Goal: Task Accomplishment & Management: Manage account settings

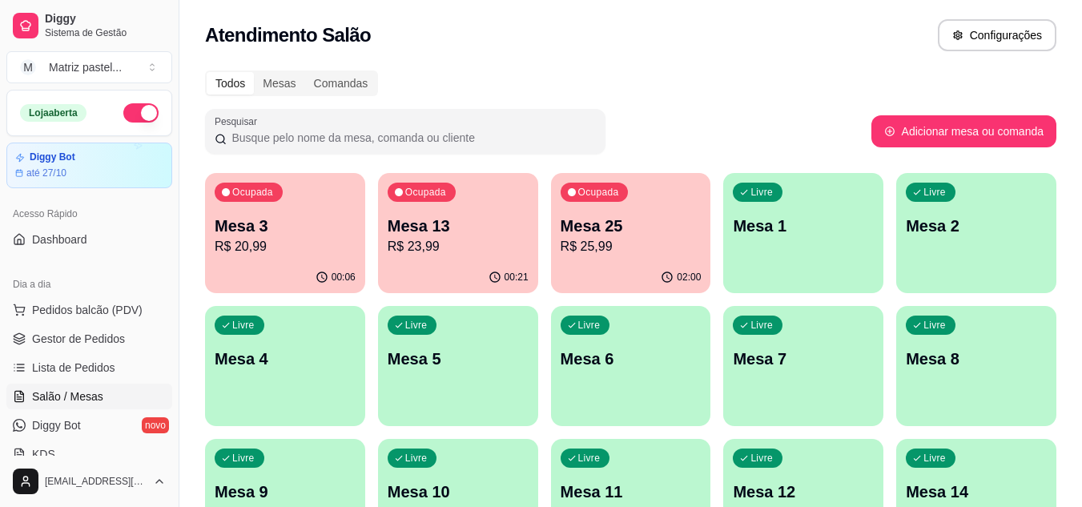
scroll to position [160, 0]
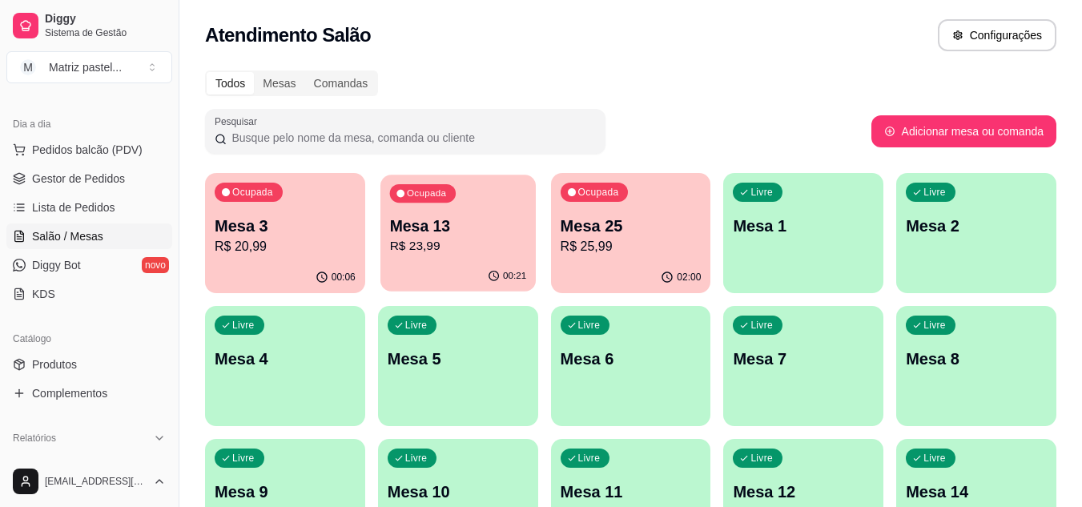
click at [487, 265] on div "00:21" at bounding box center [458, 276] width 155 height 30
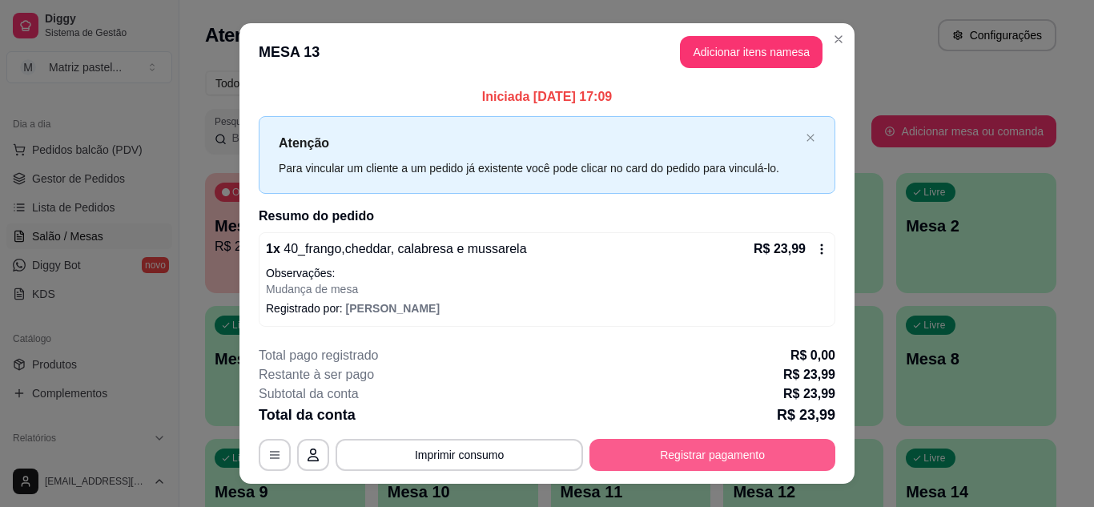
click at [684, 462] on button "Registrar pagamento" at bounding box center [713, 455] width 246 height 32
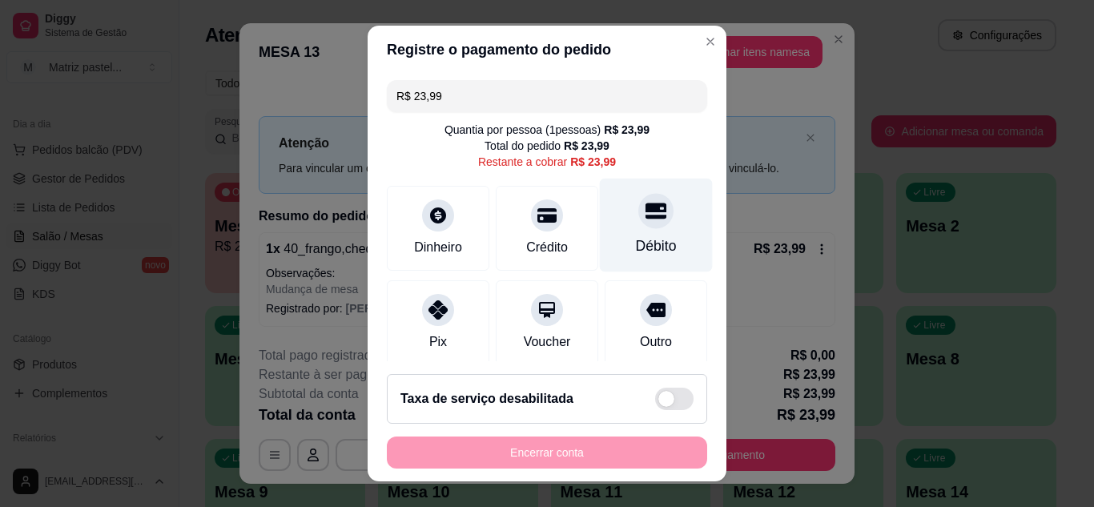
click at [636, 239] on div "Débito" at bounding box center [656, 246] width 41 height 21
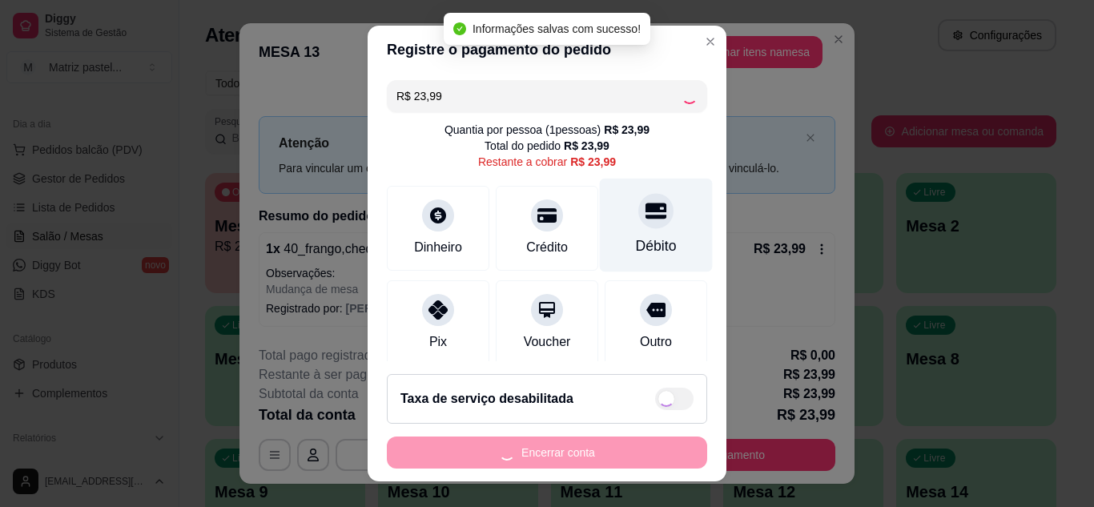
type input "R$ 0,00"
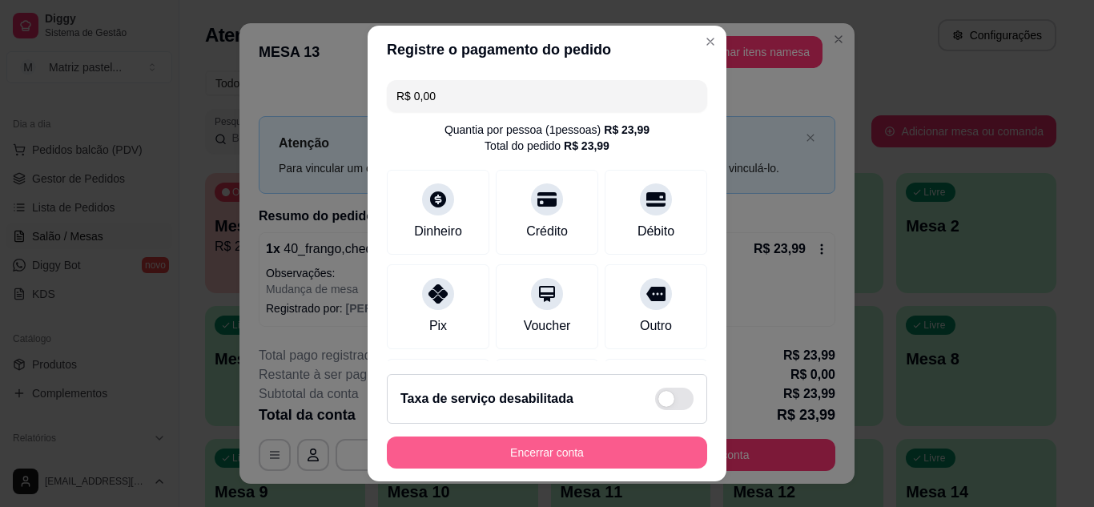
click at [526, 464] on button "Encerrar conta" at bounding box center [547, 453] width 320 height 32
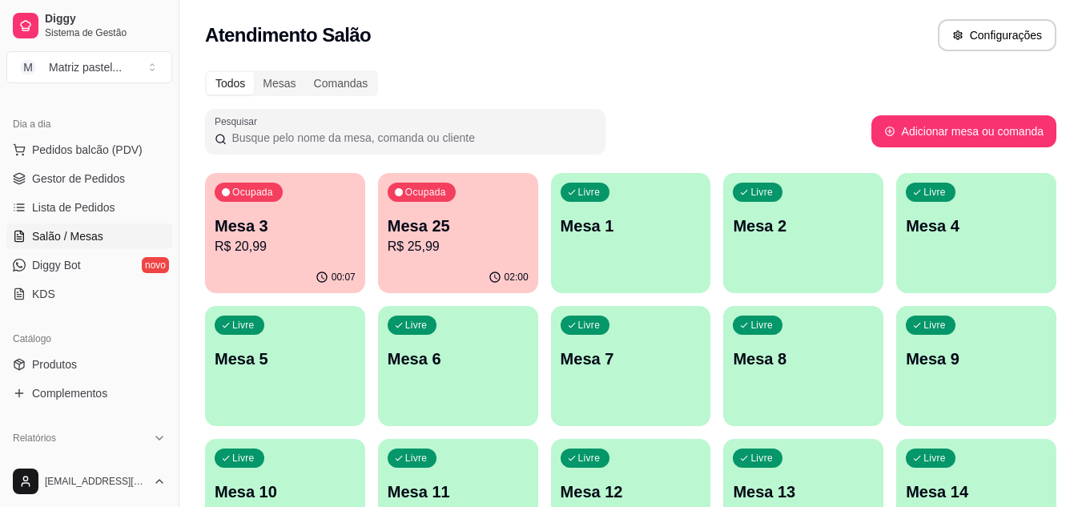
click at [103, 187] on div "Diggy Sistema de Gestão M Matriz pastel ... Loja aberta Diggy Bot até 27/10 Ace…" at bounding box center [541, 445] width 1082 height 890
click at [101, 184] on span "Gestor de Pedidos" at bounding box center [78, 179] width 93 height 16
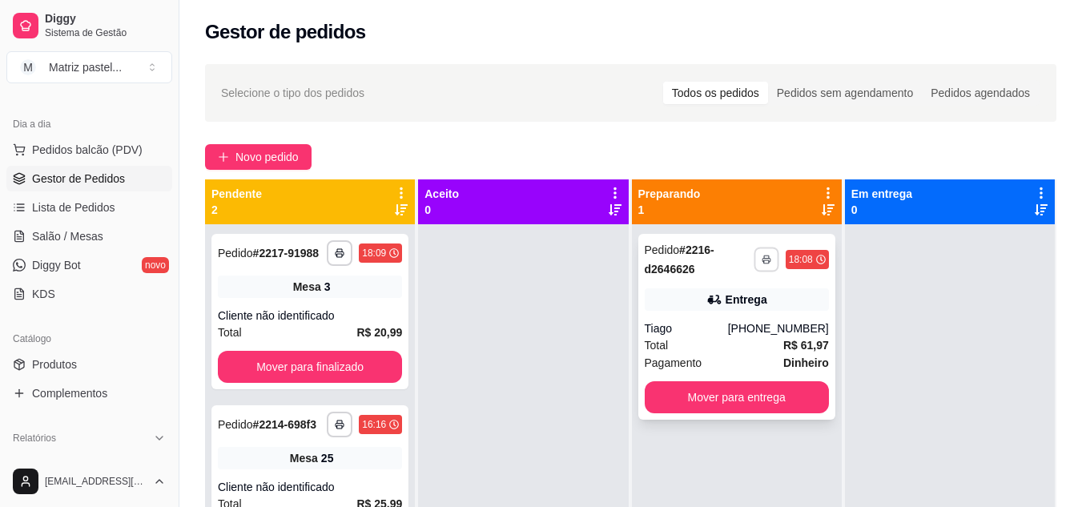
click at [766, 261] on button "button" at bounding box center [766, 259] width 25 height 25
click at [750, 306] on button "IMPRESSORA" at bounding box center [715, 315] width 112 height 25
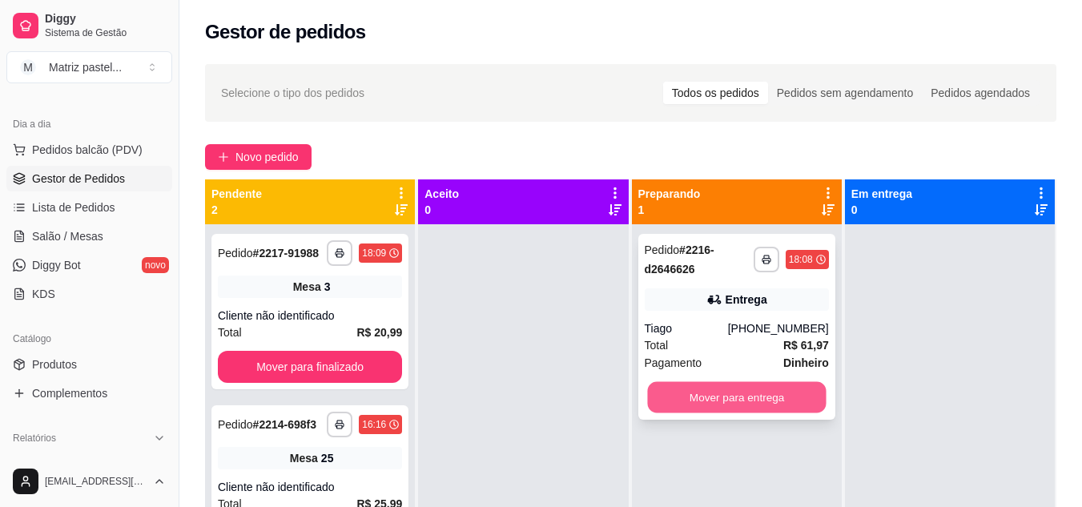
click at [691, 386] on button "Mover para entrega" at bounding box center [736, 397] width 179 height 31
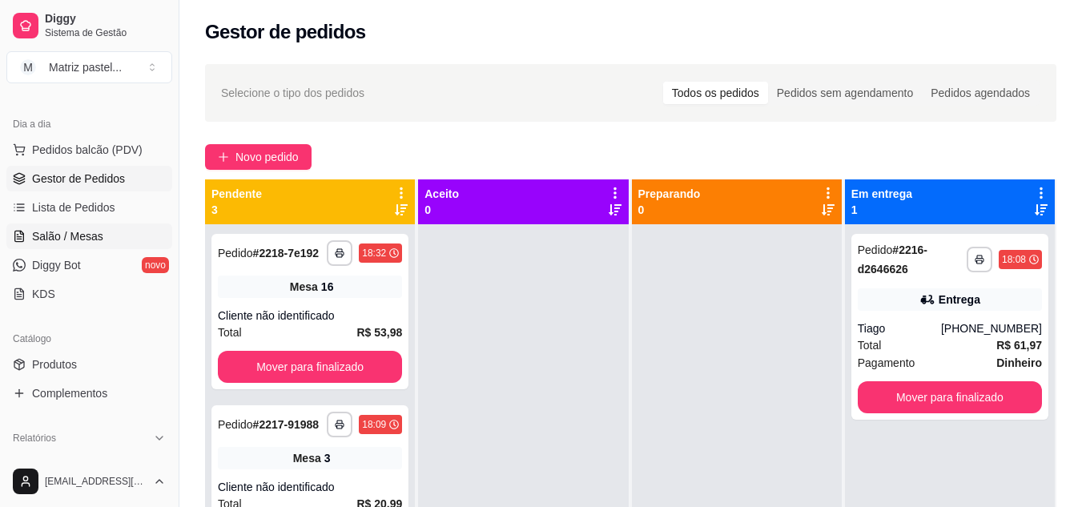
click at [80, 246] on link "Salão / Mesas" at bounding box center [89, 237] width 166 height 26
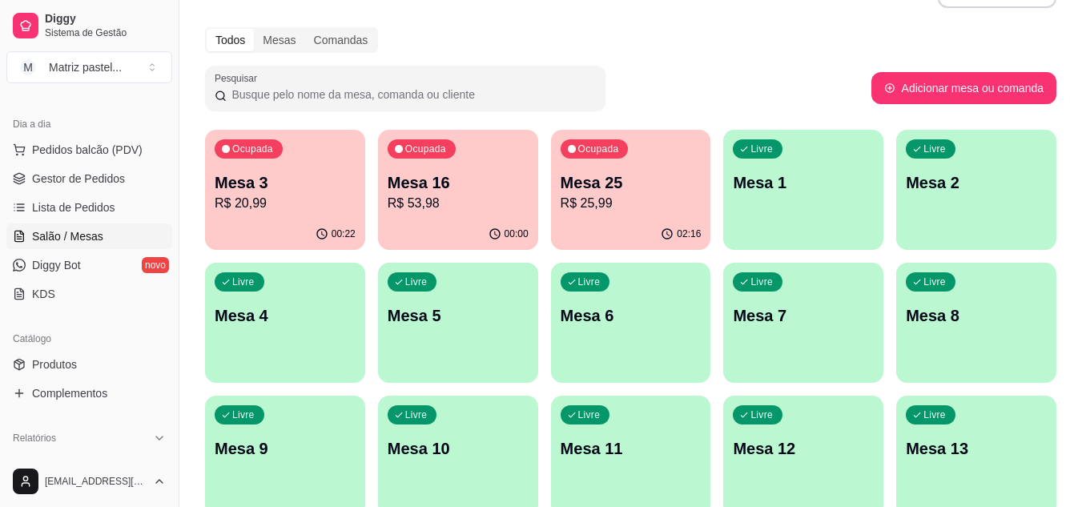
scroll to position [80, 0]
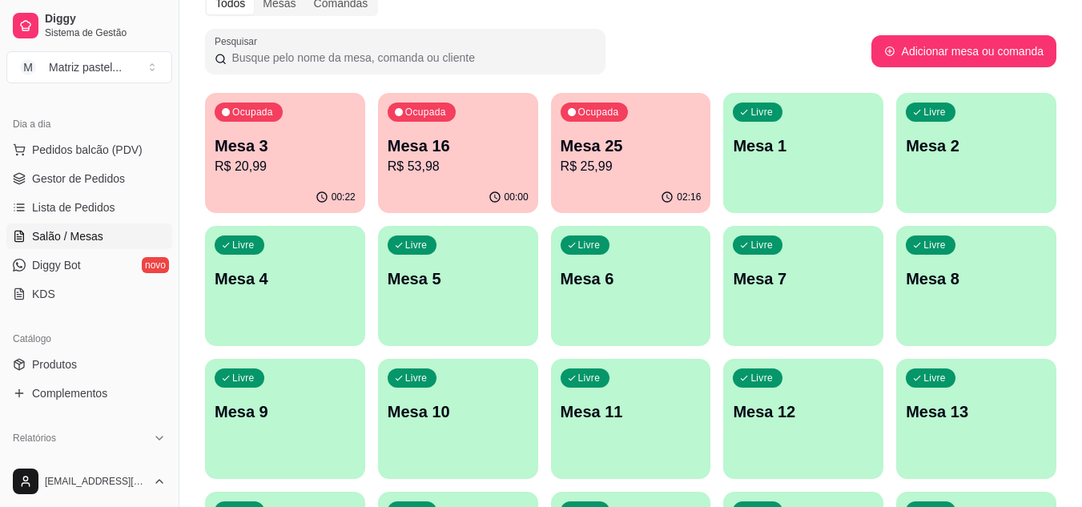
click at [312, 155] on p "Mesa 3" at bounding box center [285, 146] width 141 height 22
click at [252, 139] on p "Mesa 3" at bounding box center [285, 146] width 137 height 22
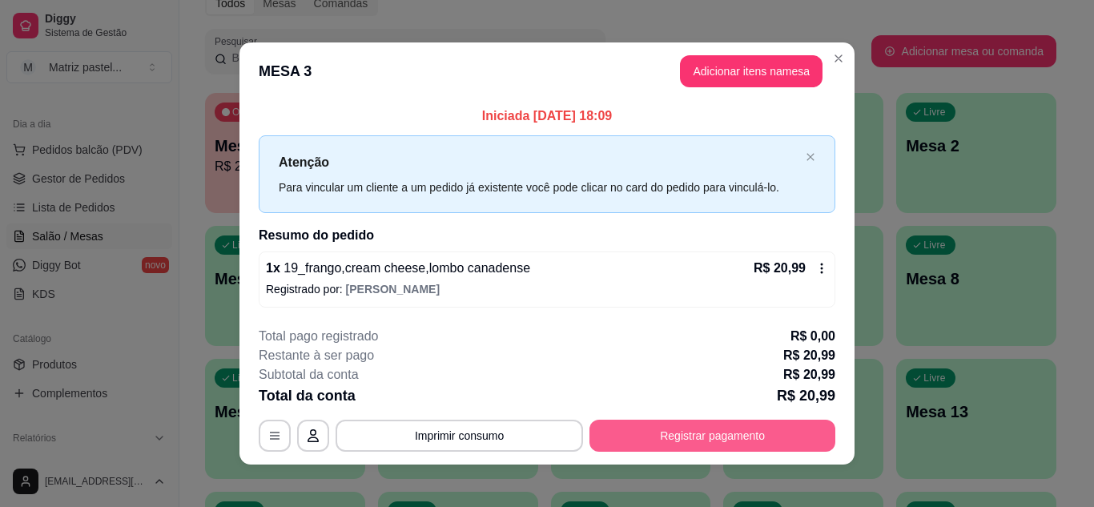
click at [691, 440] on button "Registrar pagamento" at bounding box center [713, 436] width 246 height 32
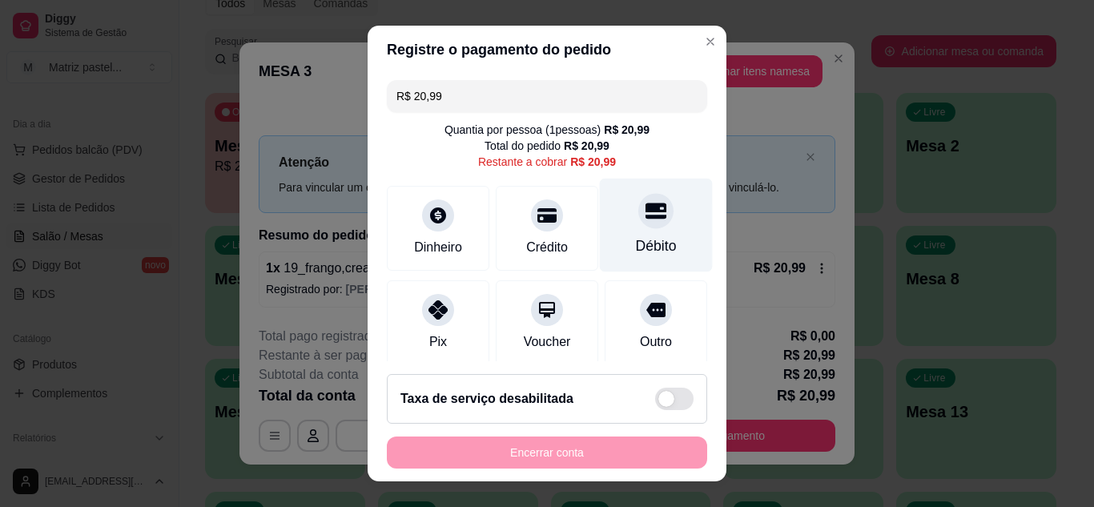
click at [639, 223] on div at bounding box center [656, 210] width 35 height 35
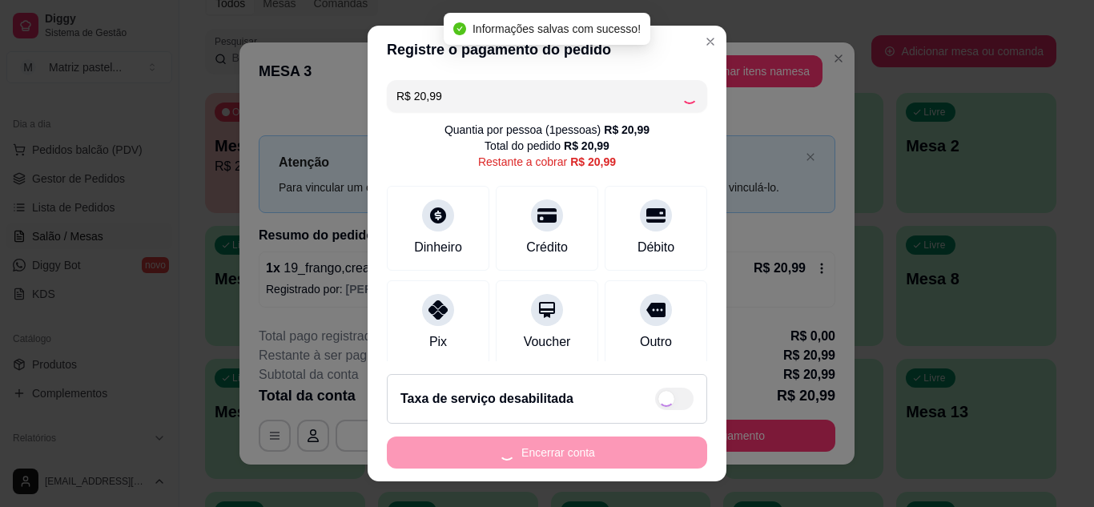
type input "R$ 0,00"
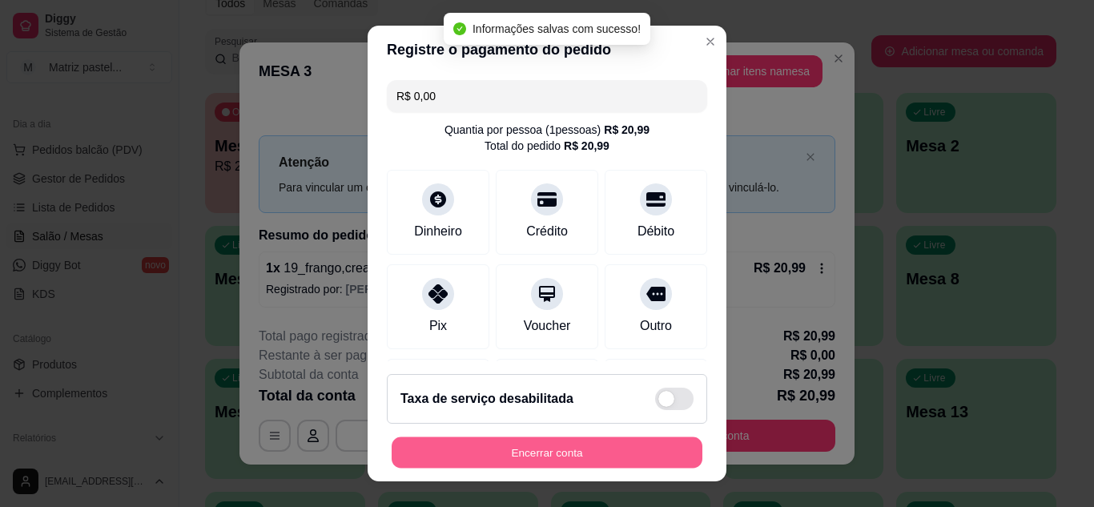
click at [470, 449] on button "Encerrar conta" at bounding box center [547, 452] width 311 height 31
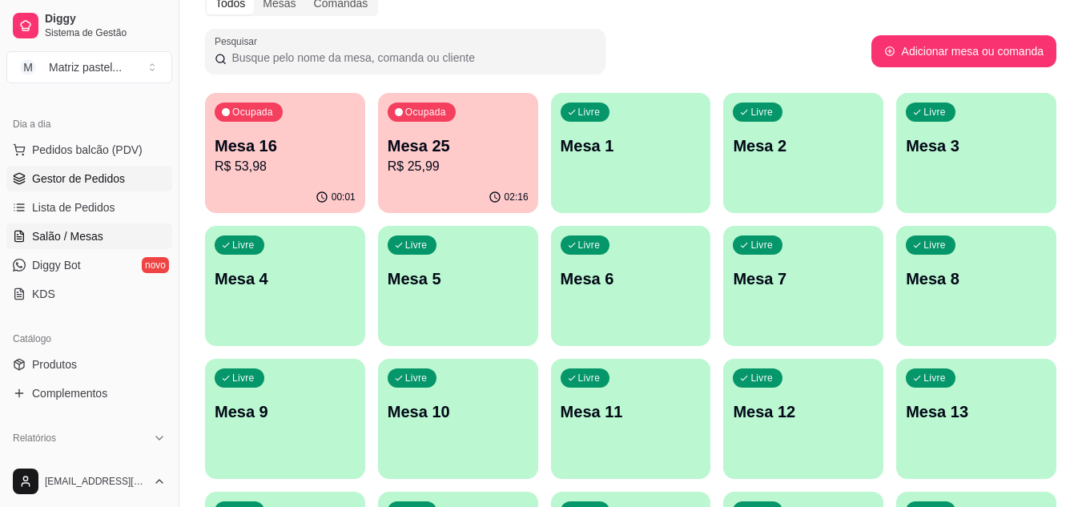
click at [94, 184] on span "Gestor de Pedidos" at bounding box center [78, 179] width 93 height 16
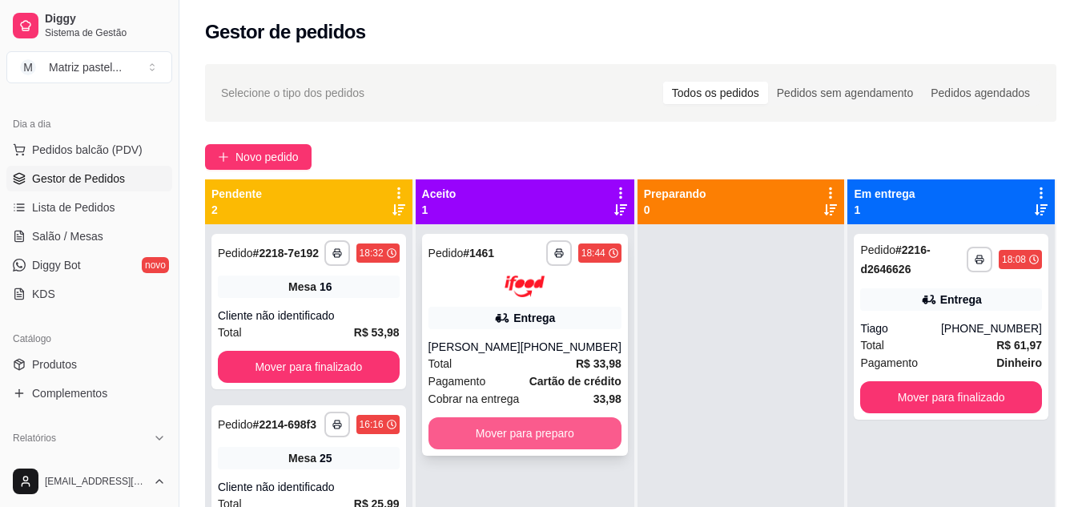
click at [443, 437] on button "Mover para preparo" at bounding box center [525, 433] width 193 height 32
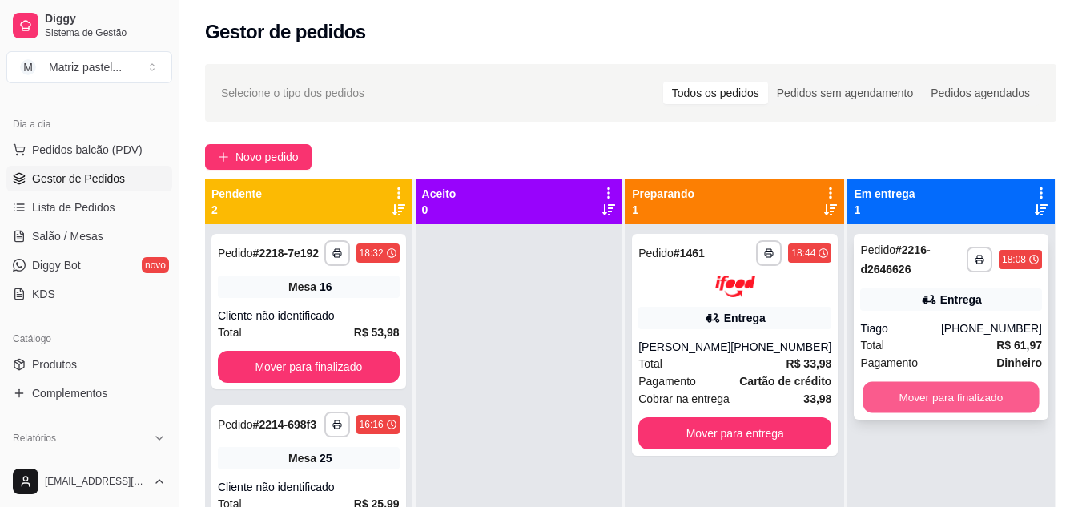
click at [929, 398] on button "Mover para finalizado" at bounding box center [952, 397] width 176 height 31
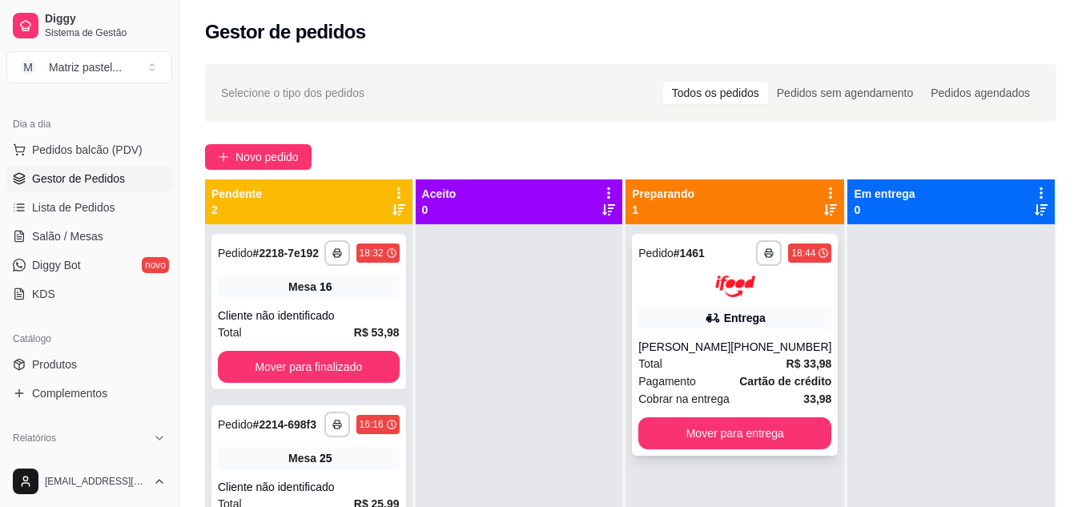
click at [810, 343] on div "[PHONE_NUMBER]" at bounding box center [781, 347] width 101 height 16
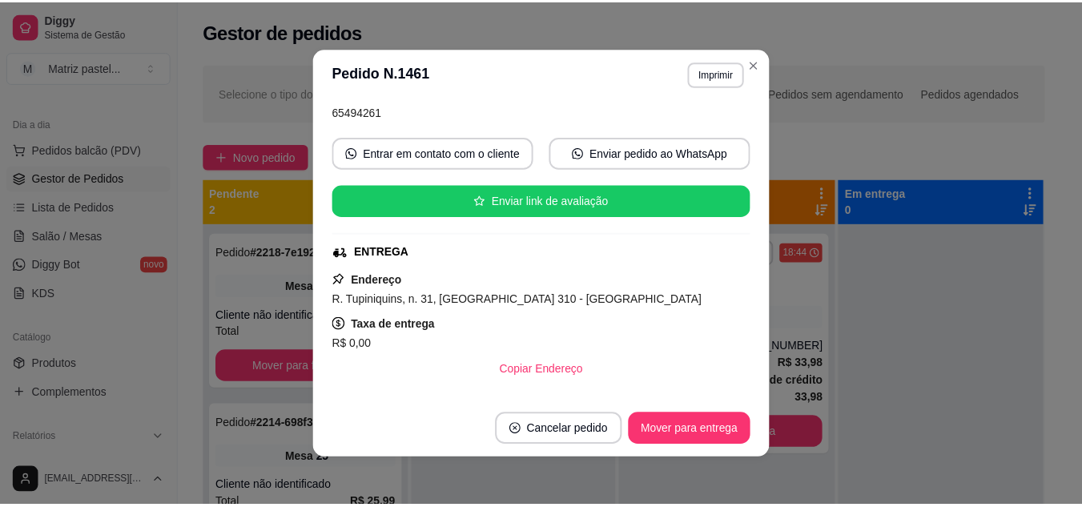
scroll to position [160, 0]
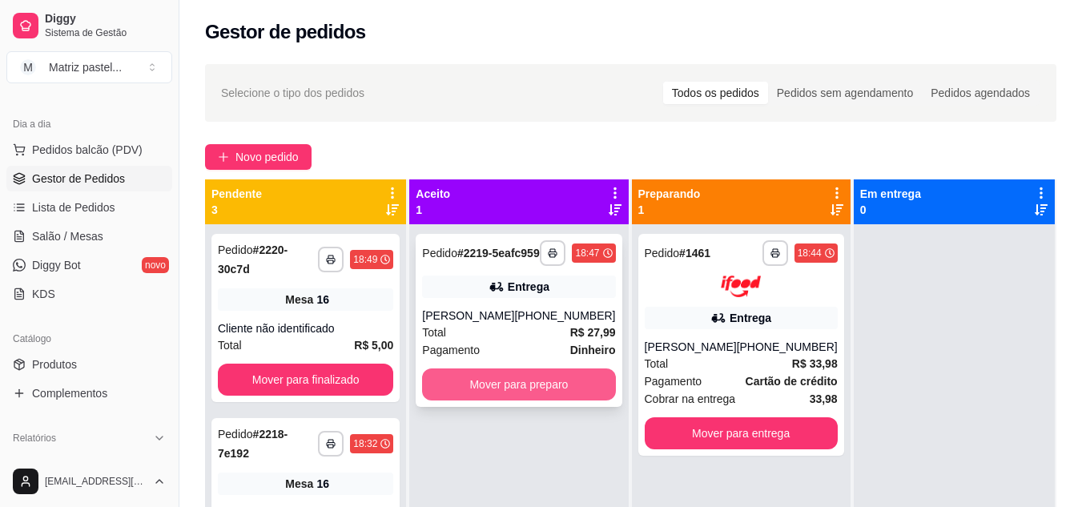
click at [522, 394] on button "Mover para preparo" at bounding box center [518, 385] width 193 height 32
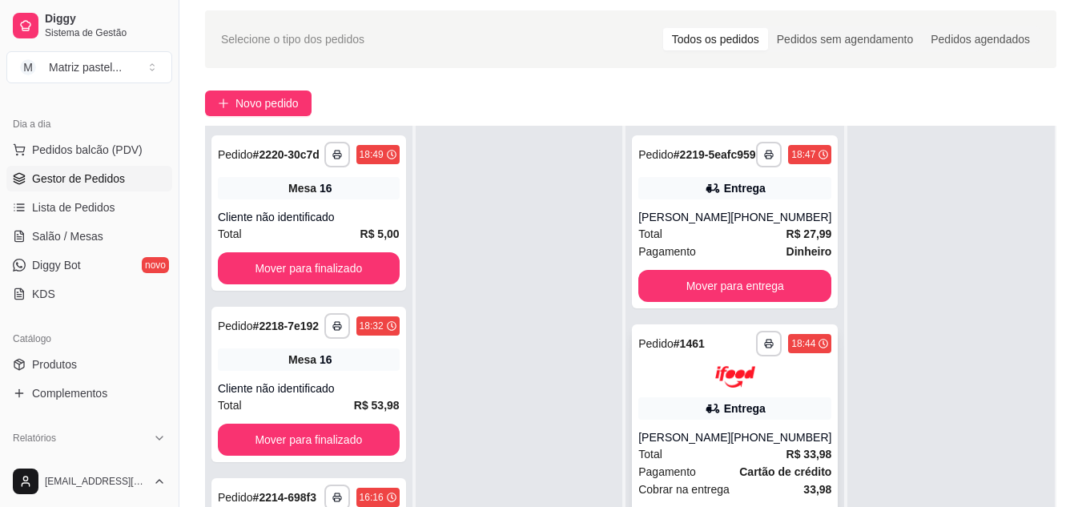
scroll to position [80, 0]
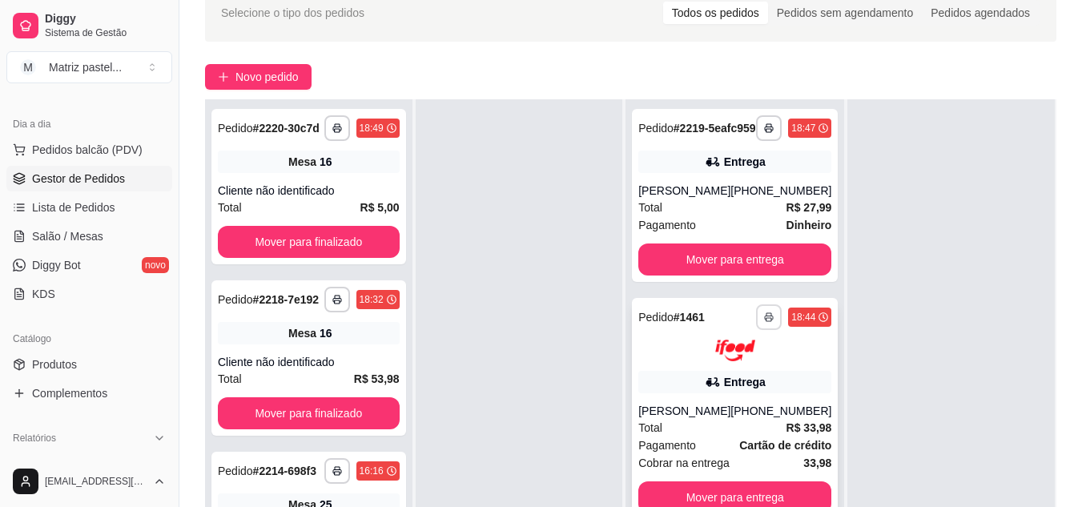
click at [767, 323] on button "button" at bounding box center [769, 317] width 26 height 26
click at [715, 389] on button "IMPRESSORA" at bounding box center [715, 385] width 112 height 25
click at [767, 132] on rect "button" at bounding box center [769, 130] width 5 height 3
click at [749, 190] on button "IMPRESSORA" at bounding box center [715, 191] width 116 height 26
click at [79, 228] on span "Salão / Mesas" at bounding box center [67, 236] width 71 height 16
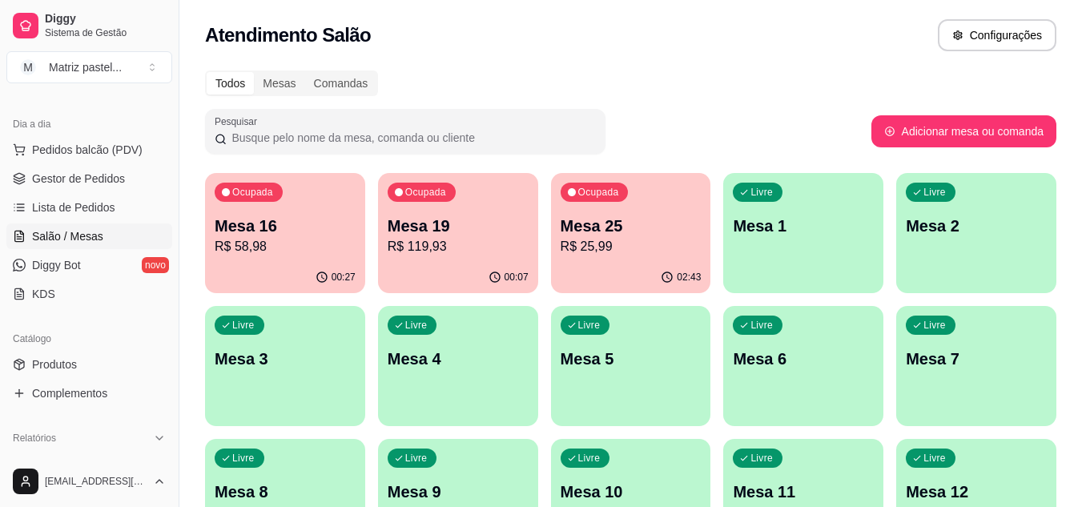
click at [230, 257] on div "Ocupada Mesa 16 R$ 58,98" at bounding box center [285, 217] width 160 height 89
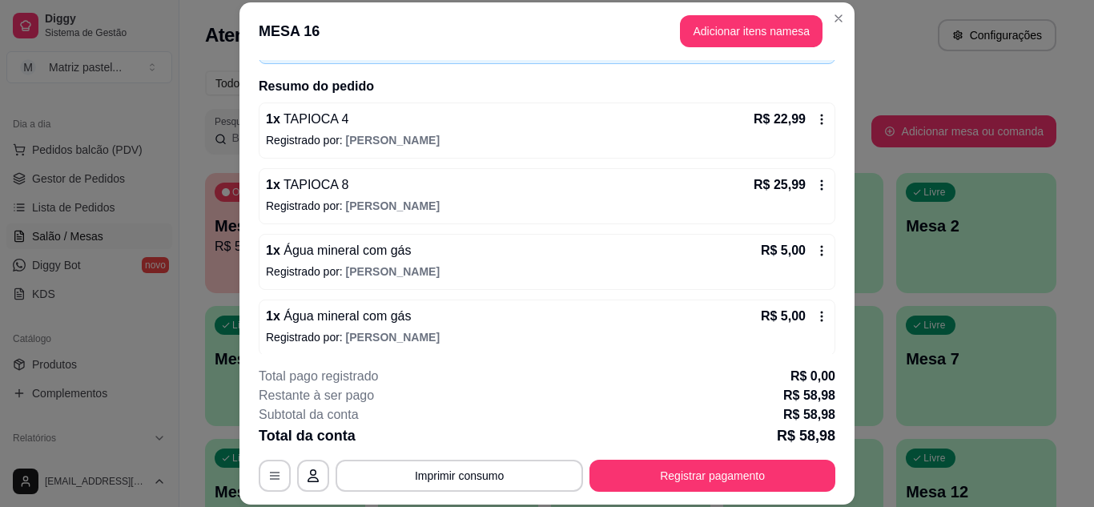
scroll to position [117, 0]
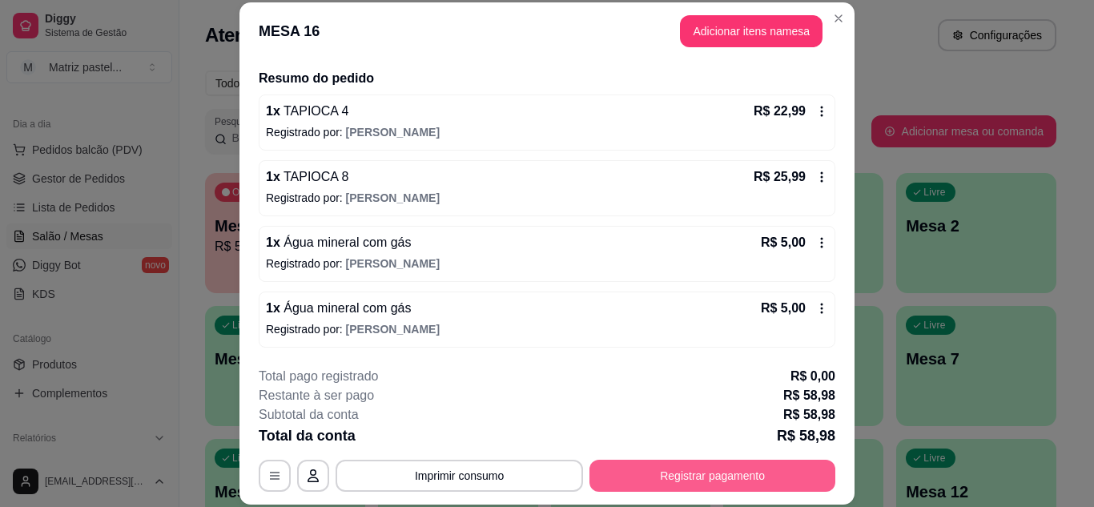
click at [708, 481] on button "Registrar pagamento" at bounding box center [713, 476] width 246 height 32
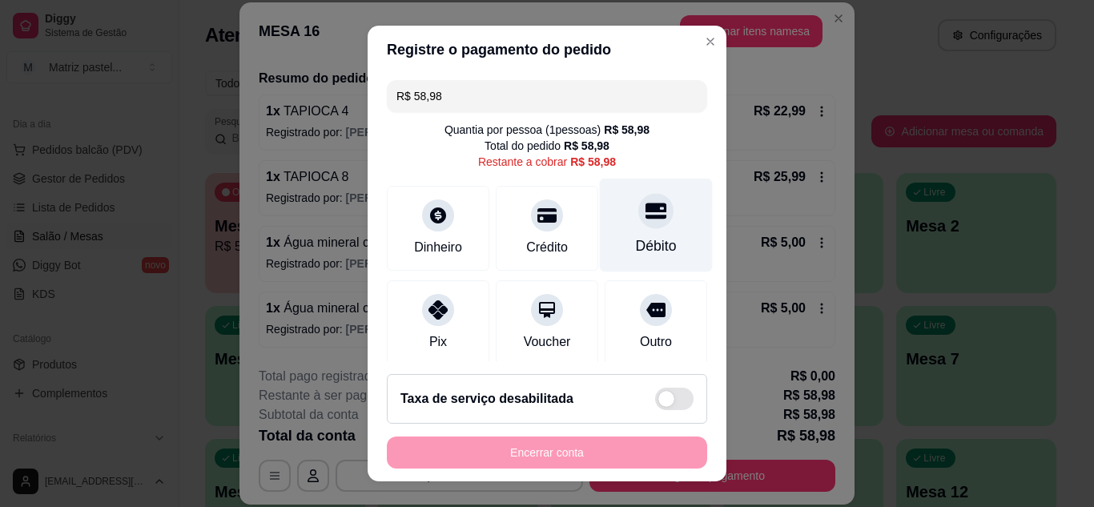
click at [639, 228] on div at bounding box center [656, 210] width 35 height 35
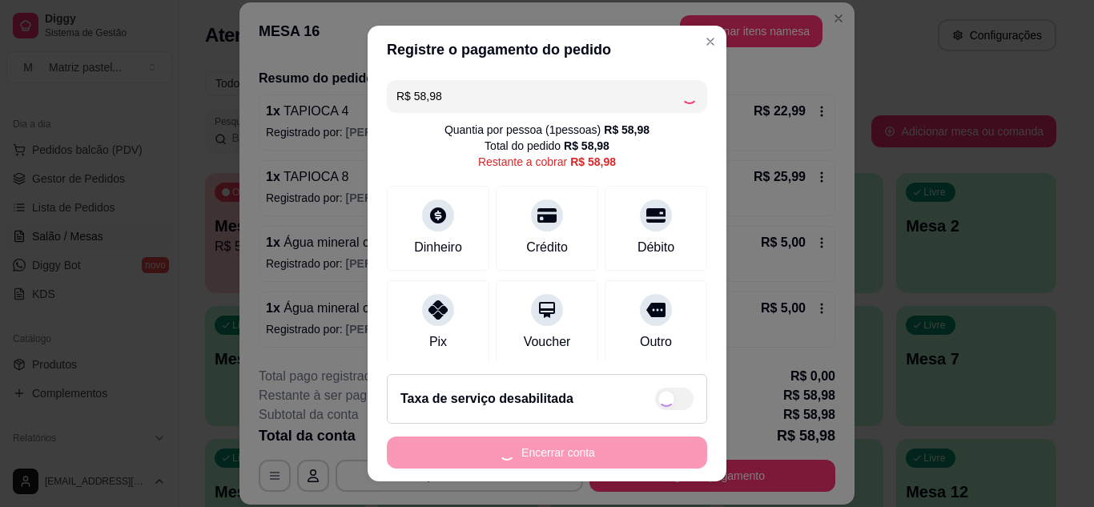
type input "R$ 0,00"
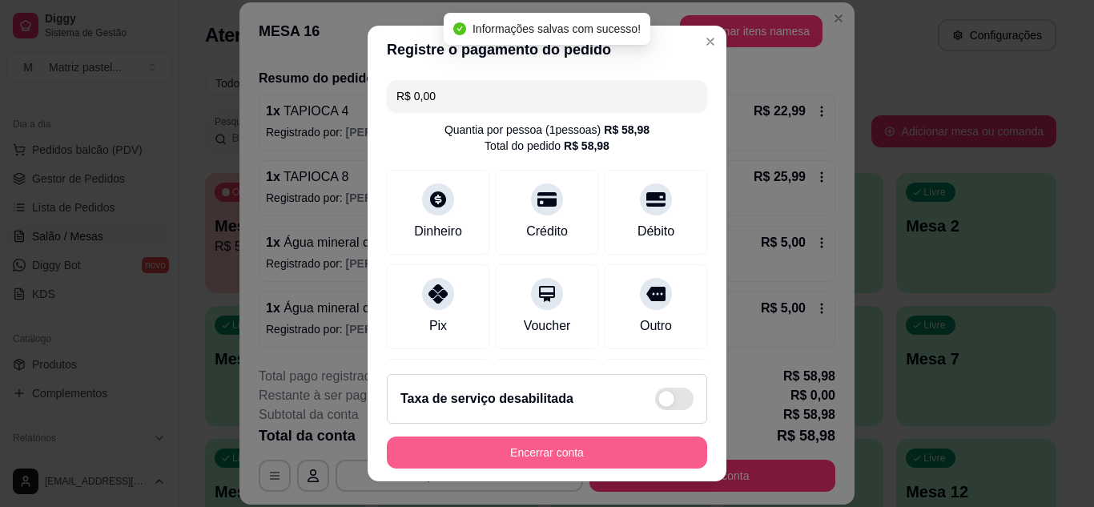
click at [565, 449] on button "Encerrar conta" at bounding box center [547, 453] width 320 height 32
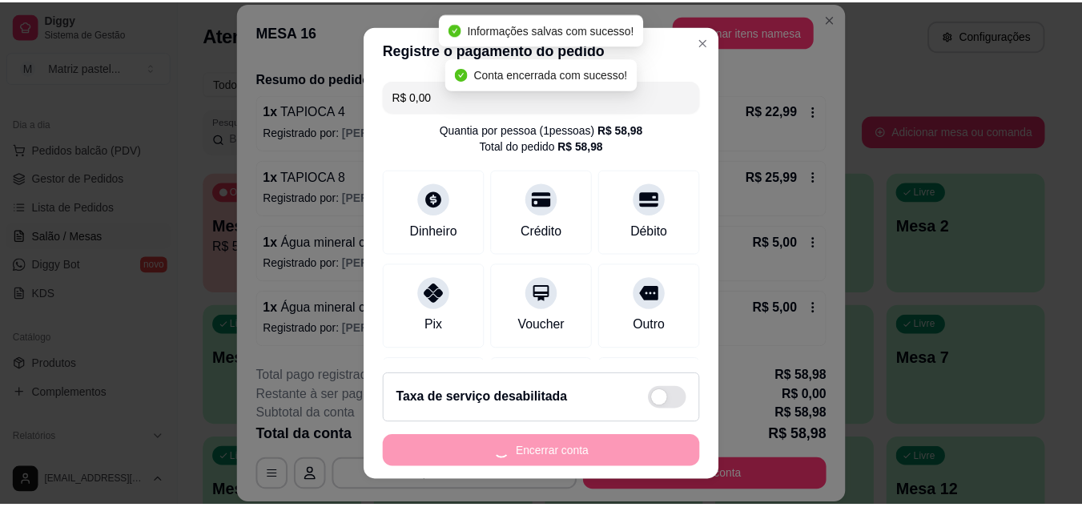
scroll to position [0, 0]
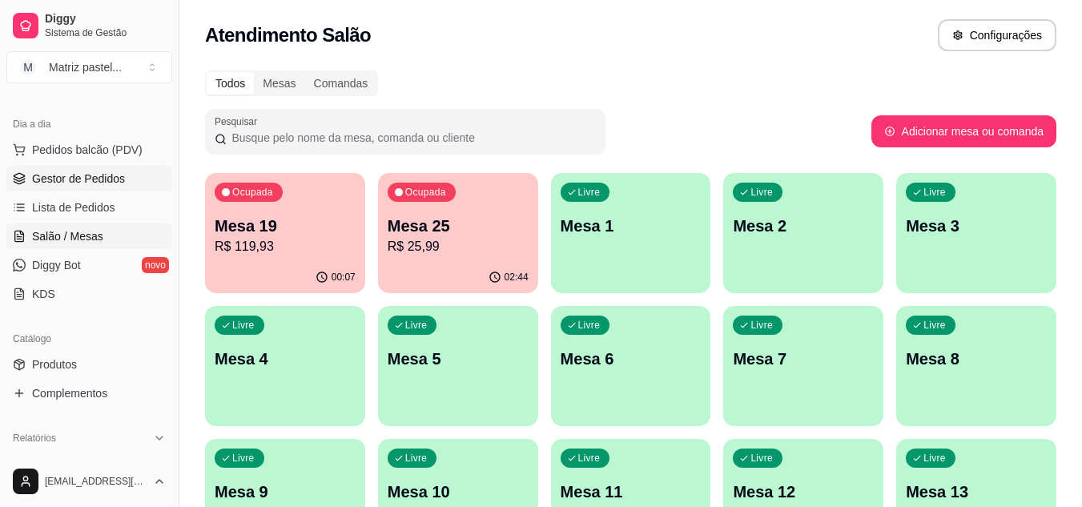
click at [127, 183] on link "Gestor de Pedidos" at bounding box center [89, 179] width 166 height 26
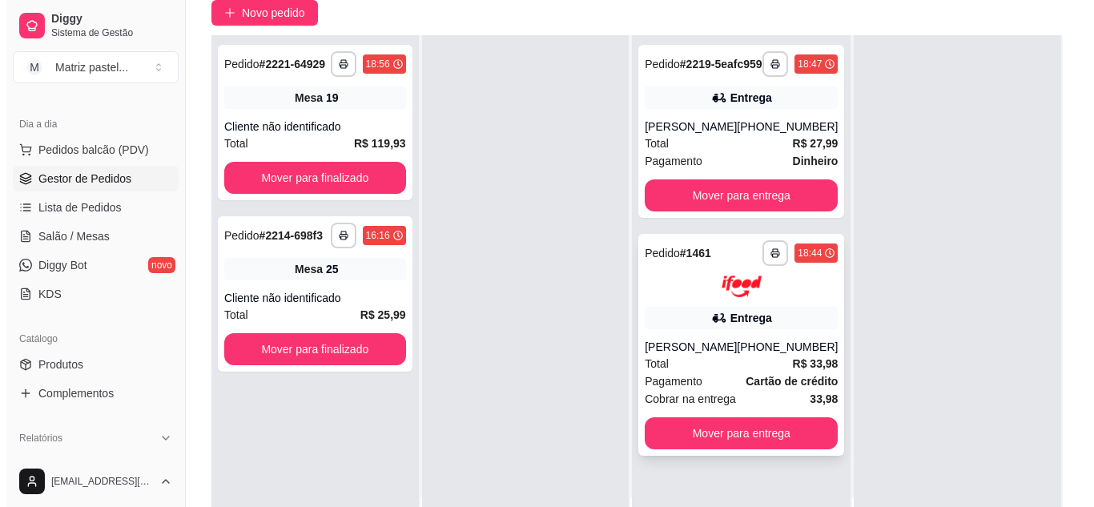
scroll to position [160, 0]
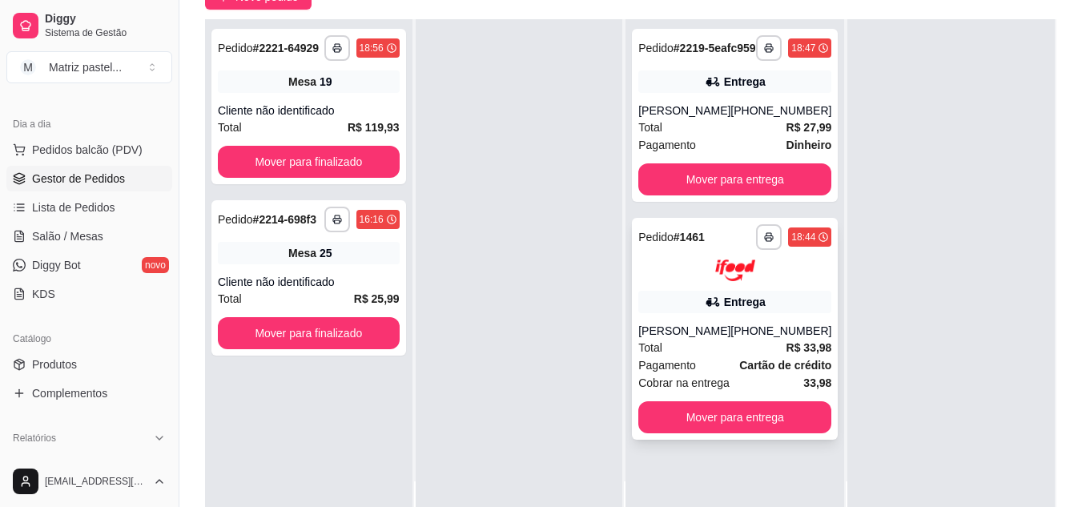
click at [705, 310] on icon at bounding box center [713, 302] width 16 height 16
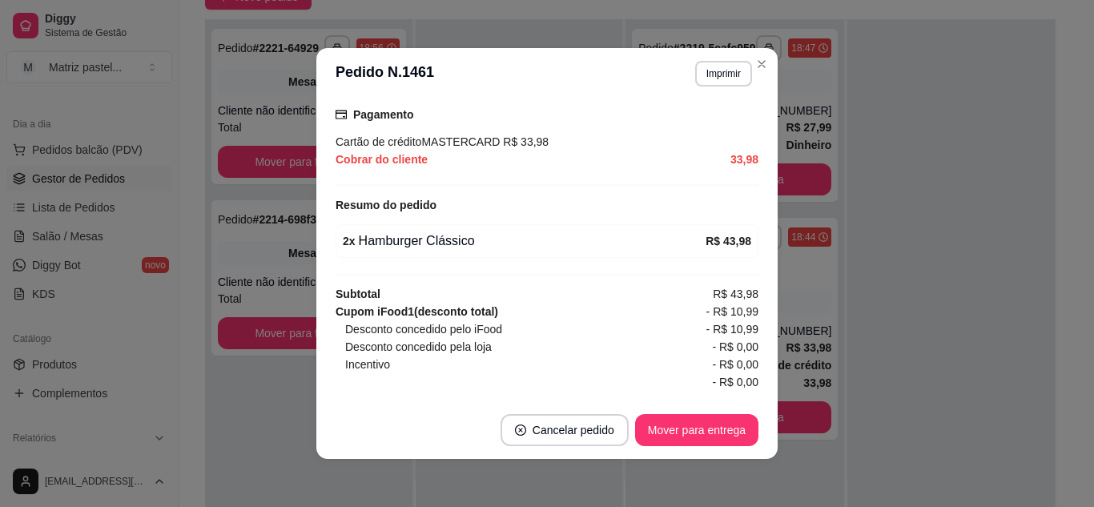
scroll to position [498, 0]
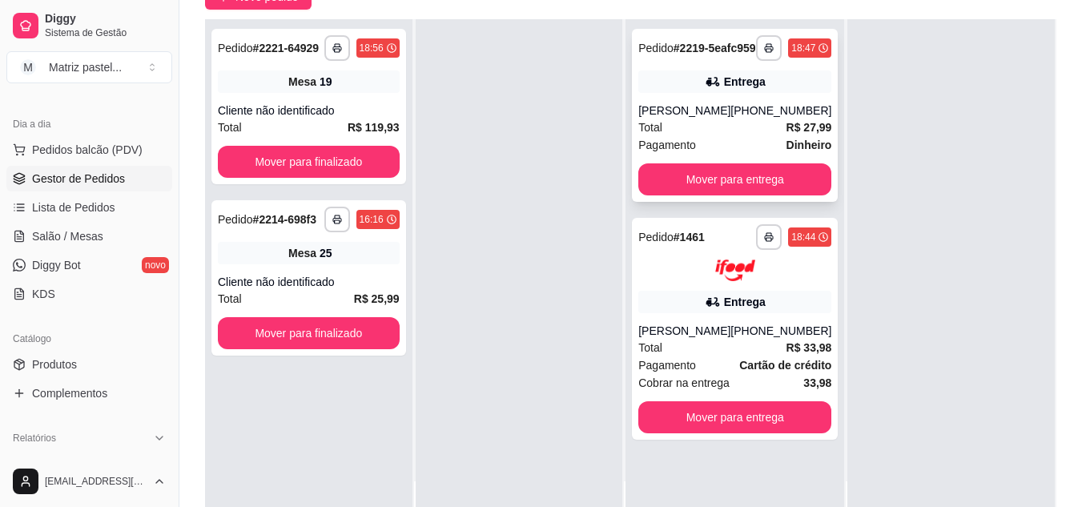
click at [744, 119] on div "[PHONE_NUMBER]" at bounding box center [781, 111] width 101 height 16
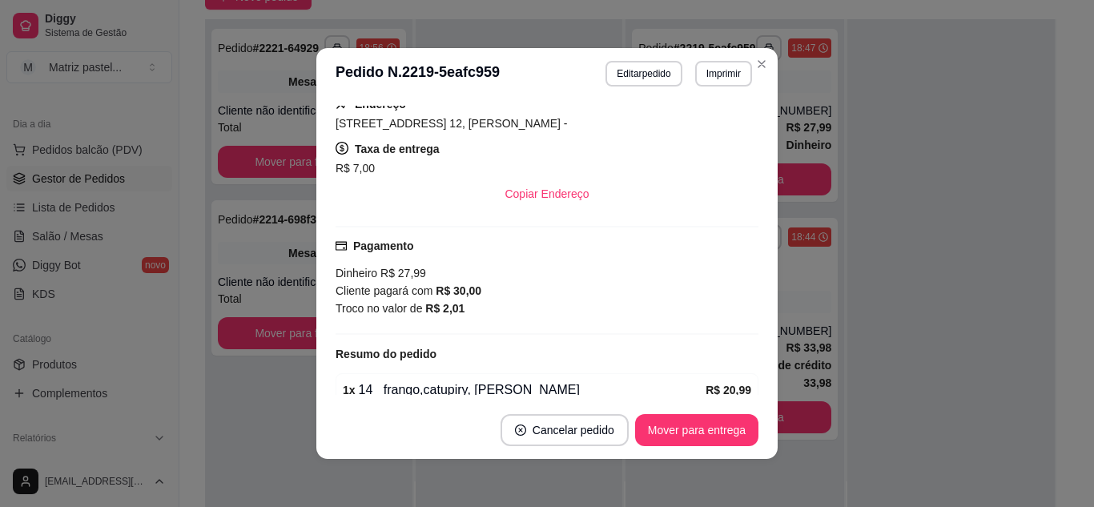
scroll to position [447, 0]
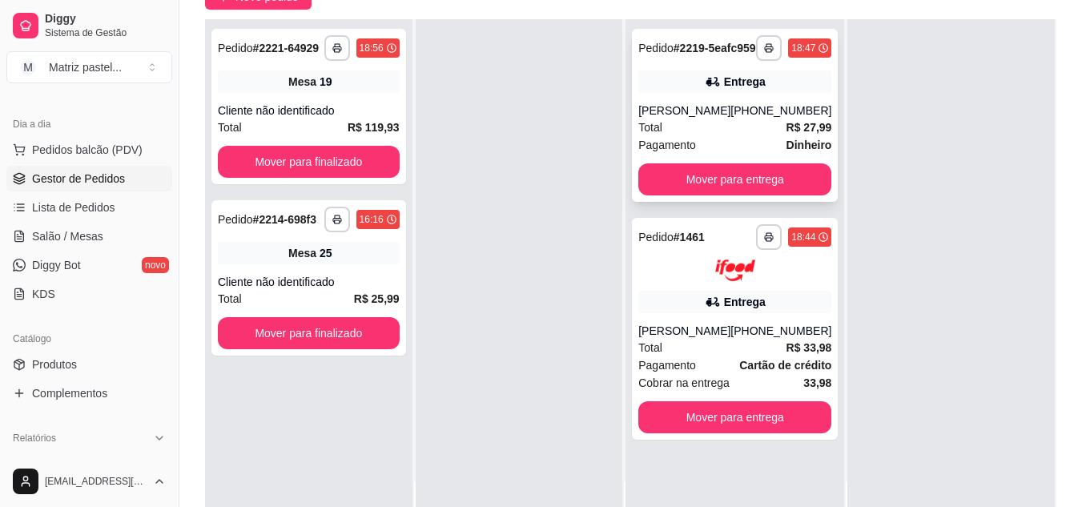
click at [731, 118] on div "[PERSON_NAME]" at bounding box center [685, 111] width 92 height 16
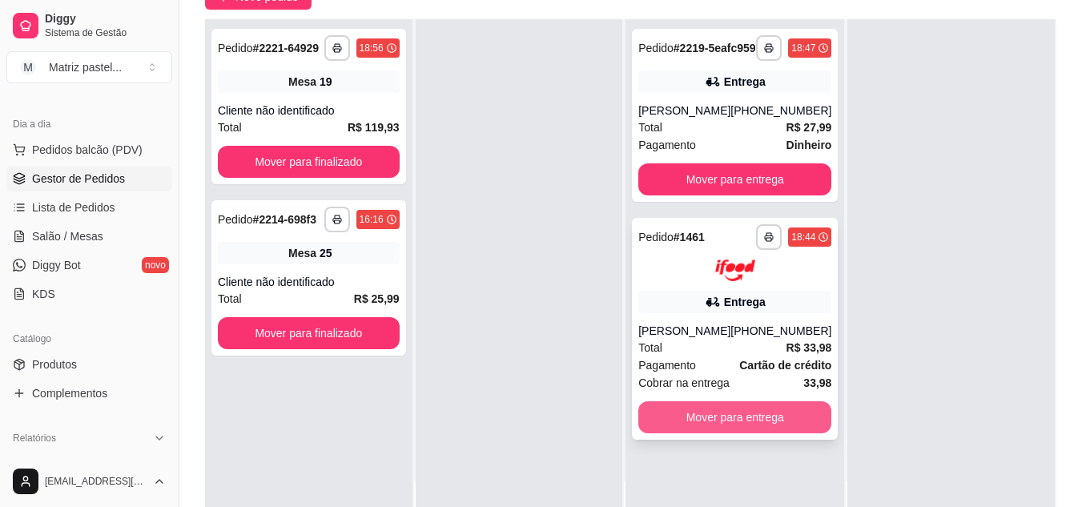
click at [691, 433] on button "Mover para entrega" at bounding box center [735, 417] width 193 height 32
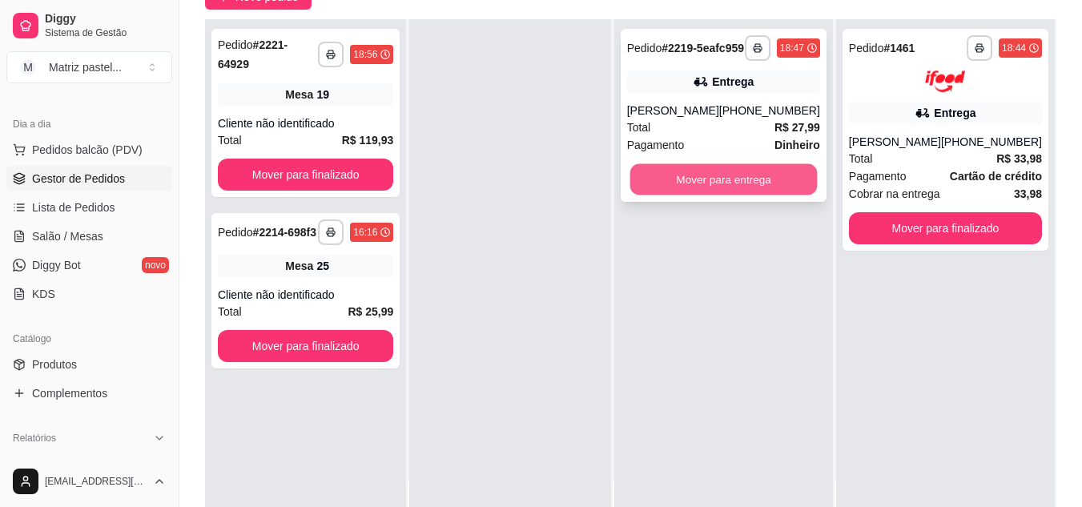
click at [697, 194] on button "Mover para entrega" at bounding box center [723, 179] width 187 height 31
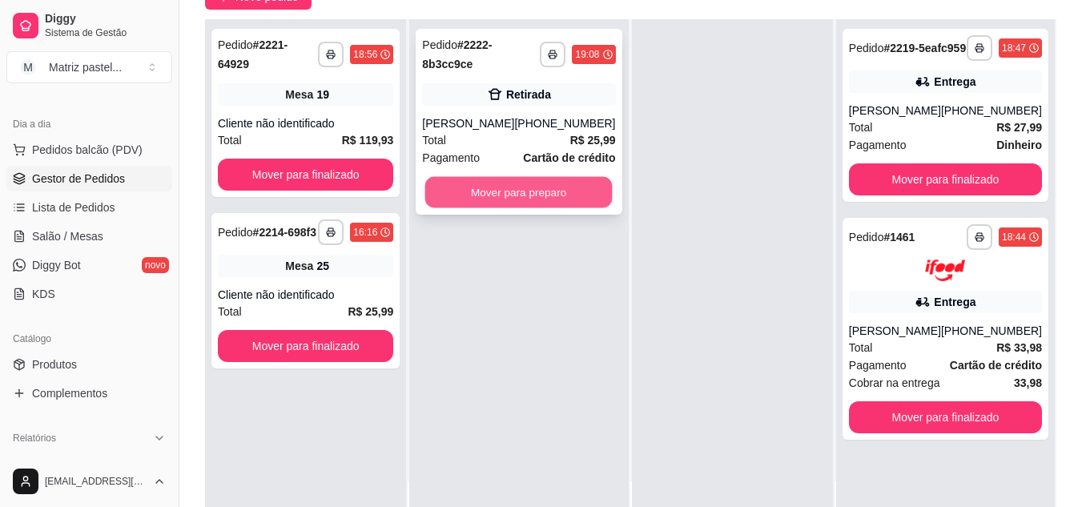
click at [542, 179] on button "Mover para preparo" at bounding box center [518, 192] width 187 height 31
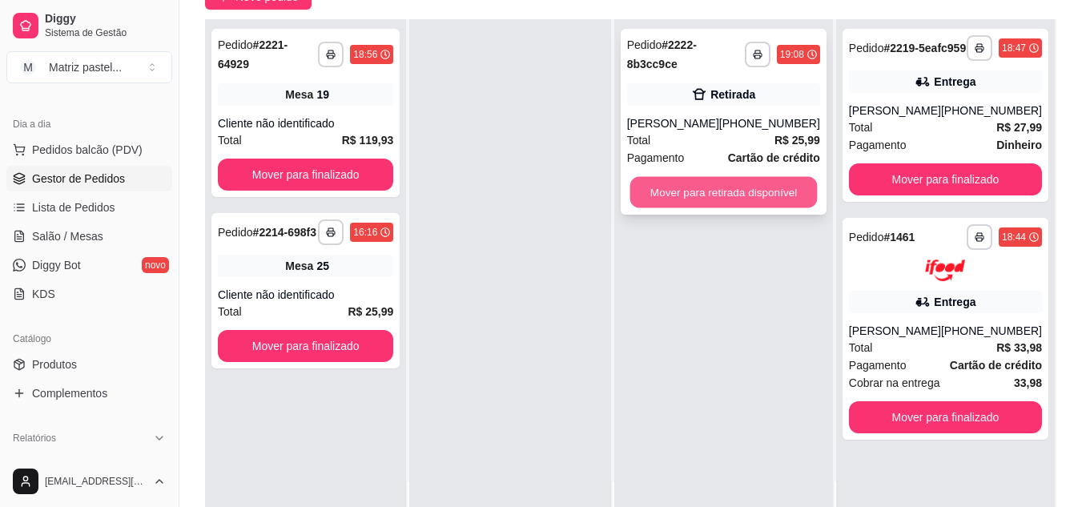
click at [736, 204] on button "Mover para retirada disponível" at bounding box center [723, 192] width 187 height 31
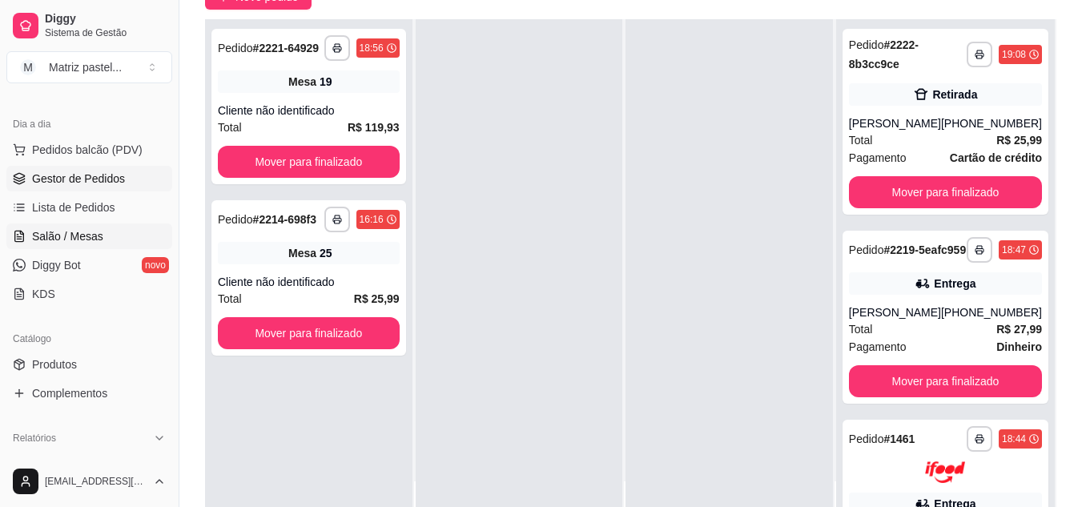
click at [69, 232] on span "Salão / Mesas" at bounding box center [67, 236] width 71 height 16
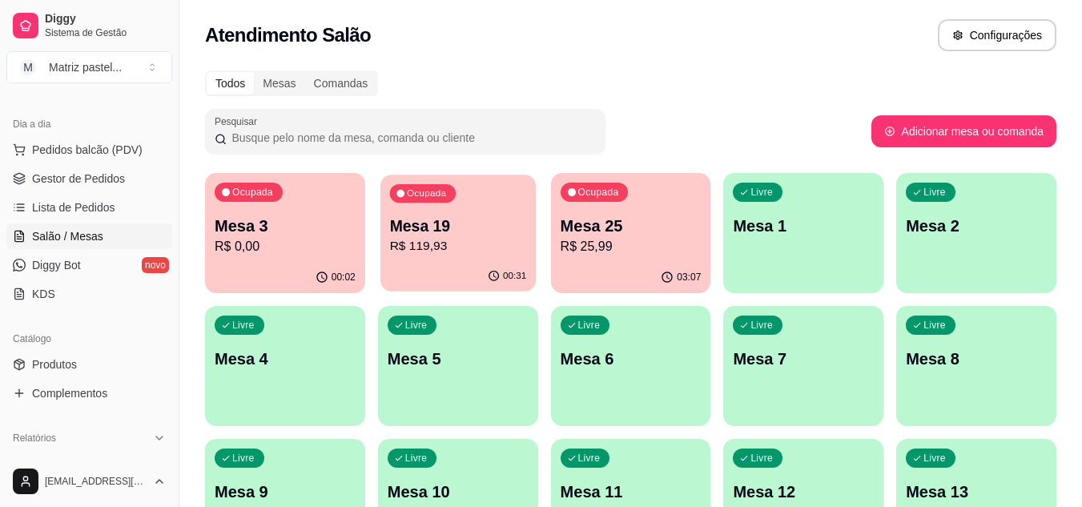
click at [465, 276] on div "00:31" at bounding box center [458, 276] width 155 height 30
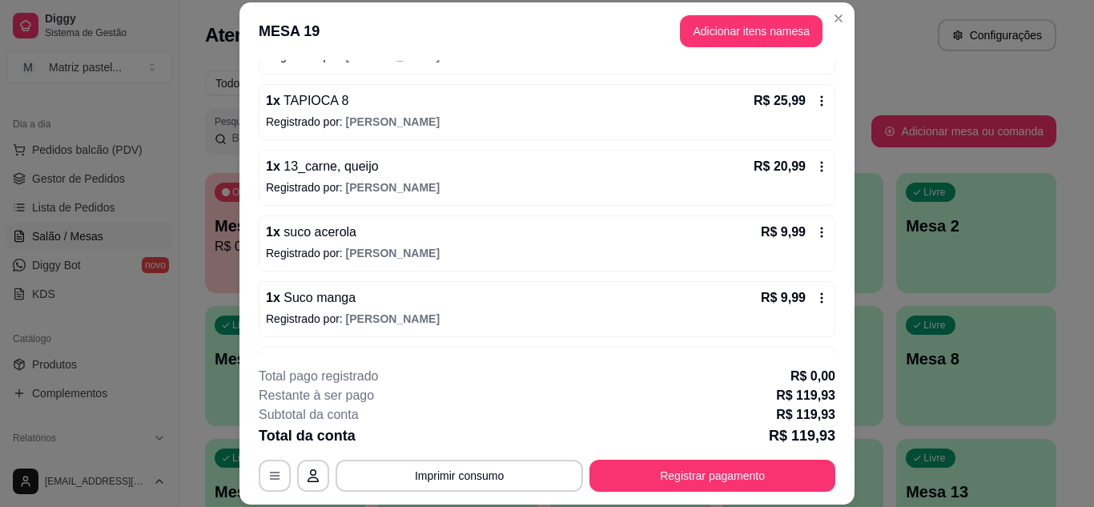
scroll to position [240, 0]
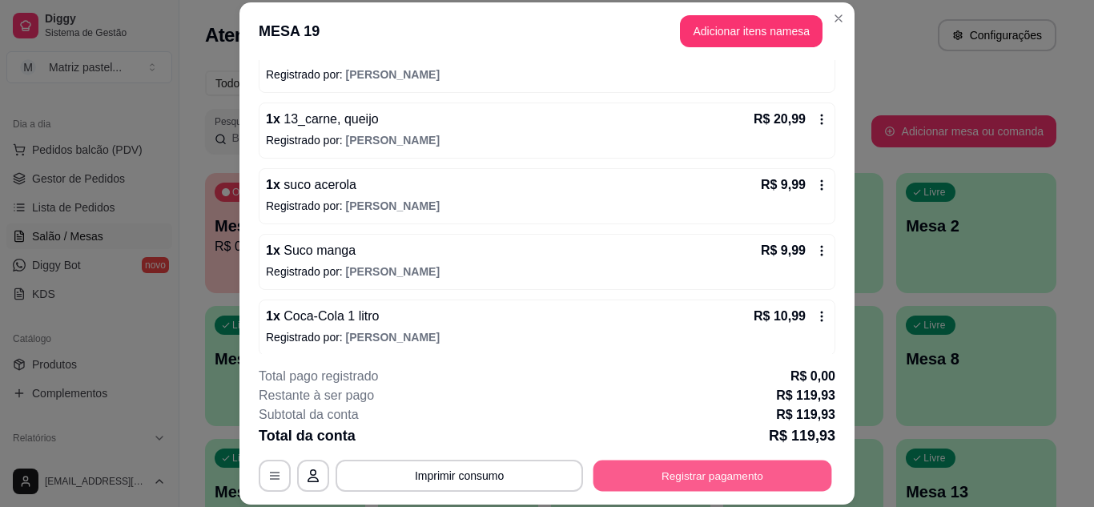
click at [681, 471] on button "Registrar pagamento" at bounding box center [713, 475] width 239 height 31
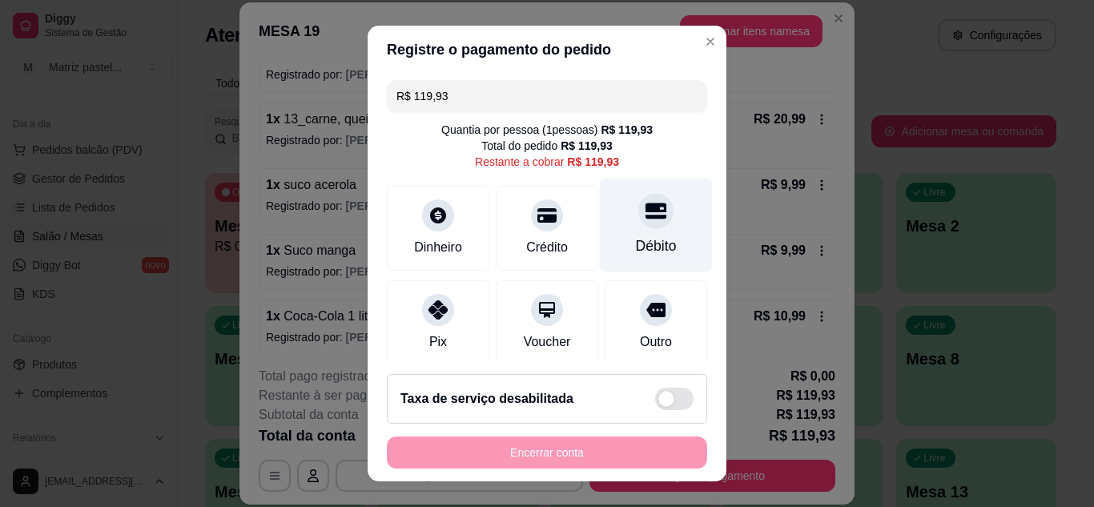
click at [639, 206] on div at bounding box center [656, 210] width 35 height 35
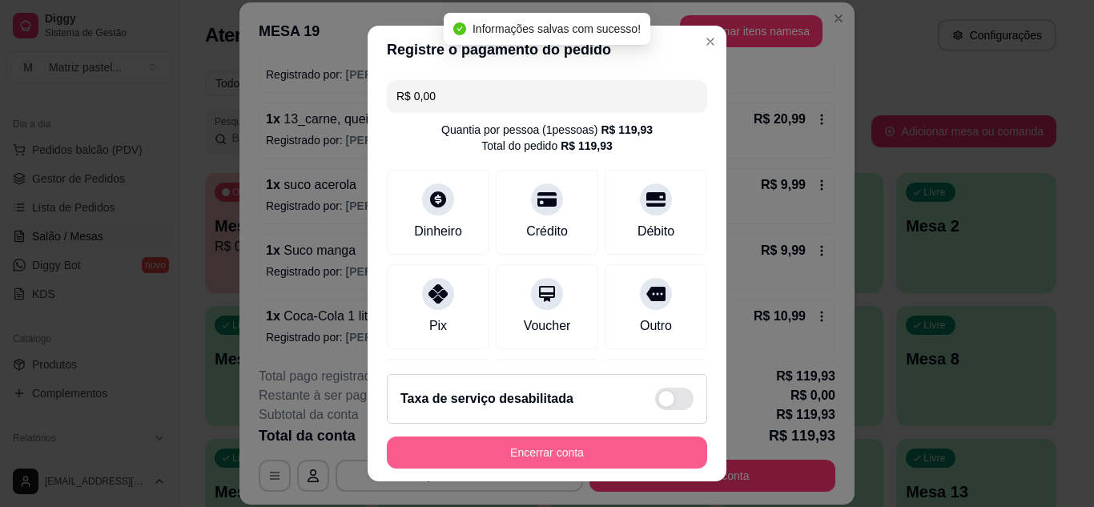
type input "R$ 0,00"
click at [515, 460] on button "Encerrar conta" at bounding box center [547, 452] width 311 height 31
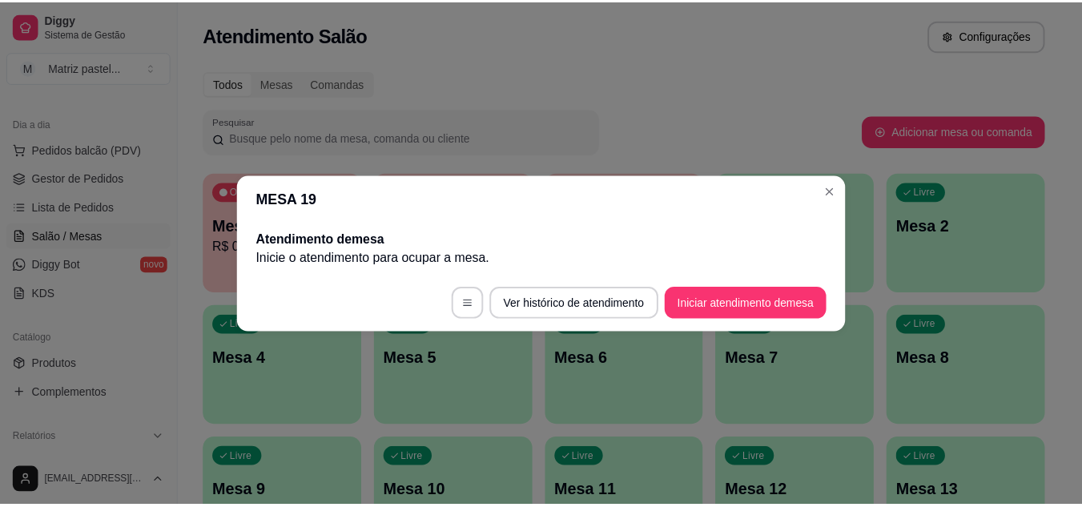
scroll to position [0, 0]
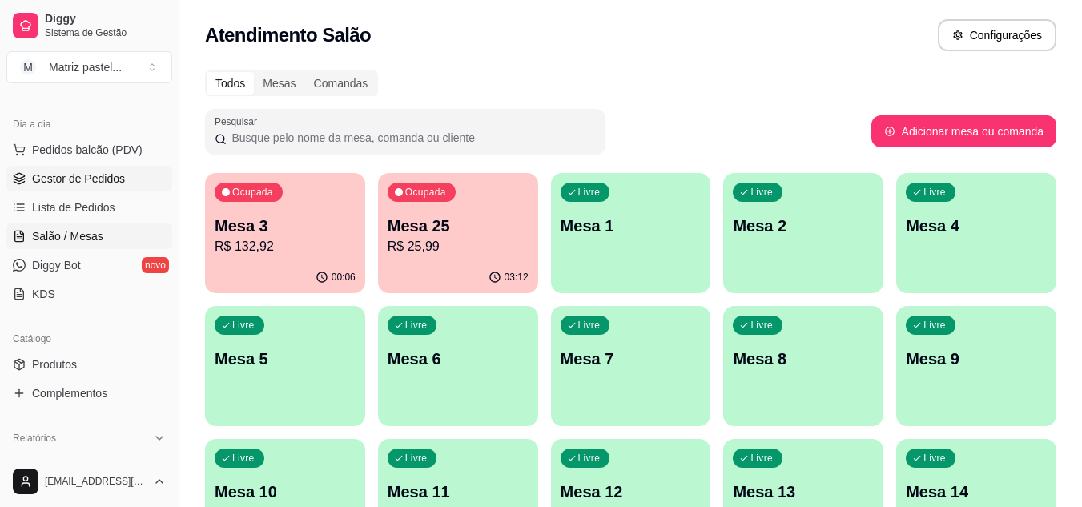
click at [78, 183] on span "Gestor de Pedidos" at bounding box center [78, 179] width 93 height 16
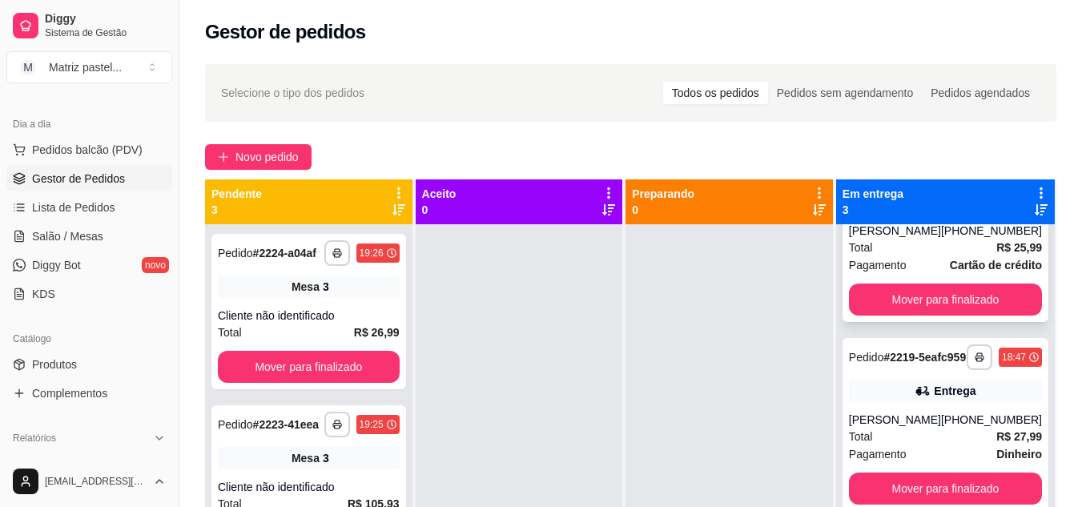
scroll to position [71, 0]
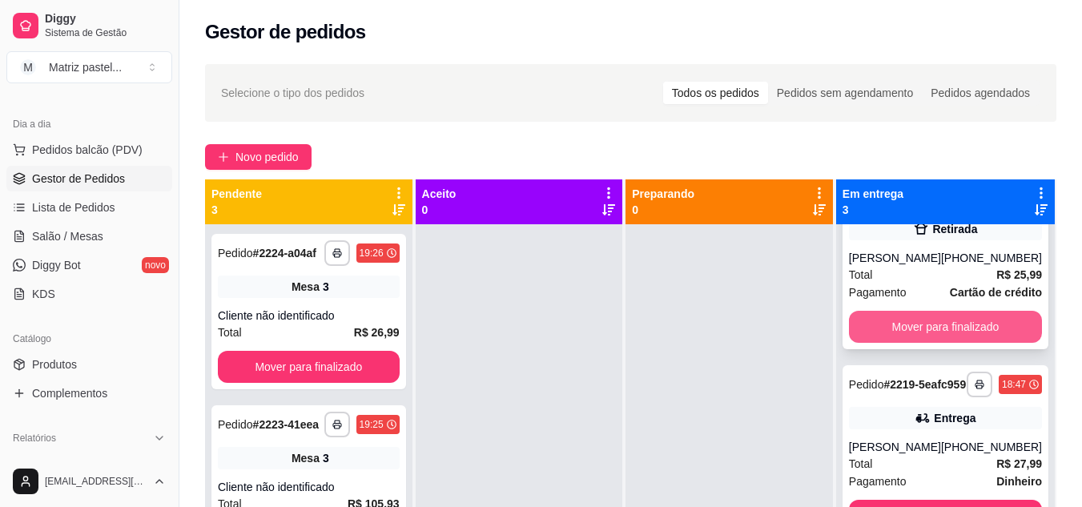
click at [932, 320] on button "Mover para finalizado" at bounding box center [945, 327] width 193 height 32
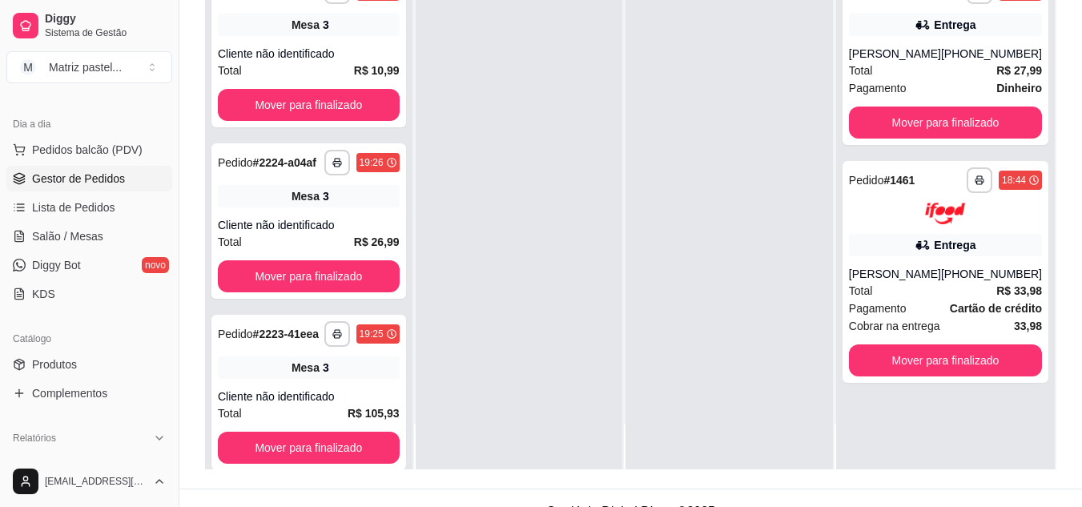
scroll to position [240, 0]
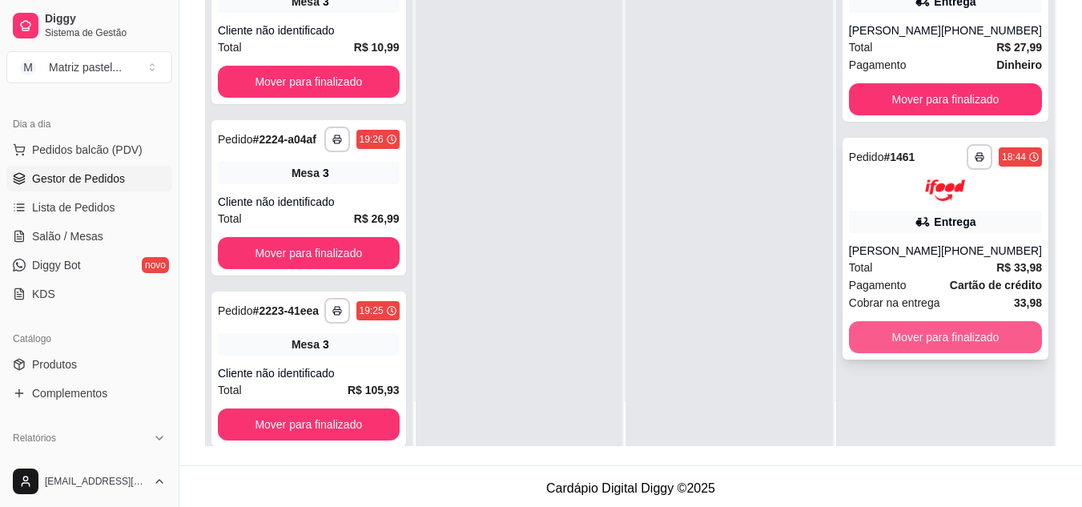
click at [897, 353] on button "Mover para finalizado" at bounding box center [945, 337] width 193 height 32
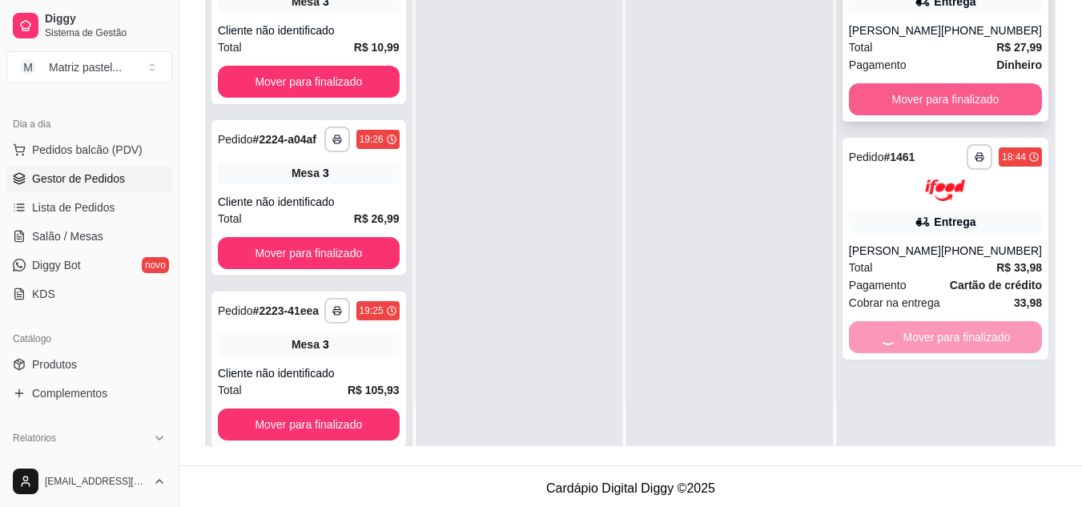
click at [895, 115] on button "Mover para finalizado" at bounding box center [945, 99] width 193 height 32
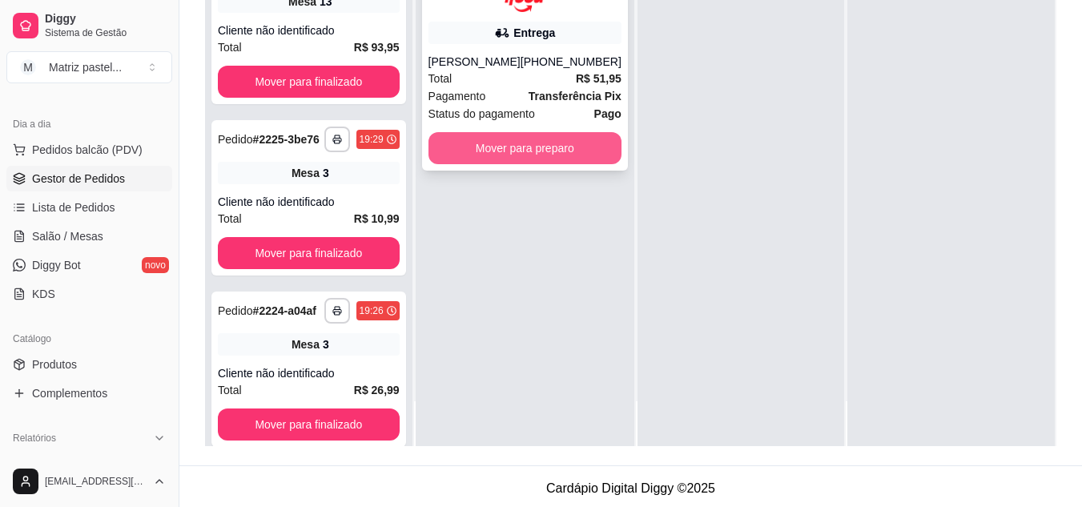
click at [491, 158] on button "Mover para preparo" at bounding box center [525, 148] width 193 height 32
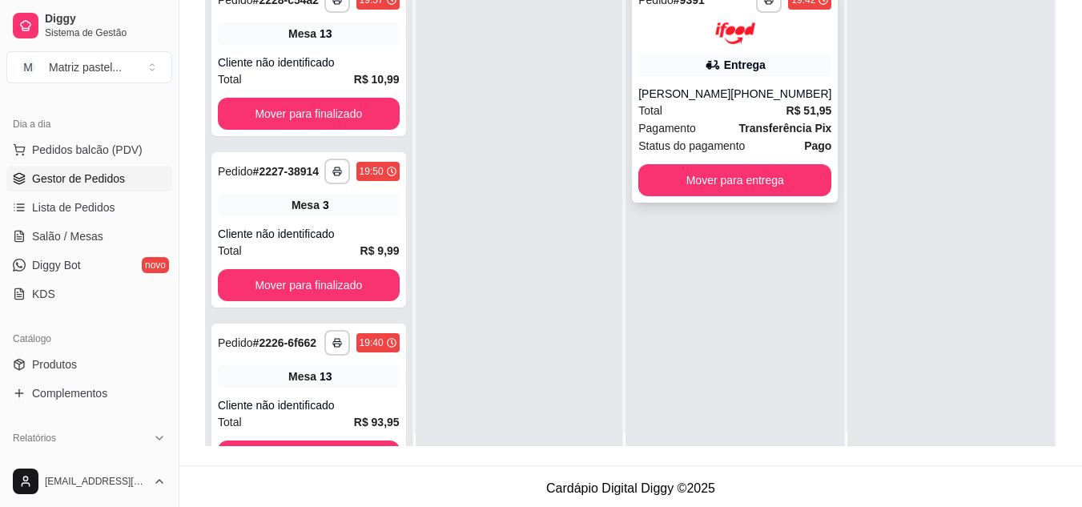
scroll to position [0, 0]
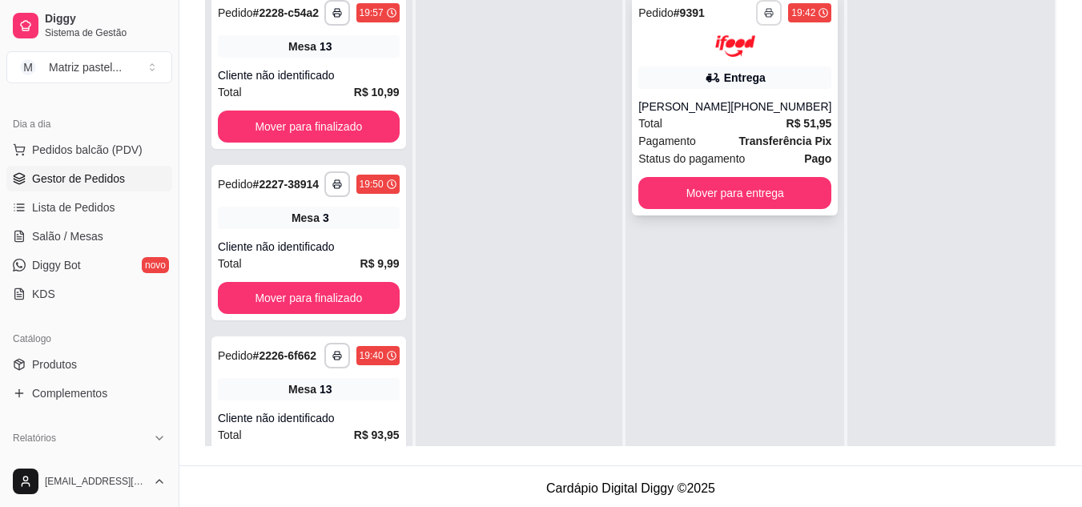
click at [756, 19] on button "button" at bounding box center [769, 13] width 26 height 26
click at [725, 72] on button "IMPRESSORA" at bounding box center [715, 68] width 112 height 25
click at [56, 234] on span "Salão / Mesas" at bounding box center [67, 236] width 71 height 16
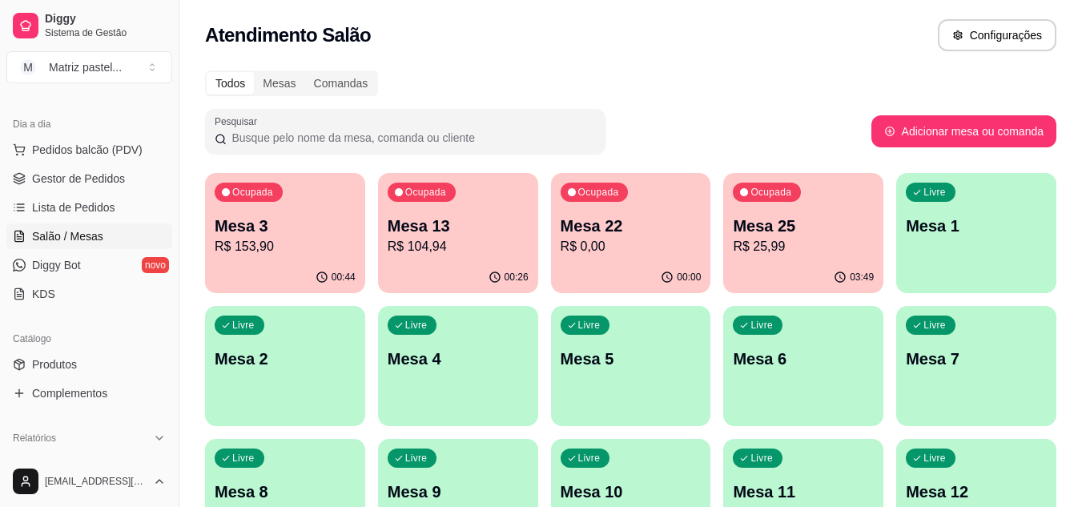
click at [303, 250] on p "R$ 153,90" at bounding box center [285, 246] width 141 height 19
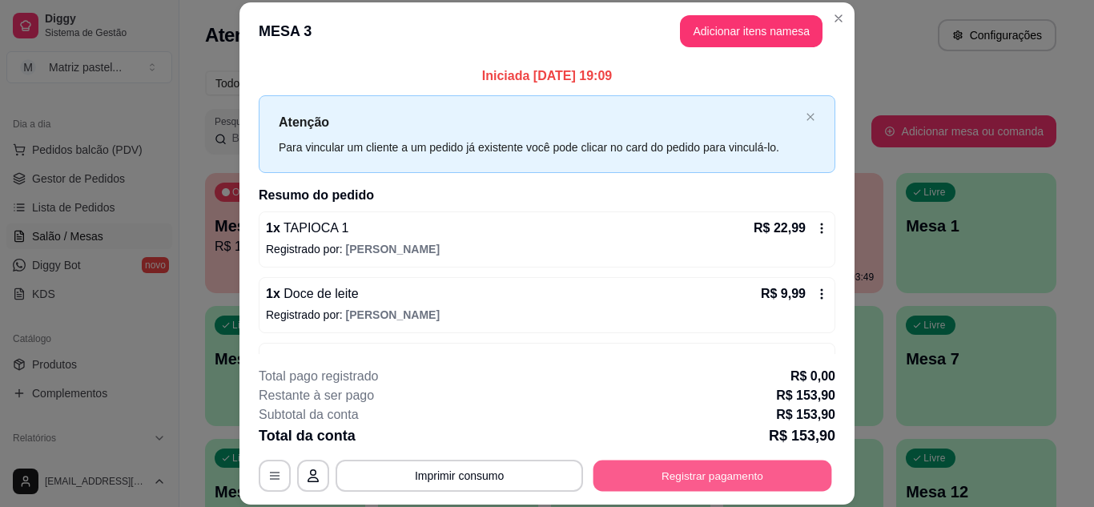
click at [659, 474] on button "Registrar pagamento" at bounding box center [713, 475] width 239 height 31
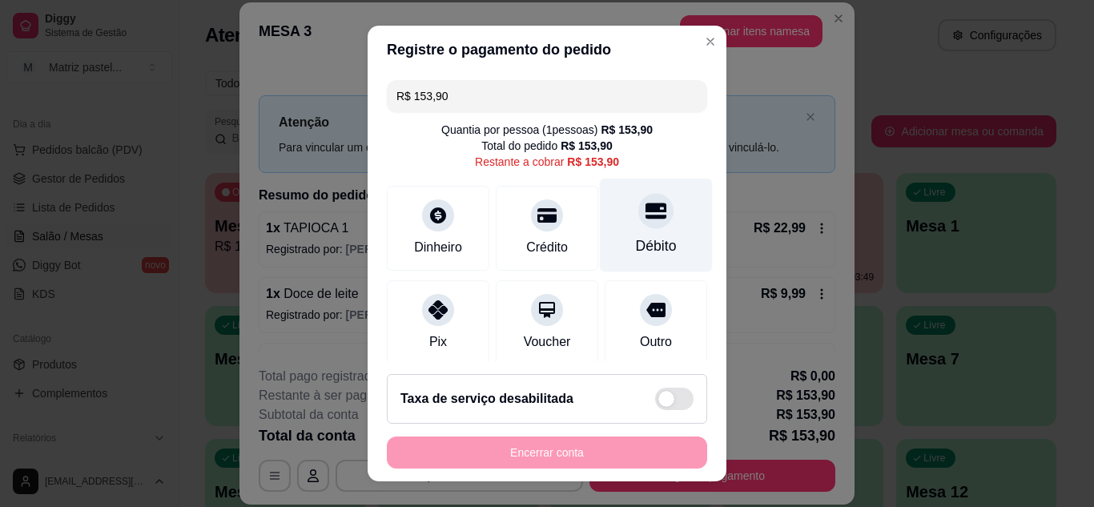
click at [636, 238] on div "Débito" at bounding box center [656, 246] width 41 height 21
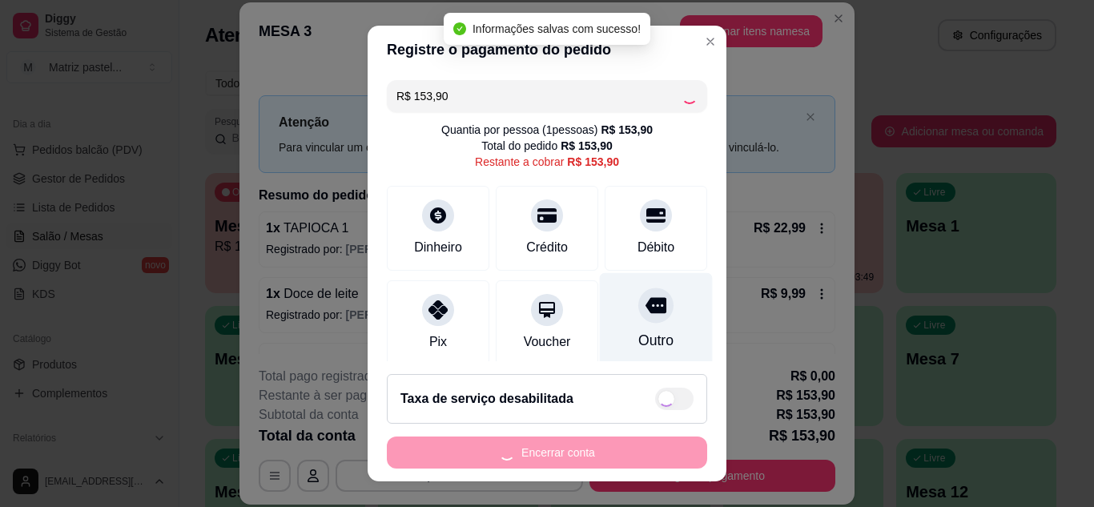
type input "R$ 0,00"
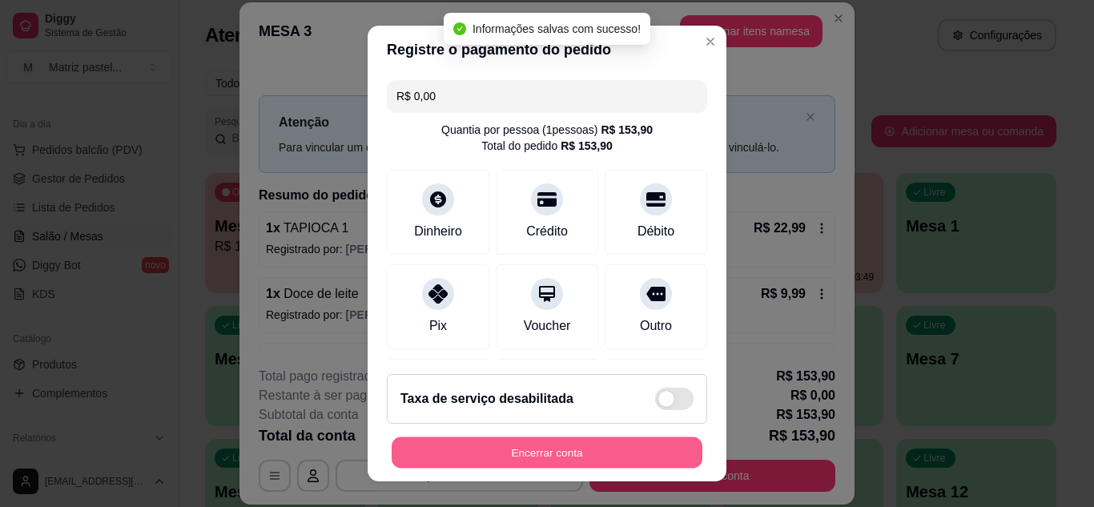
click at [577, 441] on button "Encerrar conta" at bounding box center [547, 452] width 311 height 31
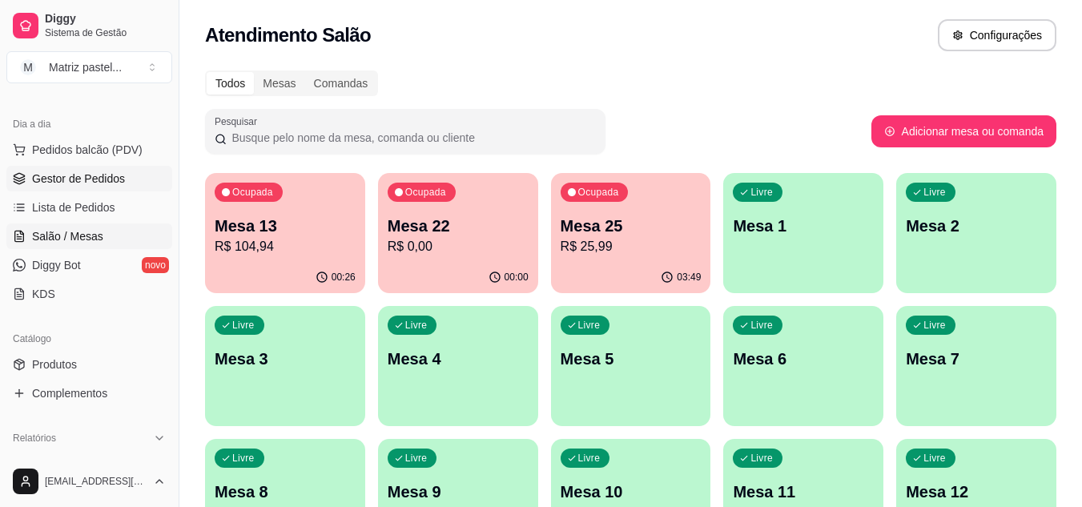
click at [91, 186] on span "Gestor de Pedidos" at bounding box center [78, 179] width 93 height 16
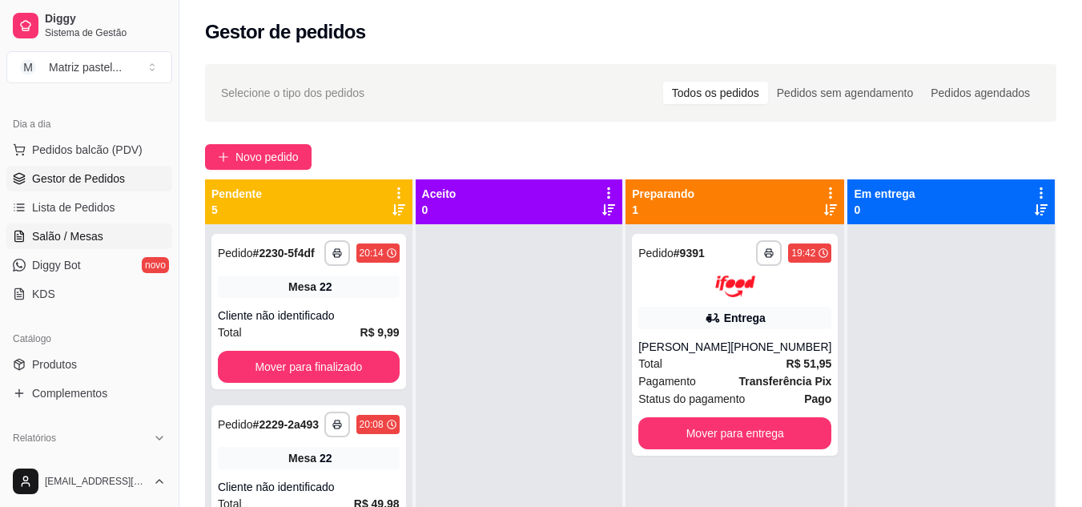
click at [87, 236] on span "Salão / Mesas" at bounding box center [67, 236] width 71 height 16
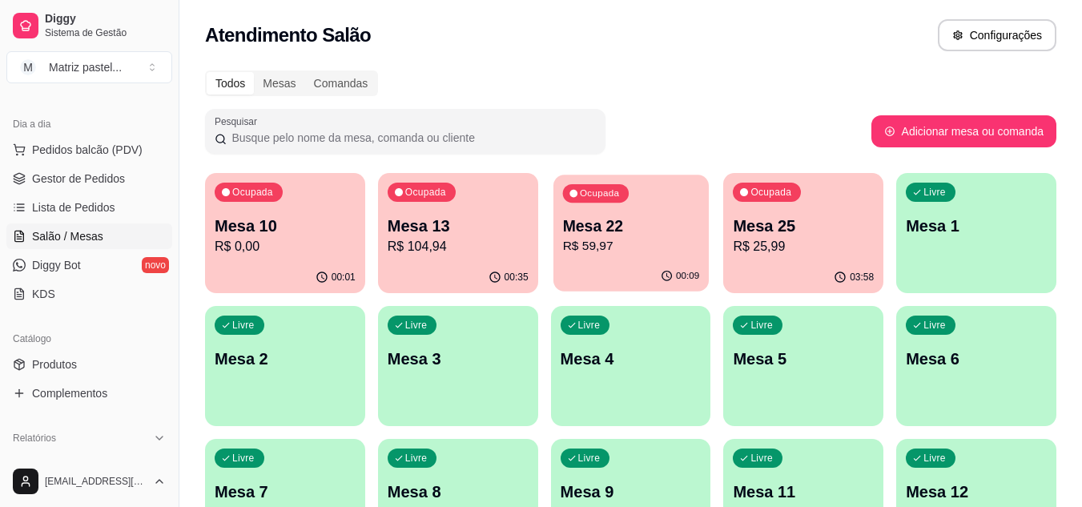
click at [592, 253] on p "R$ 59,97" at bounding box center [630, 246] width 137 height 18
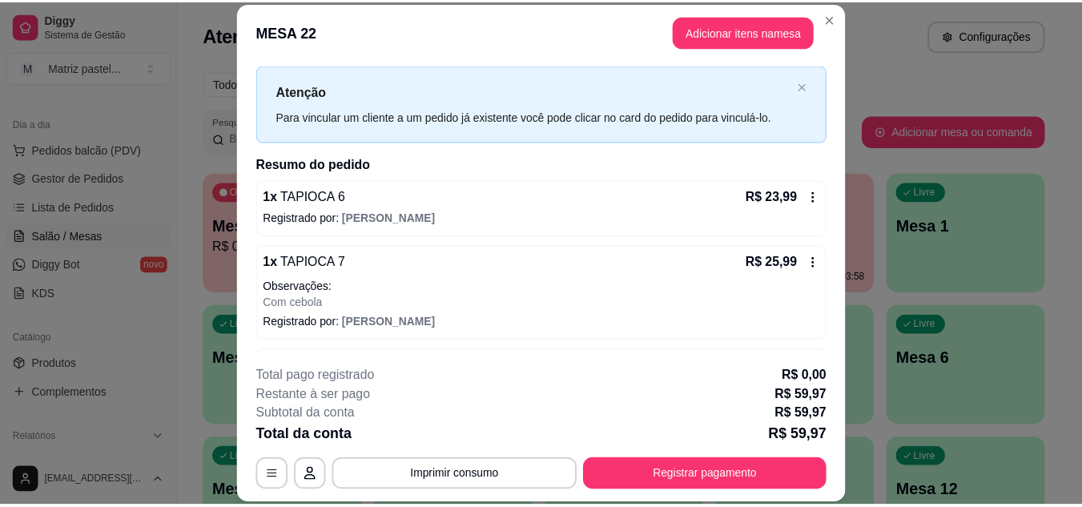
scroll to position [80, 0]
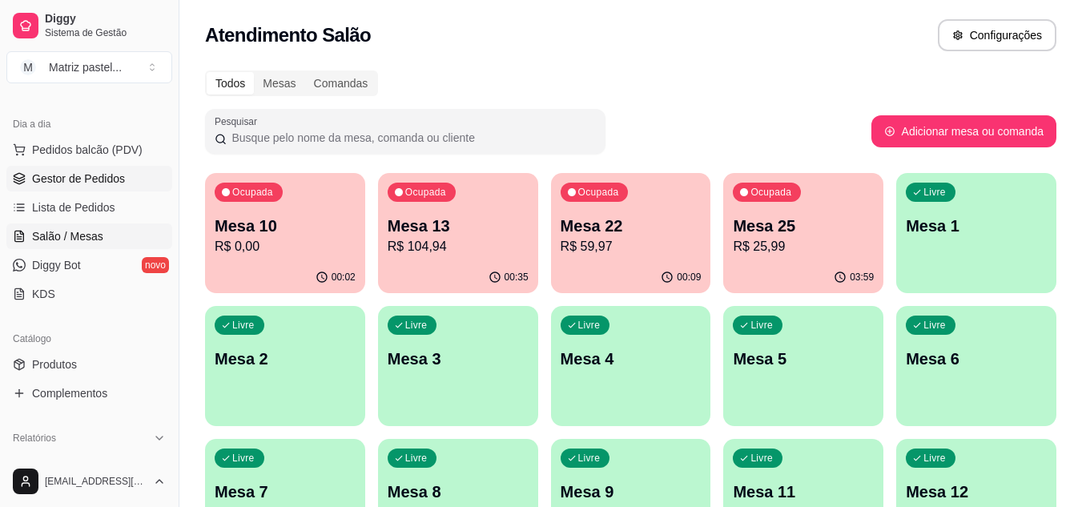
click at [117, 184] on span "Gestor de Pedidos" at bounding box center [78, 179] width 93 height 16
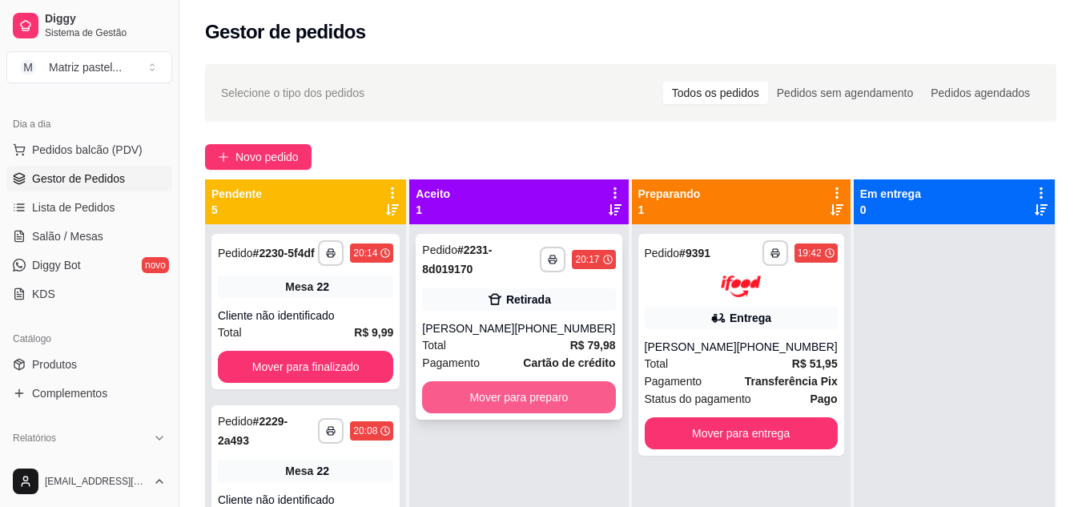
click at [530, 395] on button "Mover para preparo" at bounding box center [518, 397] width 193 height 32
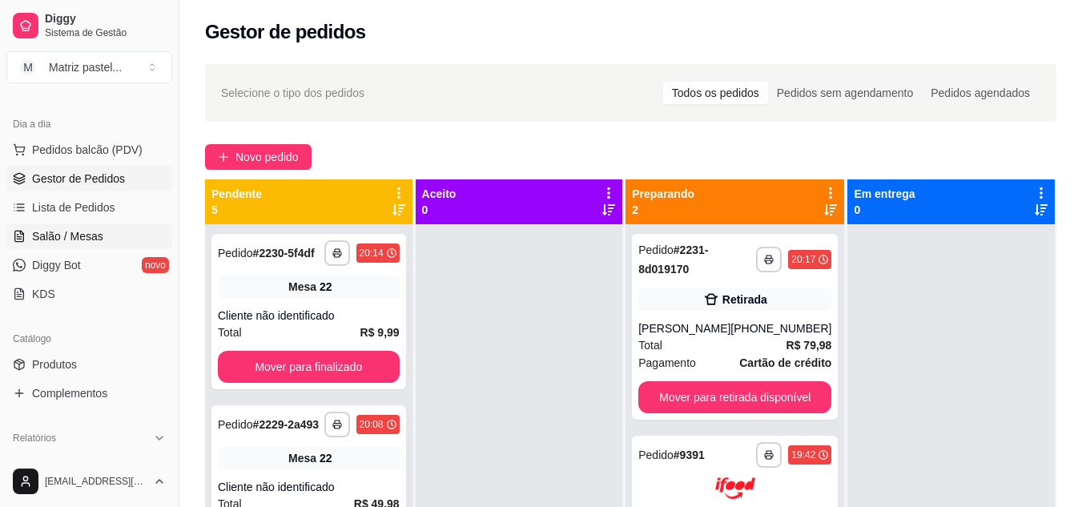
click at [99, 240] on span "Salão / Mesas" at bounding box center [67, 236] width 71 height 16
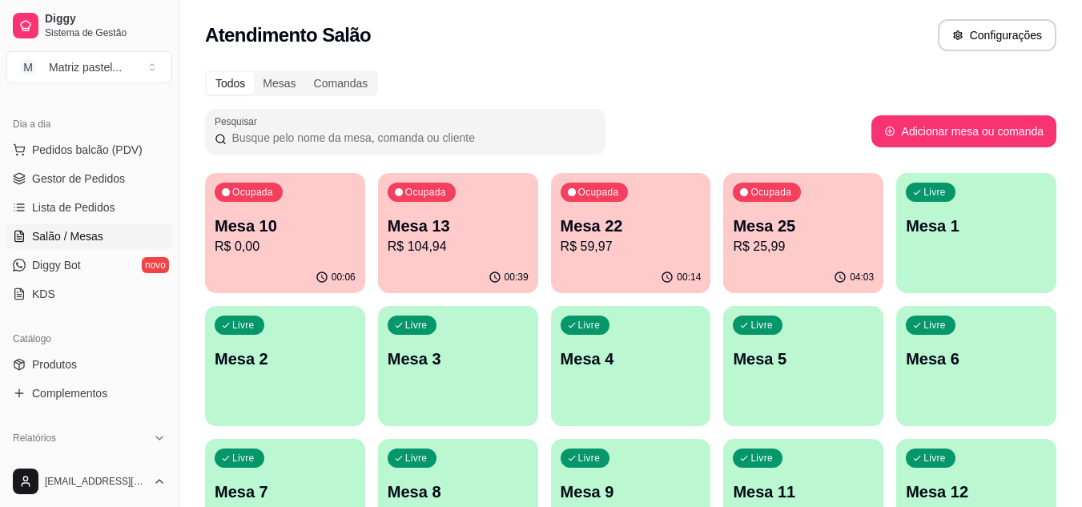
click at [500, 258] on div "Ocupada Mesa 13 R$ 104,94" at bounding box center [458, 217] width 160 height 89
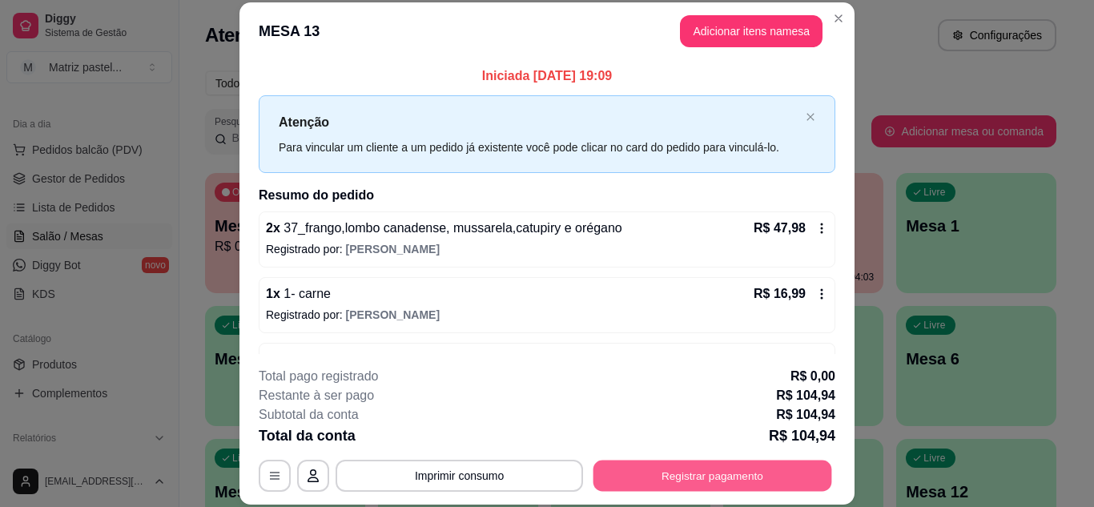
click at [681, 482] on button "Registrar pagamento" at bounding box center [713, 475] width 239 height 31
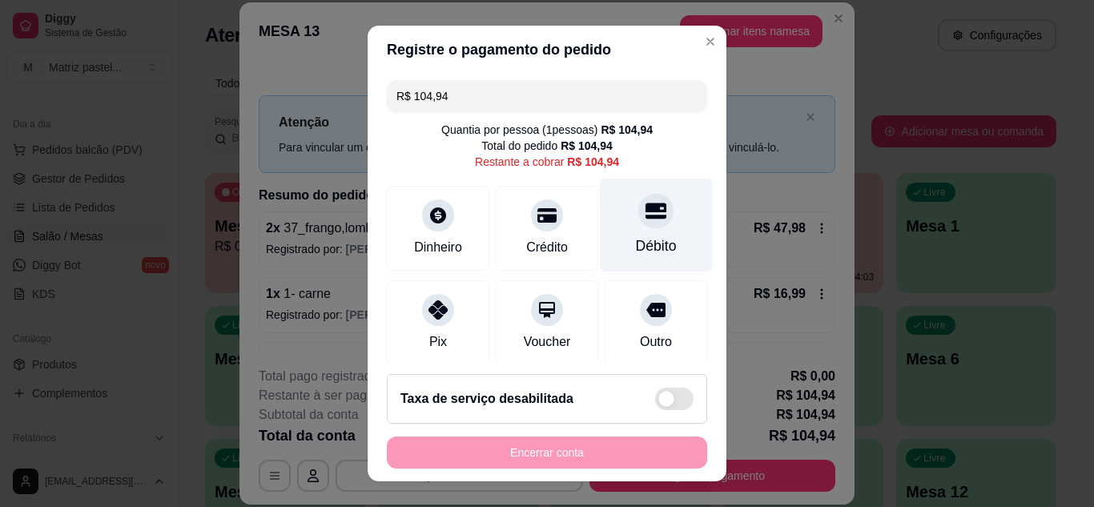
click at [626, 230] on div "Débito" at bounding box center [656, 225] width 113 height 94
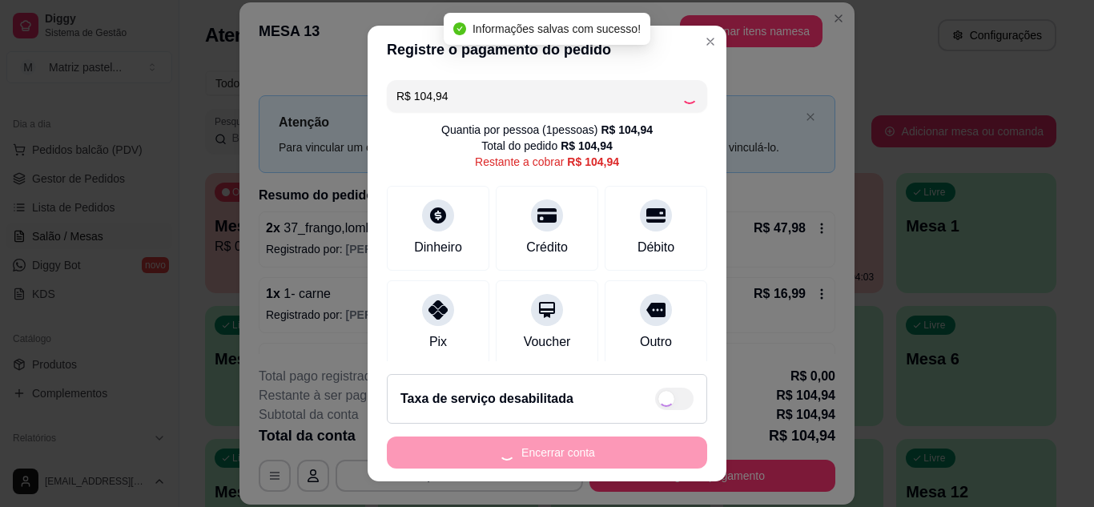
type input "R$ 0,00"
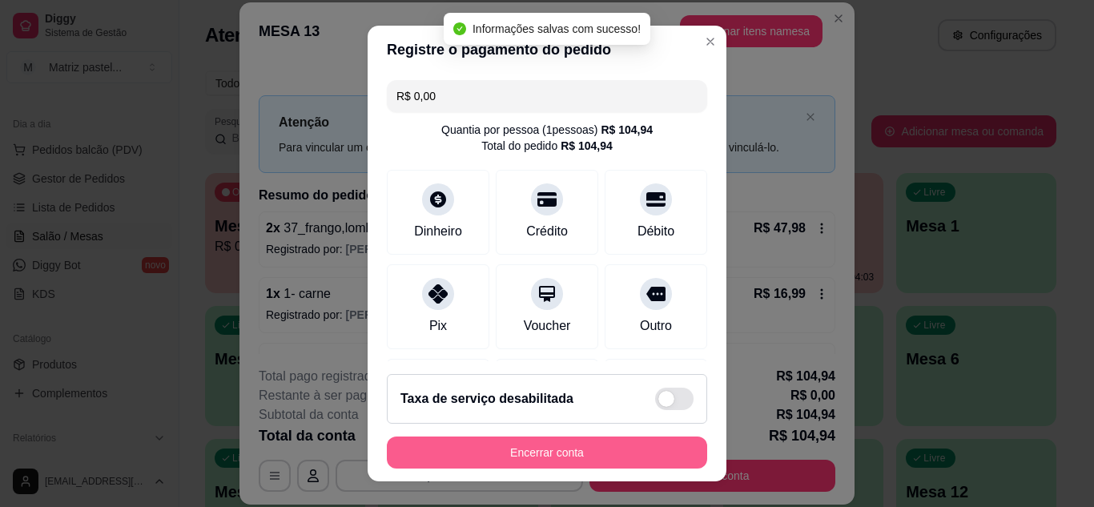
click at [541, 445] on button "Encerrar conta" at bounding box center [547, 453] width 320 height 32
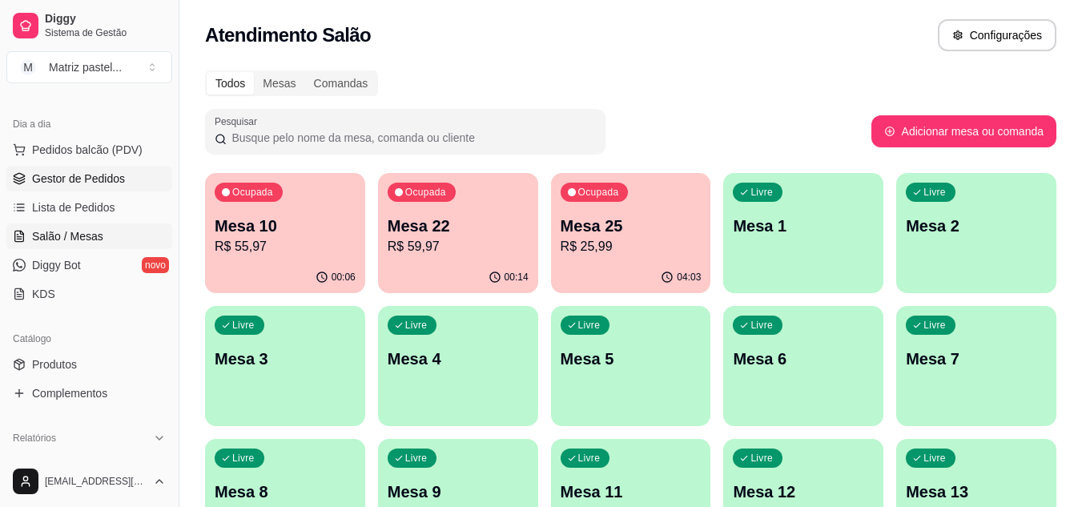
click at [93, 183] on span "Gestor de Pedidos" at bounding box center [78, 179] width 93 height 16
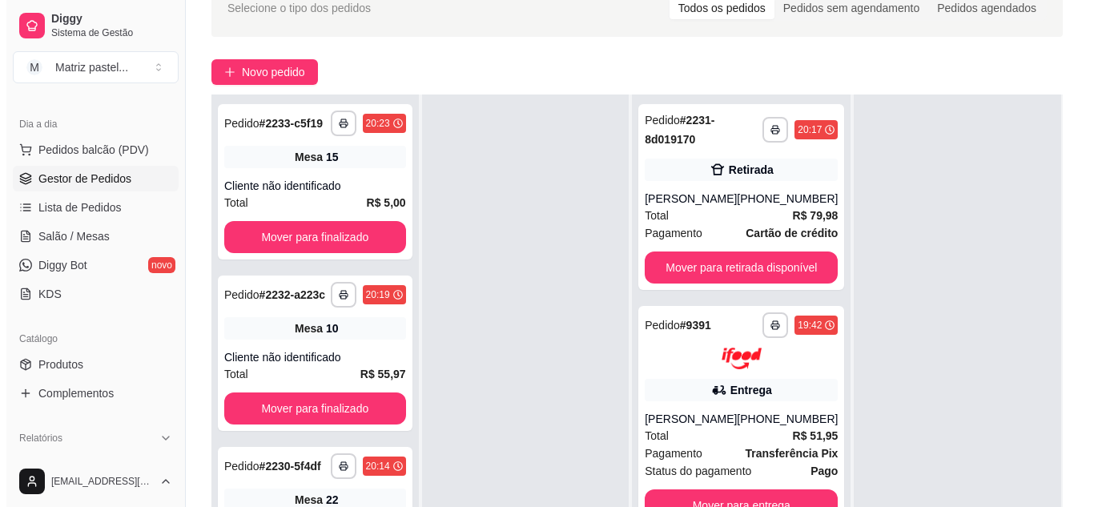
scroll to position [240, 0]
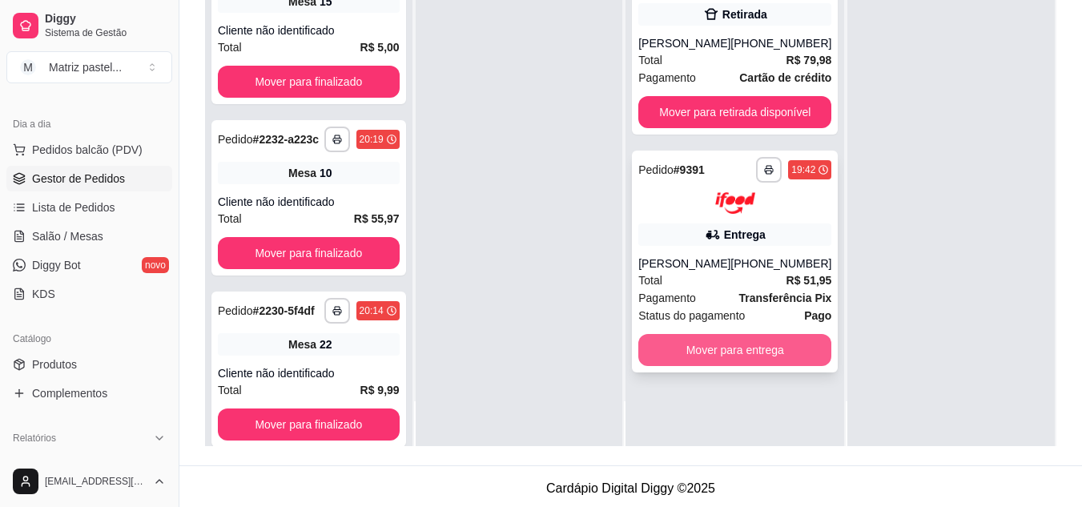
click at [727, 361] on button "Mover para entrega" at bounding box center [735, 350] width 193 height 32
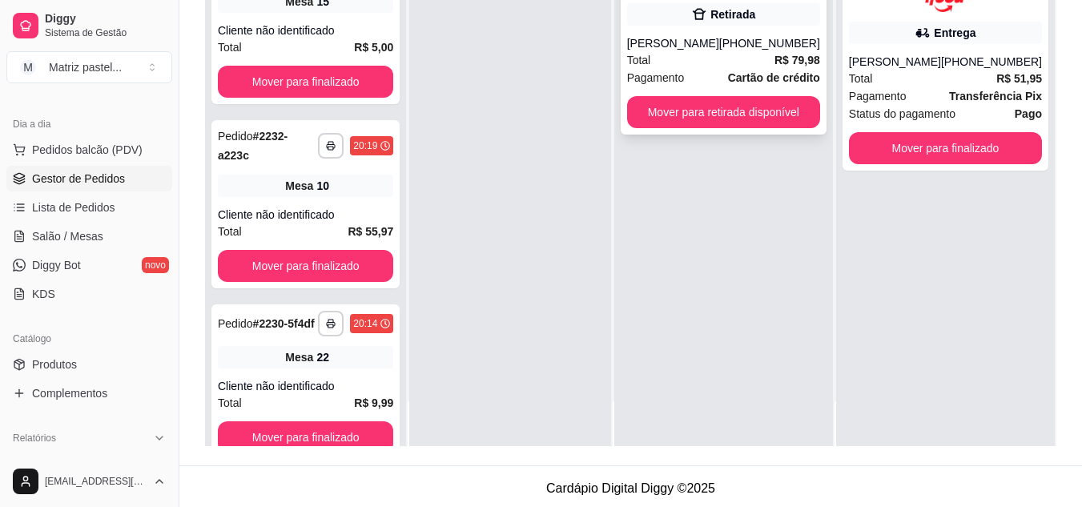
click at [709, 47] on div "[PERSON_NAME]" at bounding box center [673, 43] width 92 height 16
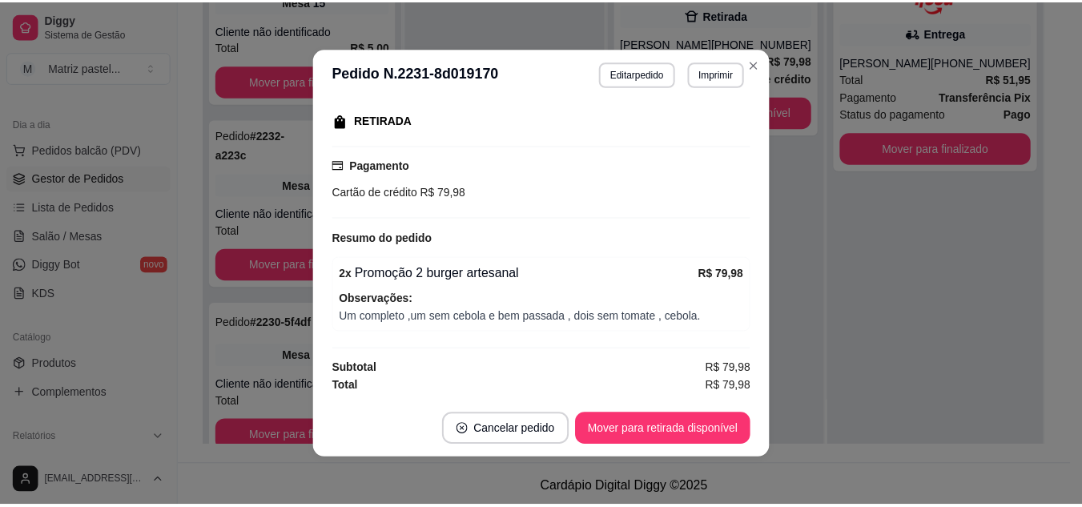
scroll to position [3, 0]
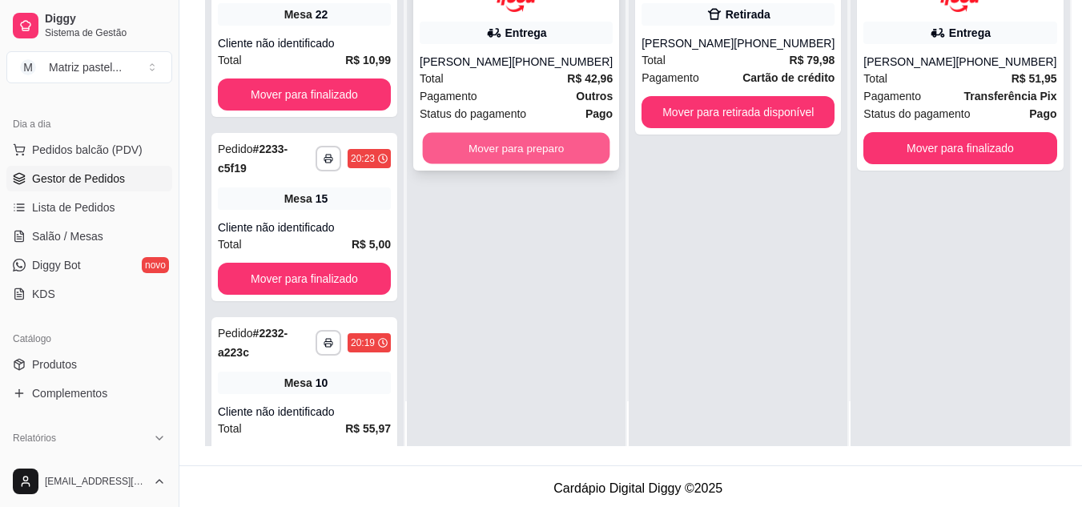
click at [497, 150] on button "Mover para preparo" at bounding box center [516, 147] width 187 height 31
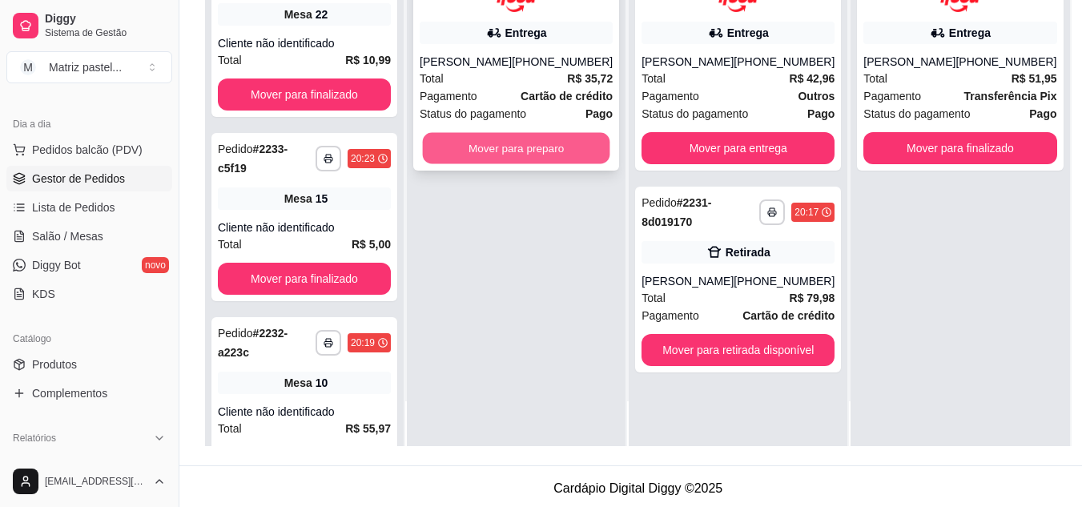
click at [465, 151] on button "Mover para preparo" at bounding box center [516, 147] width 187 height 31
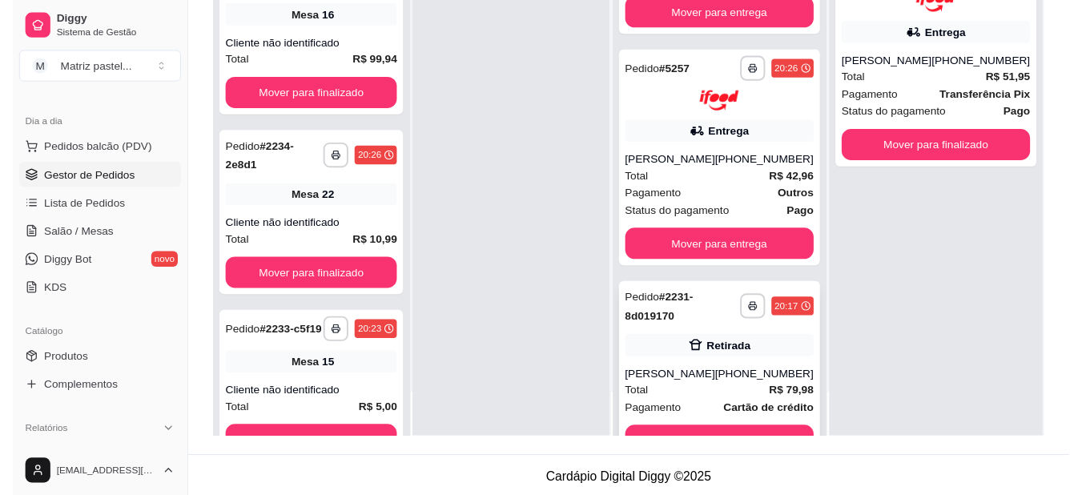
scroll to position [186, 0]
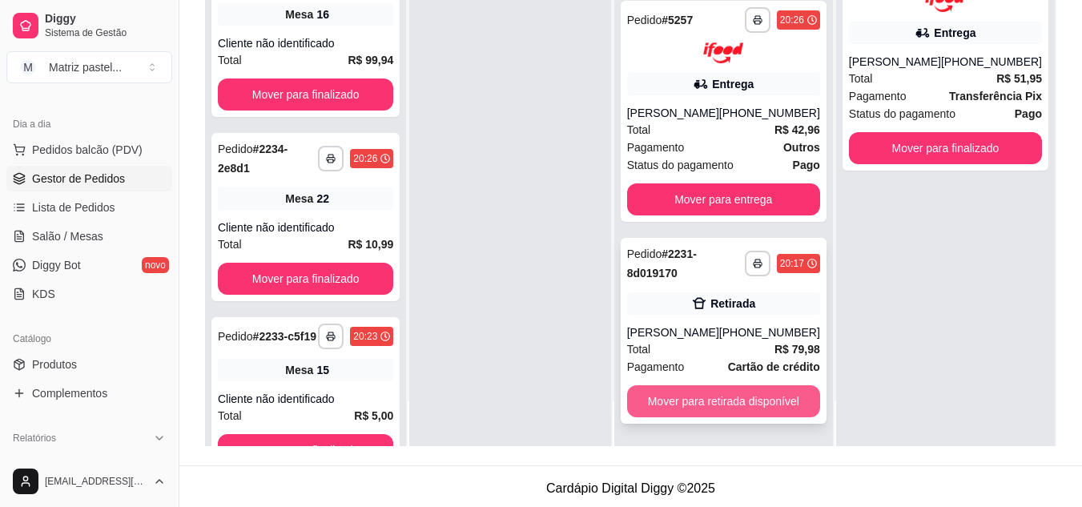
click at [699, 397] on button "Mover para retirada disponível" at bounding box center [723, 401] width 193 height 32
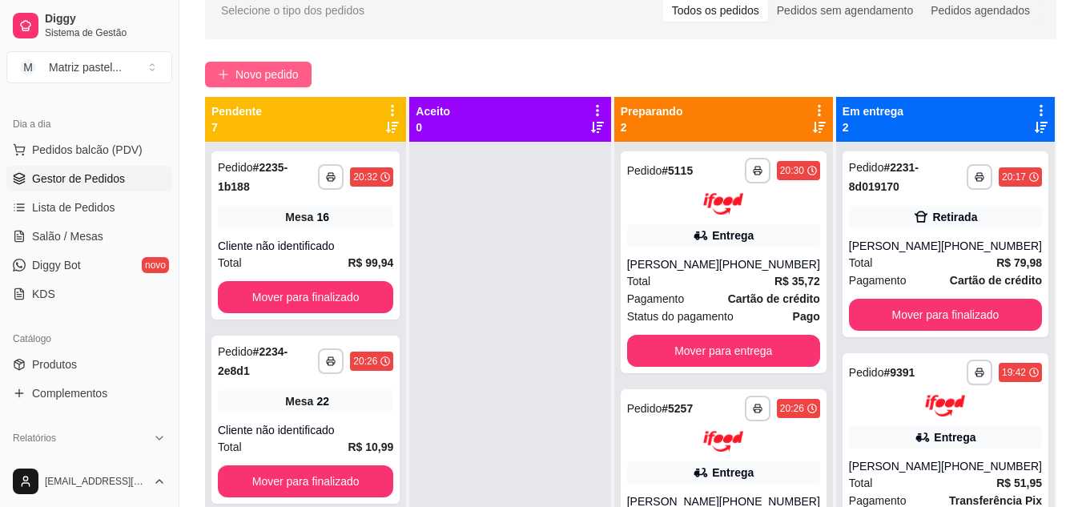
scroll to position [80, 0]
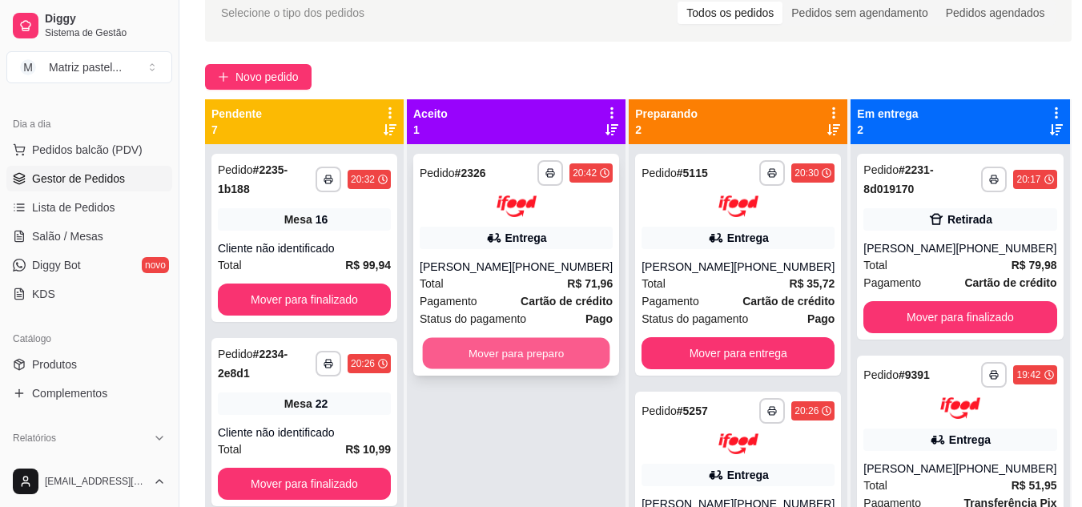
click at [464, 341] on button "Mover para preparo" at bounding box center [516, 352] width 187 height 31
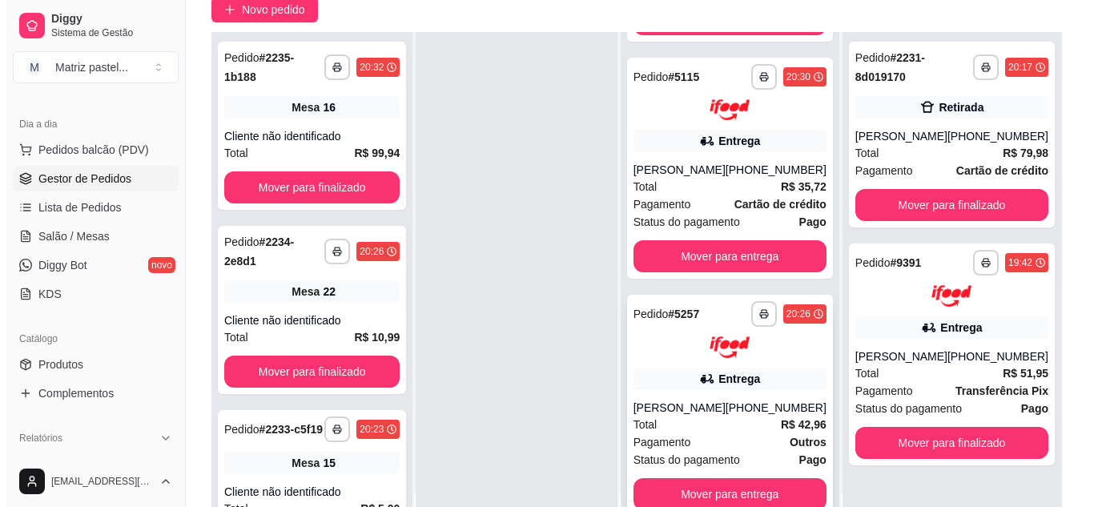
scroll to position [240, 0]
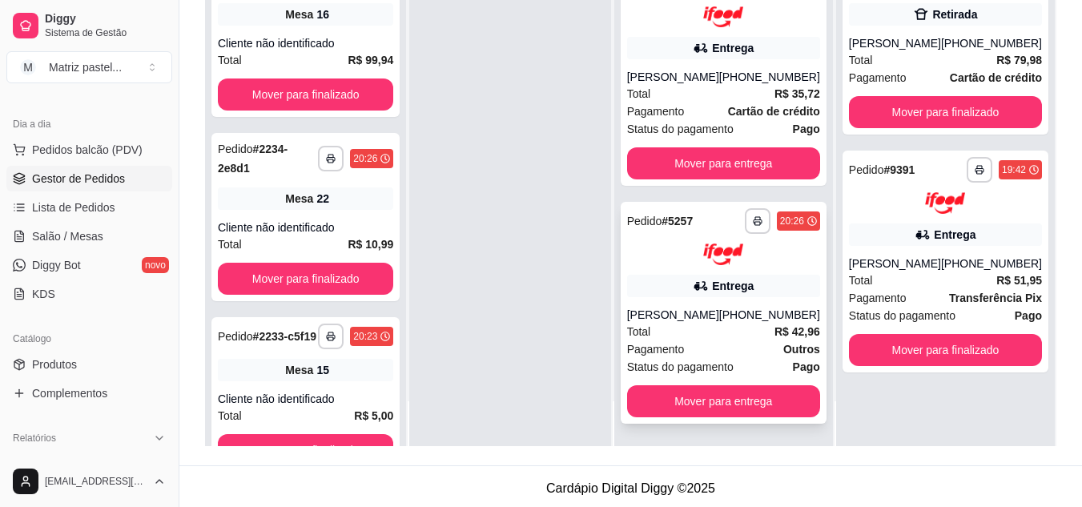
click at [675, 296] on div "Entrega" at bounding box center [723, 286] width 193 height 22
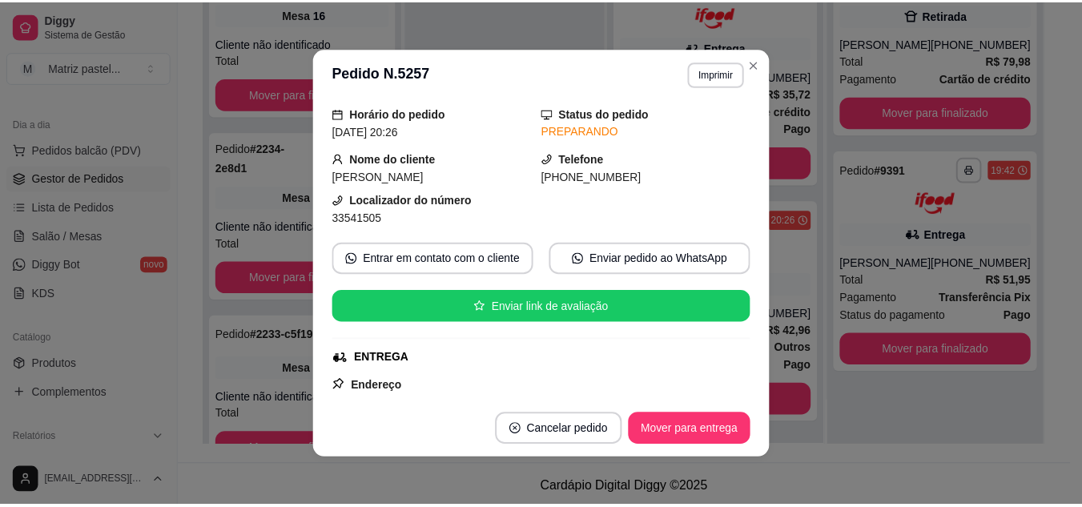
scroll to position [80, 0]
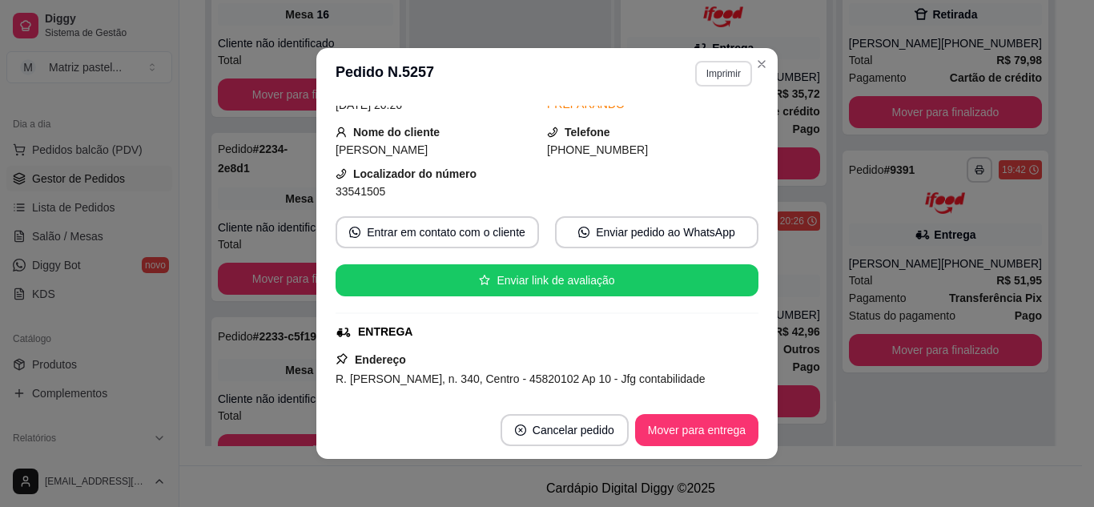
click at [744, 78] on button "Imprimir" at bounding box center [723, 74] width 57 height 26
click at [704, 129] on button "IMPRESSORA" at bounding box center [689, 130] width 116 height 26
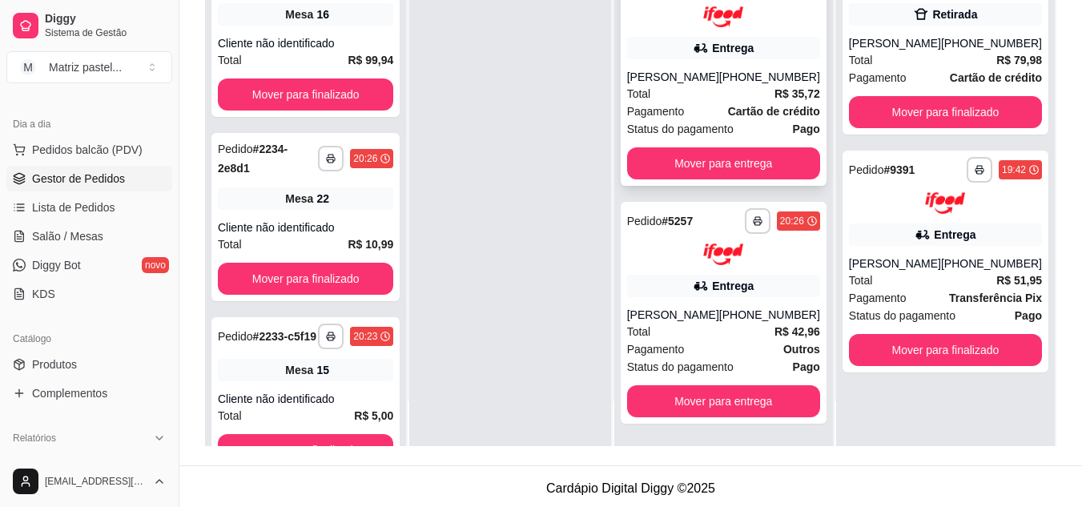
click at [757, 70] on div "[PHONE_NUMBER]" at bounding box center [769, 77] width 101 height 16
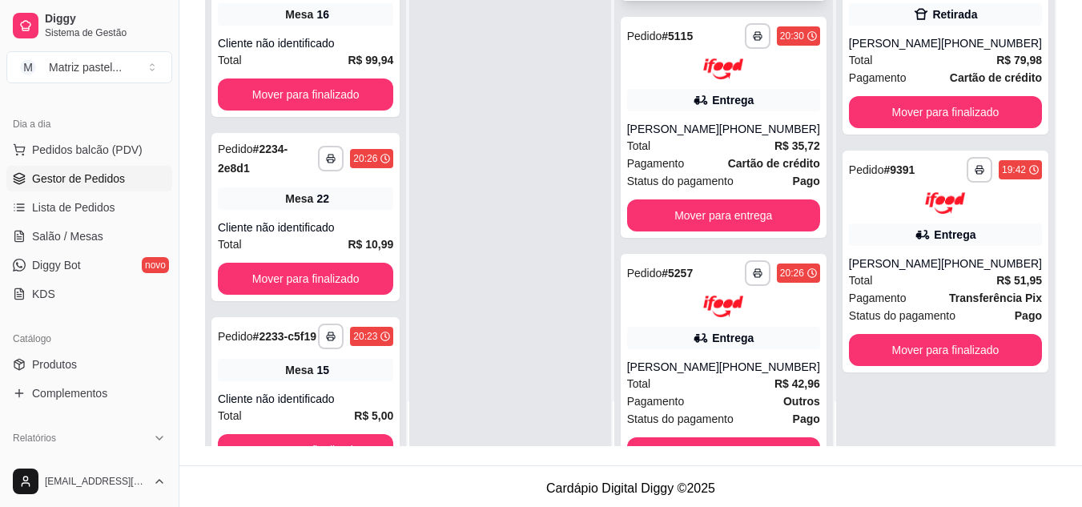
scroll to position [78, 0]
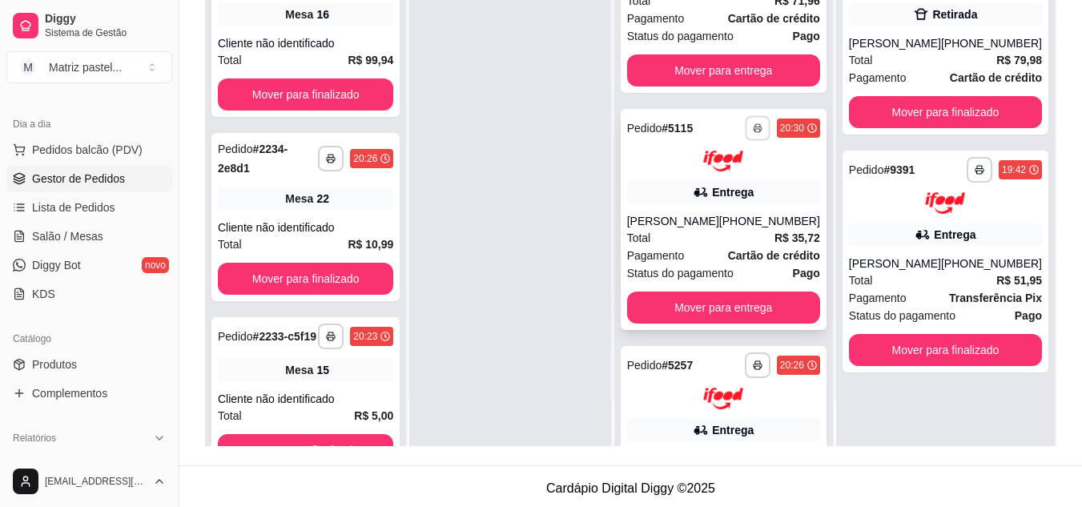
click at [747, 122] on button "button" at bounding box center [757, 127] width 25 height 25
click at [720, 187] on button "IMPRESSORA" at bounding box center [703, 183] width 112 height 25
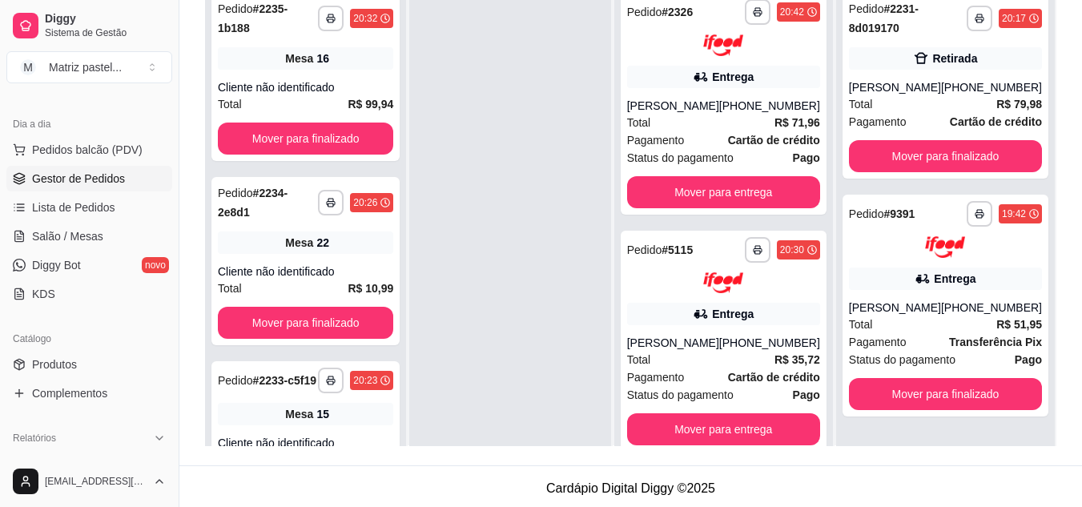
scroll to position [0, 0]
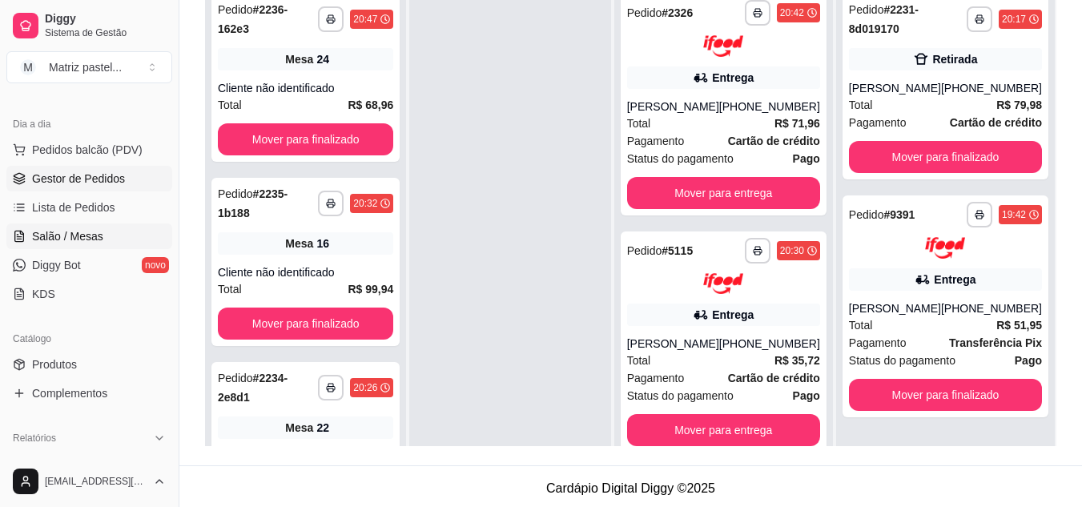
click at [90, 238] on span "Salão / Mesas" at bounding box center [67, 236] width 71 height 16
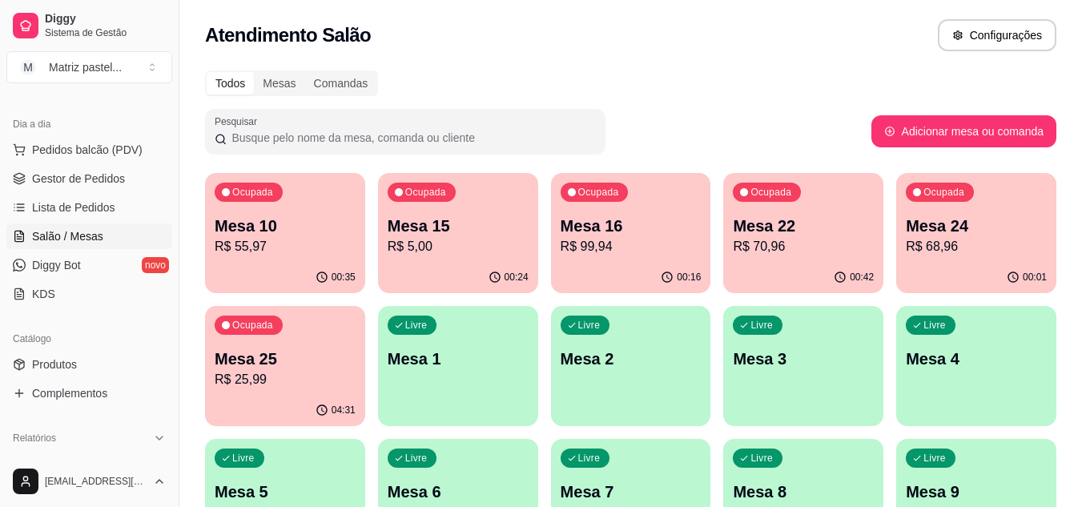
click at [945, 256] on div "Ocupada Mesa 24 R$ 68,96" at bounding box center [977, 217] width 160 height 89
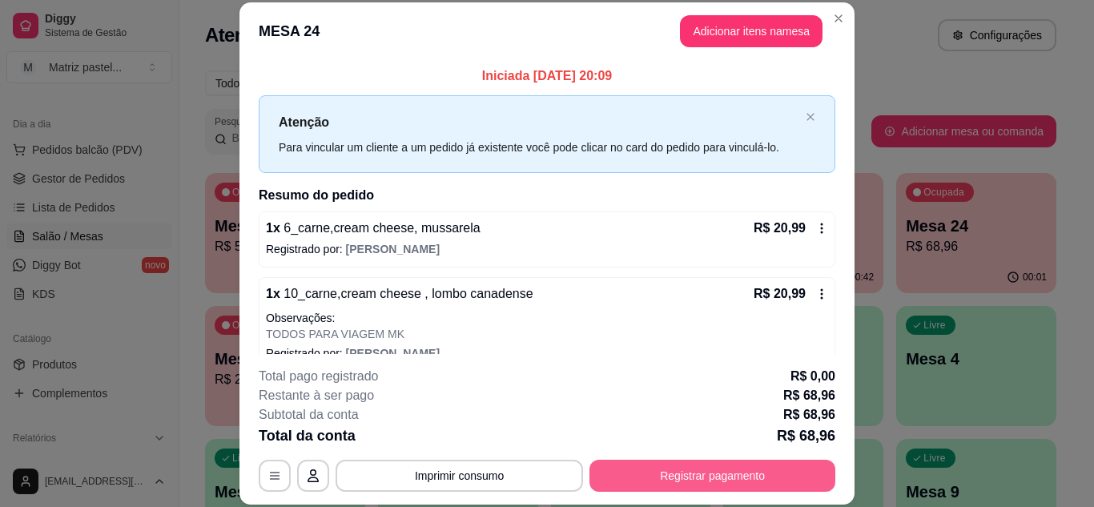
click at [729, 471] on button "Registrar pagamento" at bounding box center [713, 476] width 246 height 32
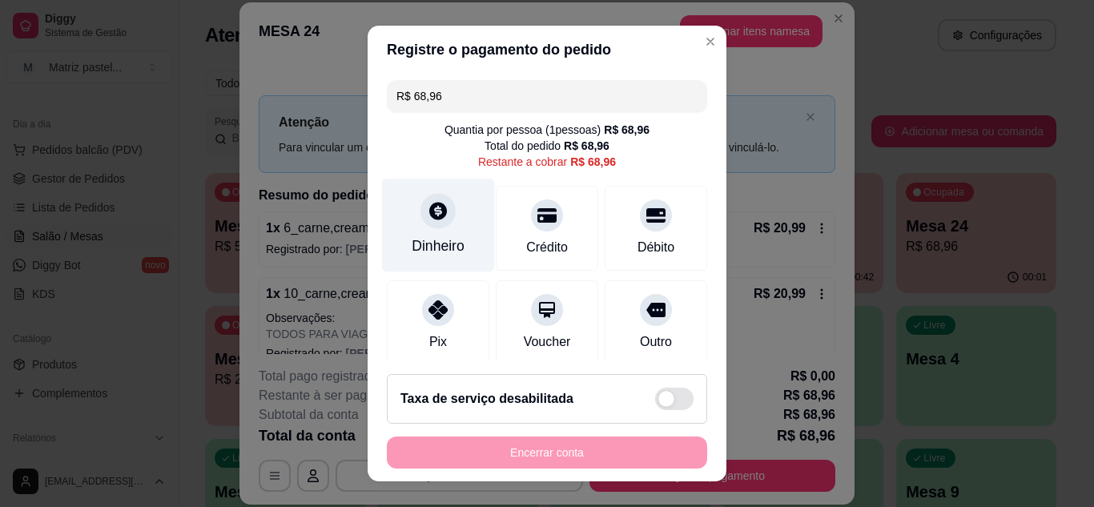
click at [451, 229] on div "Dinheiro" at bounding box center [438, 225] width 113 height 94
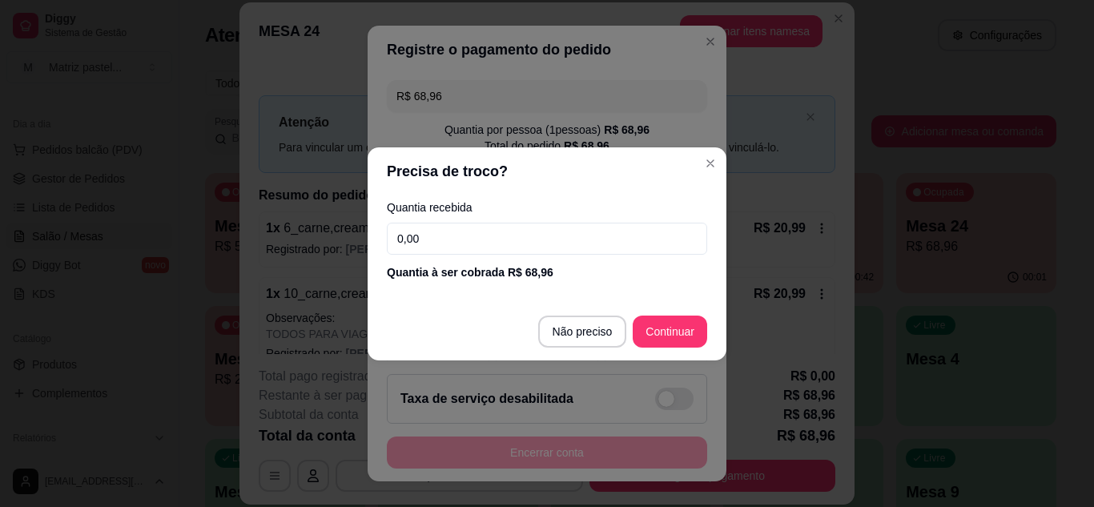
click at [508, 254] on input "0,00" at bounding box center [547, 239] width 320 height 32
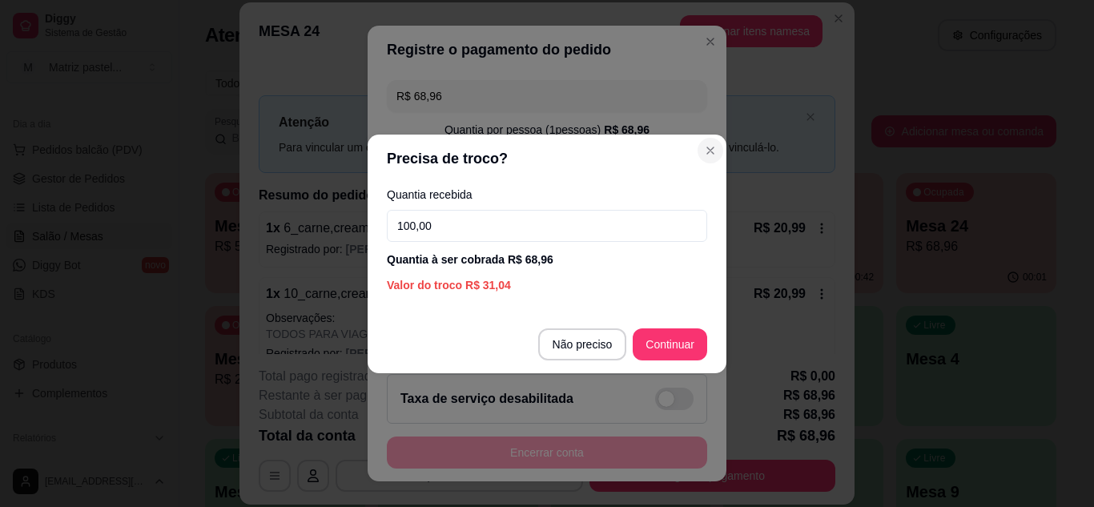
type input "100,00"
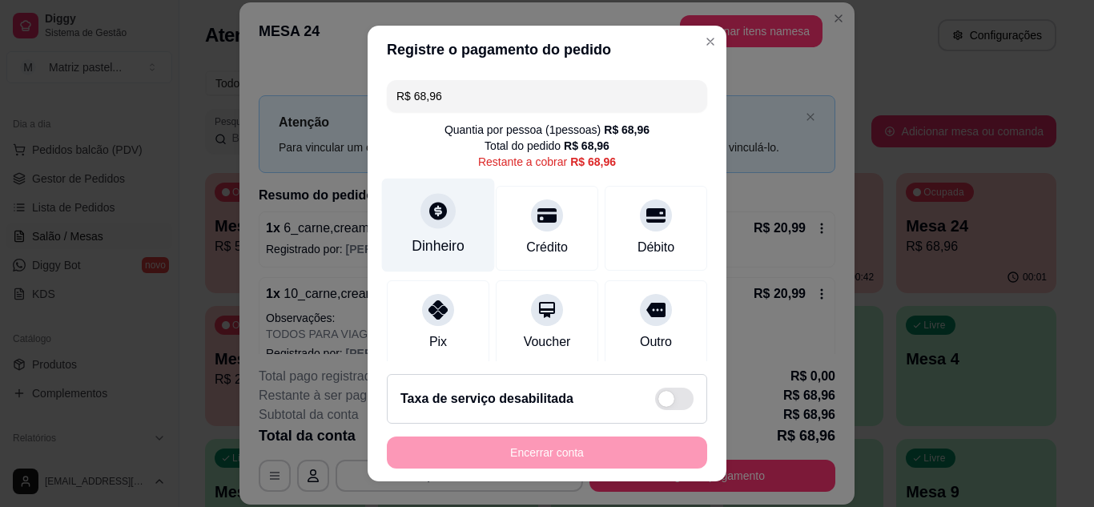
click at [429, 250] on div "Dinheiro" at bounding box center [438, 246] width 53 height 21
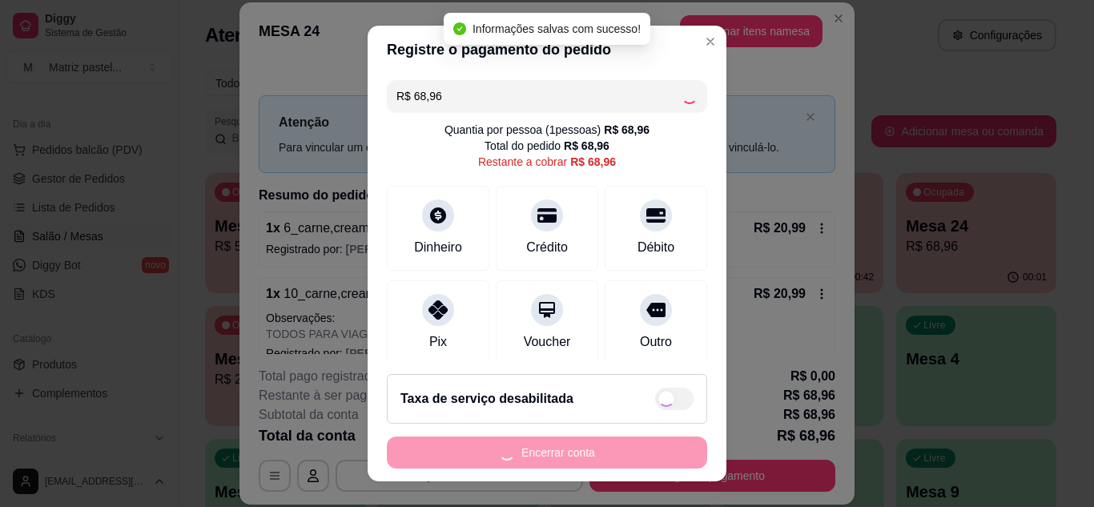
type input "R$ 0,00"
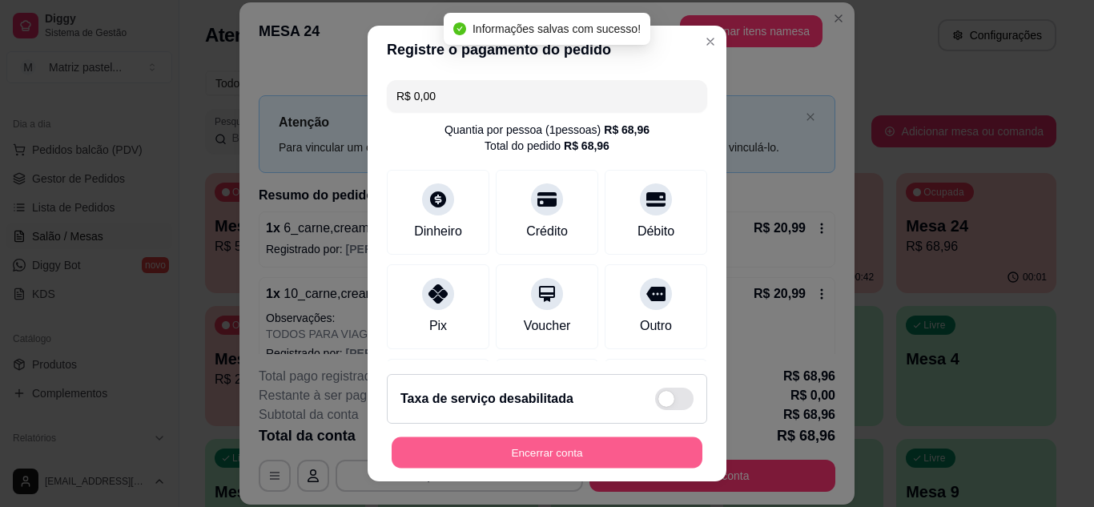
click at [564, 461] on button "Encerrar conta" at bounding box center [547, 452] width 311 height 31
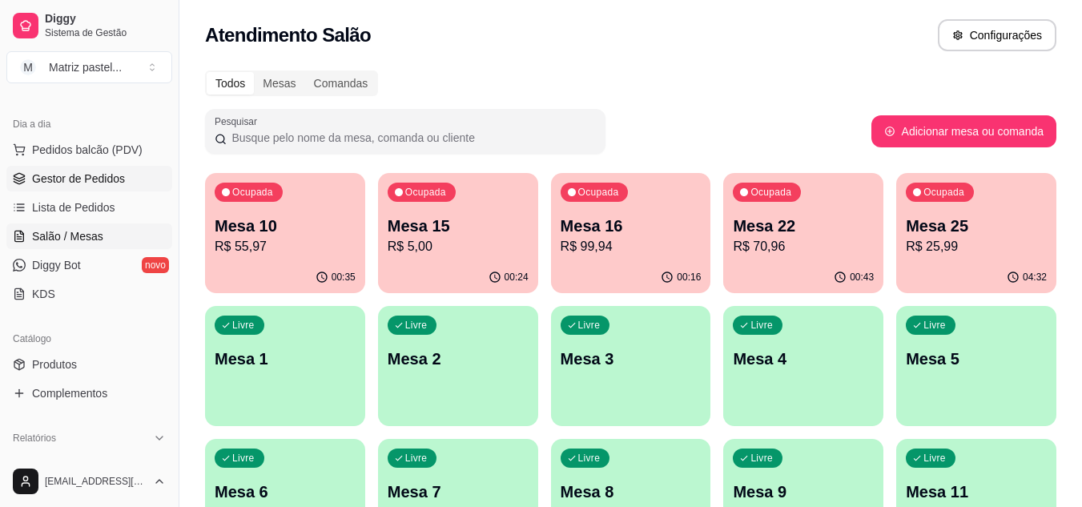
click at [95, 180] on span "Gestor de Pedidos" at bounding box center [78, 179] width 93 height 16
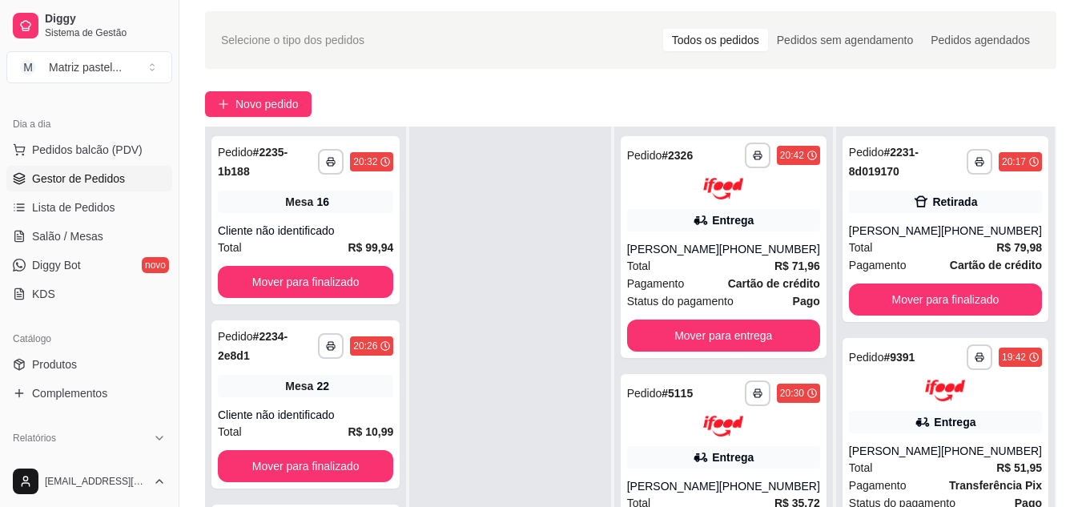
scroll to position [80, 0]
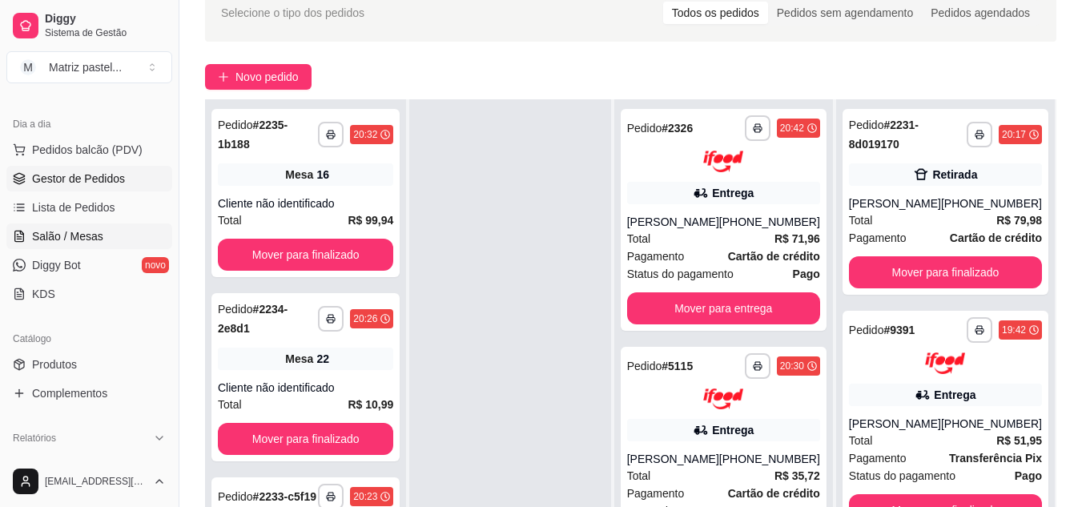
click at [104, 238] on link "Salão / Mesas" at bounding box center [89, 237] width 166 height 26
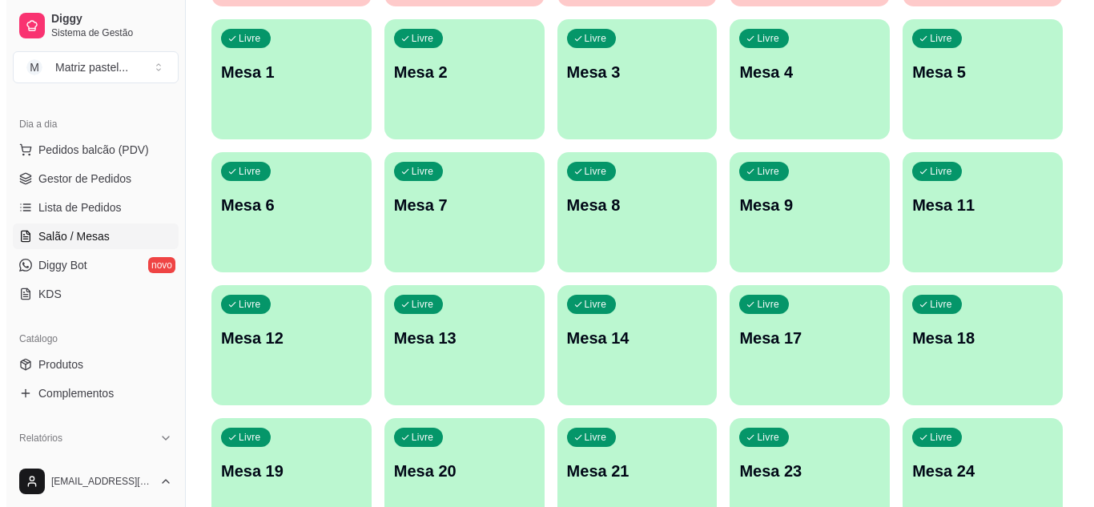
scroll to position [383, 0]
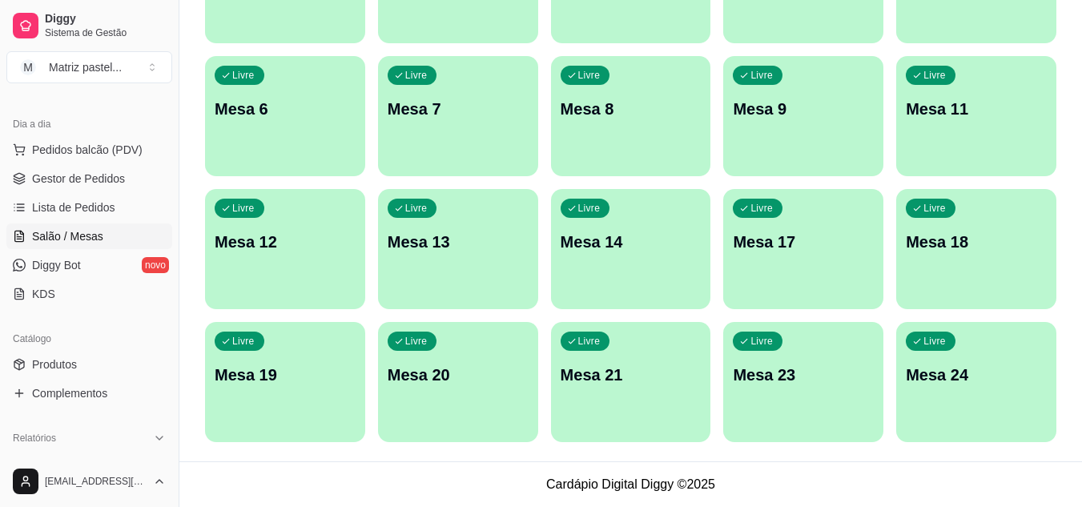
click at [928, 359] on div "Livre Mesa 24" at bounding box center [977, 372] width 160 height 101
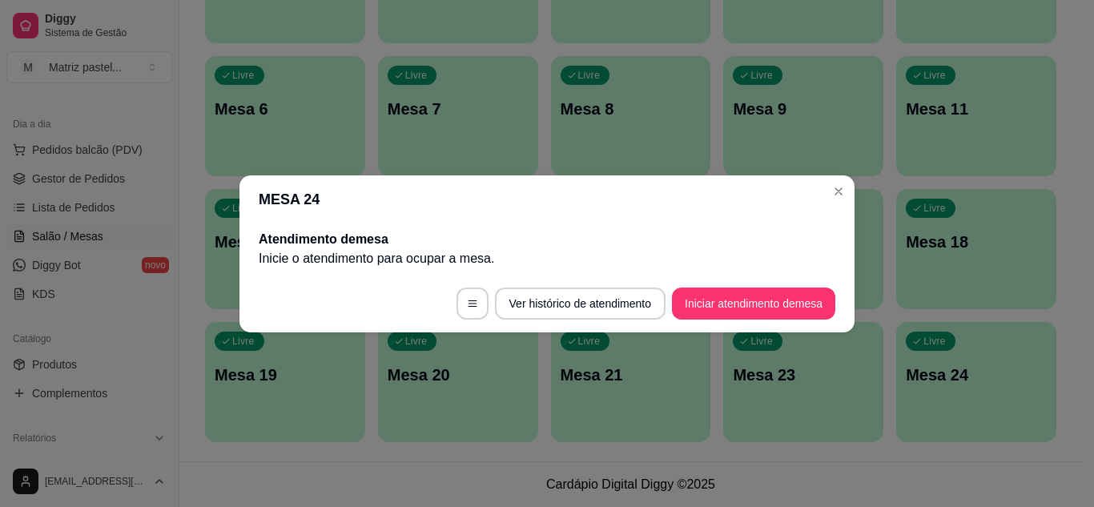
click at [750, 300] on button "Iniciar atendimento de mesa" at bounding box center [753, 304] width 163 height 32
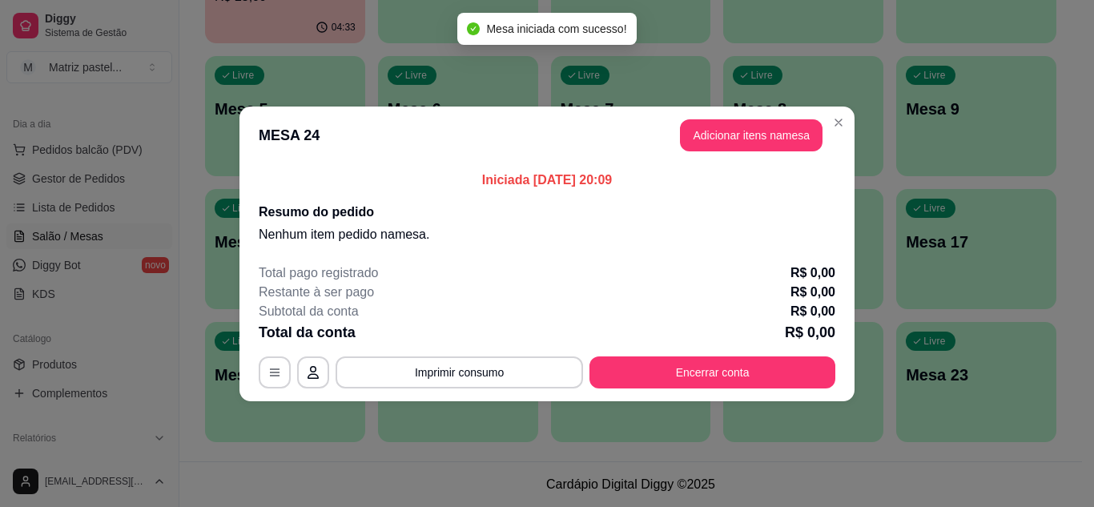
click at [724, 139] on button "Adicionar itens na mesa" at bounding box center [751, 135] width 143 height 32
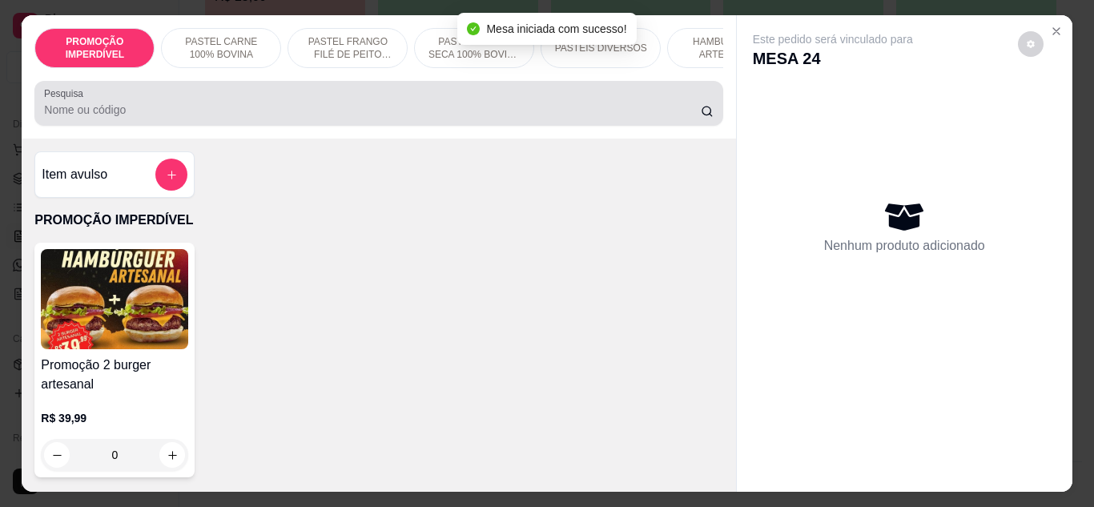
click at [402, 95] on div at bounding box center [378, 103] width 669 height 32
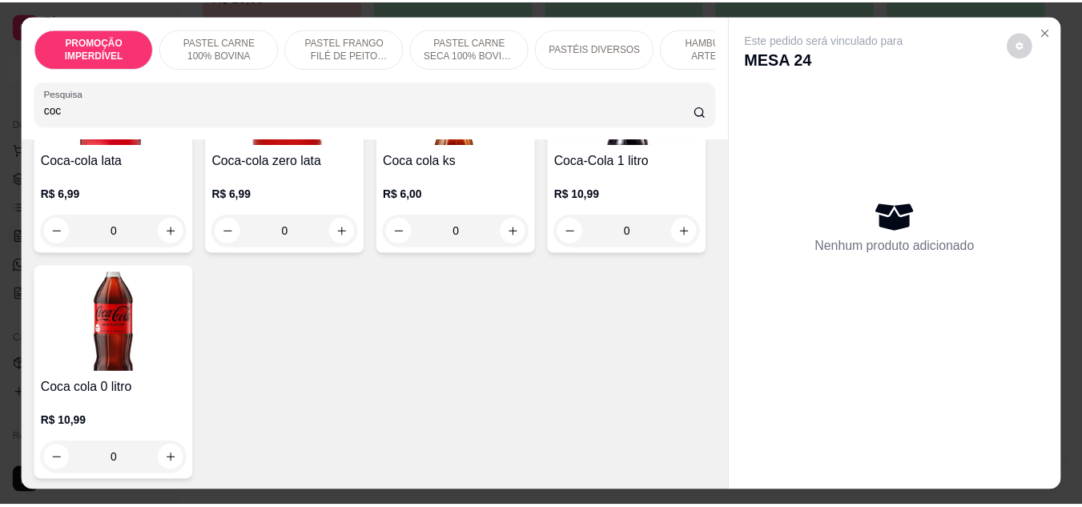
scroll to position [240, 0]
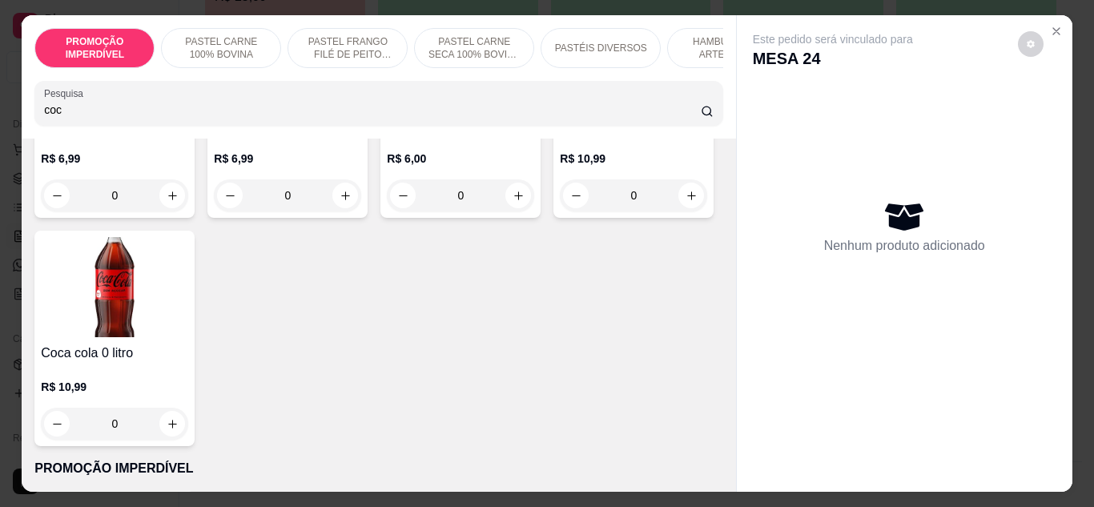
type input "coc"
click at [185, 423] on button "increase-product-quantity" at bounding box center [172, 424] width 26 height 26
type input "1"
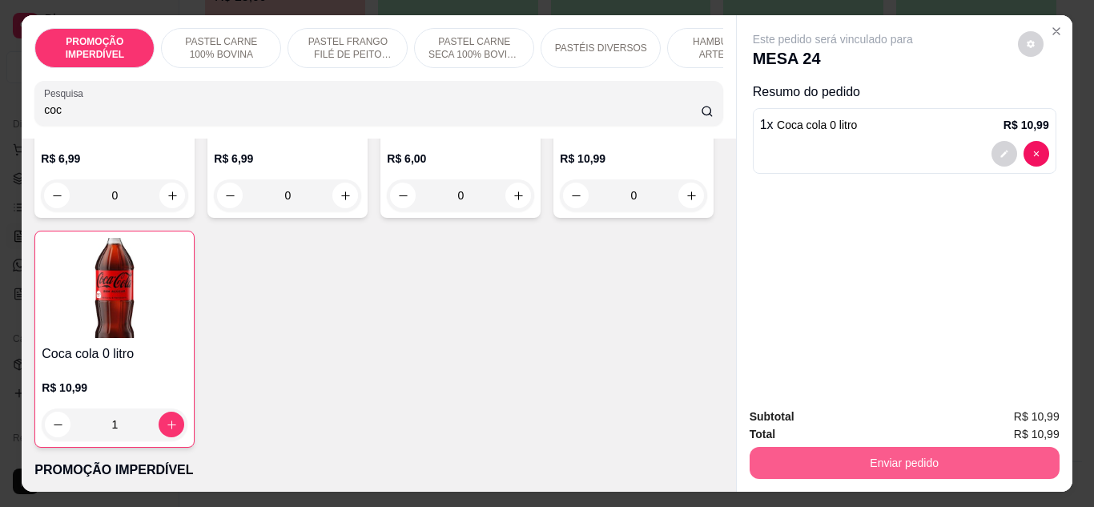
click at [918, 461] on button "Enviar pedido" at bounding box center [905, 463] width 310 height 32
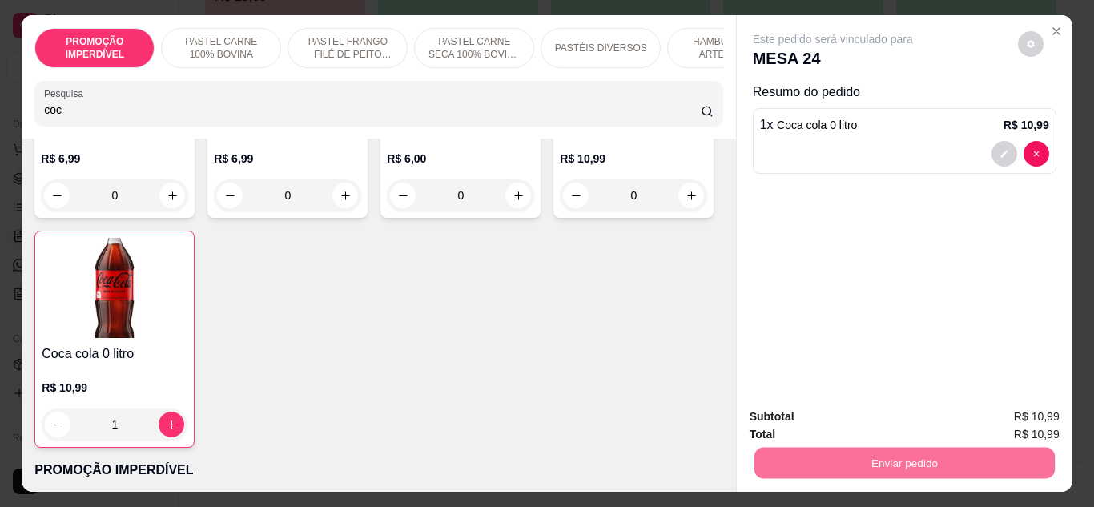
click at [983, 423] on button "Enviar pedido" at bounding box center [1018, 417] width 91 height 30
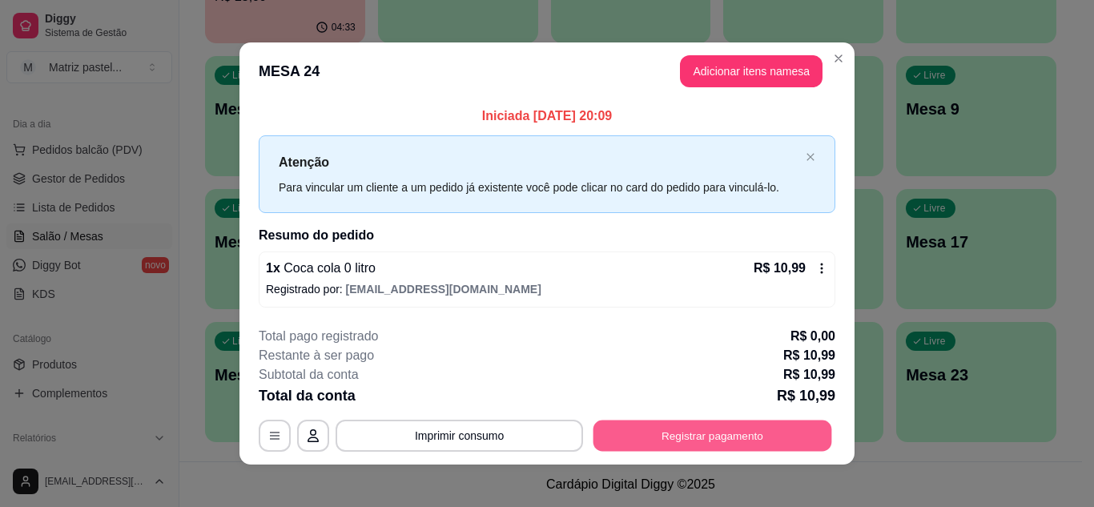
click at [779, 435] on button "Registrar pagamento" at bounding box center [713, 436] width 239 height 31
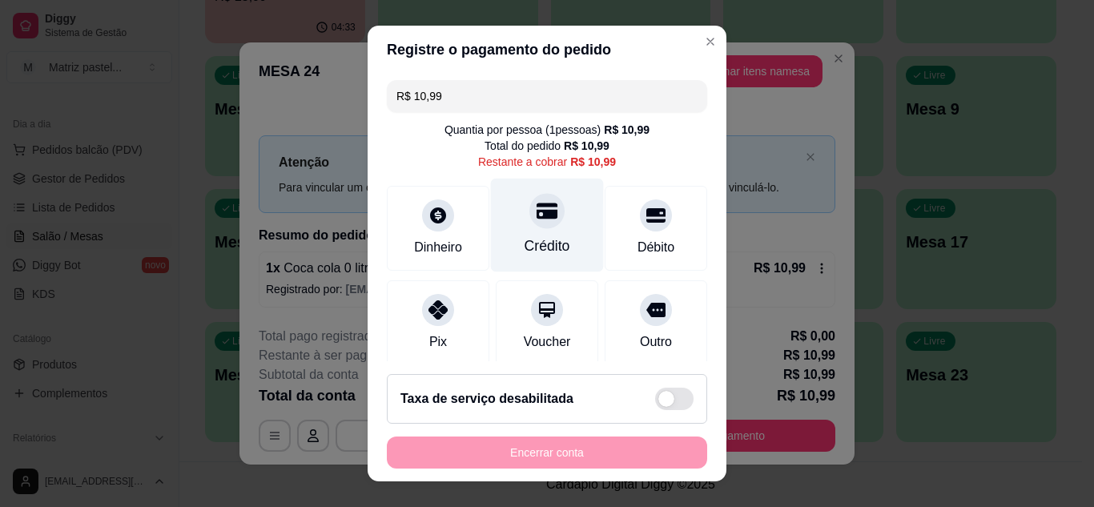
click at [538, 238] on div "Crédito" at bounding box center [548, 246] width 46 height 21
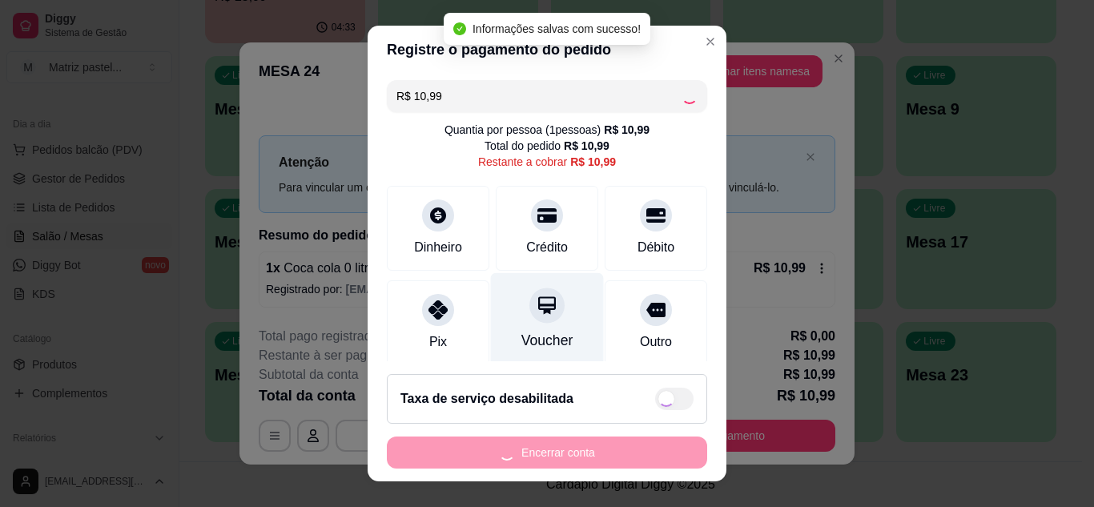
type input "R$ 0,00"
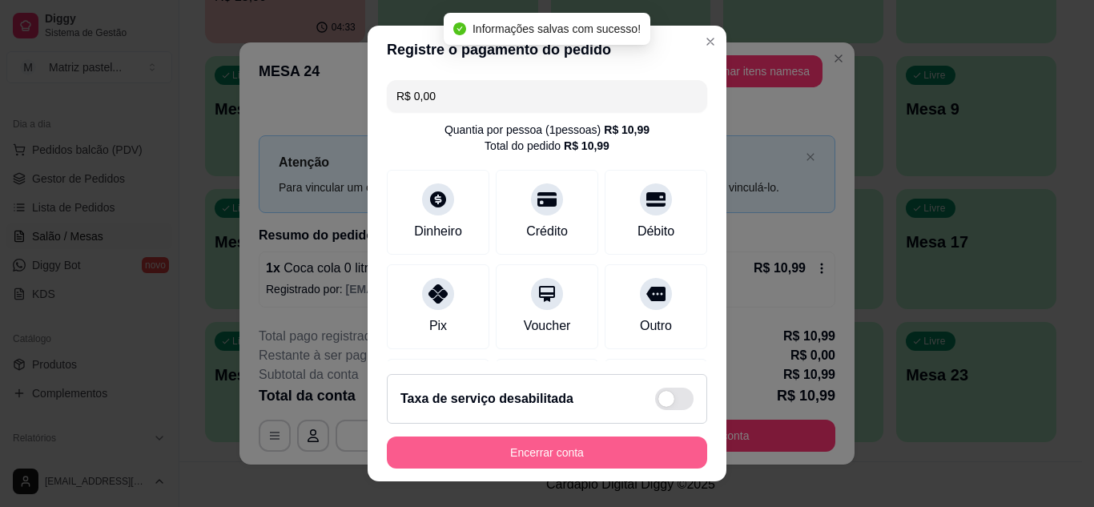
click at [539, 445] on button "Encerrar conta" at bounding box center [547, 453] width 320 height 32
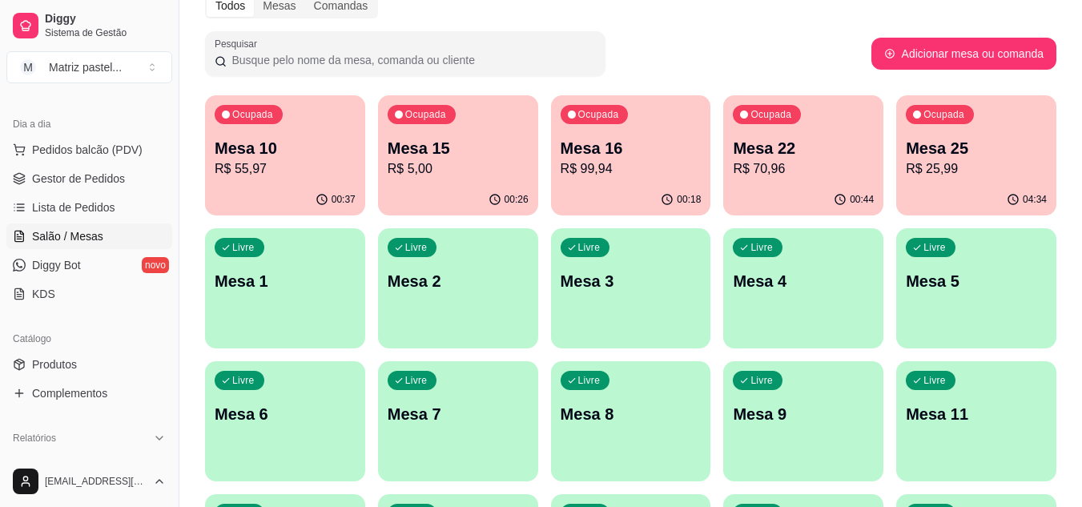
scroll to position [0, 0]
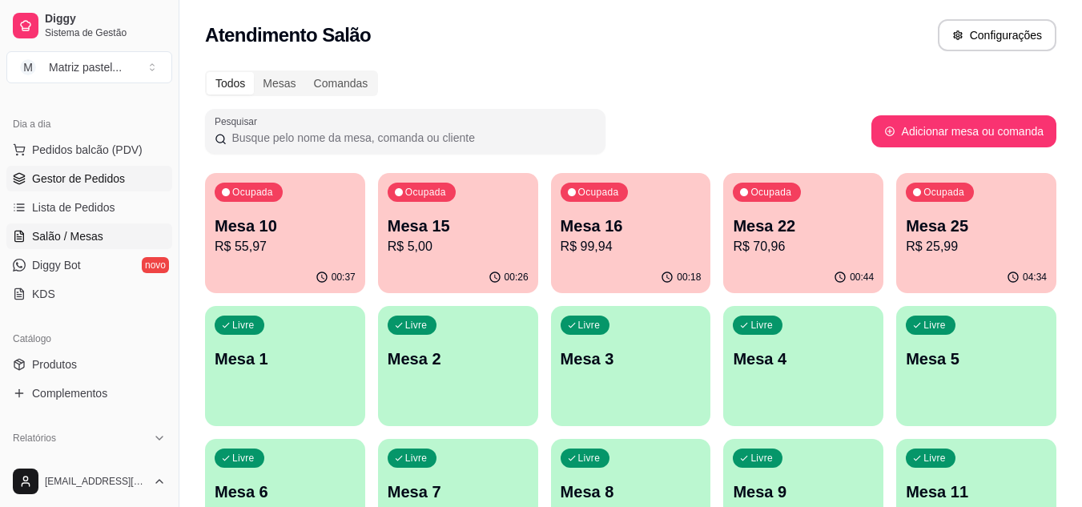
click at [80, 183] on span "Gestor de Pedidos" at bounding box center [78, 179] width 93 height 16
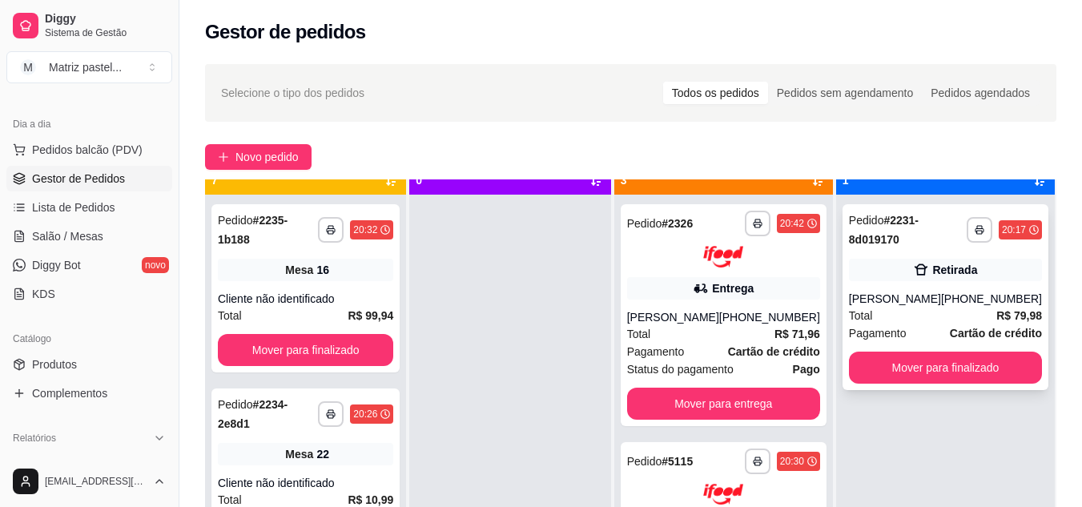
scroll to position [45, 0]
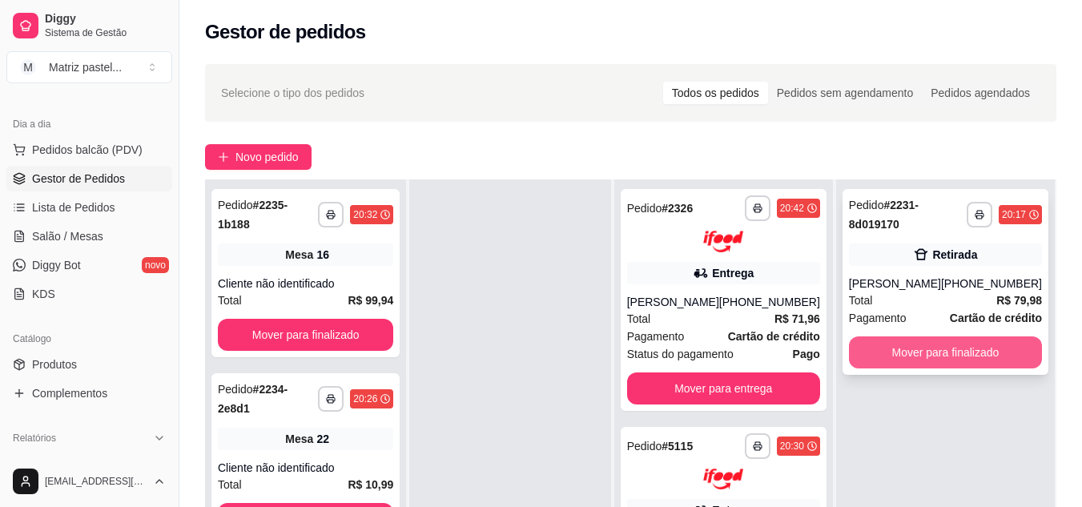
click at [917, 346] on button "Mover para finalizado" at bounding box center [945, 353] width 193 height 32
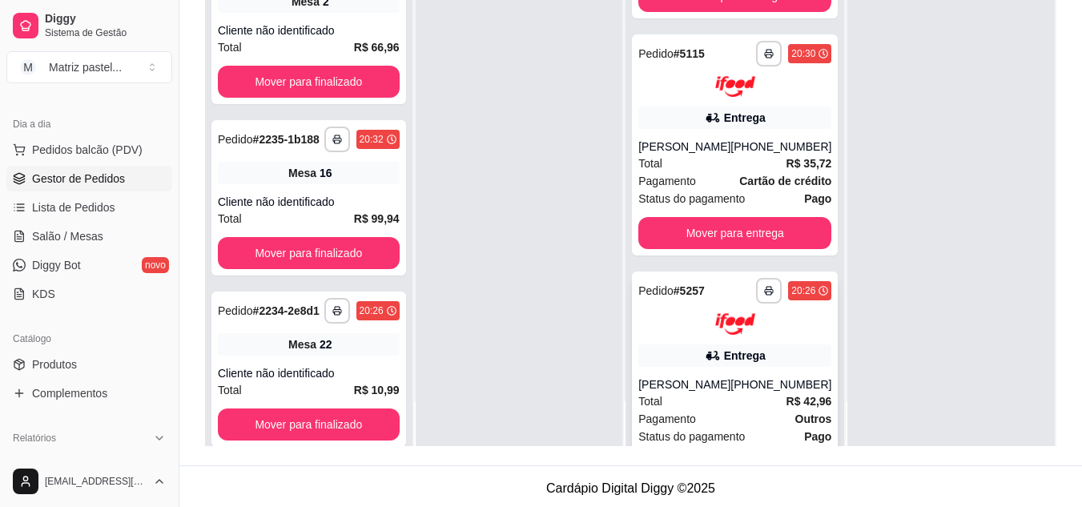
scroll to position [238, 0]
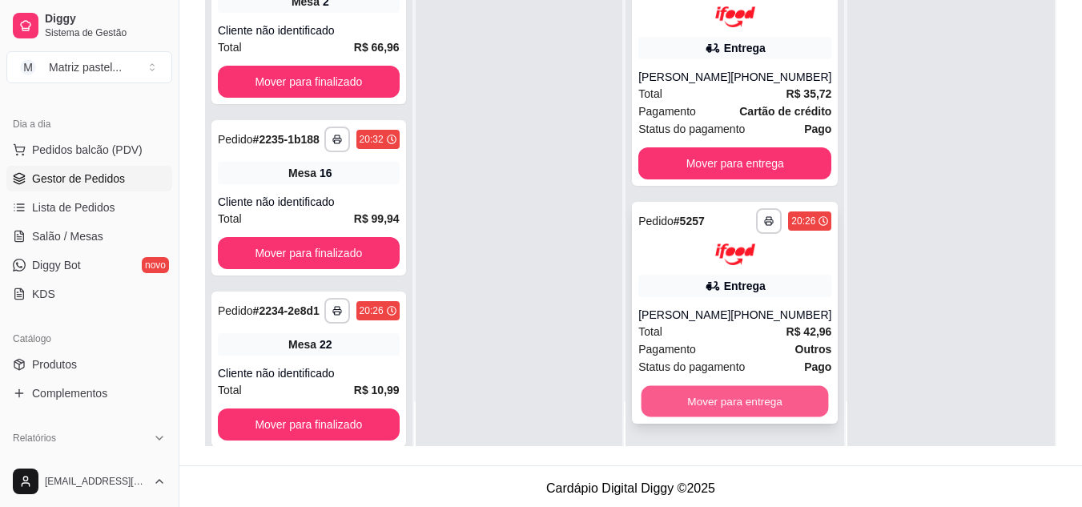
click at [715, 405] on button "Mover para entrega" at bounding box center [735, 400] width 187 height 31
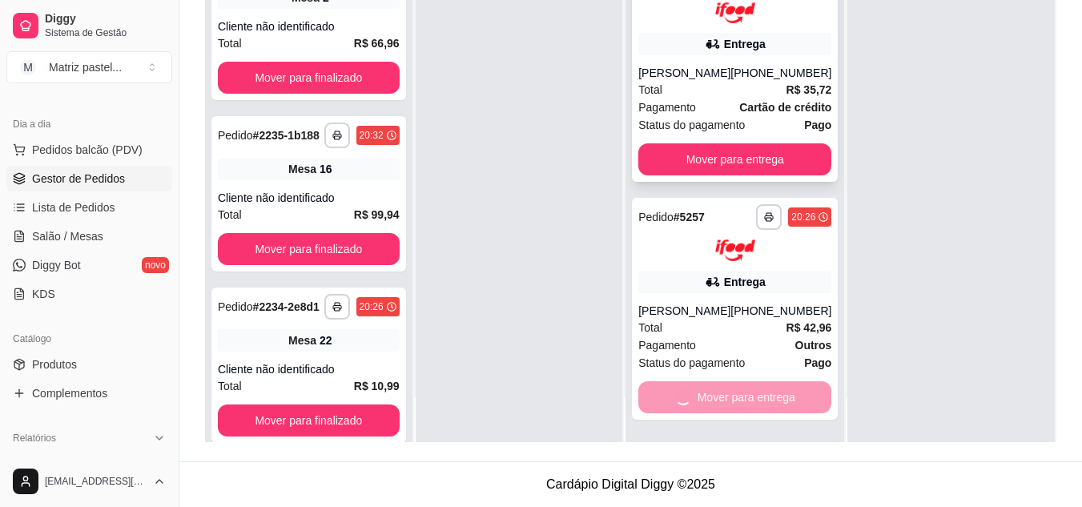
scroll to position [0, 0]
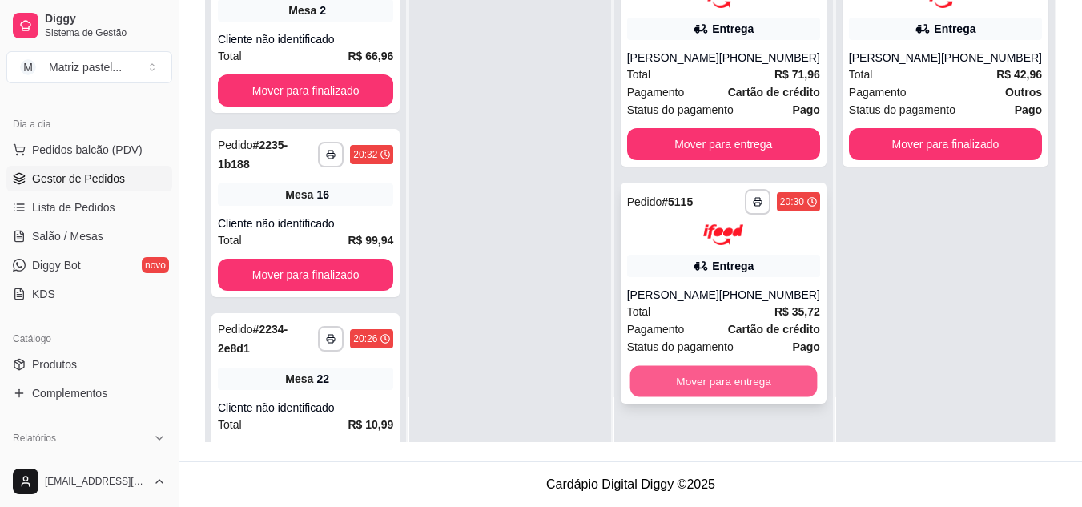
click at [718, 385] on button "Mover para entrega" at bounding box center [723, 381] width 187 height 31
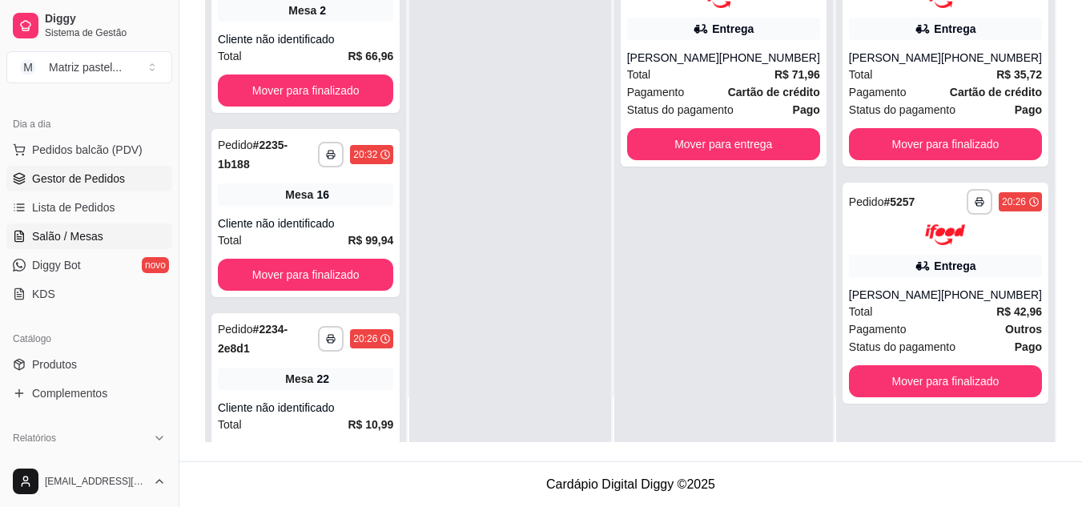
click at [54, 243] on span "Salão / Mesas" at bounding box center [67, 236] width 71 height 16
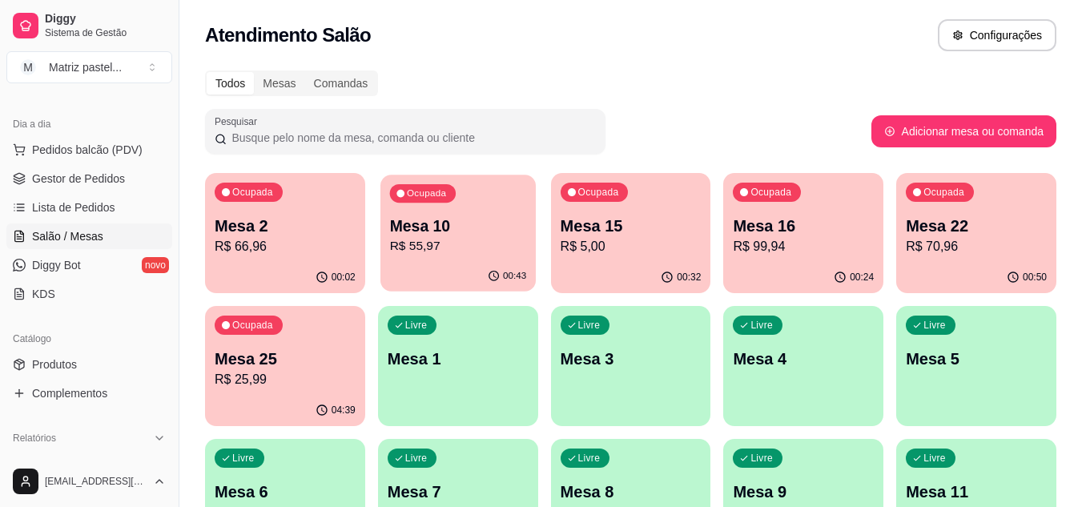
click at [493, 240] on p "R$ 55,97" at bounding box center [457, 246] width 137 height 18
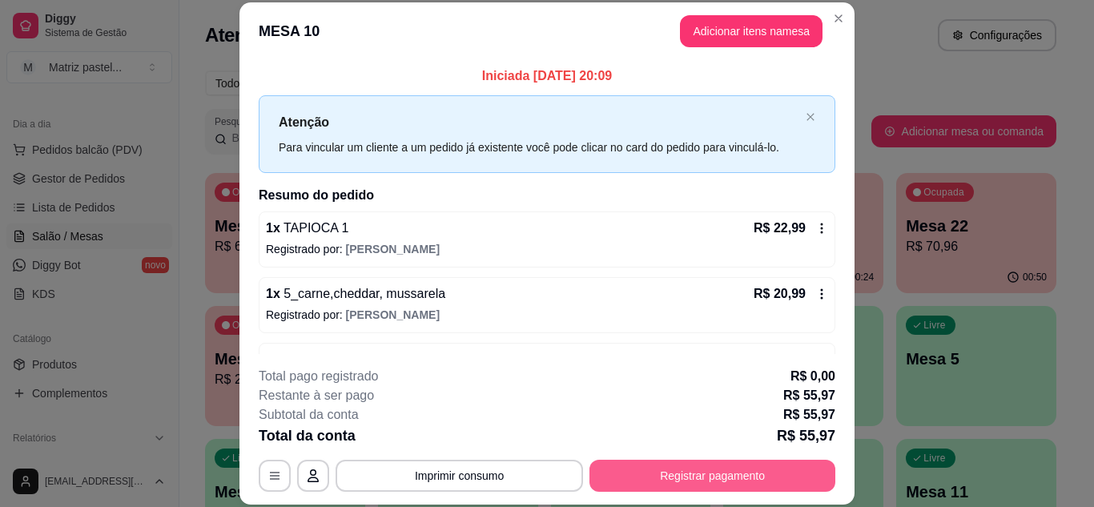
click at [708, 463] on button "Registrar pagamento" at bounding box center [713, 476] width 246 height 32
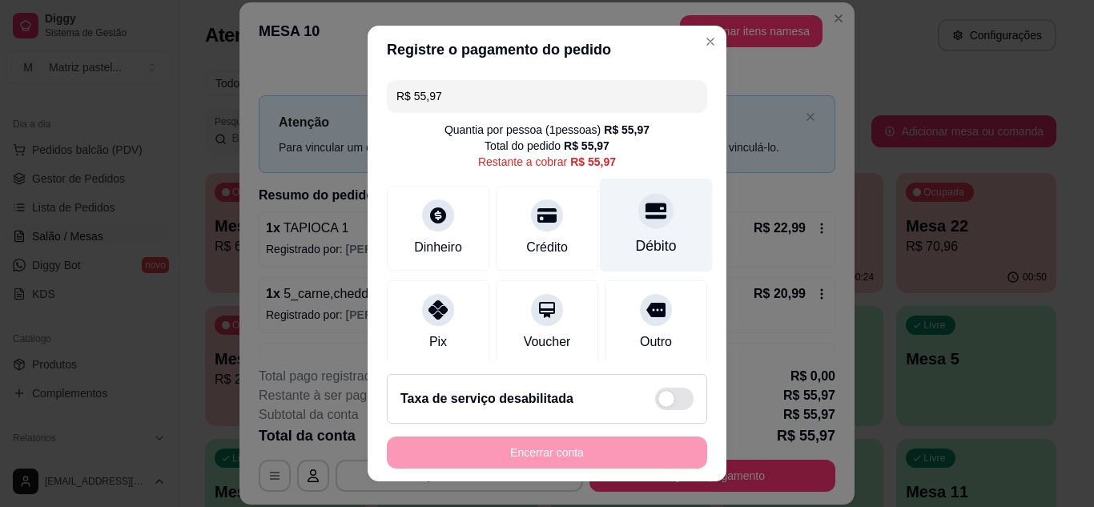
click at [636, 243] on div "Débito" at bounding box center [656, 246] width 41 height 21
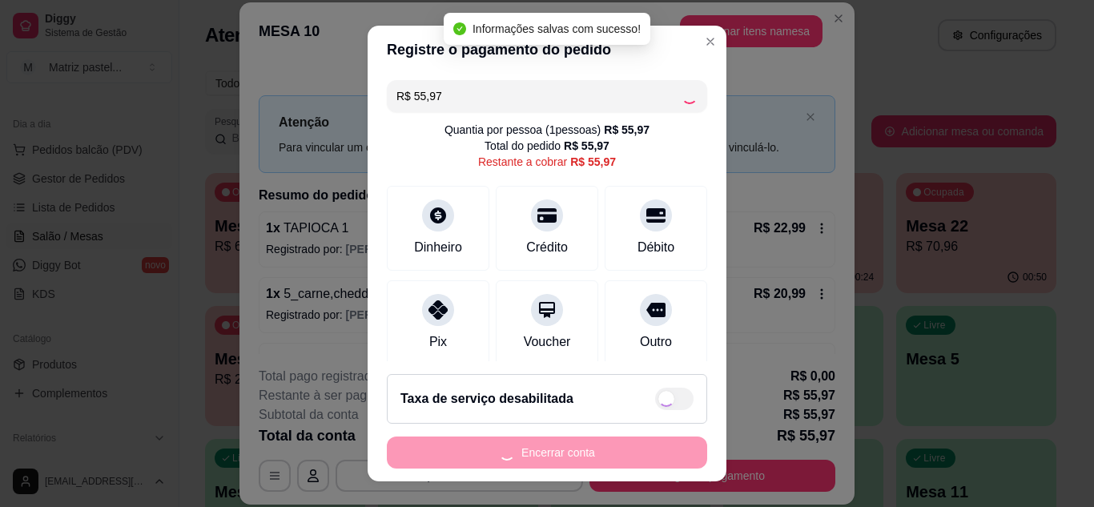
type input "R$ 0,00"
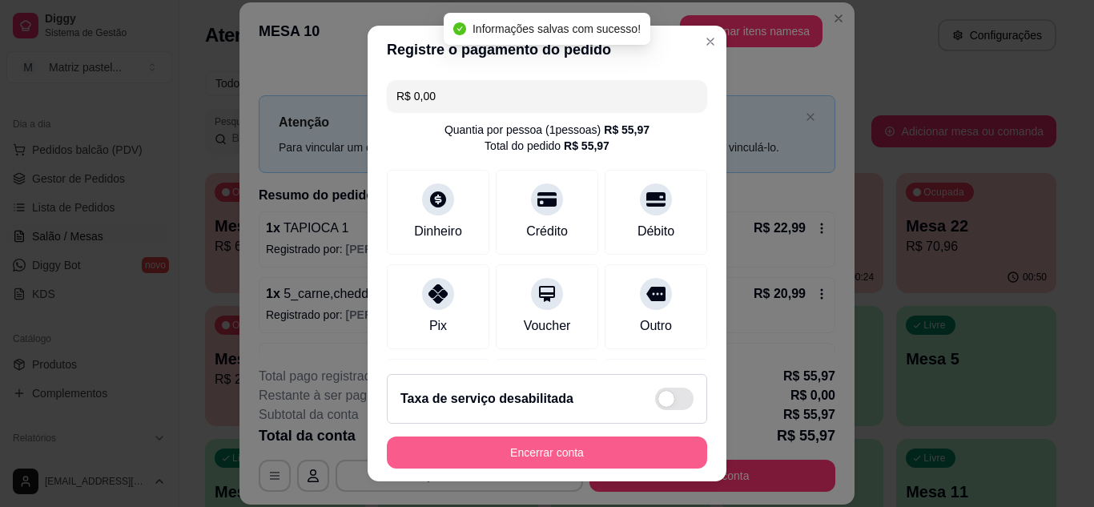
click at [586, 460] on button "Encerrar conta" at bounding box center [547, 453] width 320 height 32
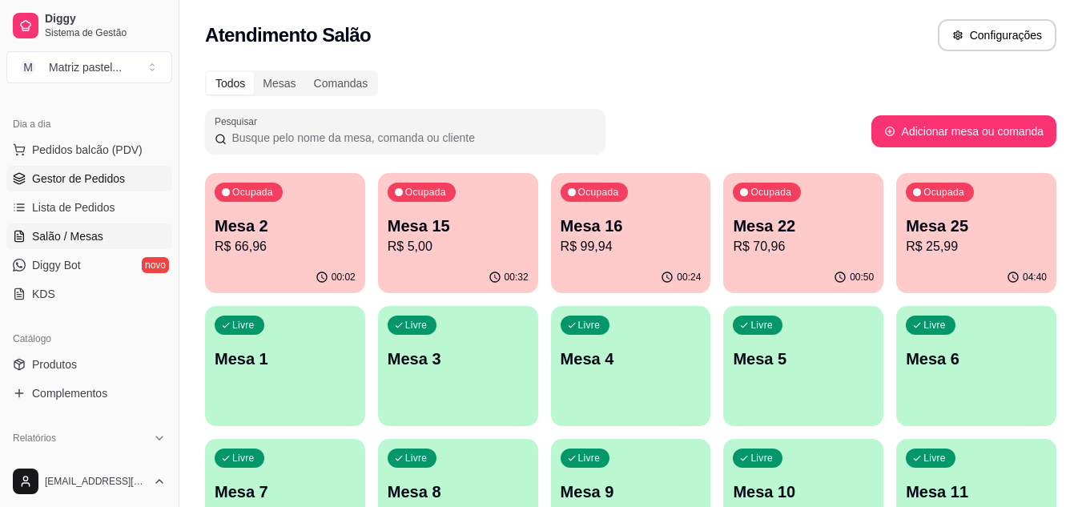
click at [84, 190] on link "Gestor de Pedidos" at bounding box center [89, 179] width 166 height 26
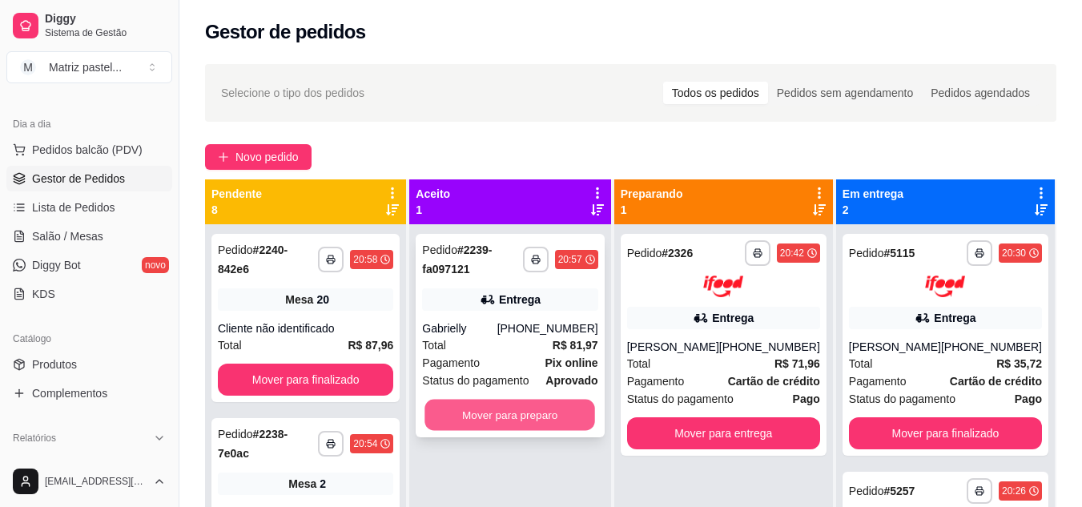
click at [474, 420] on button "Mover para preparo" at bounding box center [510, 415] width 171 height 31
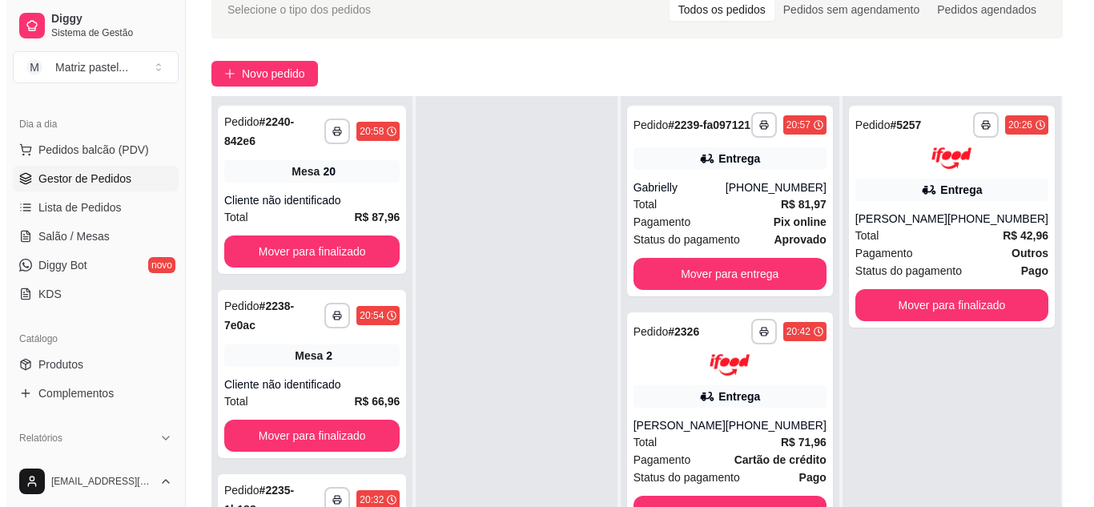
scroll to position [240, 0]
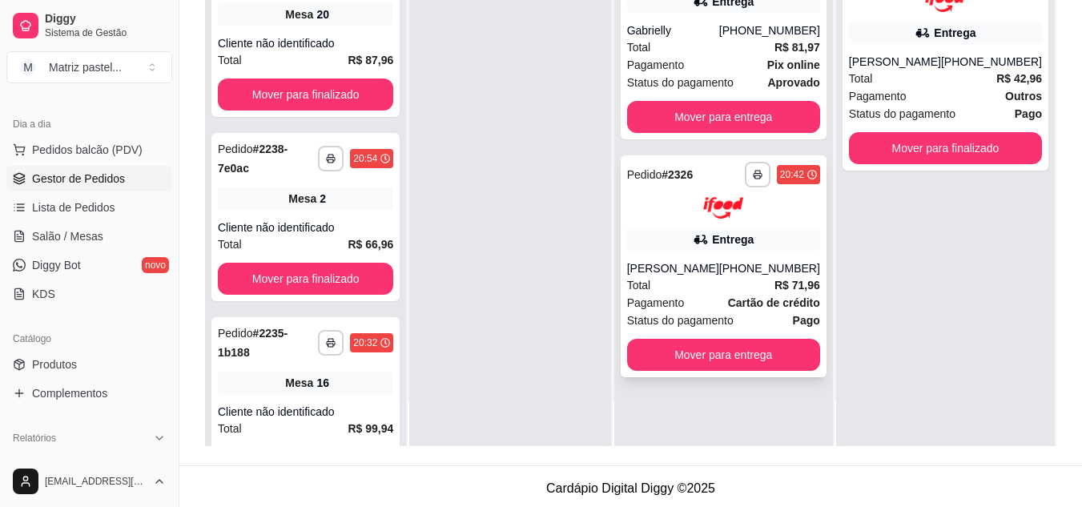
click at [716, 266] on div "**********" at bounding box center [724, 266] width 206 height 222
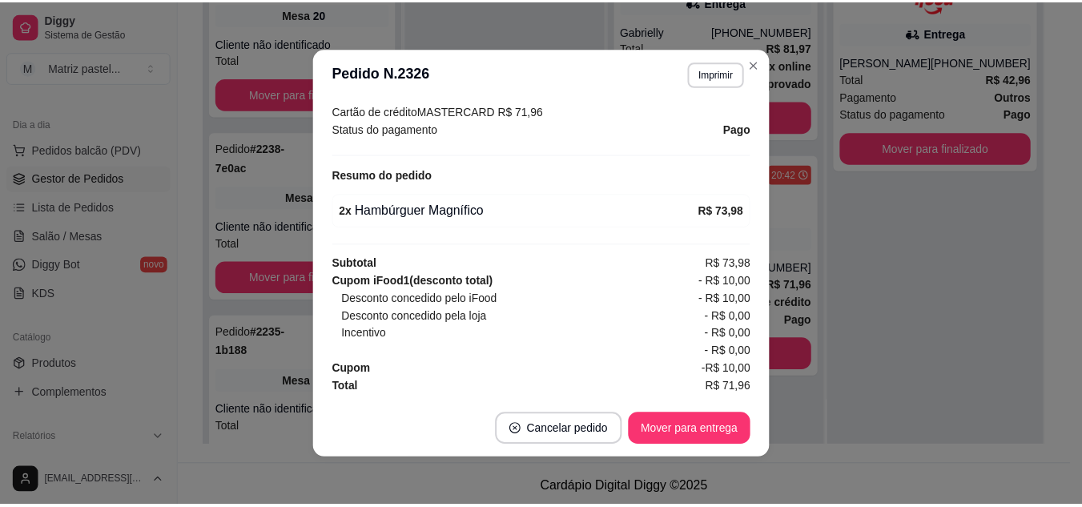
scroll to position [518, 0]
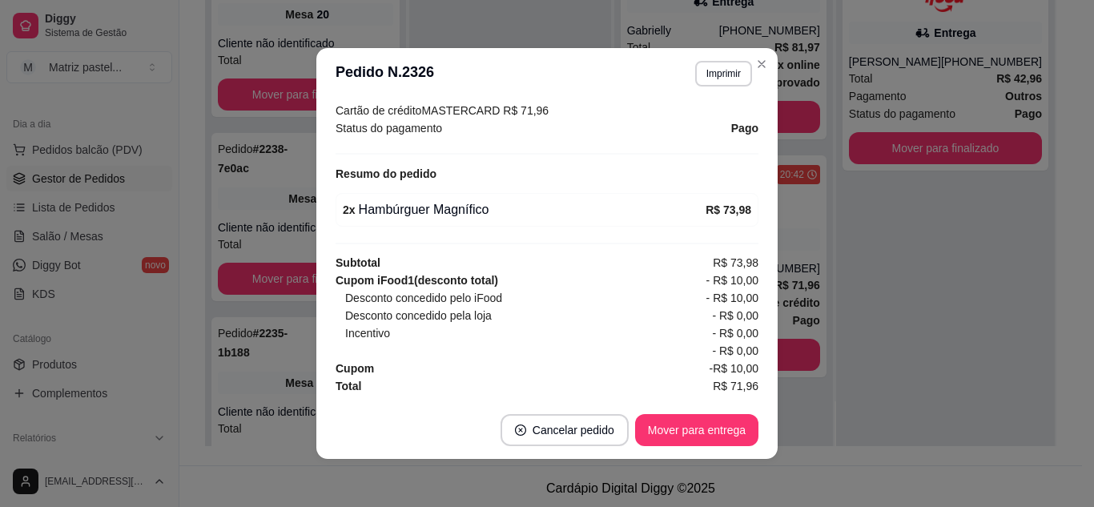
click at [731, 89] on header "**********" at bounding box center [546, 73] width 461 height 51
click at [718, 75] on button "Imprimir" at bounding box center [723, 73] width 55 height 25
click at [673, 121] on button "IMPRESSORA" at bounding box center [690, 129] width 112 height 25
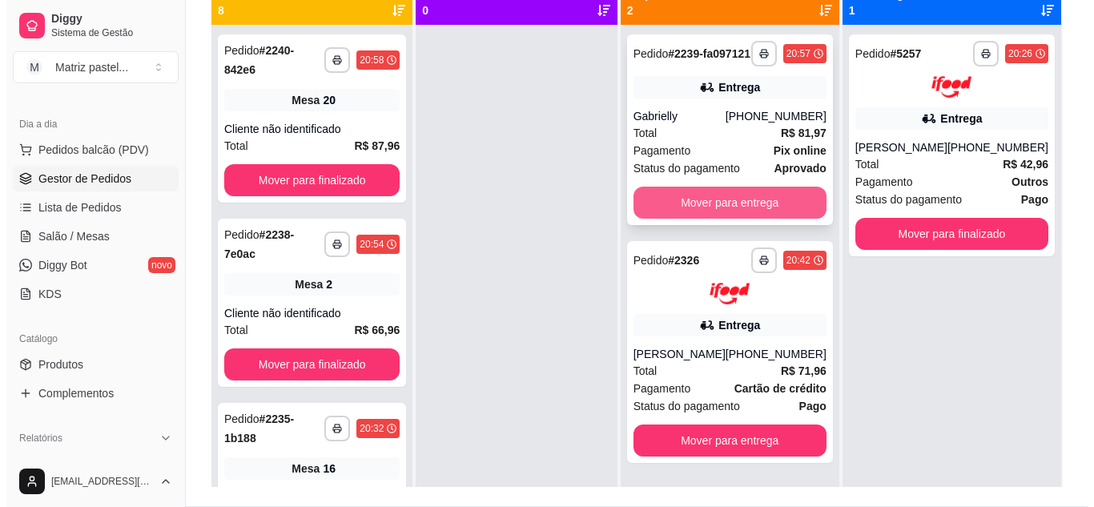
scroll to position [160, 0]
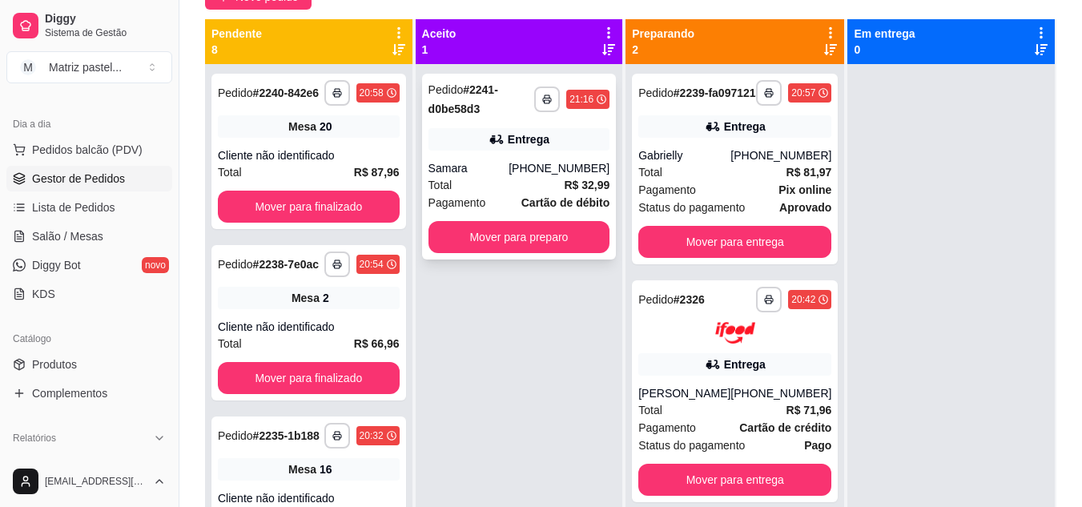
click at [545, 175] on div "[PHONE_NUMBER]" at bounding box center [559, 168] width 101 height 16
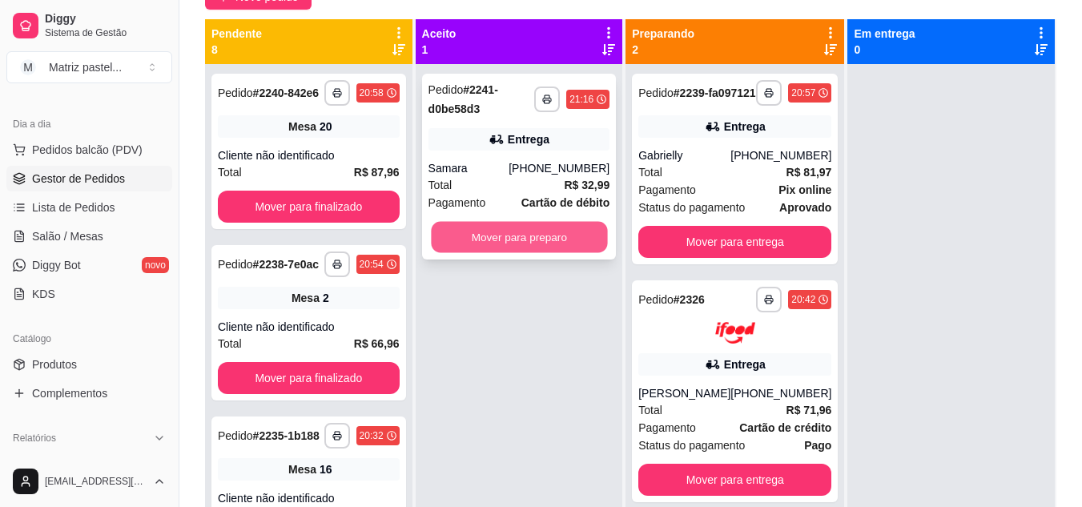
click at [499, 243] on button "Mover para preparo" at bounding box center [519, 237] width 176 height 31
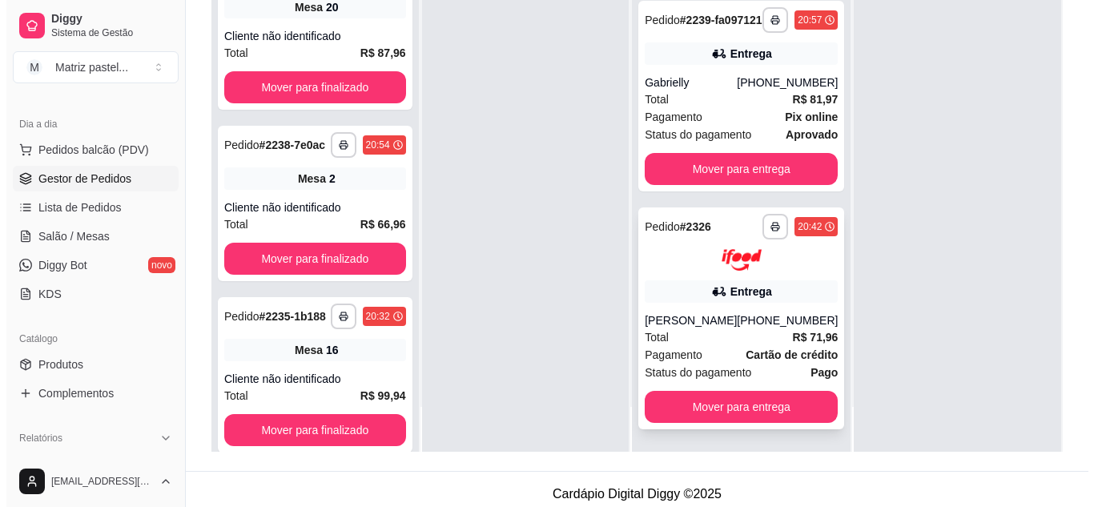
scroll to position [240, 0]
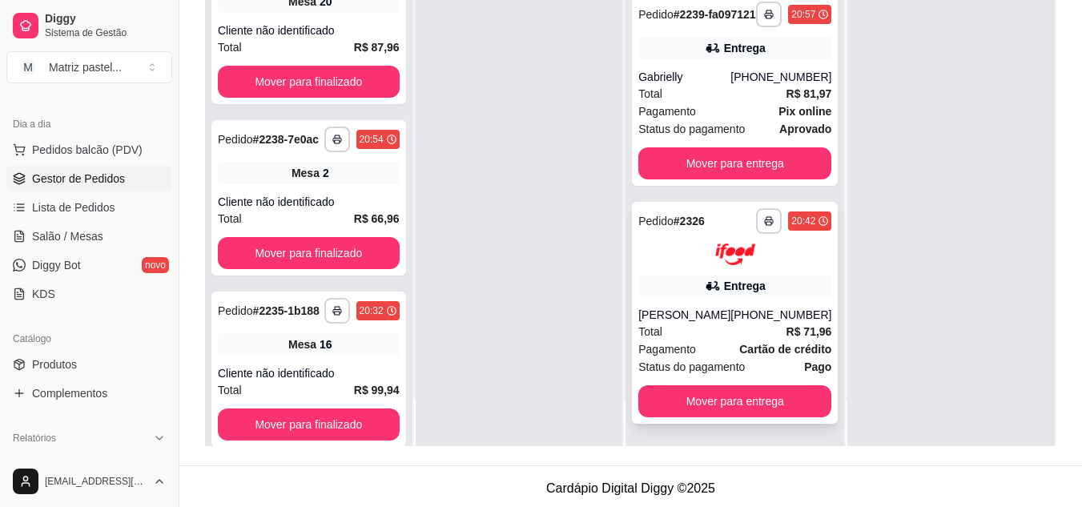
click at [694, 311] on div "[PERSON_NAME]" at bounding box center [685, 315] width 92 height 16
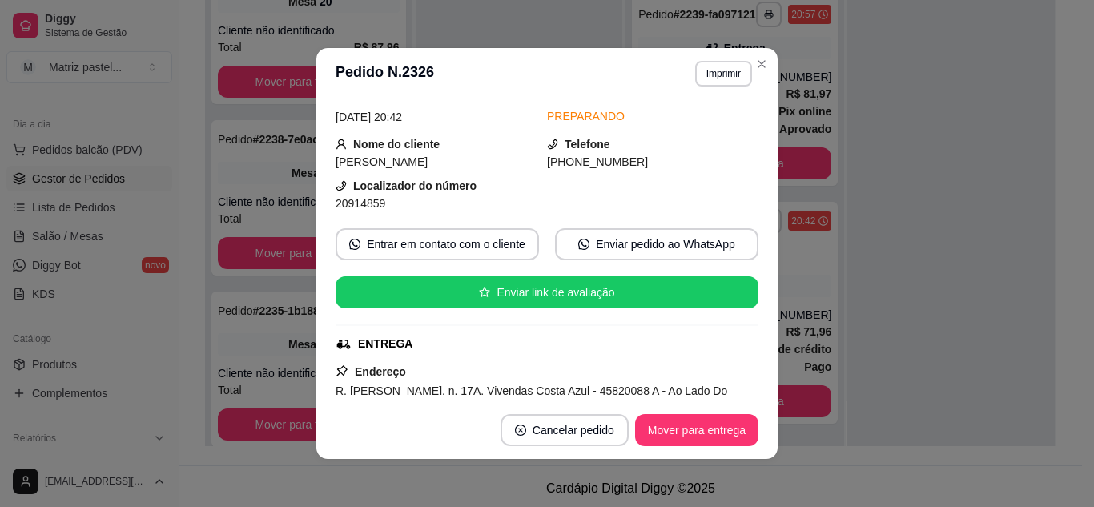
scroll to position [160, 0]
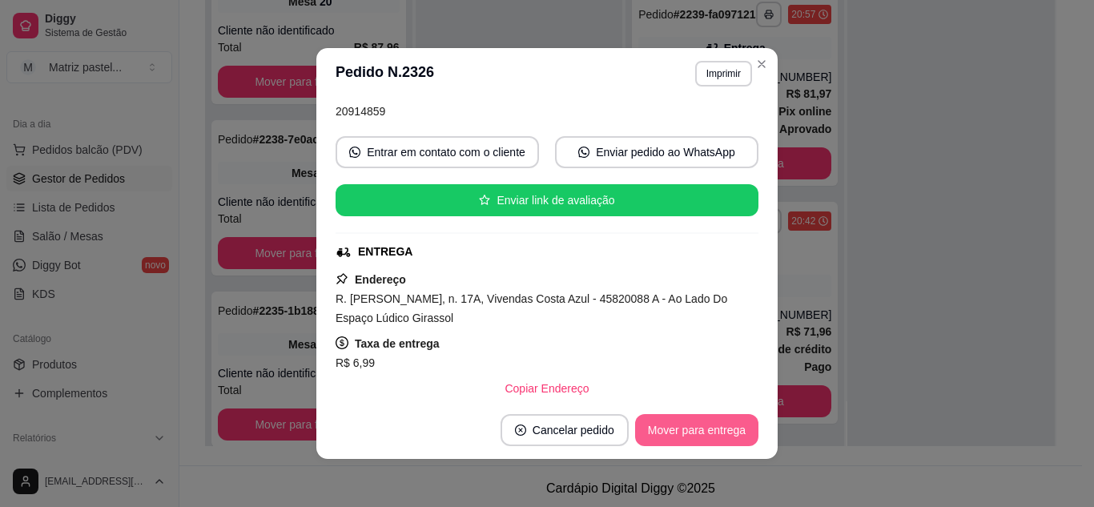
click at [680, 433] on button "Mover para entrega" at bounding box center [696, 430] width 123 height 32
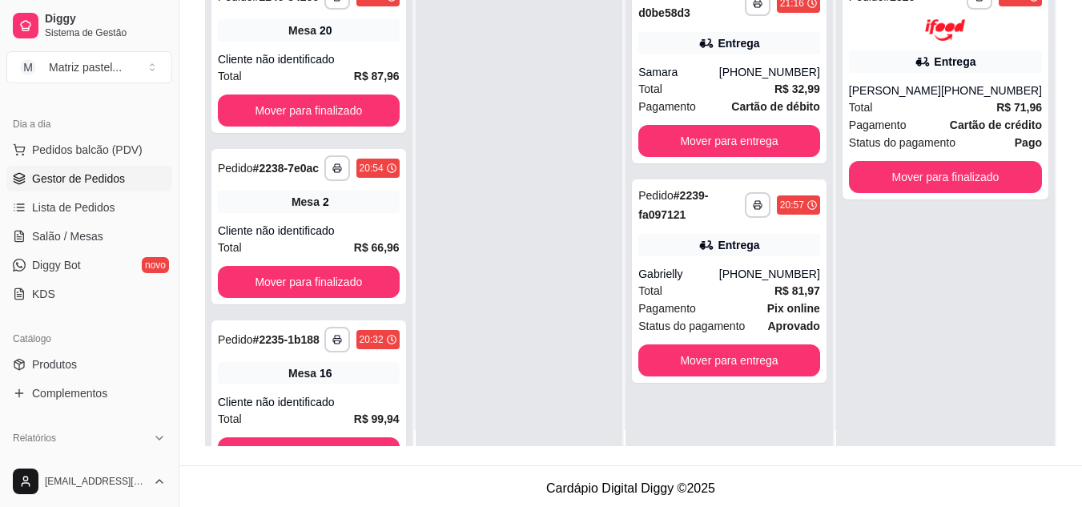
scroll to position [0, 0]
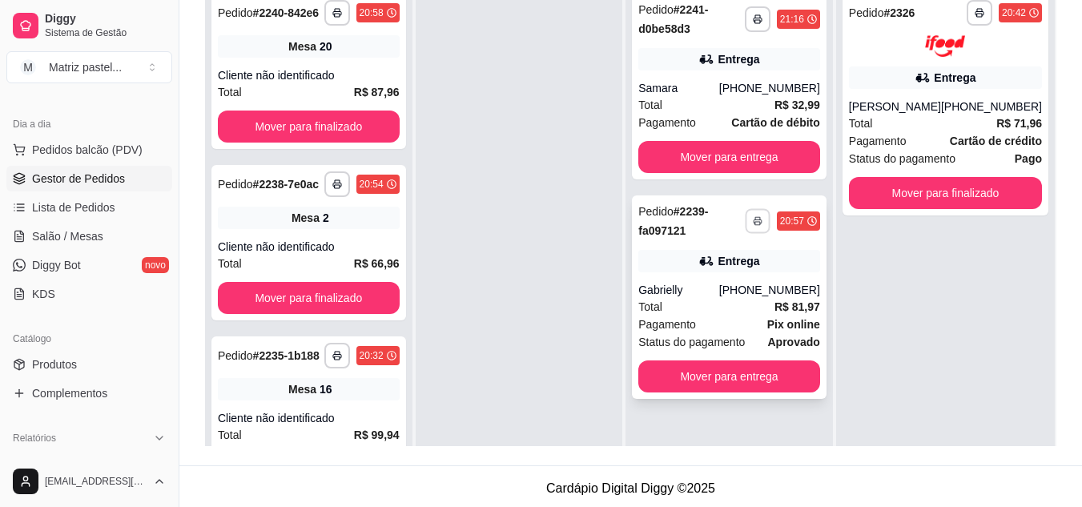
click at [757, 222] on rect "button" at bounding box center [758, 223] width 5 height 3
click at [709, 283] on button "IMPRESSORA" at bounding box center [715, 276] width 112 height 25
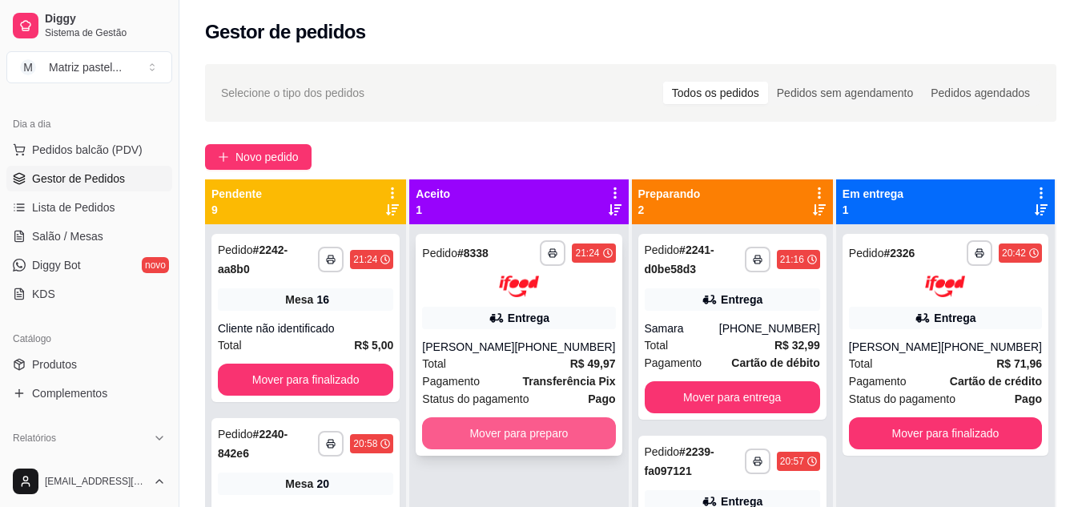
click at [542, 442] on button "Mover para preparo" at bounding box center [518, 433] width 193 height 32
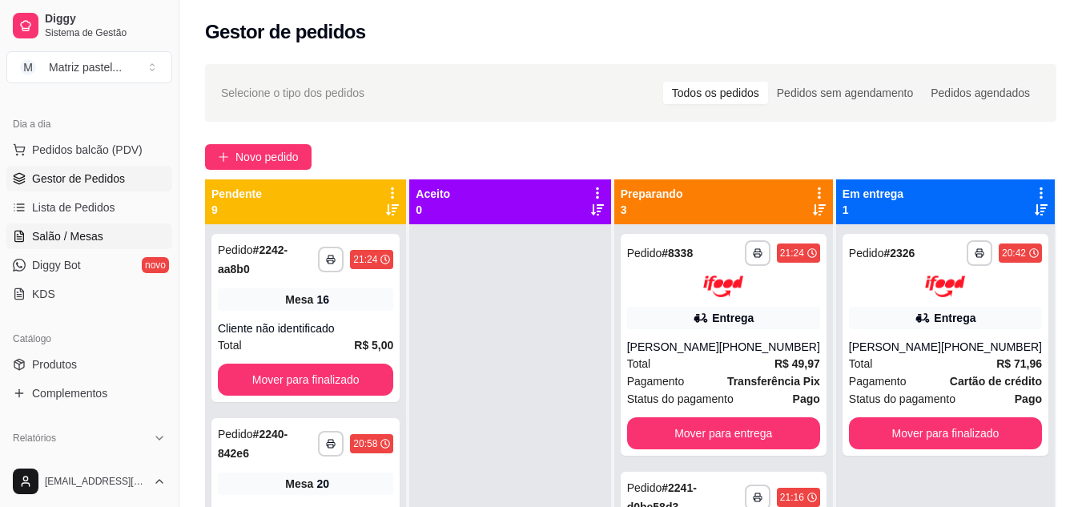
click at [135, 236] on link "Salão / Mesas" at bounding box center [89, 237] width 166 height 26
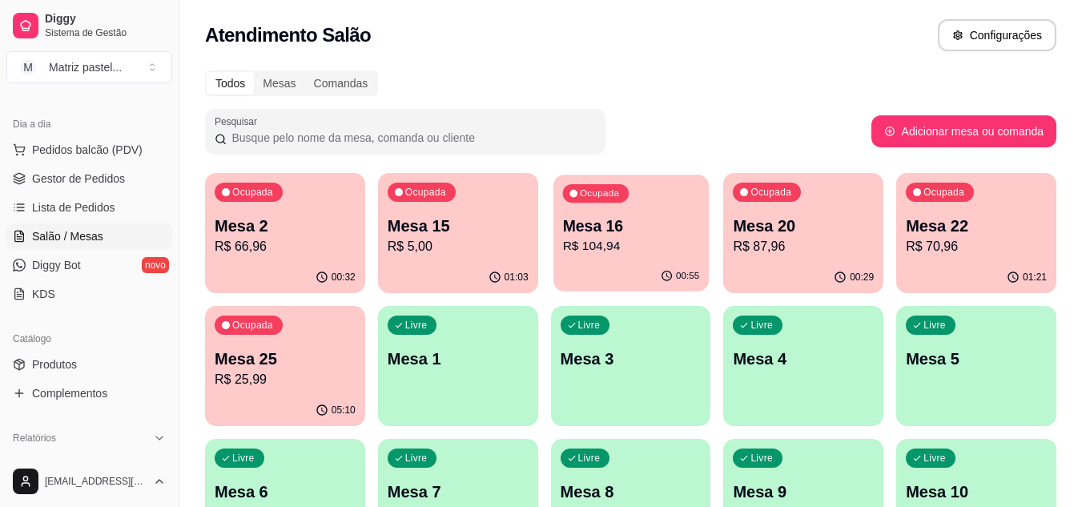
click at [659, 249] on p "R$ 104,94" at bounding box center [630, 246] width 137 height 18
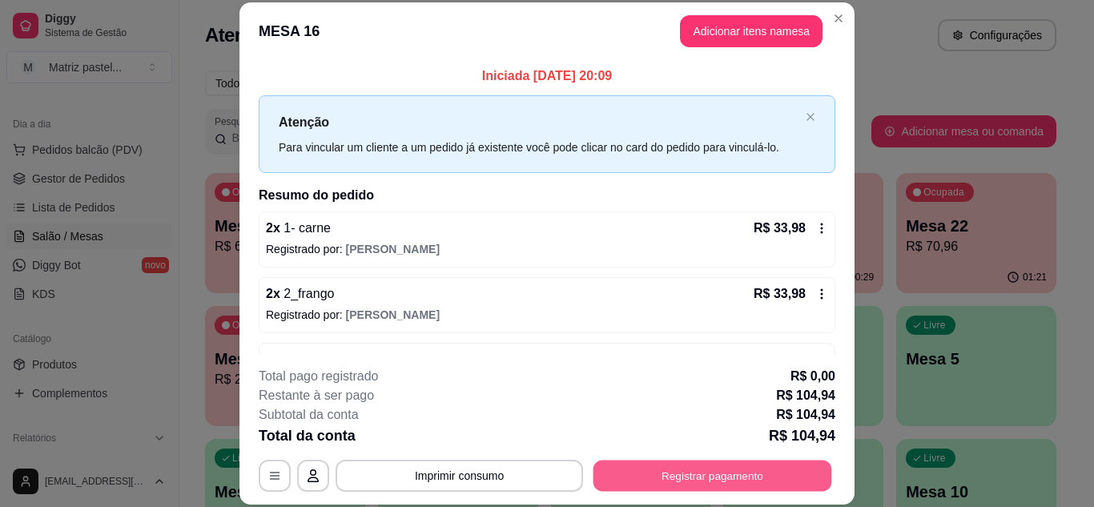
click at [689, 476] on button "Registrar pagamento" at bounding box center [713, 475] width 239 height 31
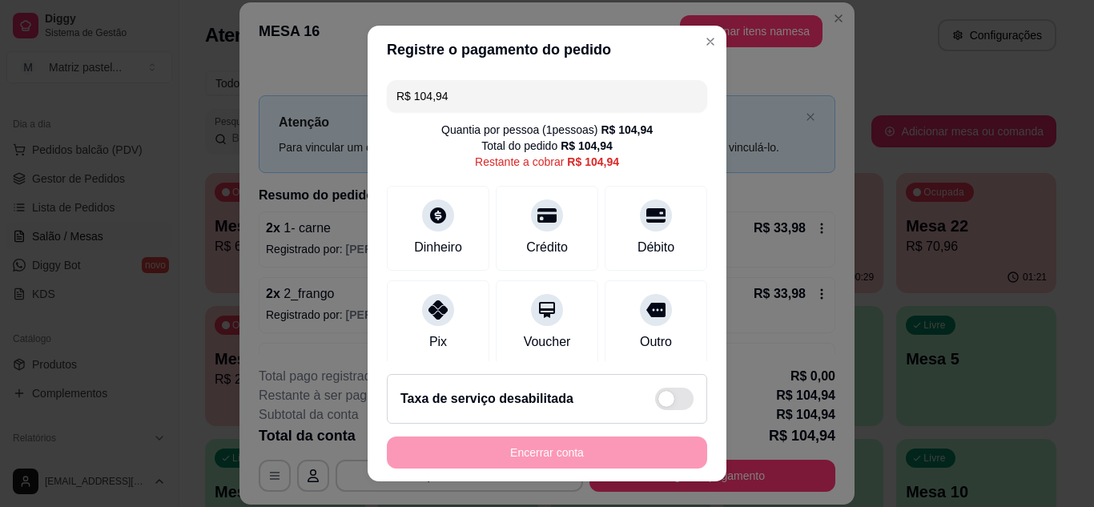
click at [532, 104] on input "R$ 104,94" at bounding box center [547, 96] width 301 height 32
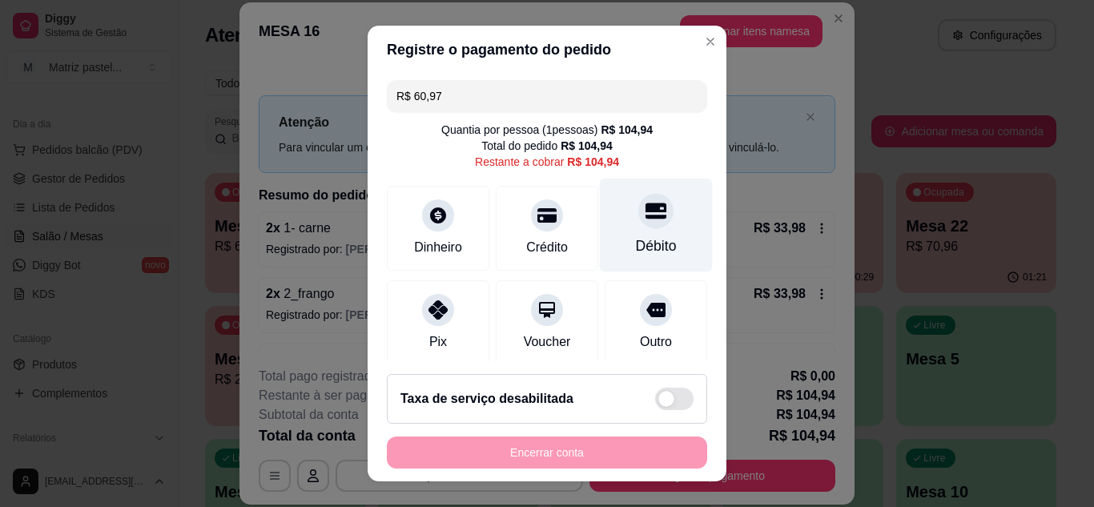
click at [639, 224] on div at bounding box center [656, 210] width 35 height 35
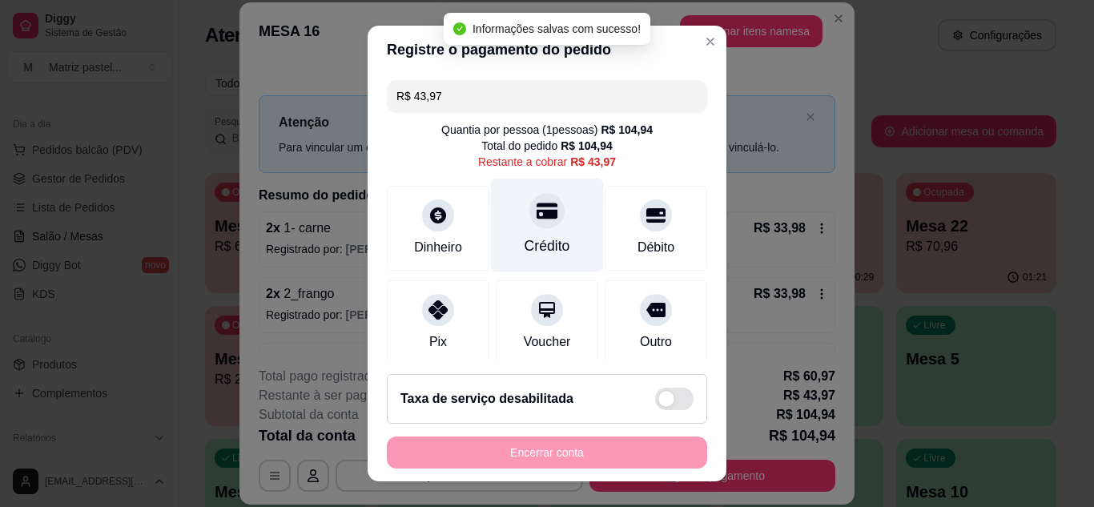
click at [525, 243] on div "Crédito" at bounding box center [548, 246] width 46 height 21
type input "R$ 0,00"
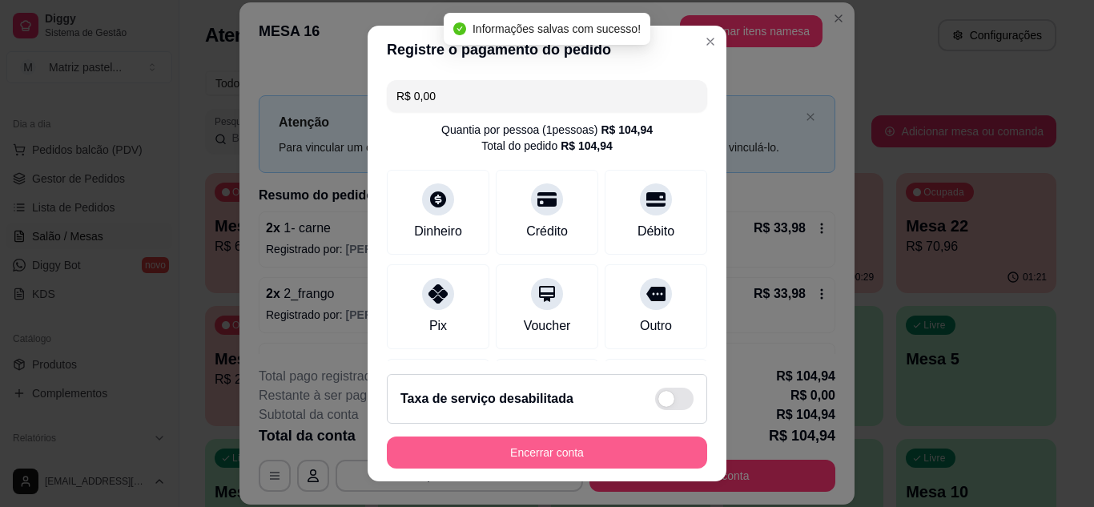
click at [570, 463] on button "Encerrar conta" at bounding box center [547, 453] width 320 height 32
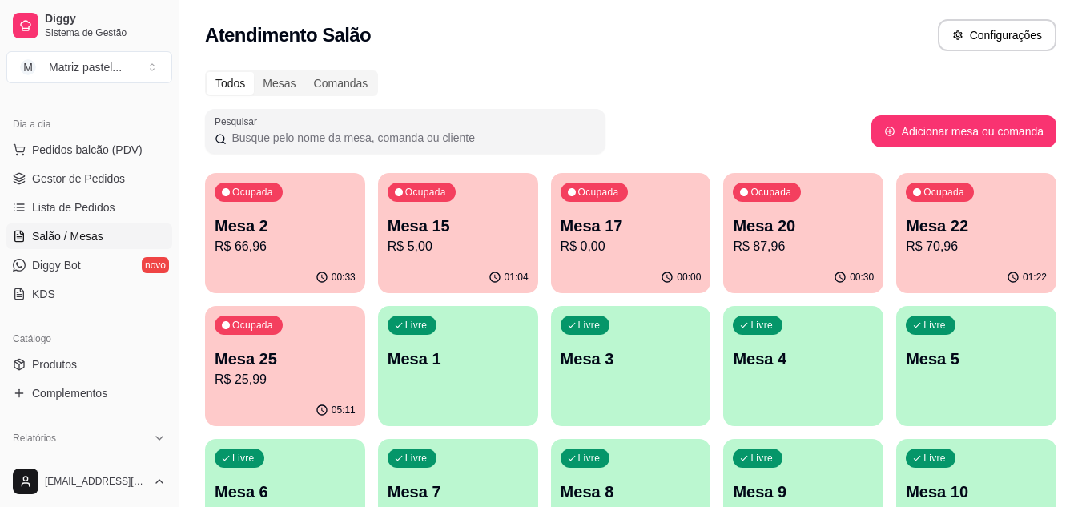
click at [90, 193] on ul "Pedidos balcão (PDV) Gestor de Pedidos Lista de Pedidos Salão / Mesas Diggy Bot…" at bounding box center [89, 222] width 166 height 170
click at [91, 182] on span "Gestor de Pedidos" at bounding box center [78, 179] width 93 height 16
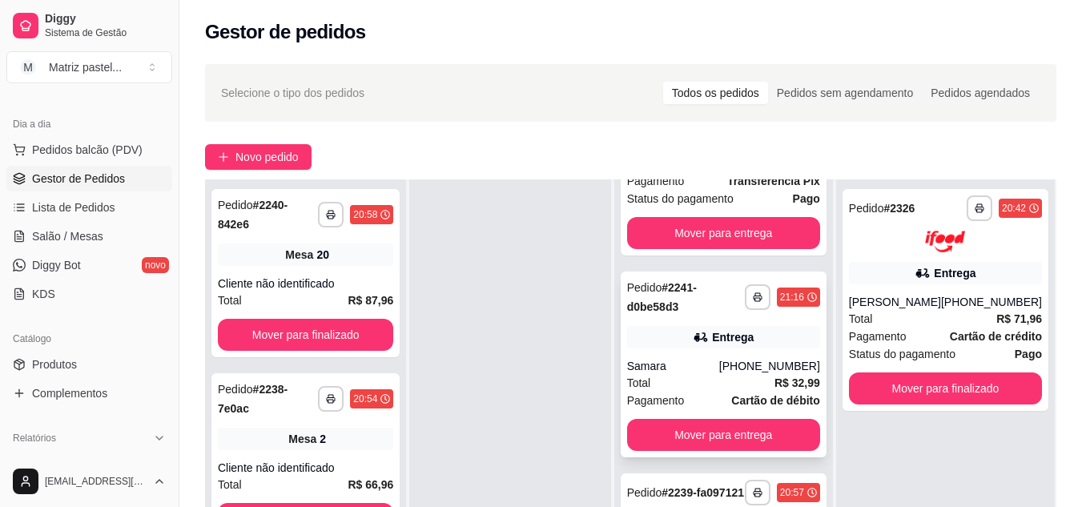
scroll to position [168, 0]
click at [749, 284] on button "button" at bounding box center [758, 297] width 26 height 26
click at [703, 341] on button "IMPRESSORA" at bounding box center [703, 340] width 112 height 25
click at [28, 217] on link "Lista de Pedidos" at bounding box center [89, 208] width 166 height 26
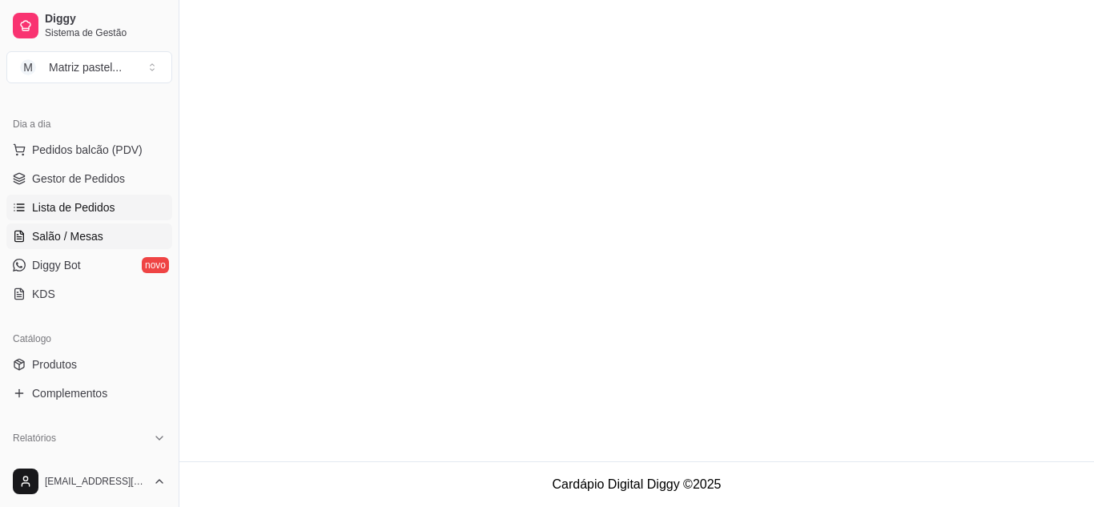
click at [36, 232] on span "Salão / Mesas" at bounding box center [67, 236] width 71 height 16
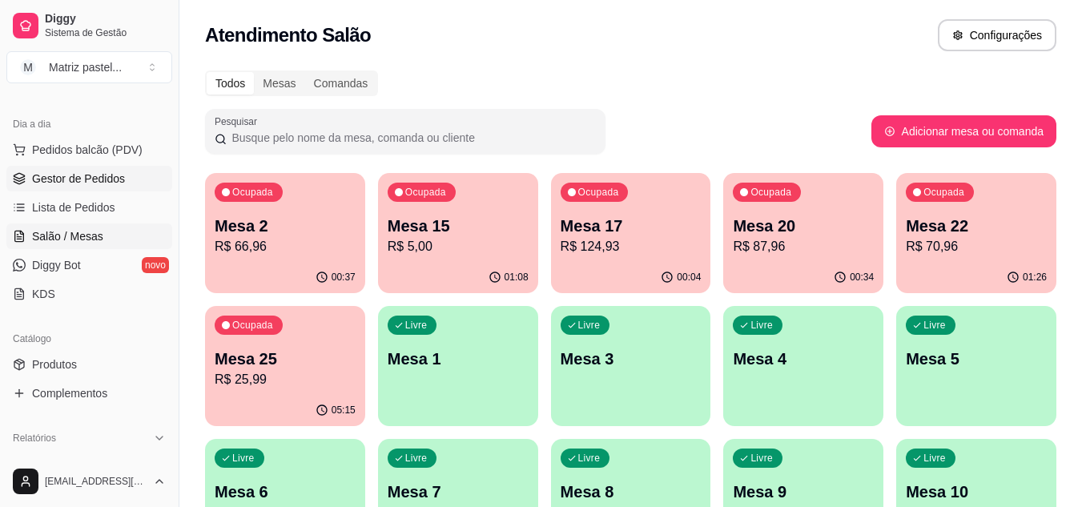
click at [55, 182] on span "Gestor de Pedidos" at bounding box center [78, 179] width 93 height 16
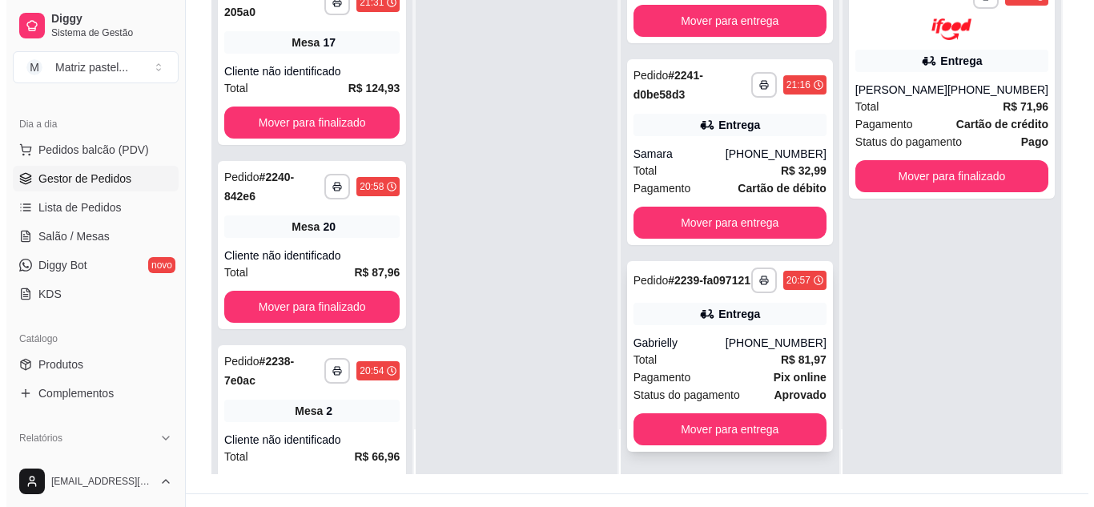
scroll to position [240, 0]
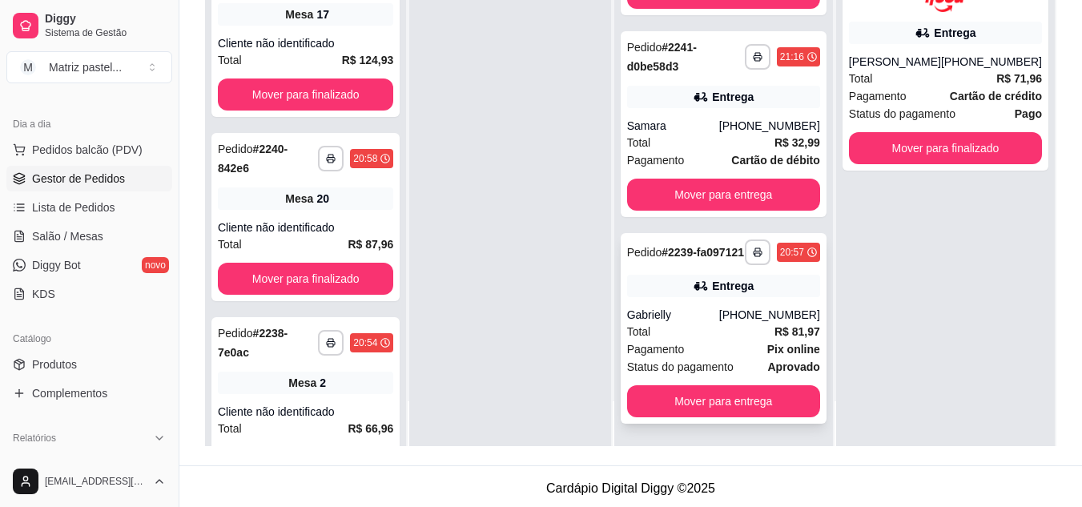
click at [671, 337] on div "Total R$ 81,97" at bounding box center [723, 332] width 193 height 18
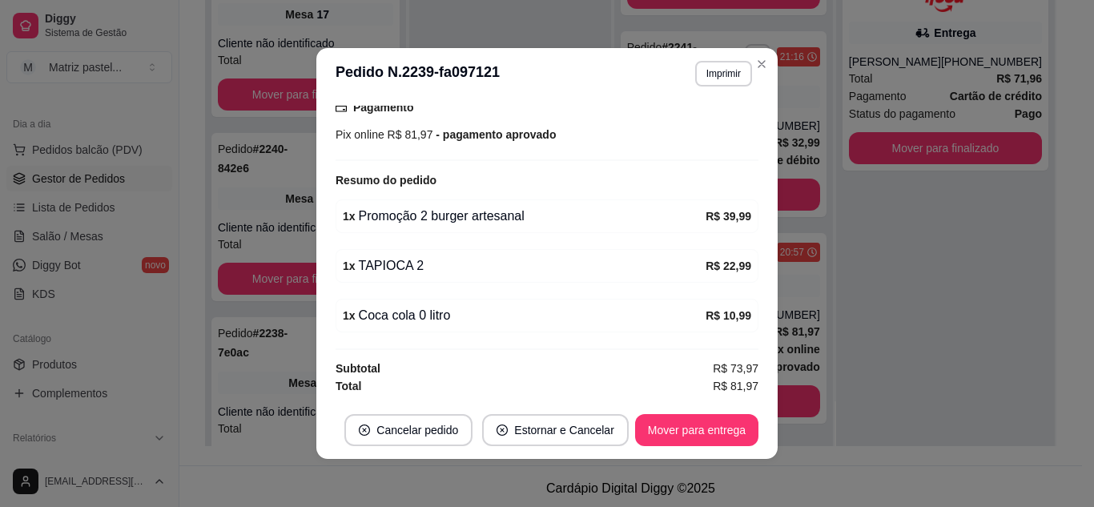
scroll to position [3, 0]
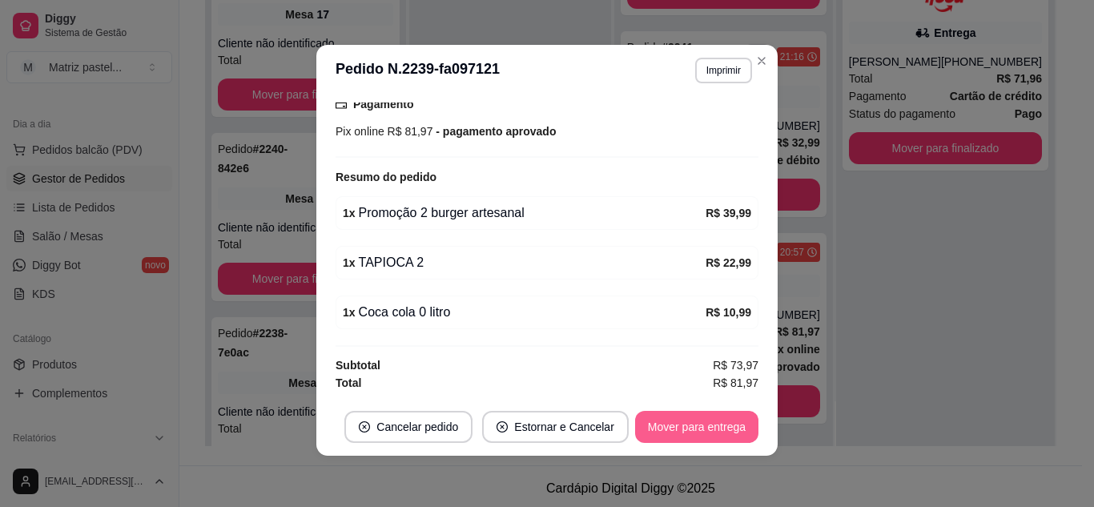
click at [675, 441] on button "Mover para entrega" at bounding box center [696, 427] width 123 height 32
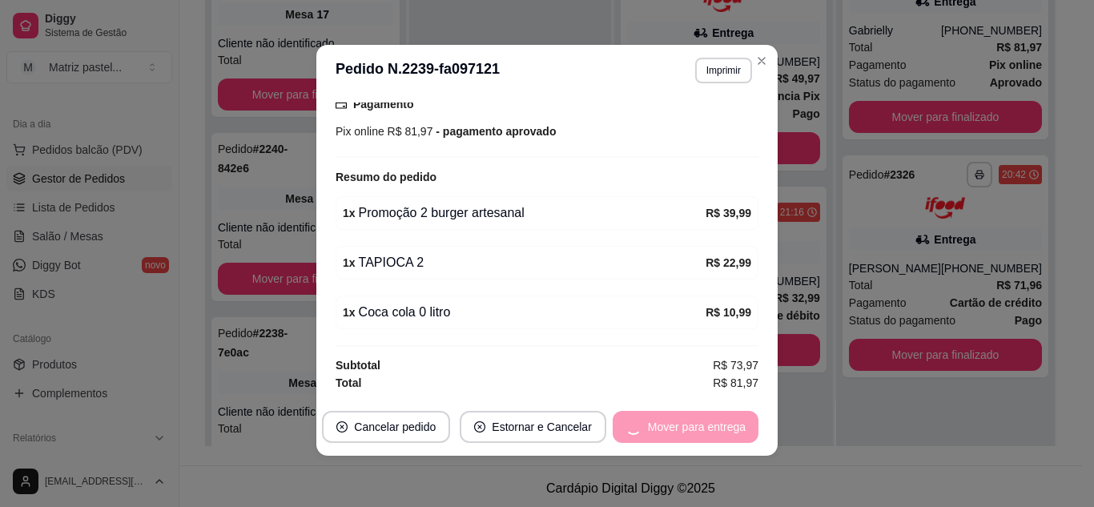
scroll to position [0, 0]
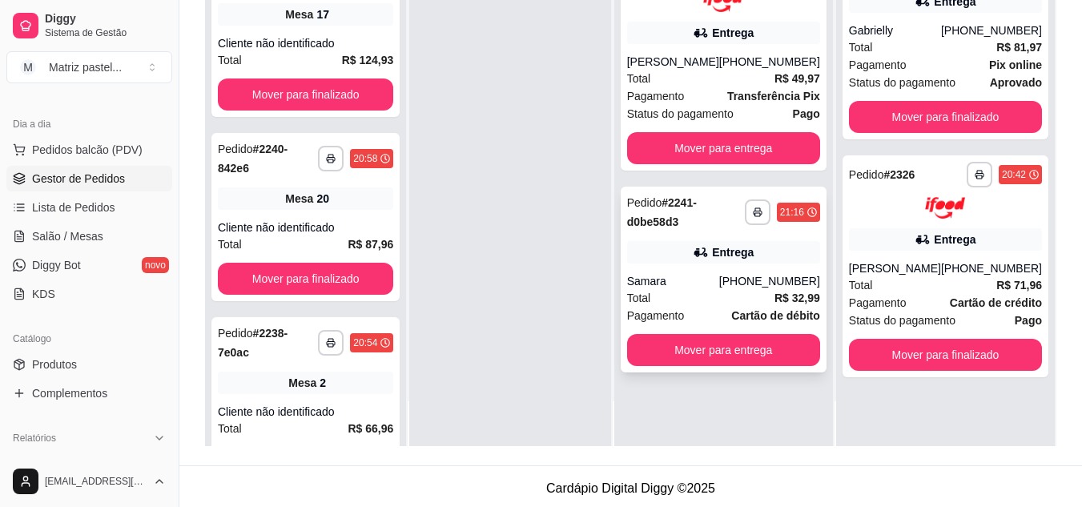
click at [717, 281] on div "Samara" at bounding box center [673, 281] width 92 height 16
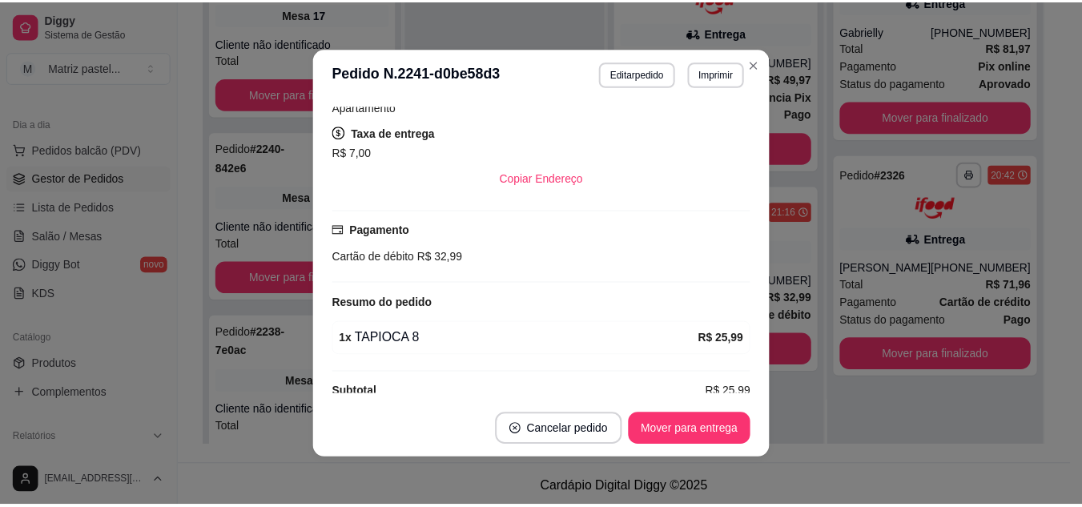
scroll to position [412, 0]
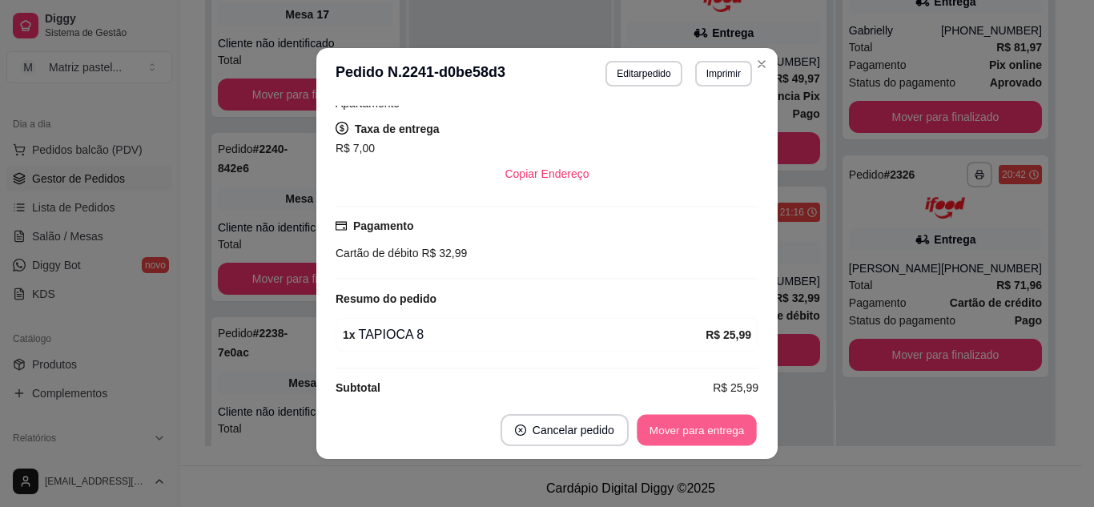
click at [666, 436] on button "Mover para entrega" at bounding box center [697, 430] width 120 height 31
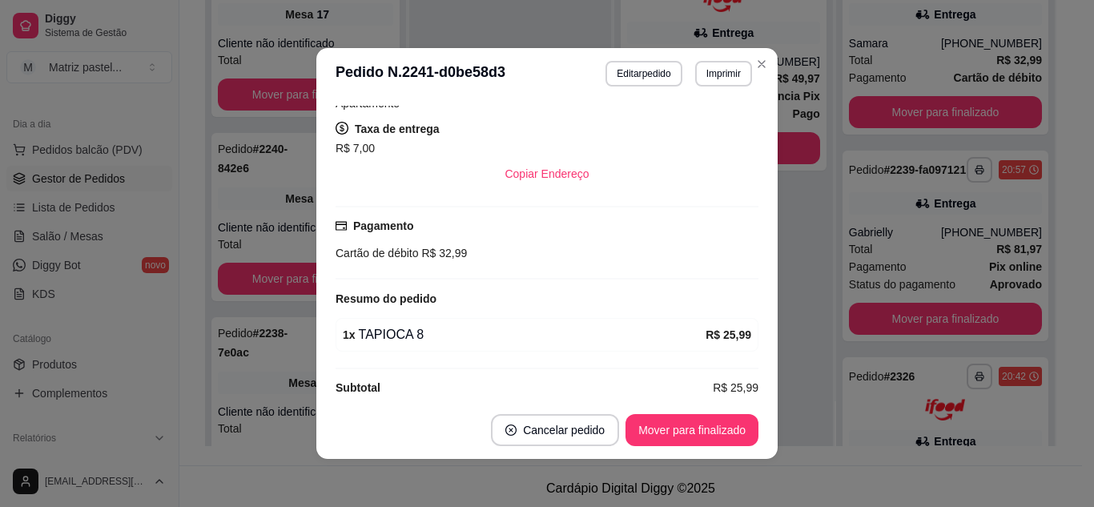
click at [770, 62] on header "**********" at bounding box center [546, 73] width 461 height 51
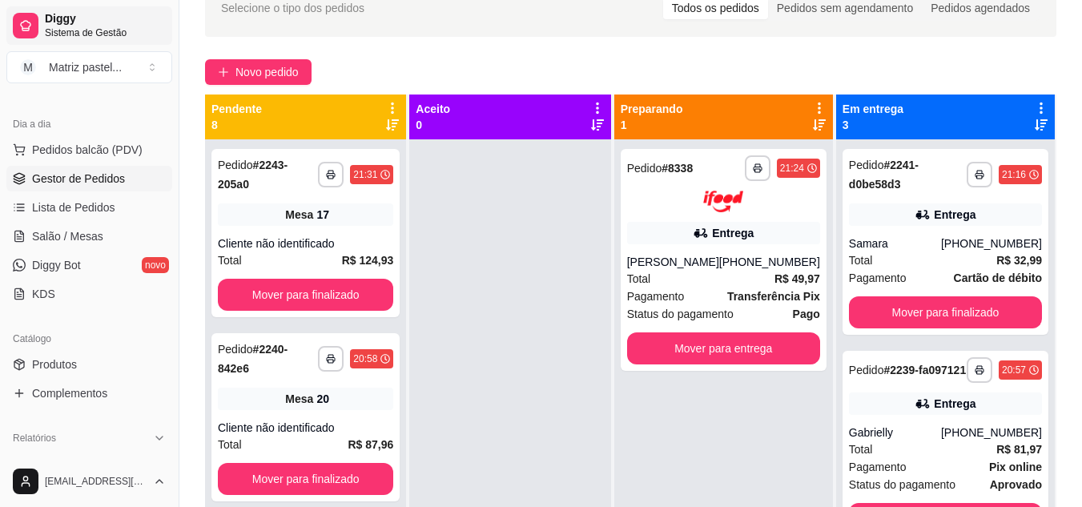
scroll to position [80, 0]
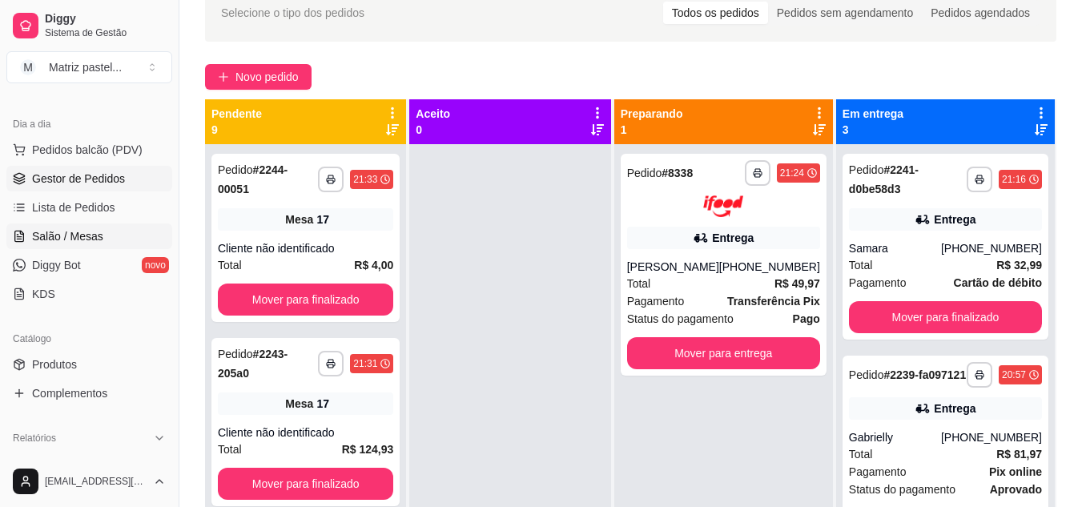
click at [91, 245] on link "Salão / Mesas" at bounding box center [89, 237] width 166 height 26
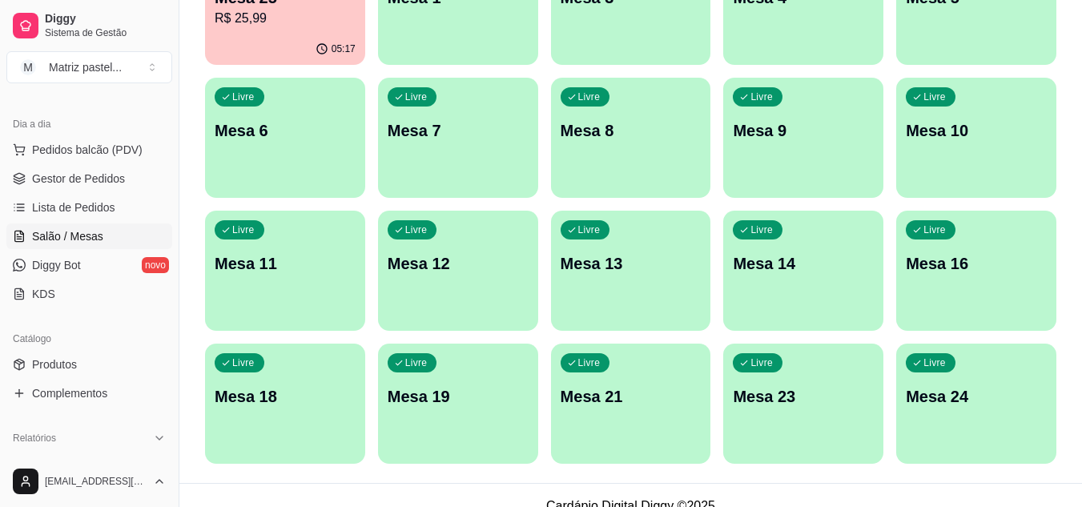
scroll to position [383, 0]
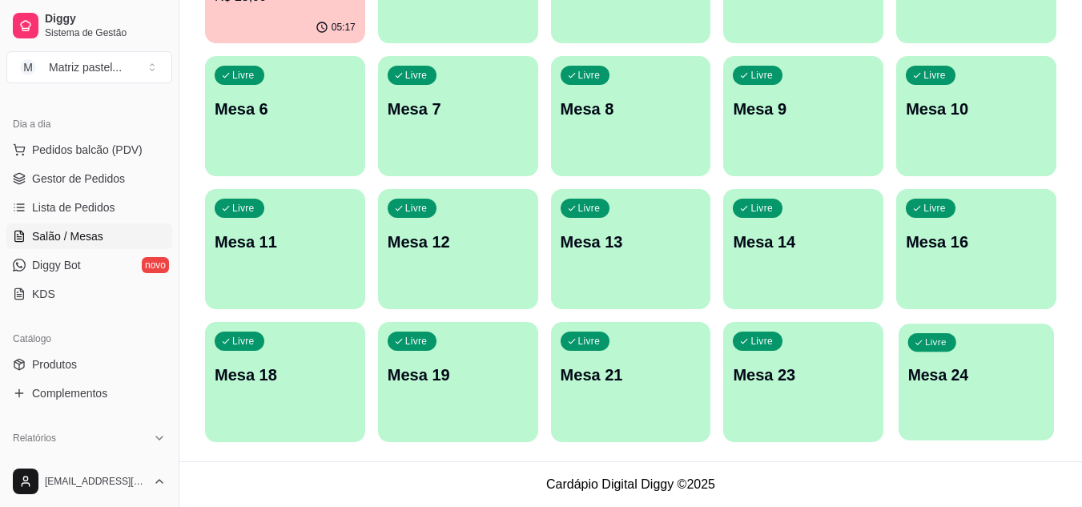
click at [969, 381] on p "Mesa 24" at bounding box center [977, 376] width 137 height 22
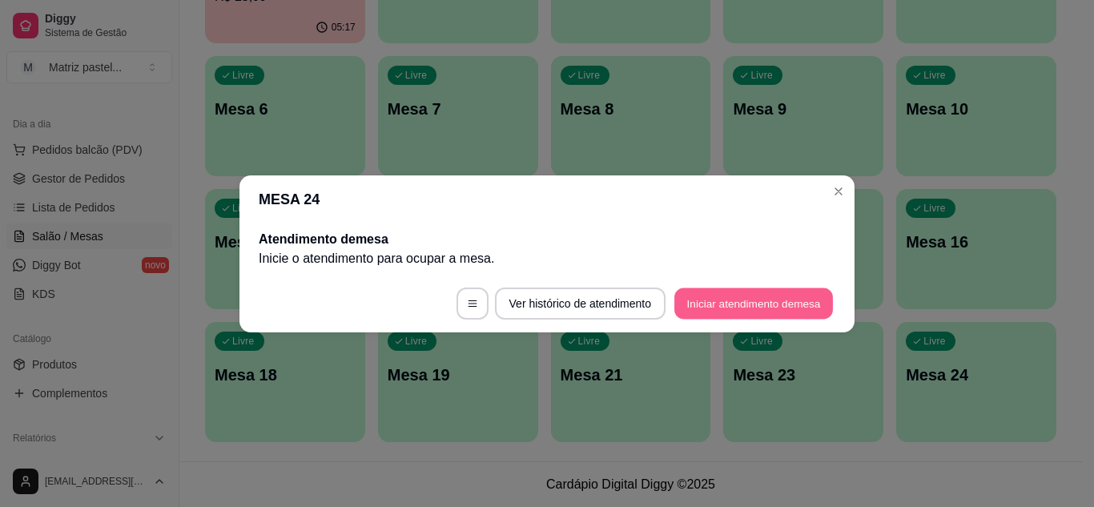
click at [723, 304] on button "Iniciar atendimento de mesa" at bounding box center [754, 303] width 159 height 31
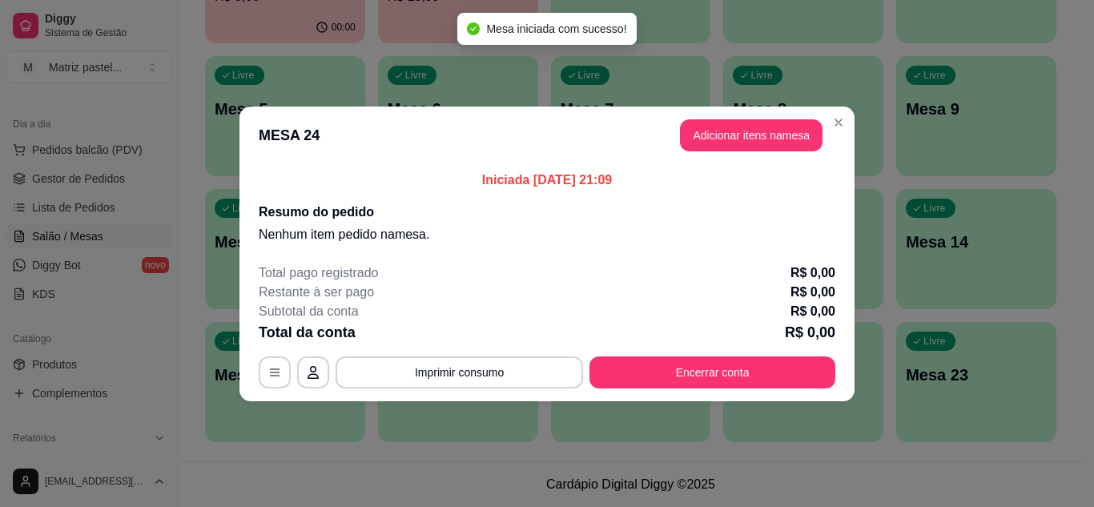
click at [720, 143] on button "Adicionar itens na mesa" at bounding box center [751, 135] width 143 height 32
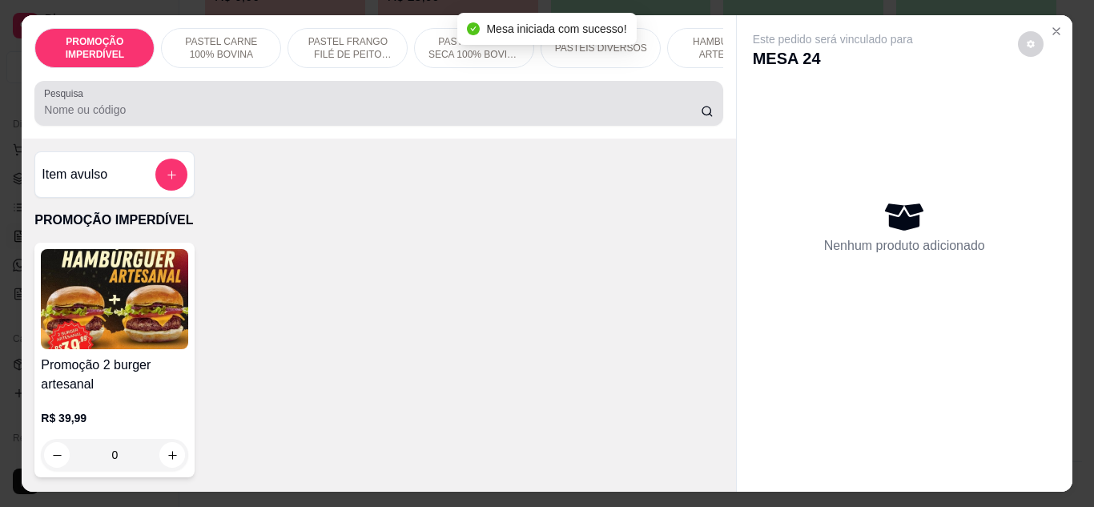
click at [352, 118] on input "Pesquisa" at bounding box center [372, 110] width 657 height 16
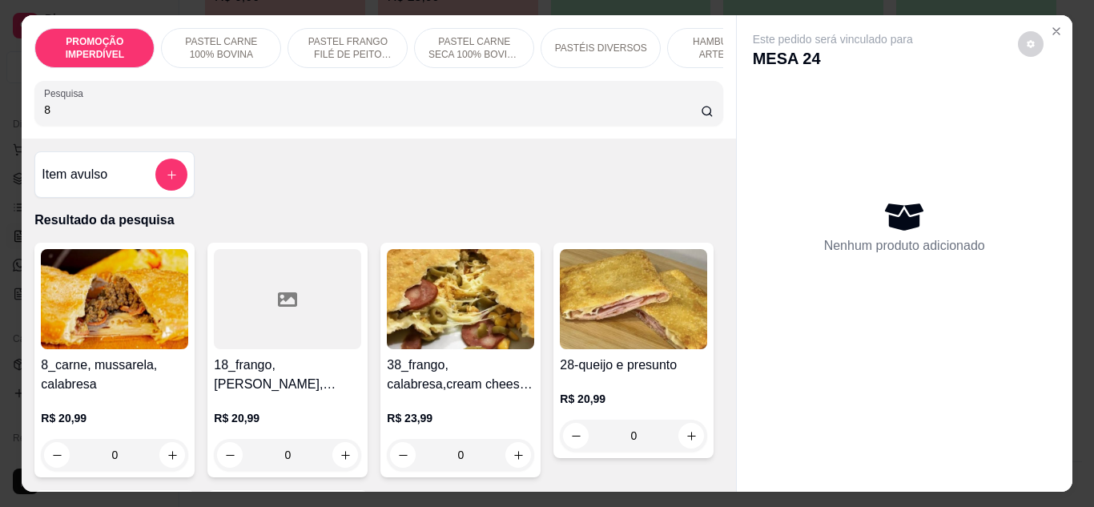
type input "8"
click at [163, 457] on div "0" at bounding box center [114, 455] width 147 height 32
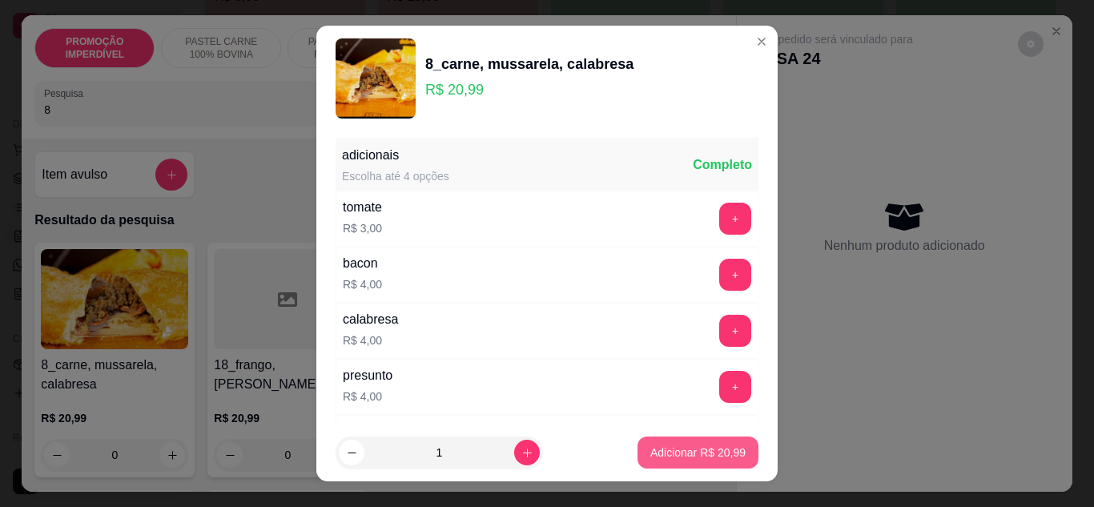
click at [650, 445] on button "Adicionar R$ 20,99" at bounding box center [698, 453] width 121 height 32
type input "1"
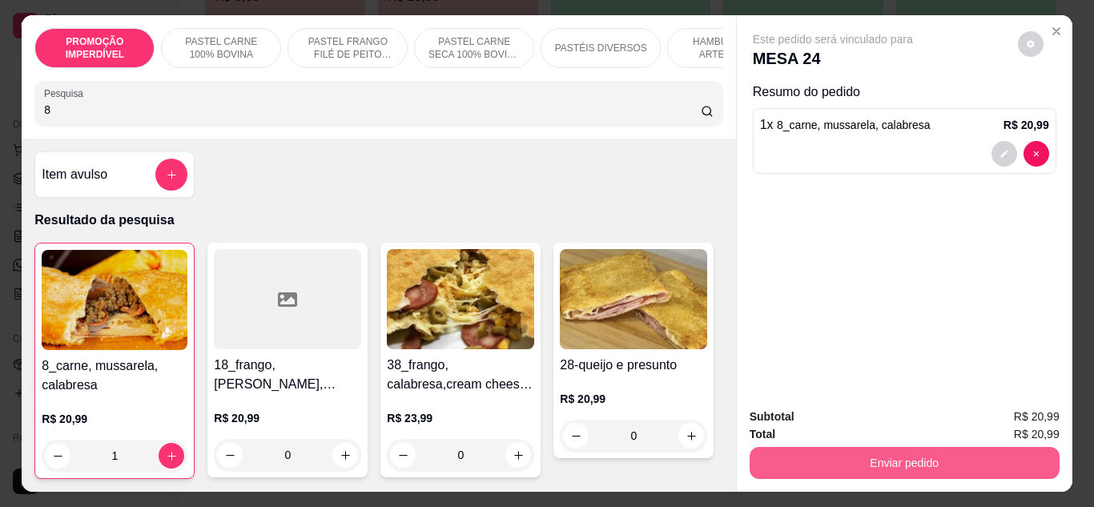
click at [815, 466] on button "Enviar pedido" at bounding box center [905, 463] width 310 height 32
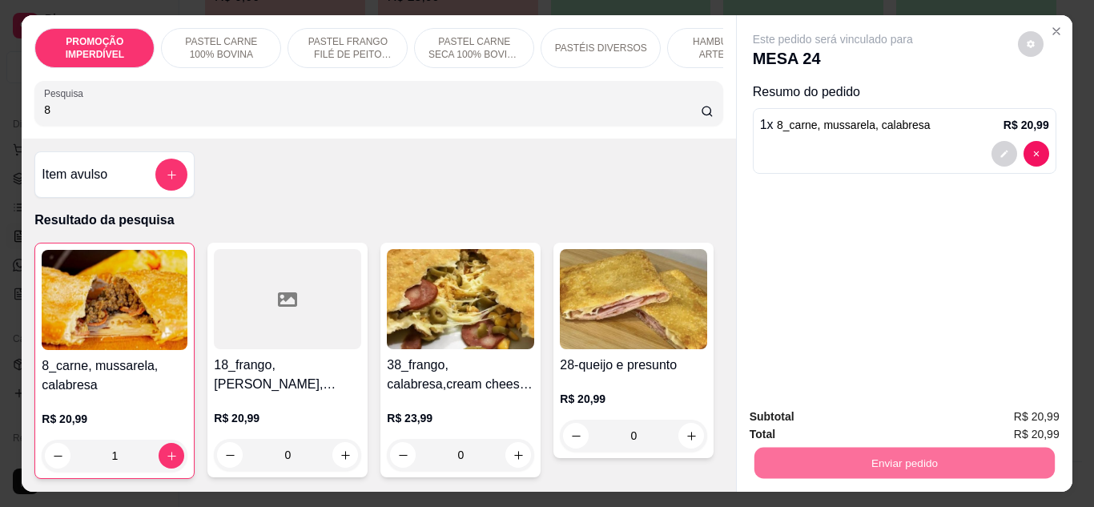
click at [989, 415] on button "Enviar pedido" at bounding box center [1018, 418] width 88 height 30
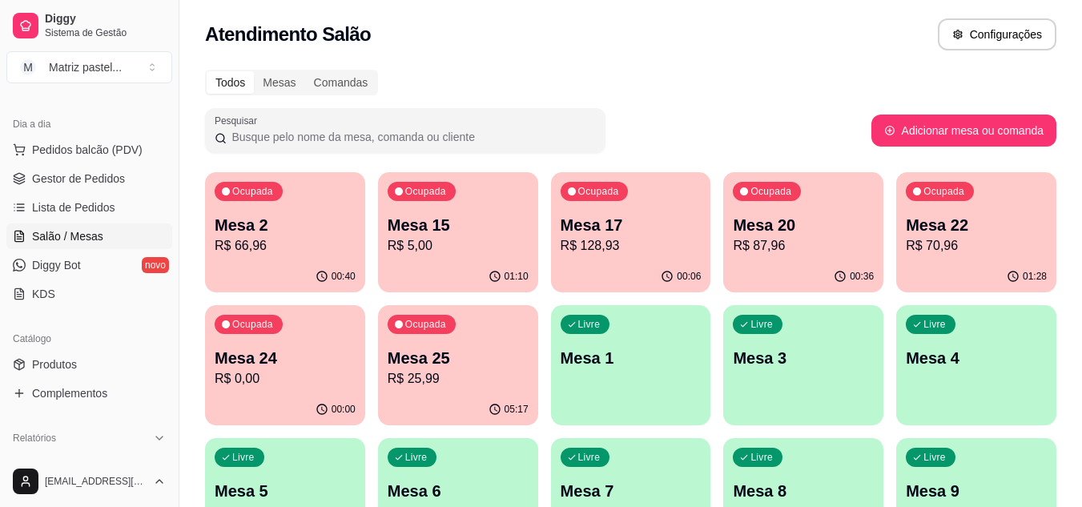
scroll to position [0, 0]
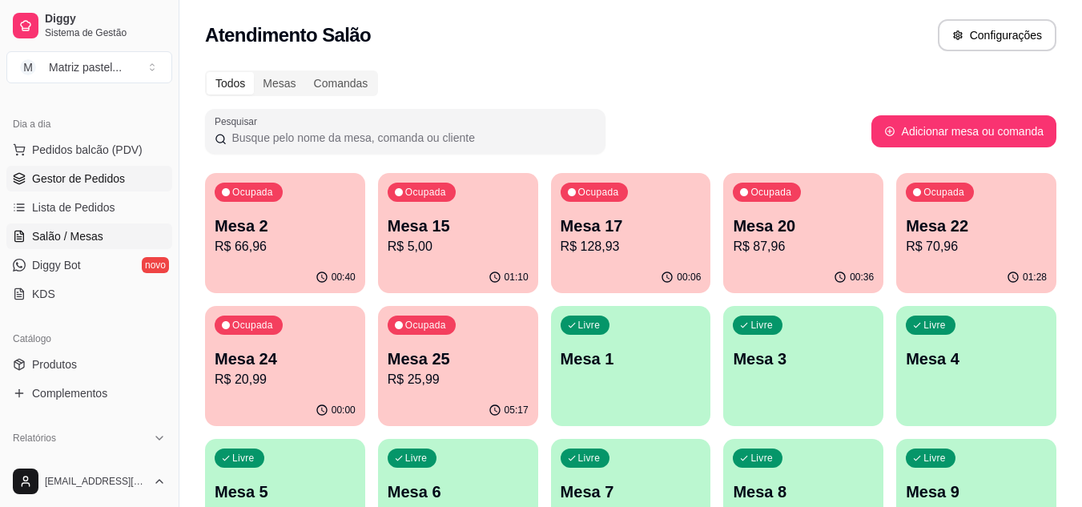
click at [83, 167] on link "Gestor de Pedidos" at bounding box center [89, 179] width 166 height 26
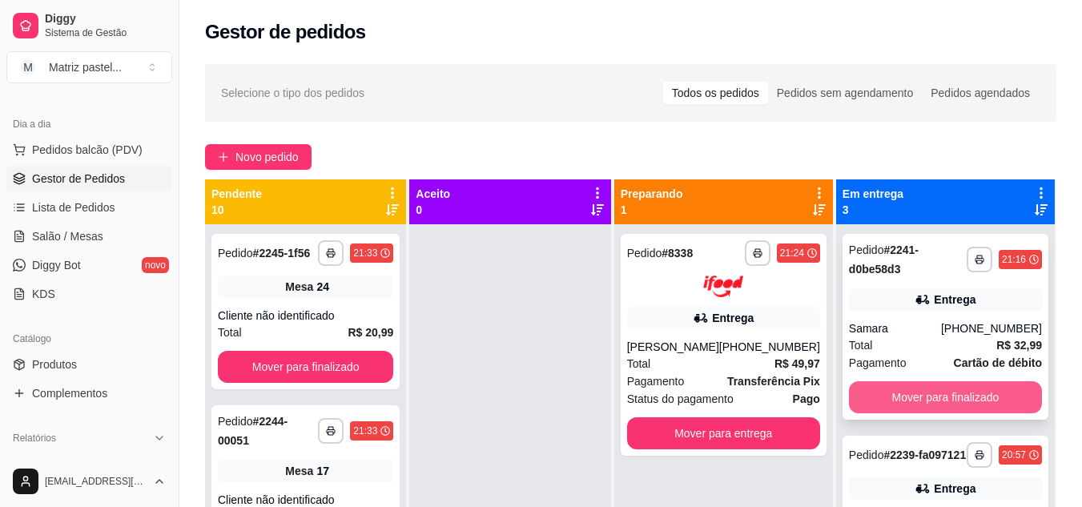
click at [882, 390] on button "Mover para finalizado" at bounding box center [945, 397] width 193 height 32
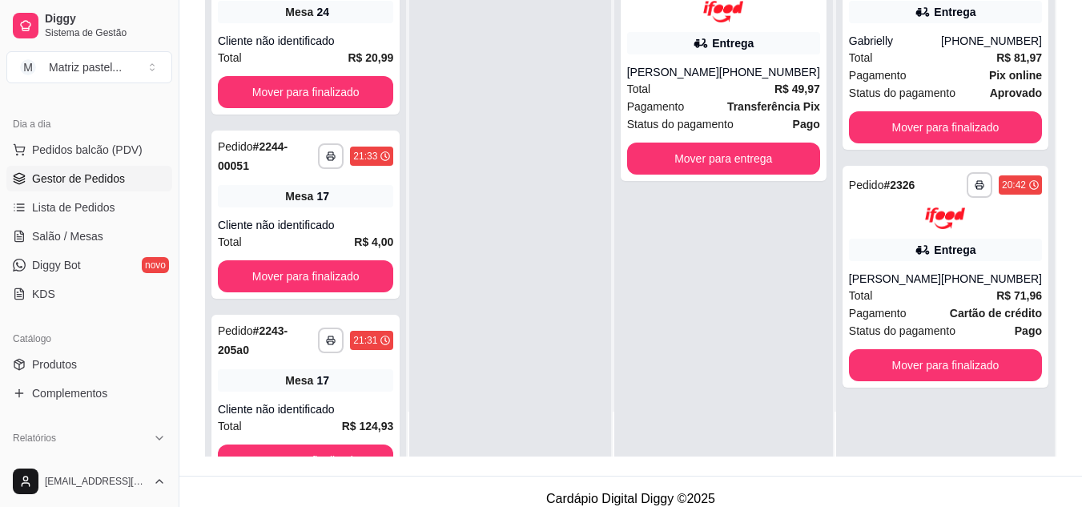
scroll to position [240, 0]
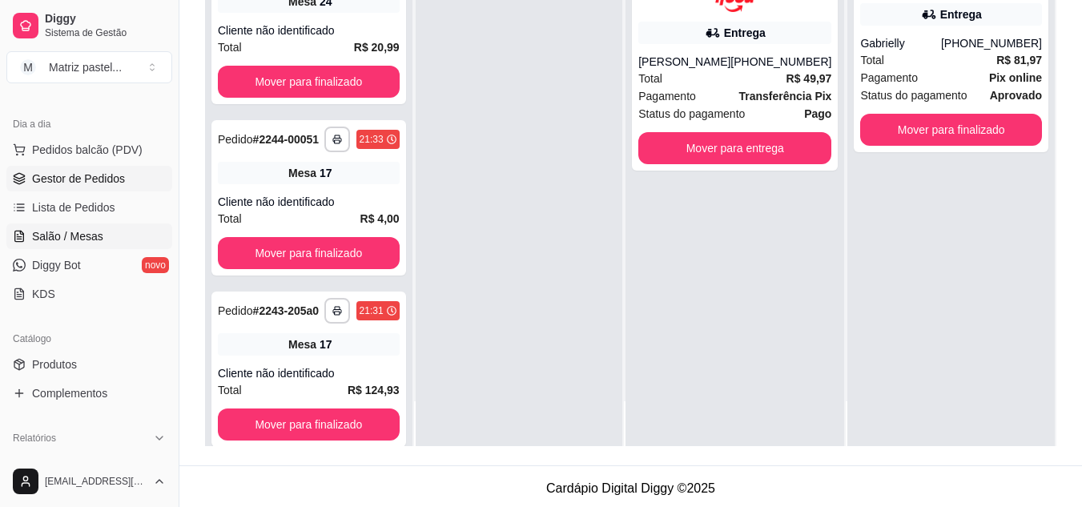
click at [99, 235] on span "Salão / Mesas" at bounding box center [67, 236] width 71 height 16
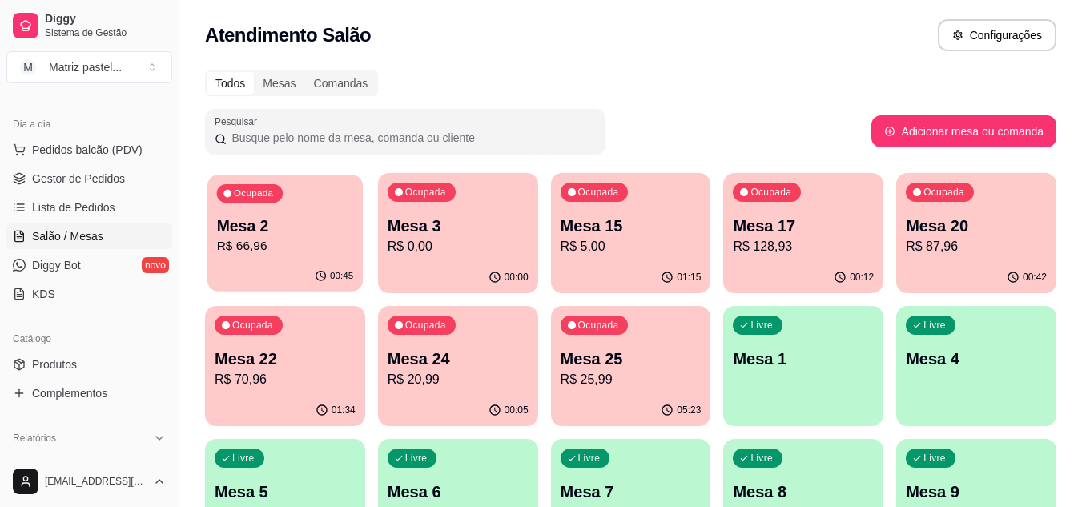
click at [308, 253] on p "R$ 66,96" at bounding box center [285, 246] width 137 height 18
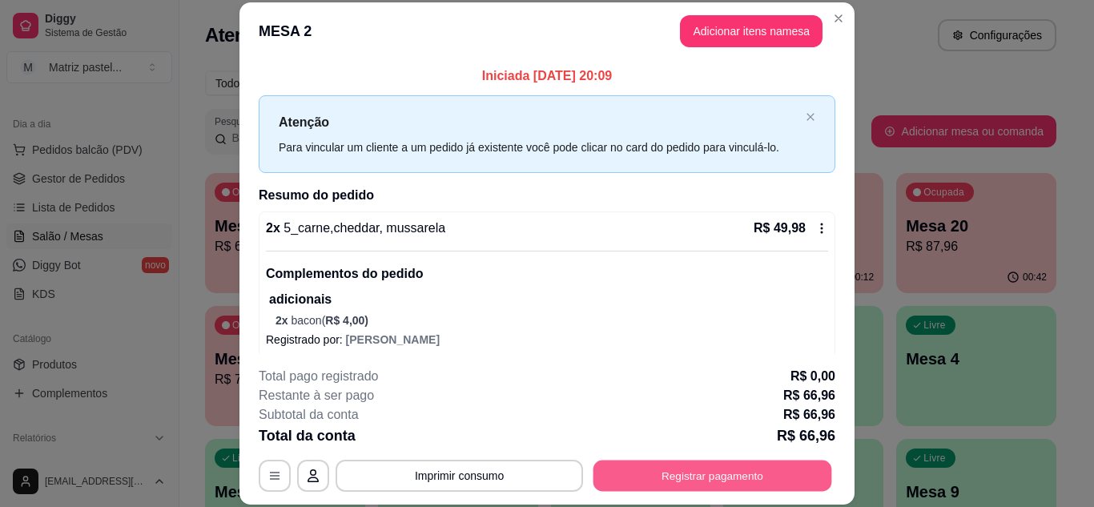
click at [664, 470] on button "Registrar pagamento" at bounding box center [713, 475] width 239 height 31
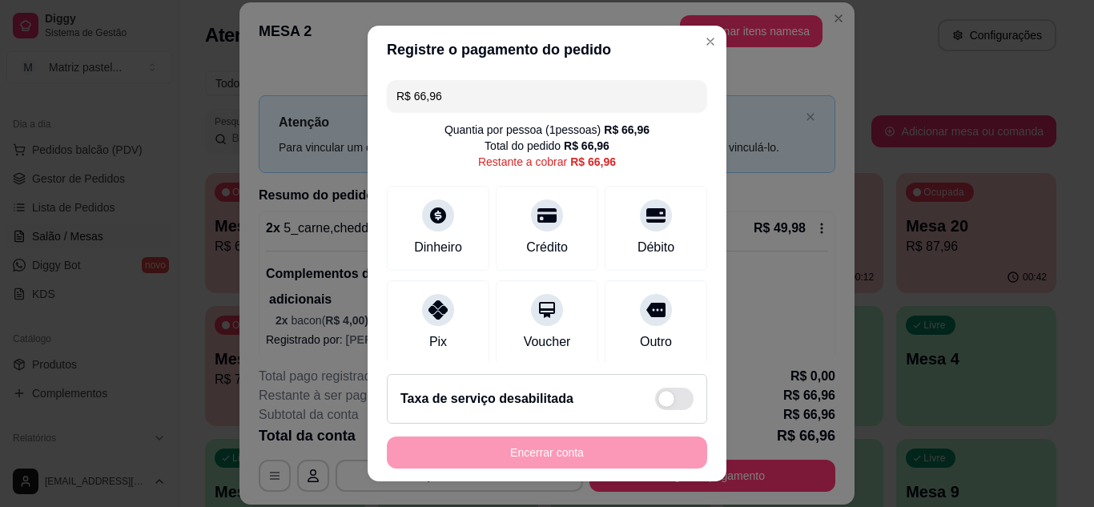
click at [441, 101] on input "R$ 66,96" at bounding box center [547, 96] width 301 height 32
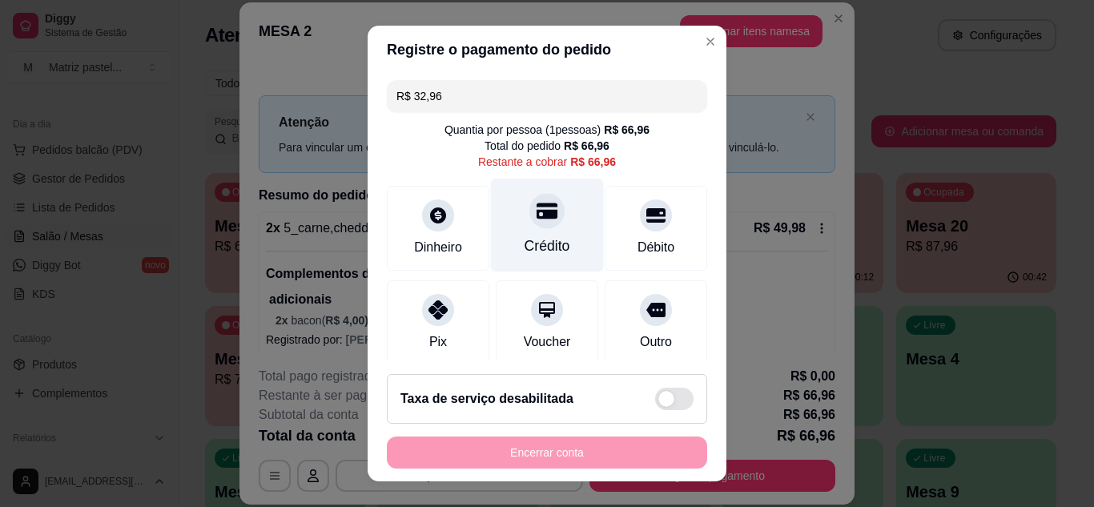
click at [545, 208] on div at bounding box center [547, 210] width 35 height 35
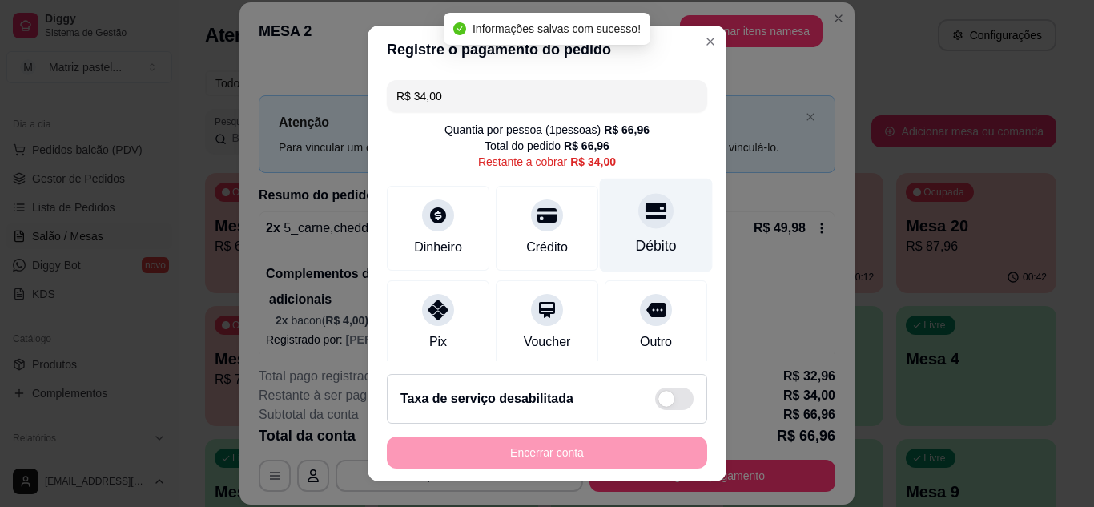
click at [607, 241] on div "Débito" at bounding box center [656, 225] width 113 height 94
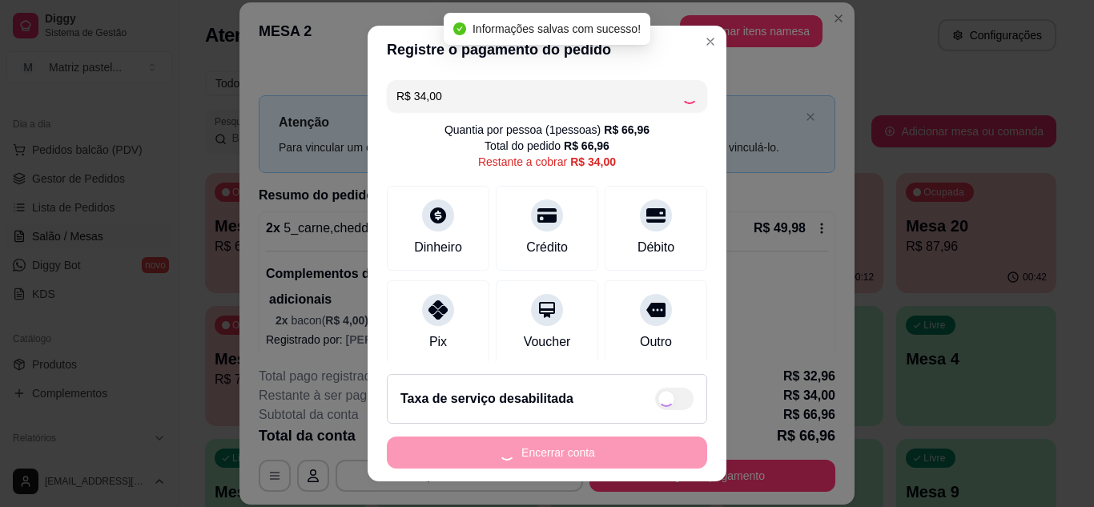
type input "R$ 0,00"
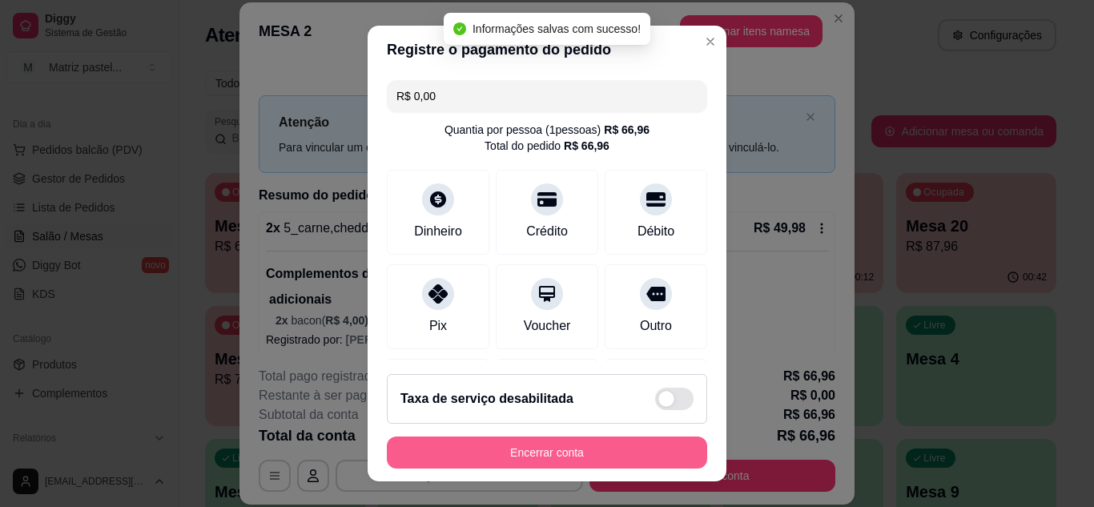
click at [546, 444] on button "Encerrar conta" at bounding box center [547, 453] width 320 height 32
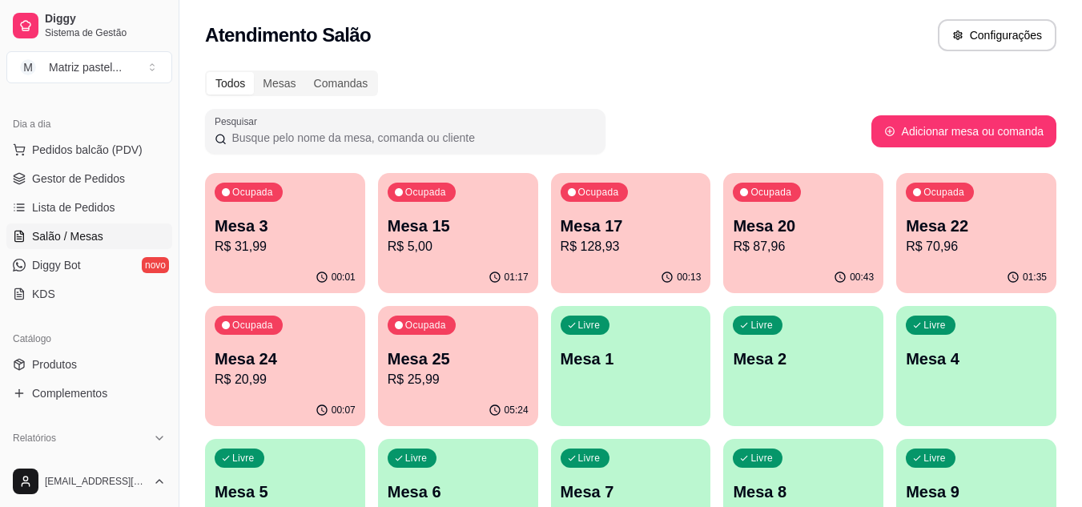
click at [792, 248] on p "R$ 87,96" at bounding box center [803, 246] width 141 height 19
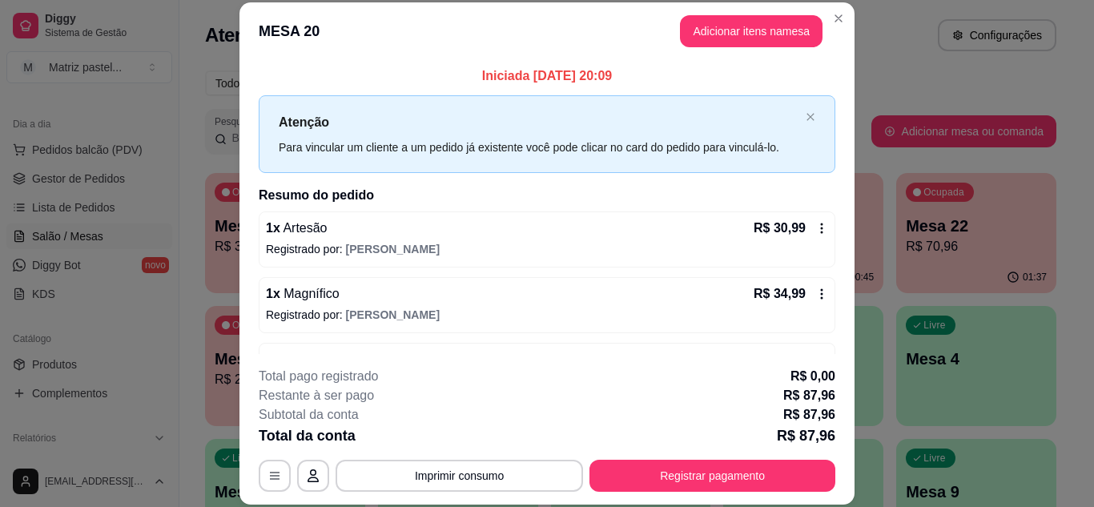
click at [719, 465] on button "Registrar pagamento" at bounding box center [713, 476] width 246 height 32
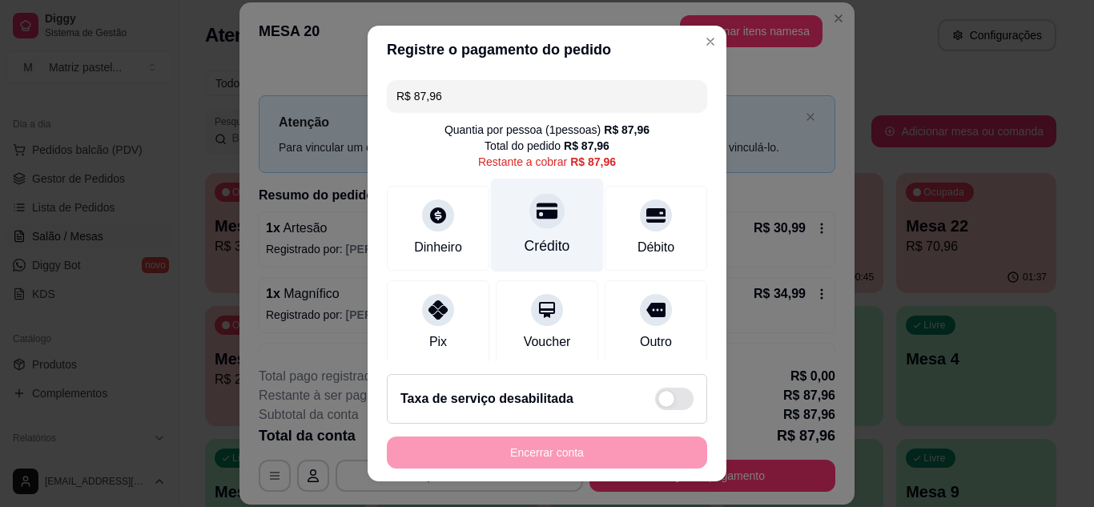
click at [537, 225] on div at bounding box center [547, 210] width 35 height 35
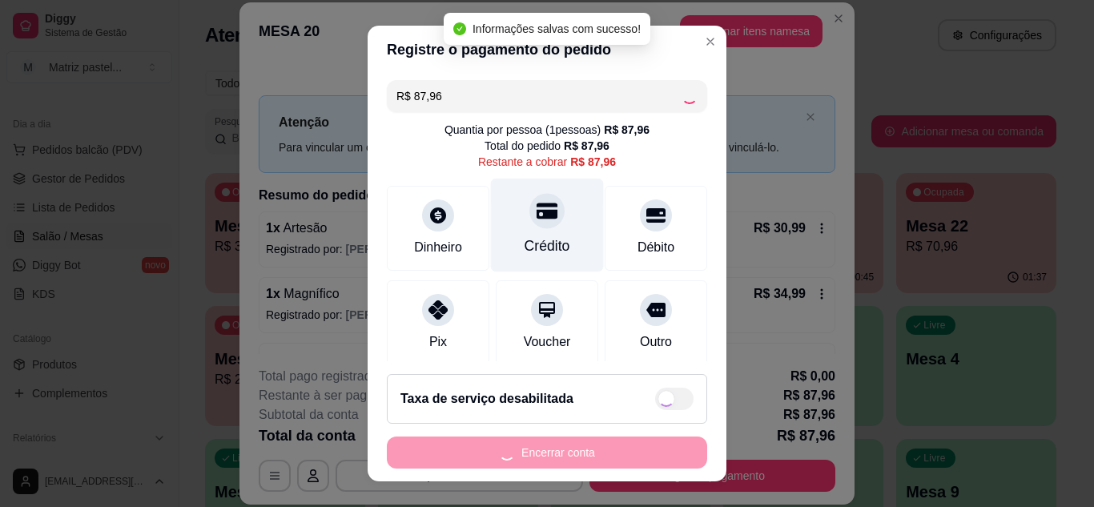
type input "R$ 0,00"
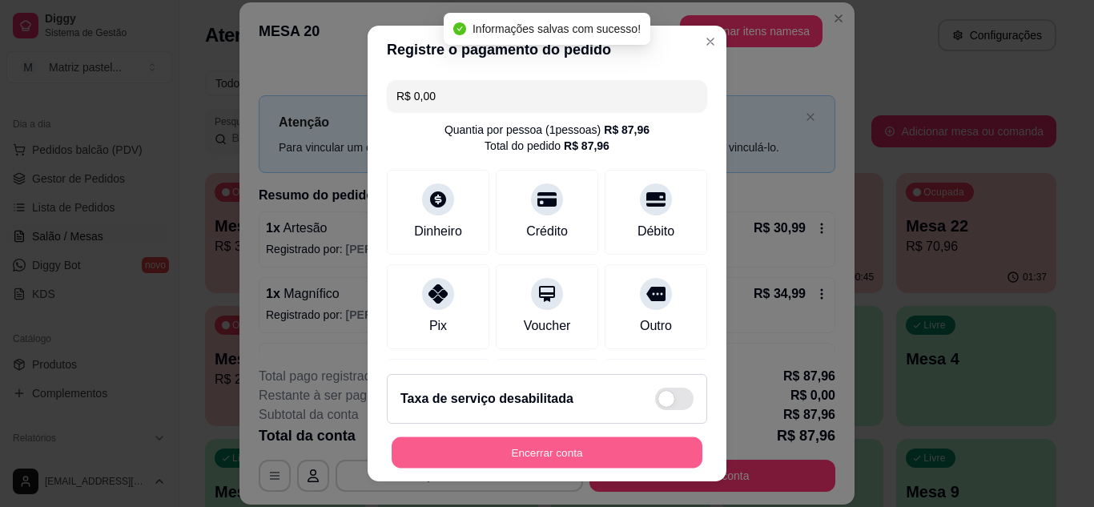
click at [529, 441] on button "Encerrar conta" at bounding box center [547, 452] width 311 height 31
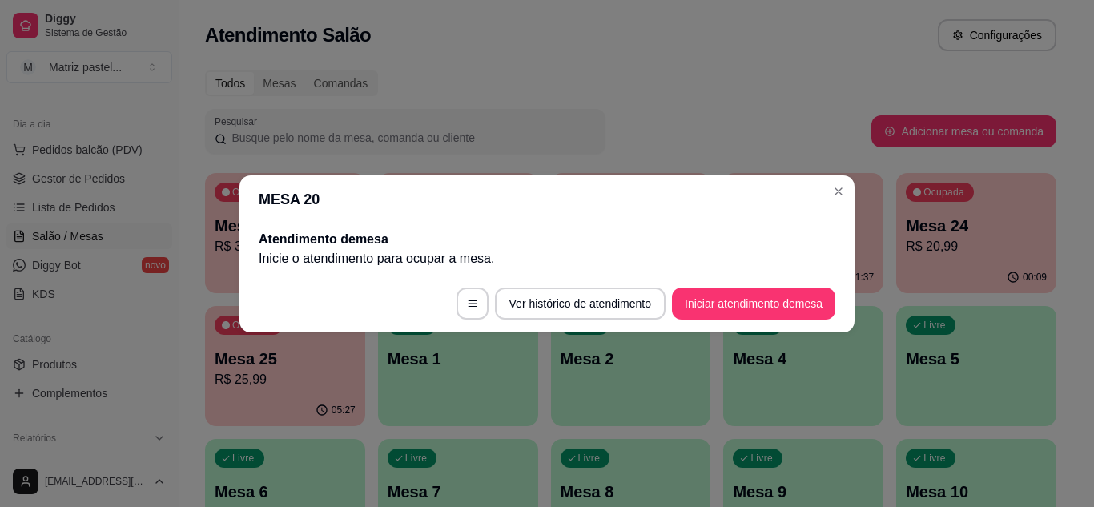
click at [853, 183] on header "MESA 20" at bounding box center [547, 199] width 615 height 48
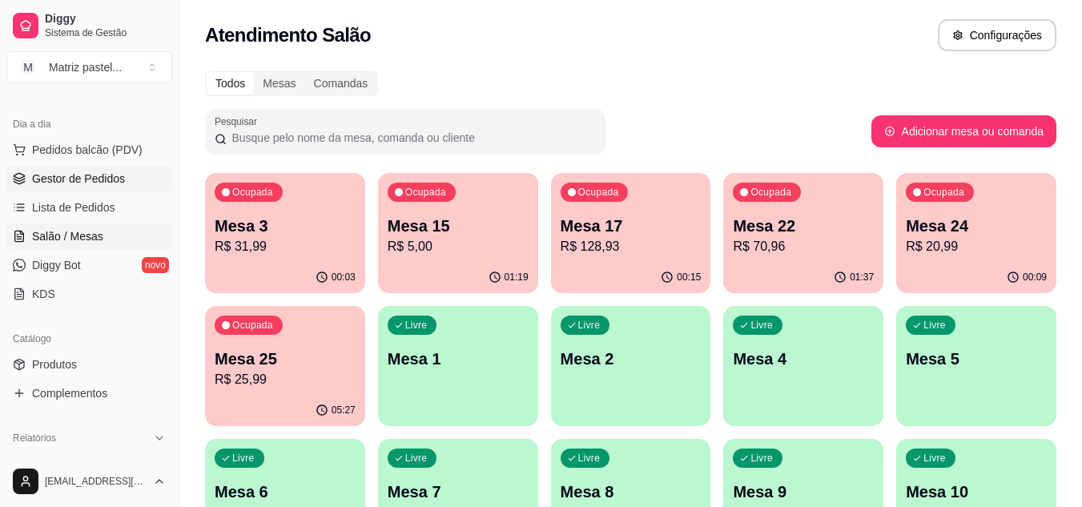
click at [61, 173] on span "Gestor de Pedidos" at bounding box center [78, 179] width 93 height 16
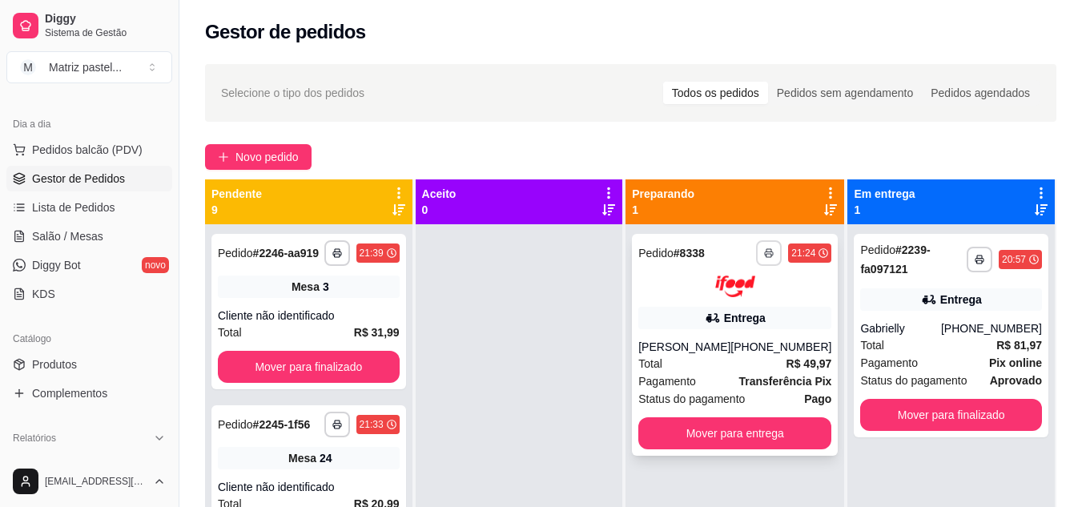
click at [756, 252] on button "button" at bounding box center [769, 253] width 26 height 26
click at [732, 304] on button "IMPRESSORA" at bounding box center [715, 309] width 116 height 26
click at [764, 257] on button "button" at bounding box center [769, 253] width 26 height 26
click at [720, 311] on button "IMPRESSORA" at bounding box center [716, 309] width 116 height 26
click at [65, 240] on span "Salão / Mesas" at bounding box center [67, 236] width 71 height 16
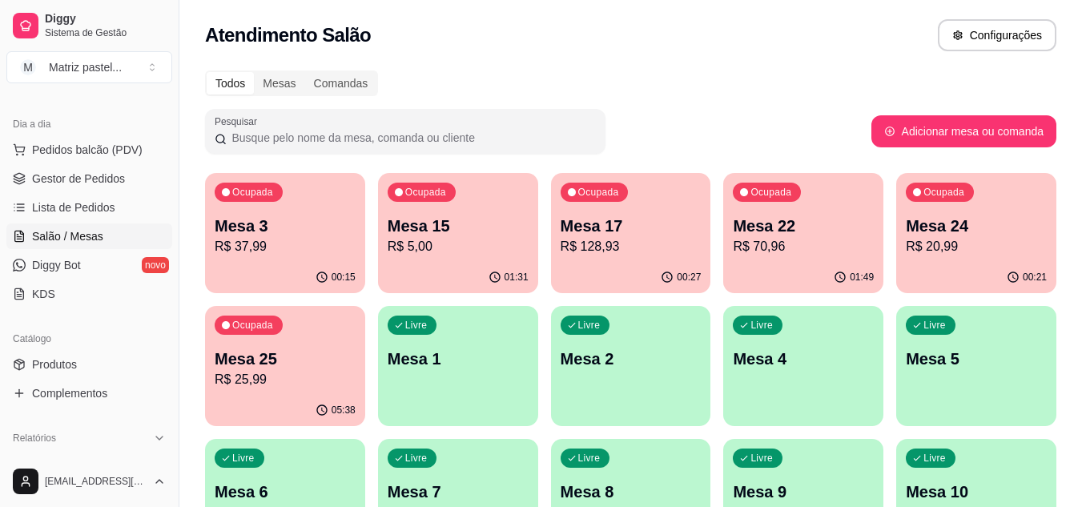
click at [591, 232] on p "Mesa 17" at bounding box center [631, 226] width 141 height 22
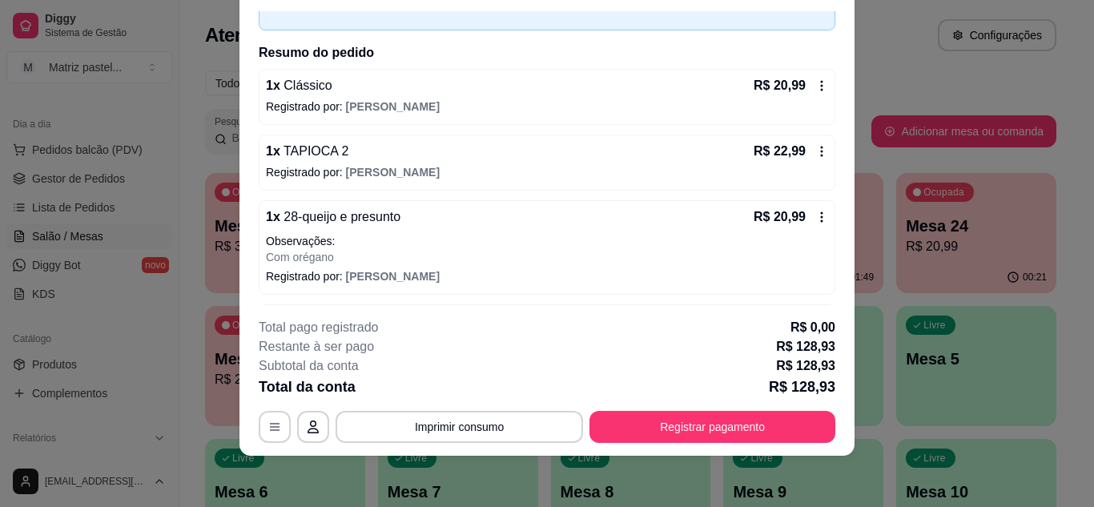
scroll to position [353, 0]
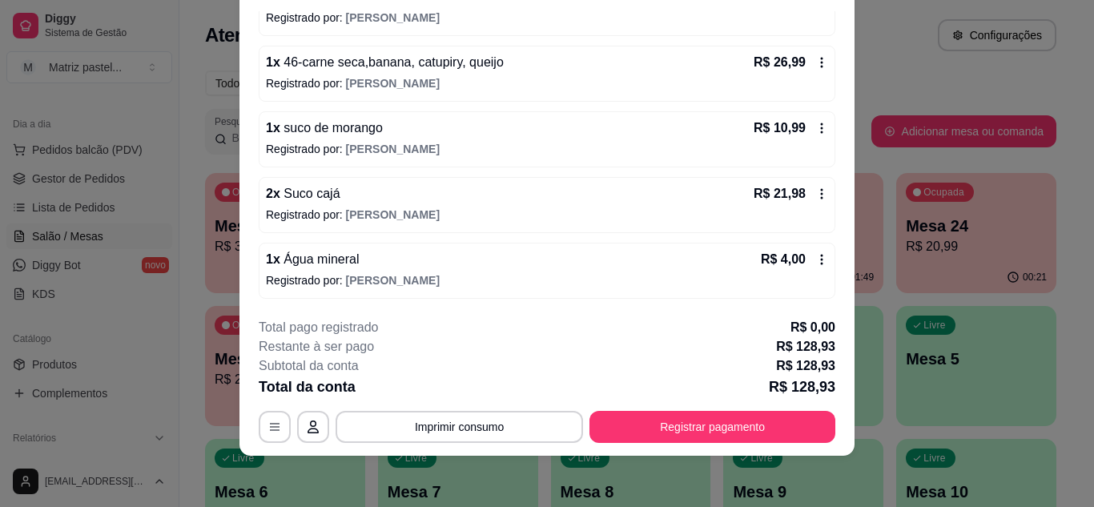
click at [794, 123] on div "R$ 10,99" at bounding box center [791, 128] width 75 height 19
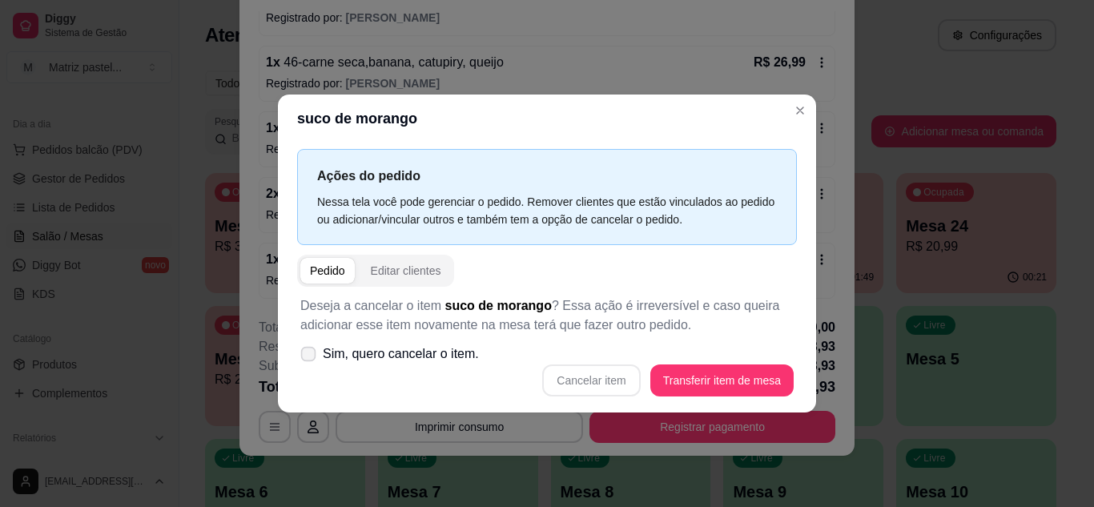
click at [349, 361] on span "Sim, quero cancelar o item." at bounding box center [401, 354] width 156 height 19
click at [310, 361] on input "Sim, quero cancelar o item." at bounding box center [305, 362] width 10 height 10
checkbox input "true"
click at [602, 381] on button "Cancelar item" at bounding box center [591, 381] width 98 height 32
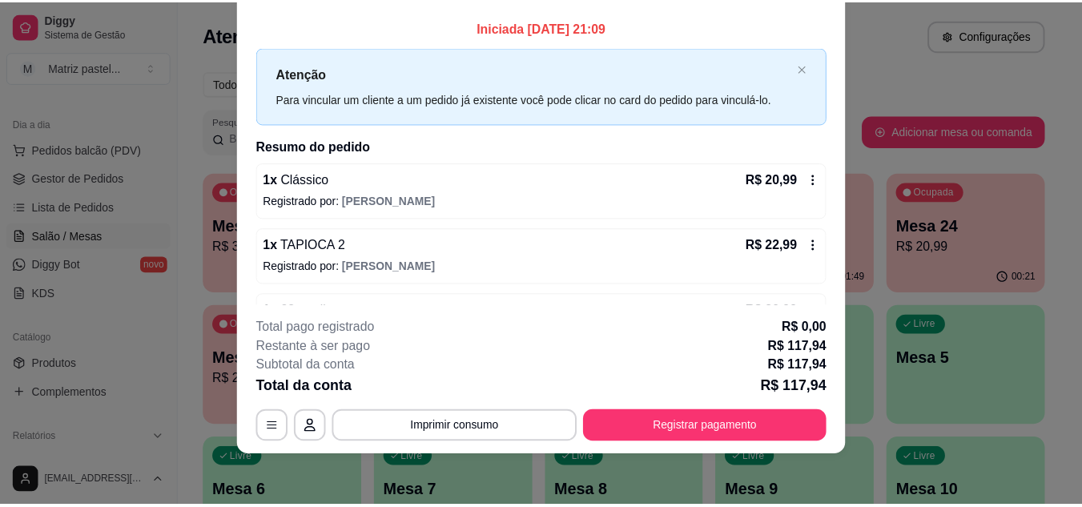
scroll to position [0, 0]
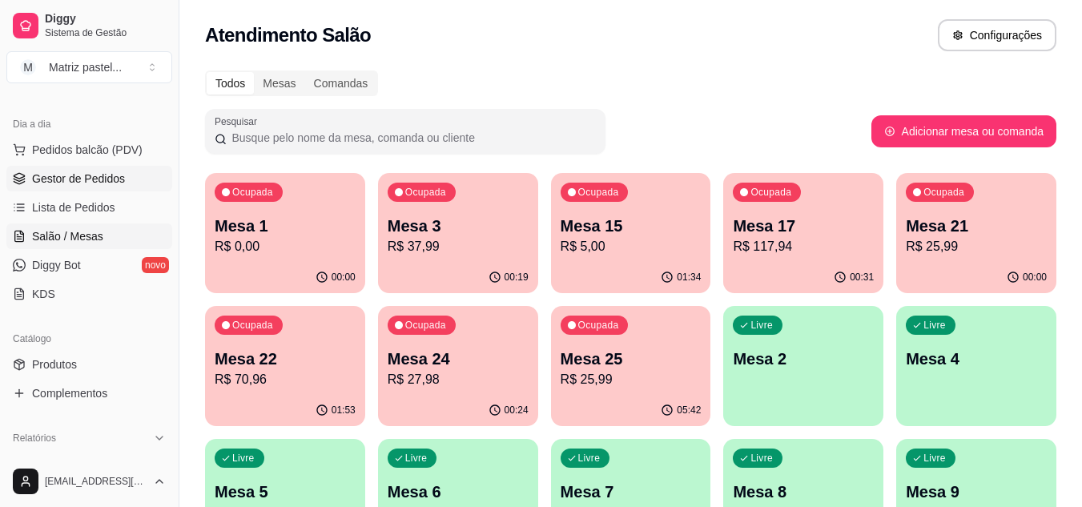
click at [115, 184] on span "Gestor de Pedidos" at bounding box center [78, 179] width 93 height 16
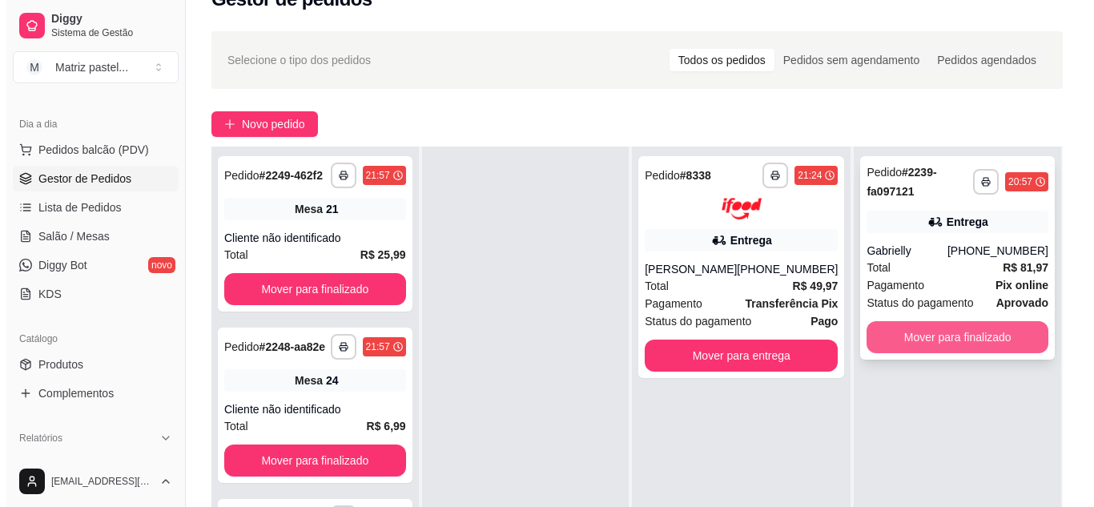
scroll to position [80, 0]
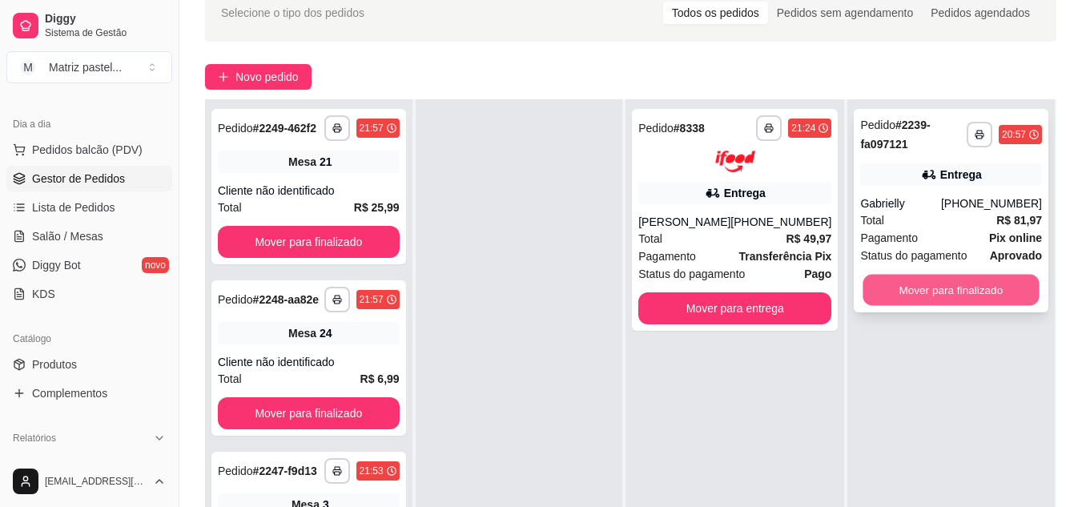
click at [922, 300] on button "Mover para finalizado" at bounding box center [952, 290] width 176 height 31
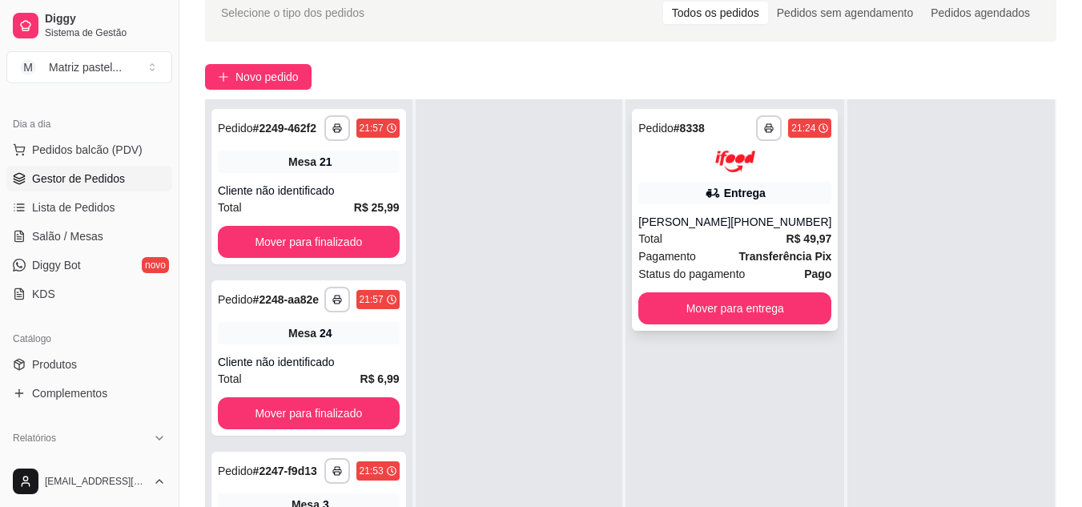
click at [646, 258] on span "Pagamento" at bounding box center [668, 257] width 58 height 18
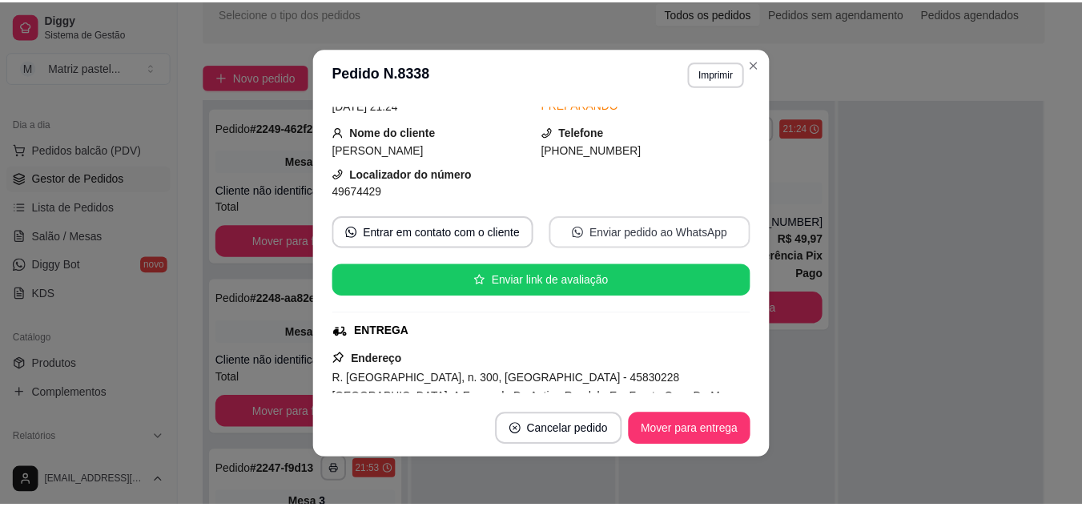
scroll to position [160, 0]
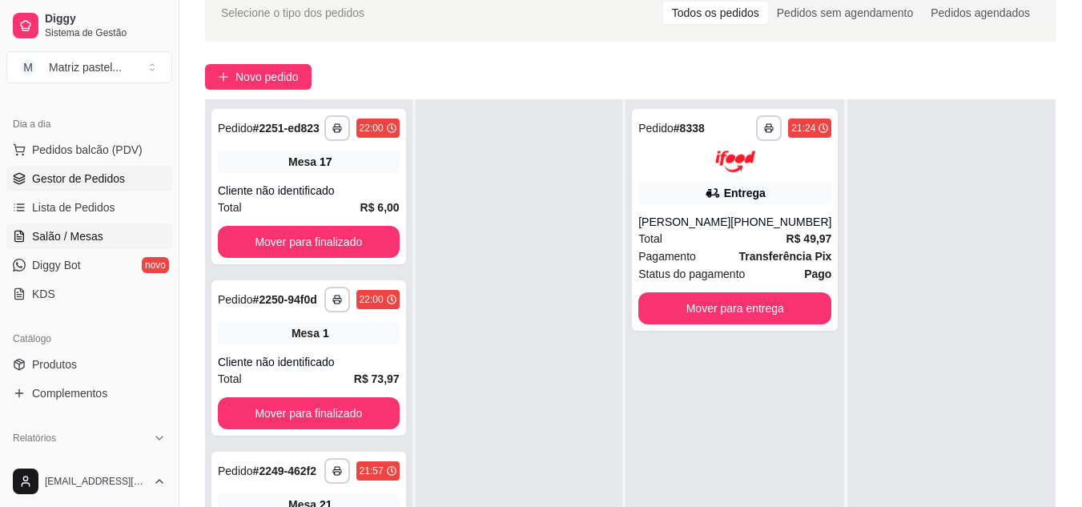
click at [67, 233] on span "Salão / Mesas" at bounding box center [67, 236] width 71 height 16
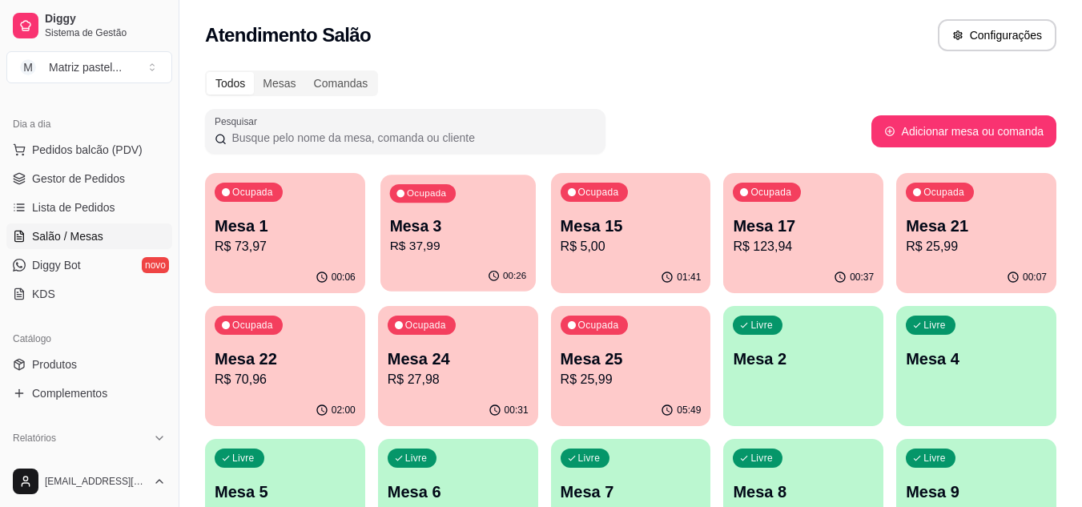
click at [413, 244] on p "R$ 37,99" at bounding box center [457, 246] width 137 height 18
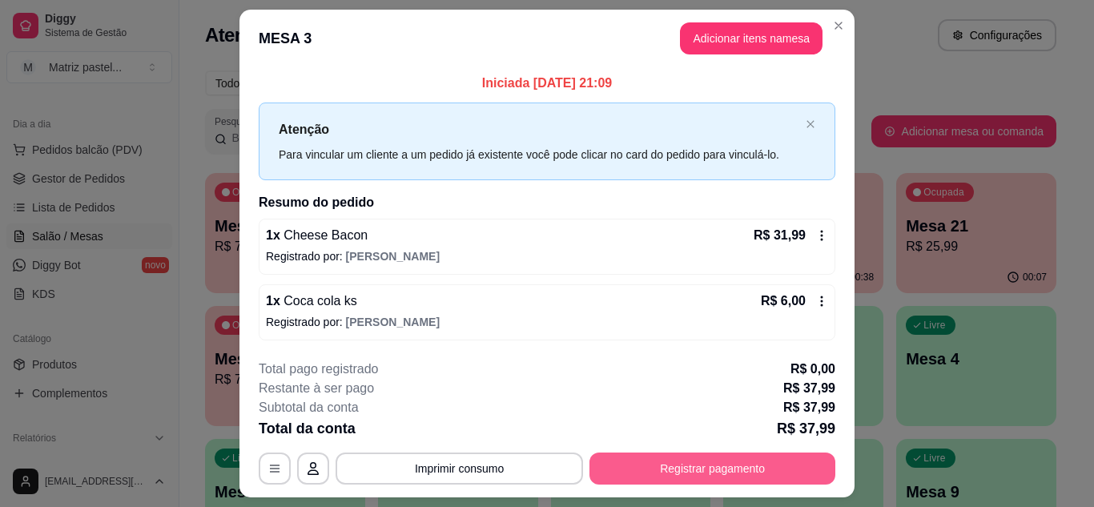
click at [662, 462] on button "Registrar pagamento" at bounding box center [713, 469] width 246 height 32
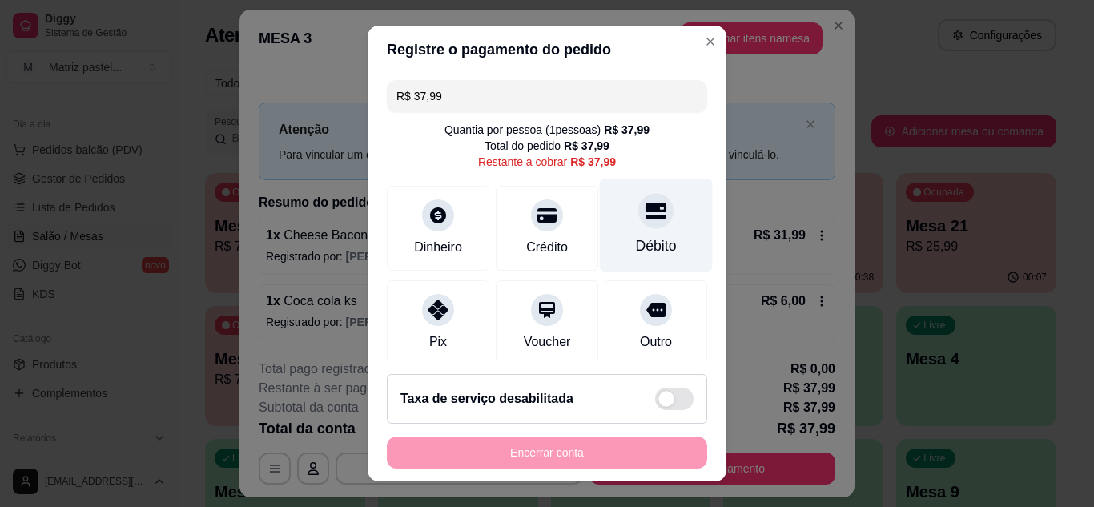
click at [654, 209] on div "Débito" at bounding box center [656, 225] width 113 height 94
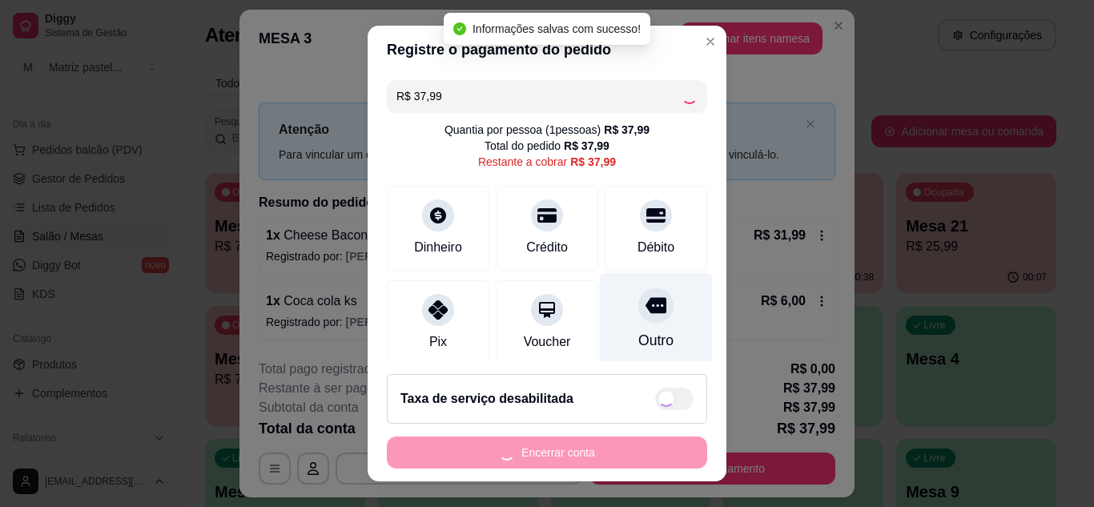
type input "R$ 0,00"
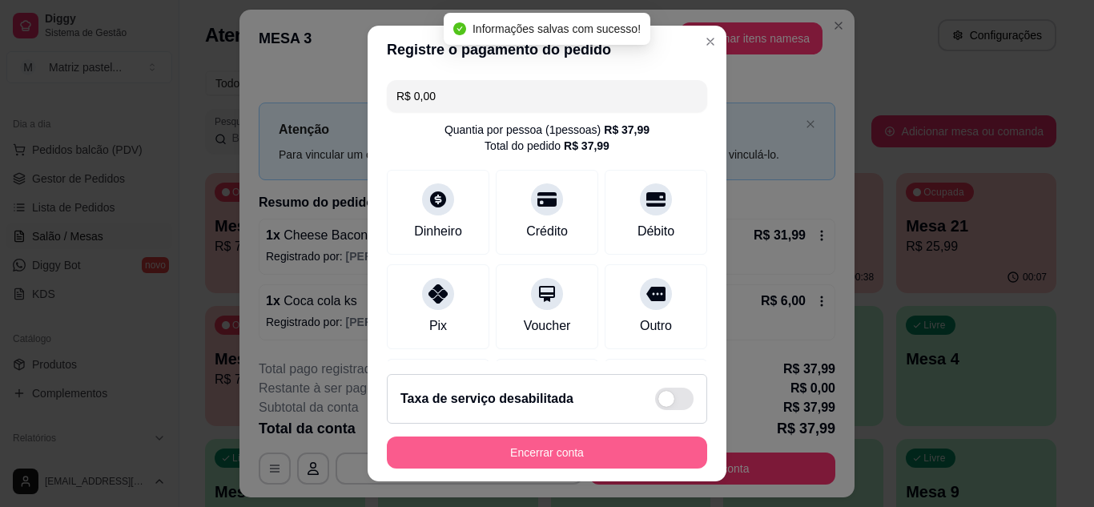
click at [523, 450] on button "Encerrar conta" at bounding box center [547, 453] width 320 height 32
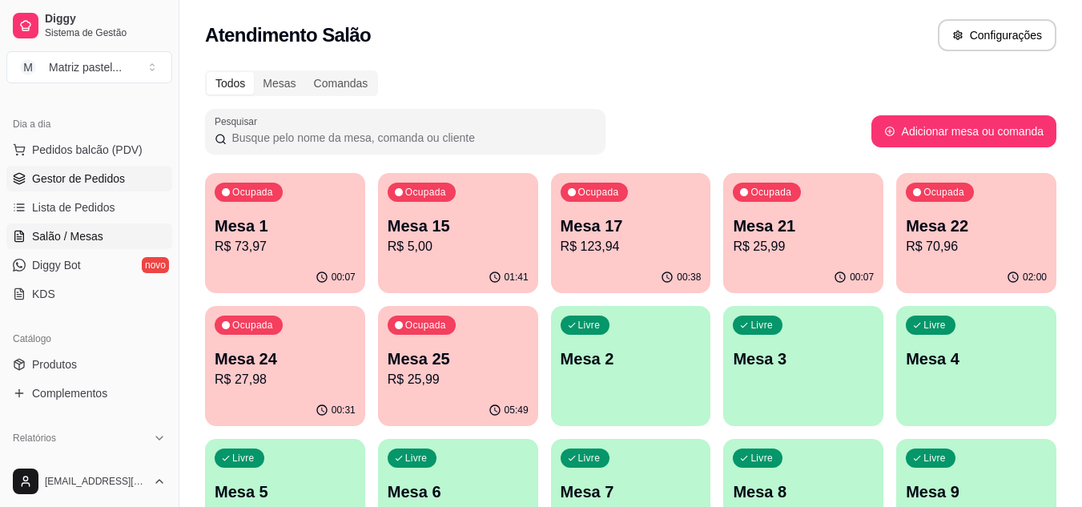
click at [56, 189] on link "Gestor de Pedidos" at bounding box center [89, 179] width 166 height 26
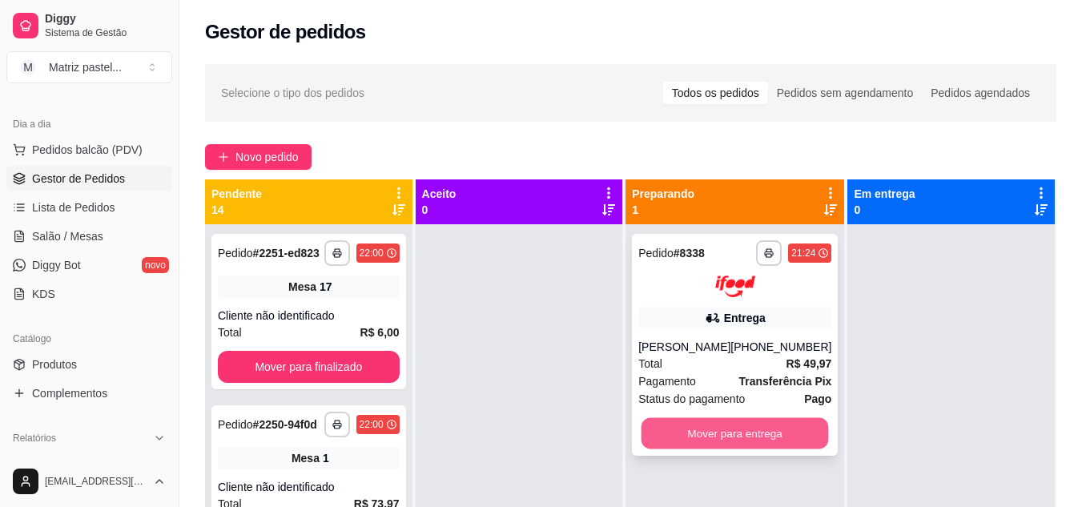
click at [697, 435] on button "Mover para entrega" at bounding box center [735, 432] width 187 height 31
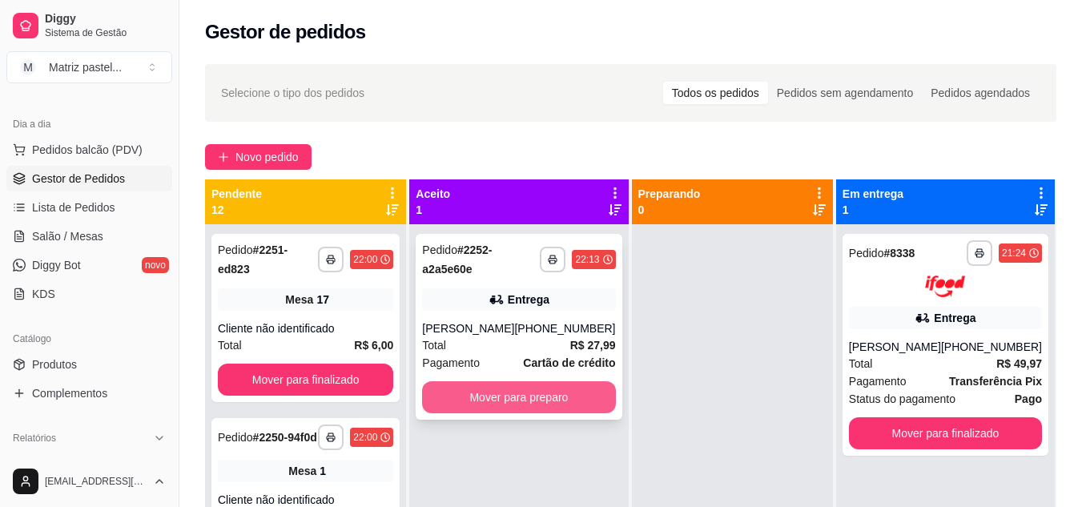
click at [485, 405] on button "Mover para preparo" at bounding box center [518, 397] width 193 height 32
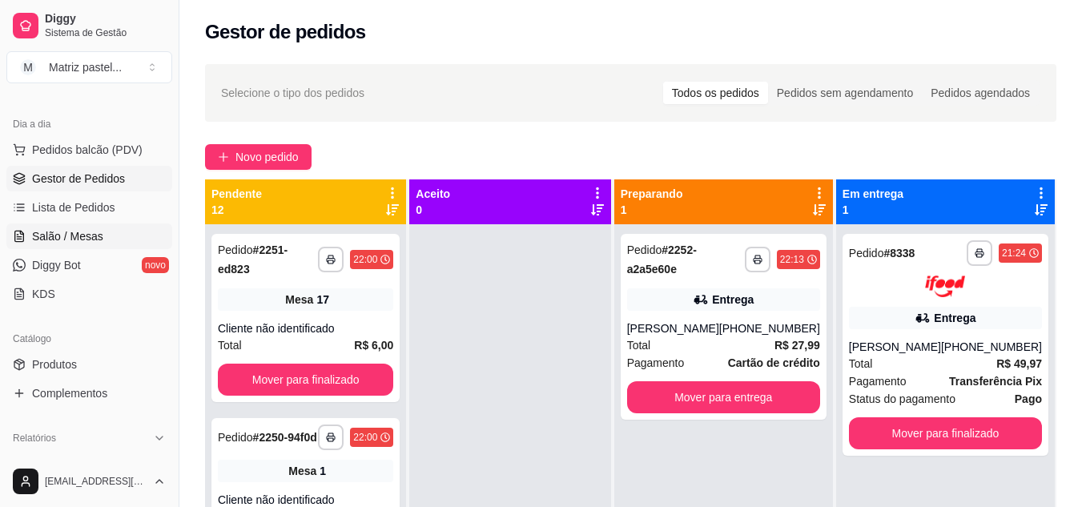
click at [81, 236] on span "Salão / Mesas" at bounding box center [67, 236] width 71 height 16
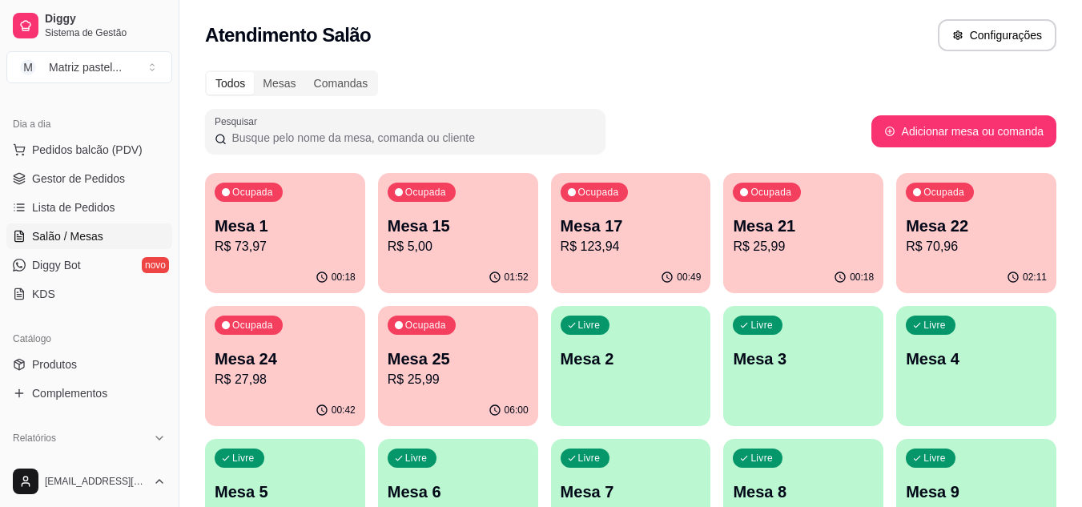
click at [304, 210] on div "Ocupada Mesa 1 R$ 73,97" at bounding box center [285, 217] width 160 height 89
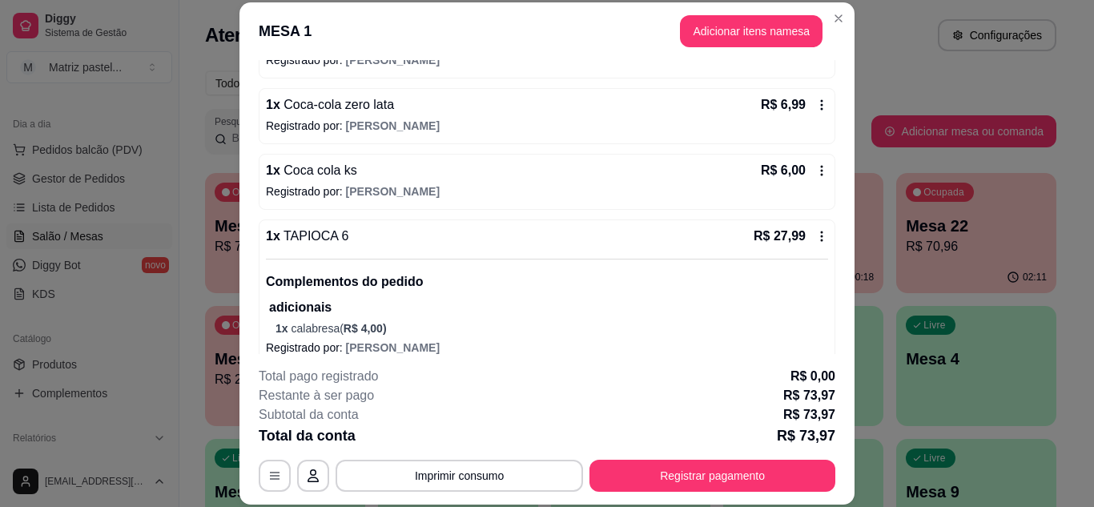
scroll to position [208, 0]
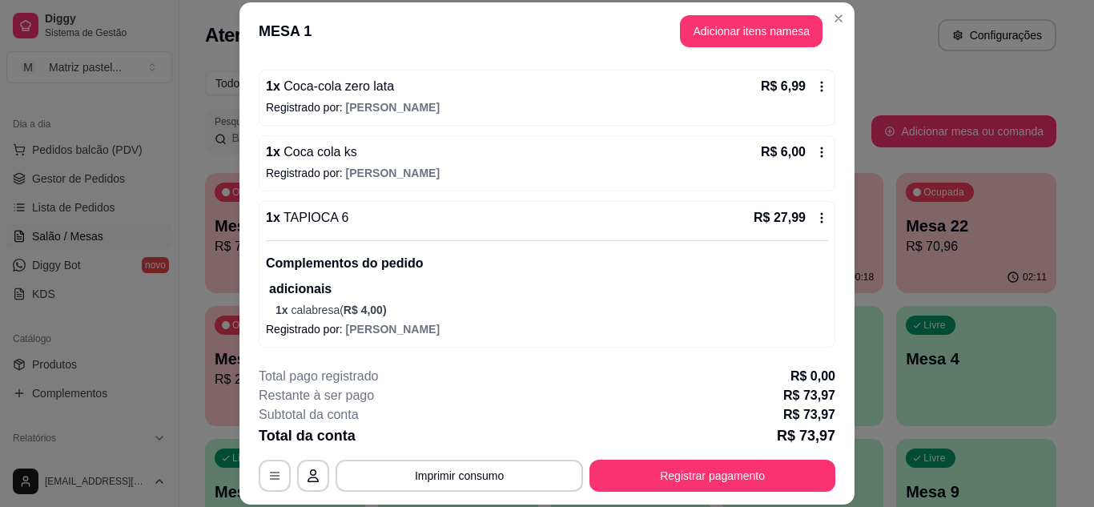
click at [816, 154] on icon at bounding box center [822, 152] width 13 height 13
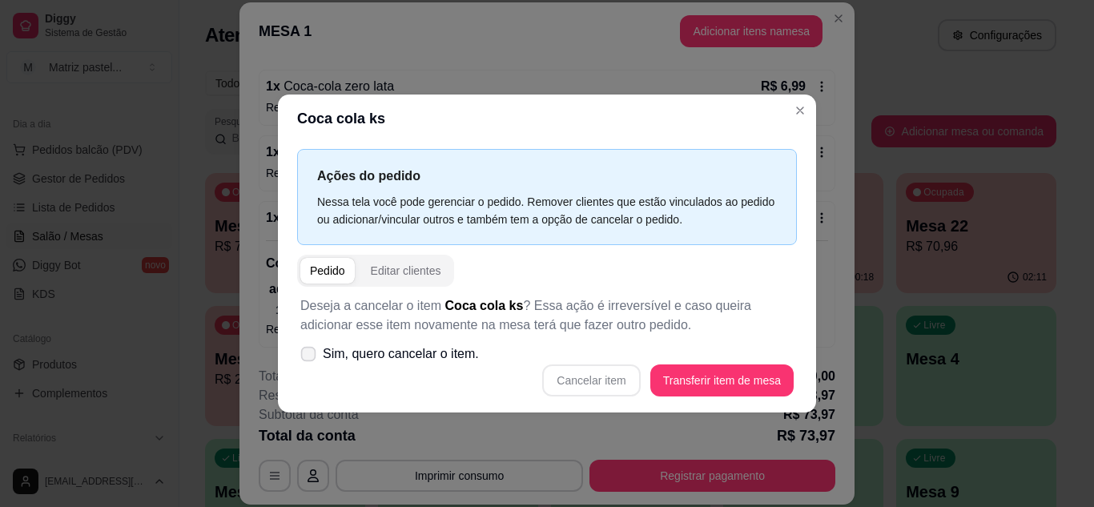
click at [388, 349] on span "Sim, quero cancelar o item." at bounding box center [401, 354] width 156 height 19
click at [310, 357] on input "Sim, quero cancelar o item." at bounding box center [305, 362] width 10 height 10
checkbox input "true"
click at [576, 371] on button "Cancelar item" at bounding box center [591, 380] width 95 height 31
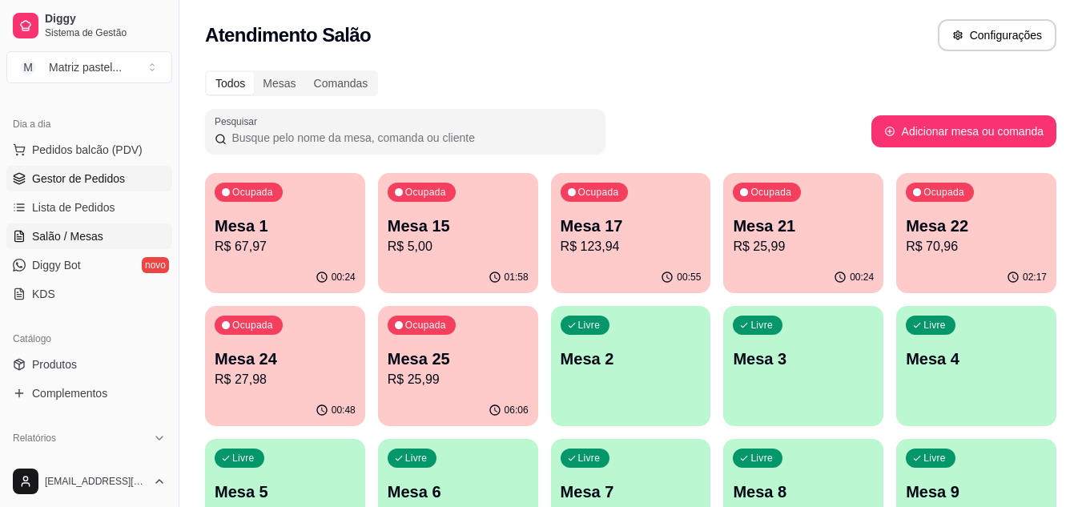
click at [116, 173] on span "Gestor de Pedidos" at bounding box center [78, 179] width 93 height 16
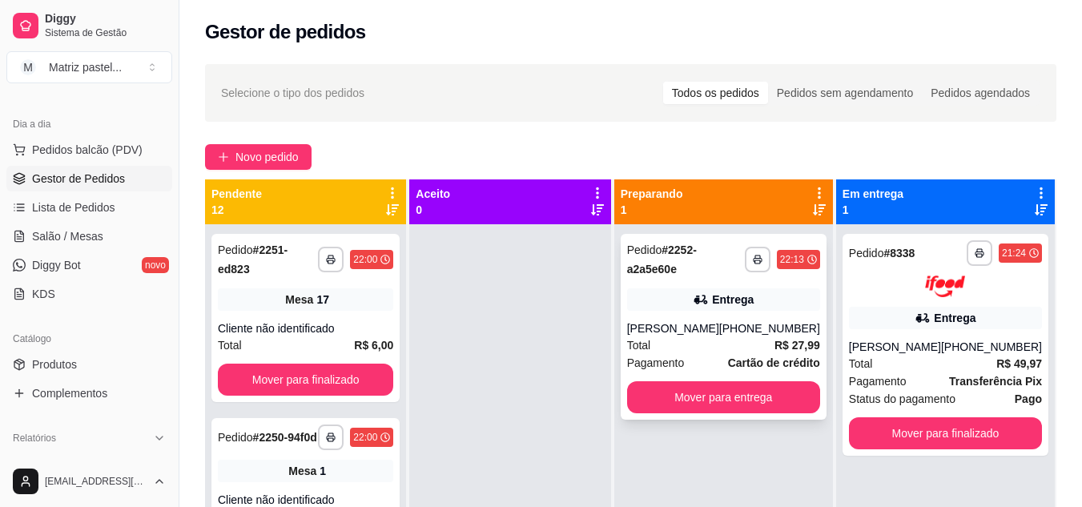
click at [690, 278] on div "Pedido # 2252-a2a5e60e" at bounding box center [686, 259] width 118 height 38
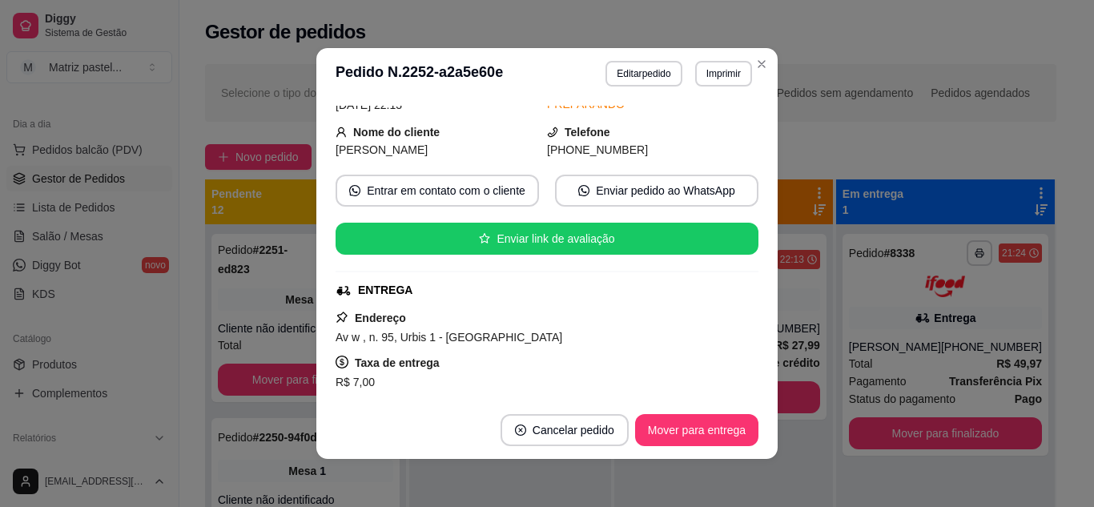
scroll to position [80, 0]
click at [723, 79] on button "Imprimir" at bounding box center [723, 73] width 55 height 25
click at [699, 123] on button "IMPRESSORA" at bounding box center [689, 130] width 116 height 26
click at [761, 79] on header "**********" at bounding box center [546, 73] width 461 height 51
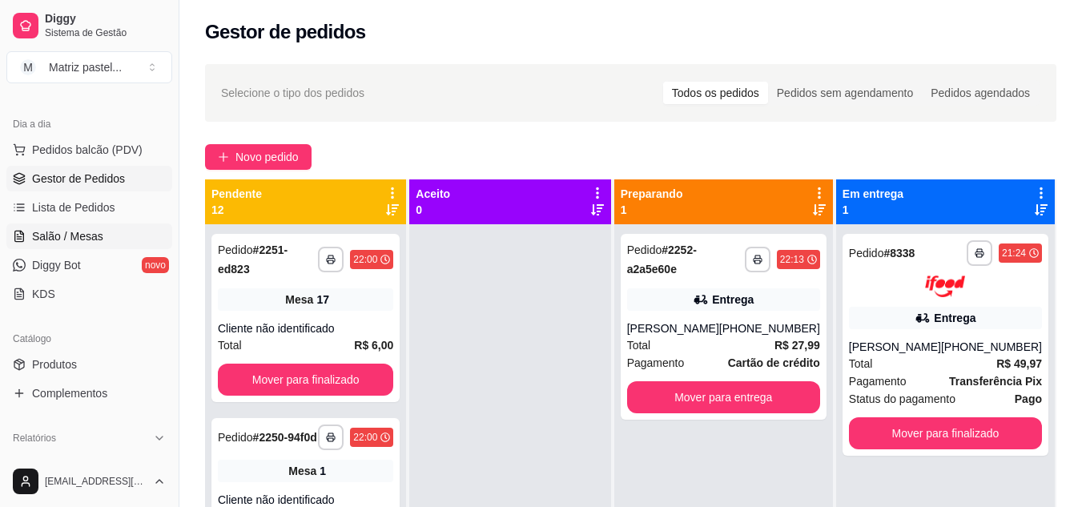
click at [74, 244] on link "Salão / Mesas" at bounding box center [89, 237] width 166 height 26
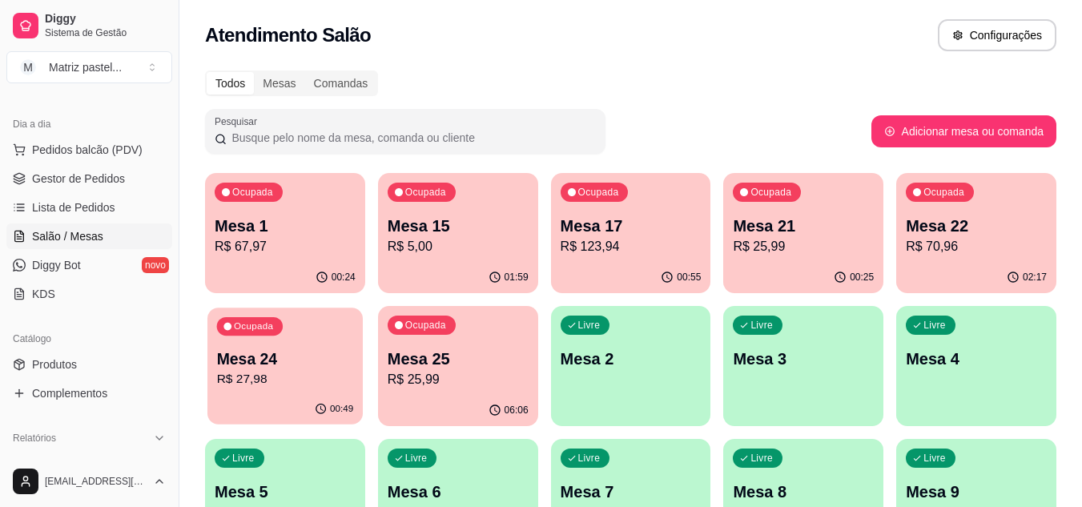
click at [303, 388] on p "R$ 27,98" at bounding box center [285, 379] width 137 height 18
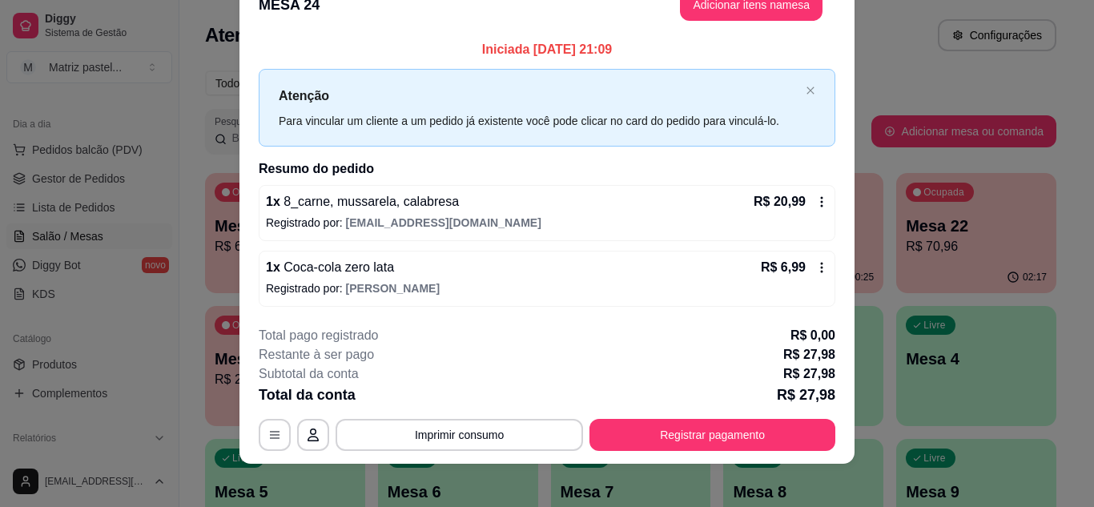
scroll to position [42, 0]
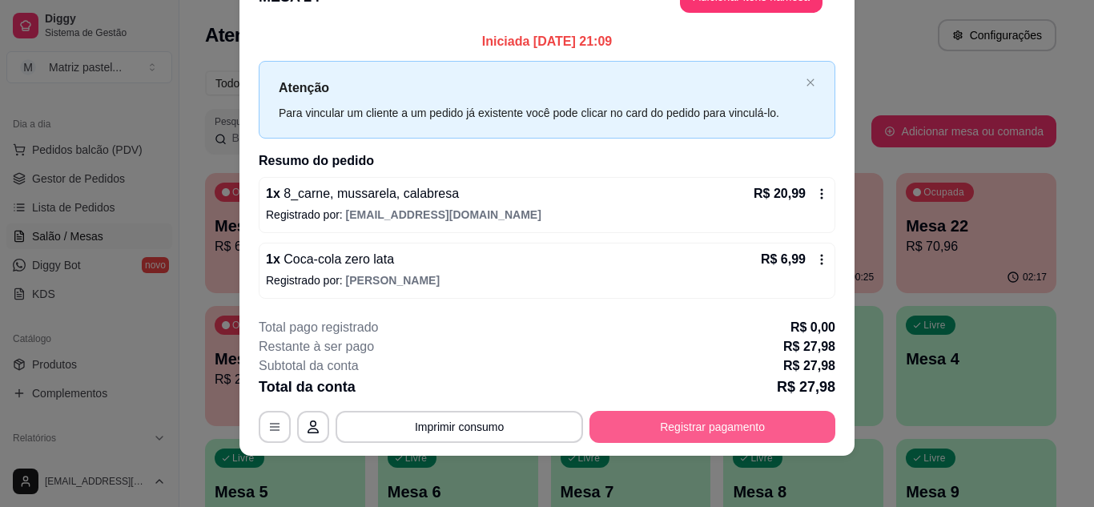
click at [711, 441] on button "Registrar pagamento" at bounding box center [713, 427] width 246 height 32
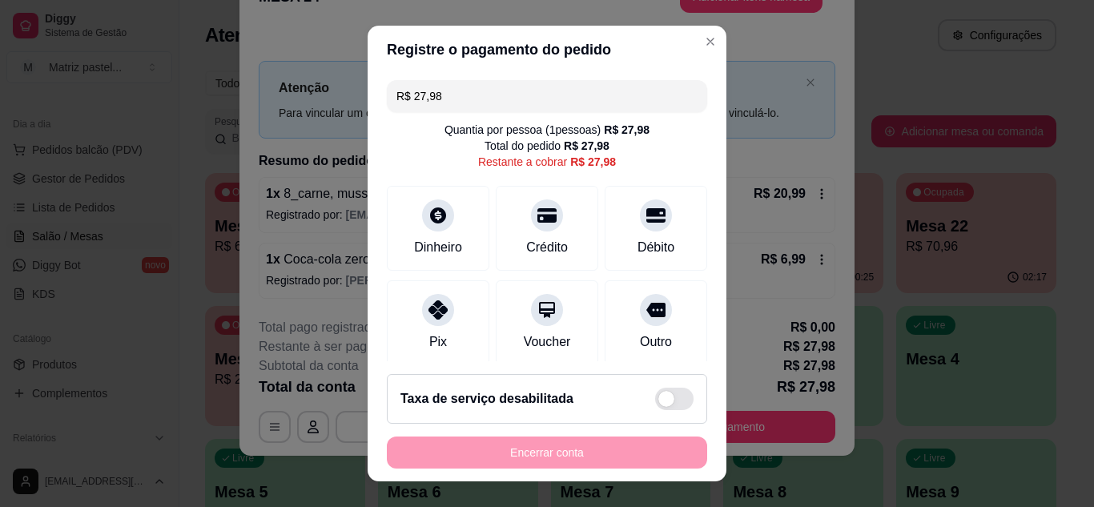
click at [501, 88] on input "R$ 27,98" at bounding box center [547, 96] width 301 height 32
click at [437, 226] on div at bounding box center [438, 210] width 35 height 35
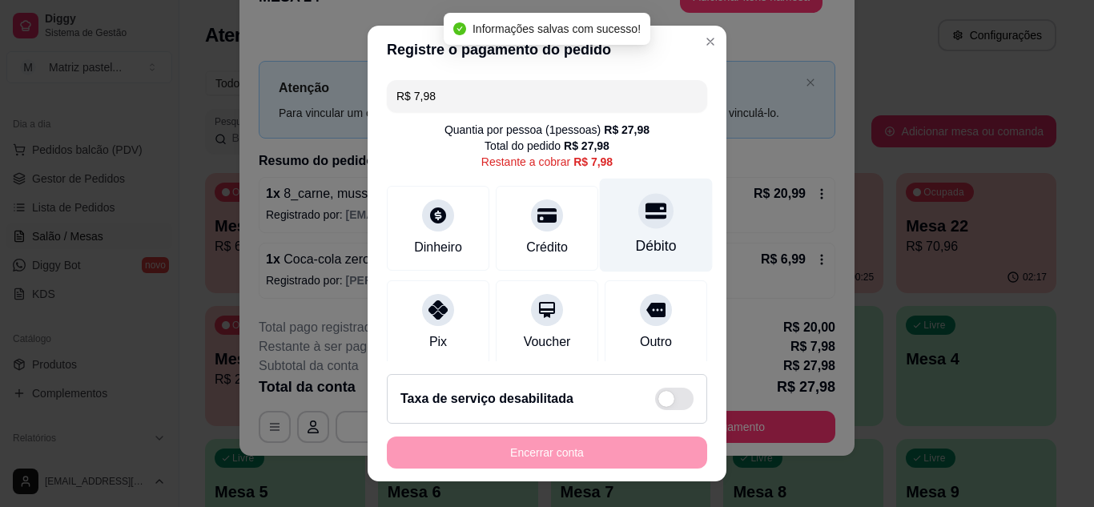
click at [636, 242] on div "Débito" at bounding box center [656, 246] width 41 height 21
type input "R$ 0,00"
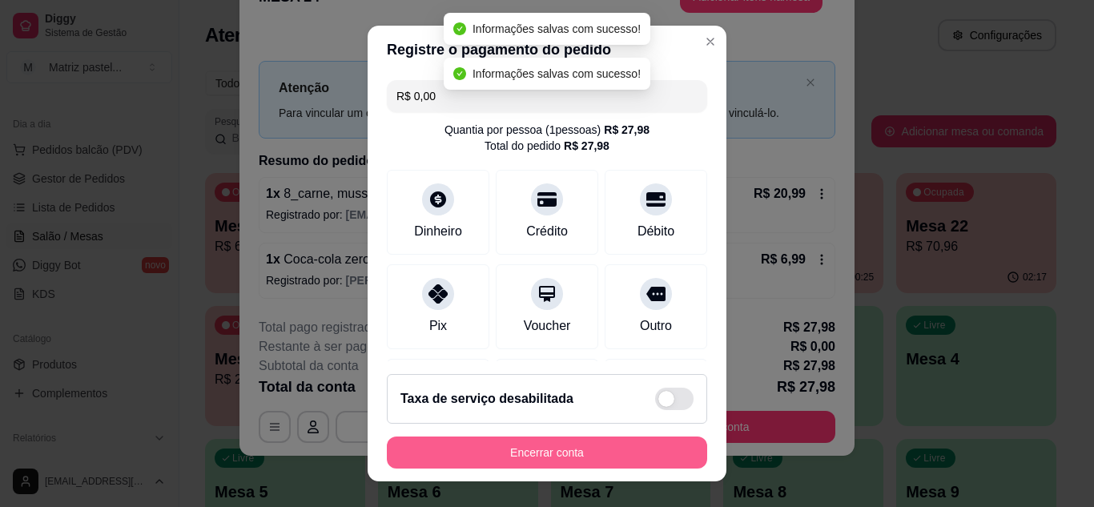
click at [581, 442] on button "Encerrar conta" at bounding box center [547, 453] width 320 height 32
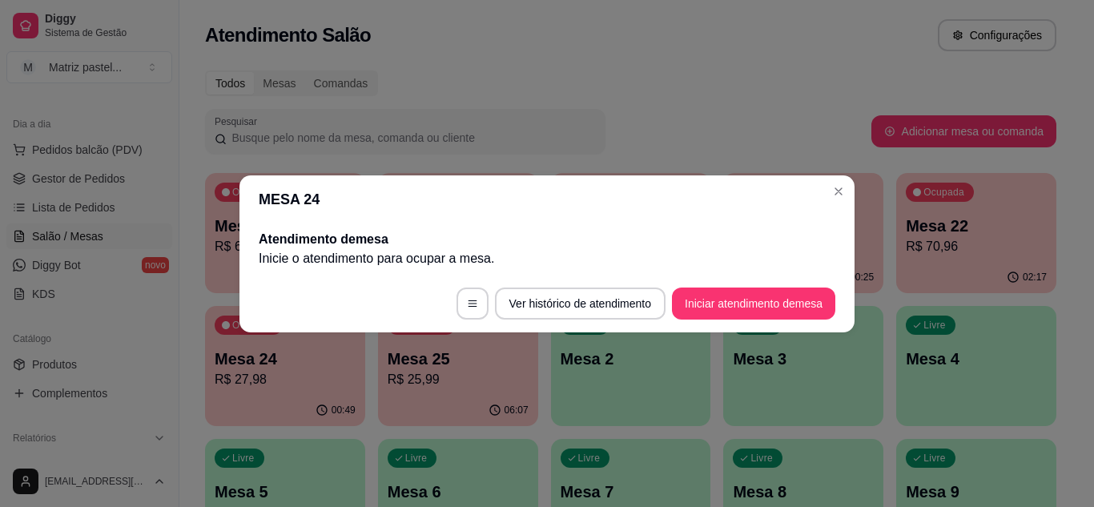
scroll to position [0, 0]
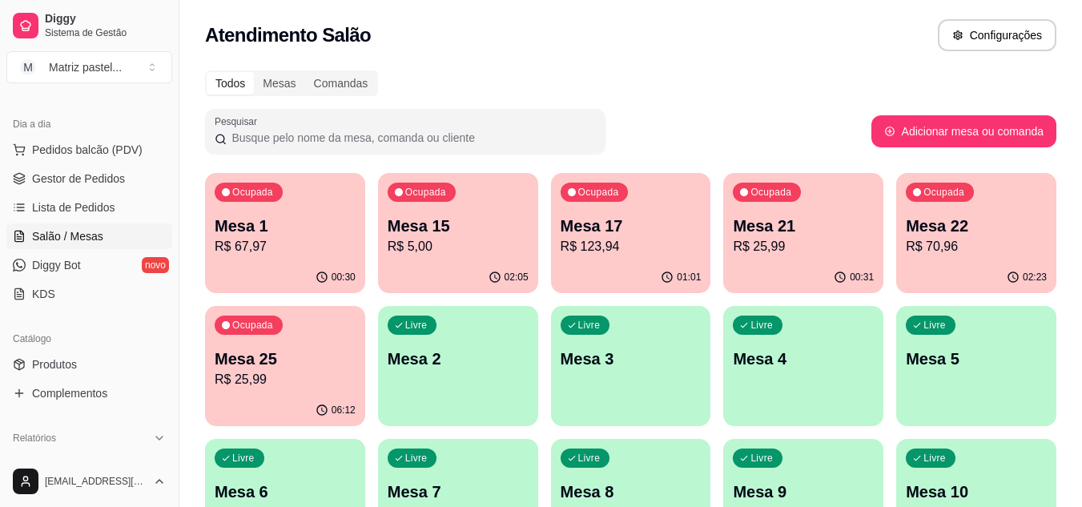
click at [240, 255] on p "R$ 67,97" at bounding box center [285, 246] width 141 height 19
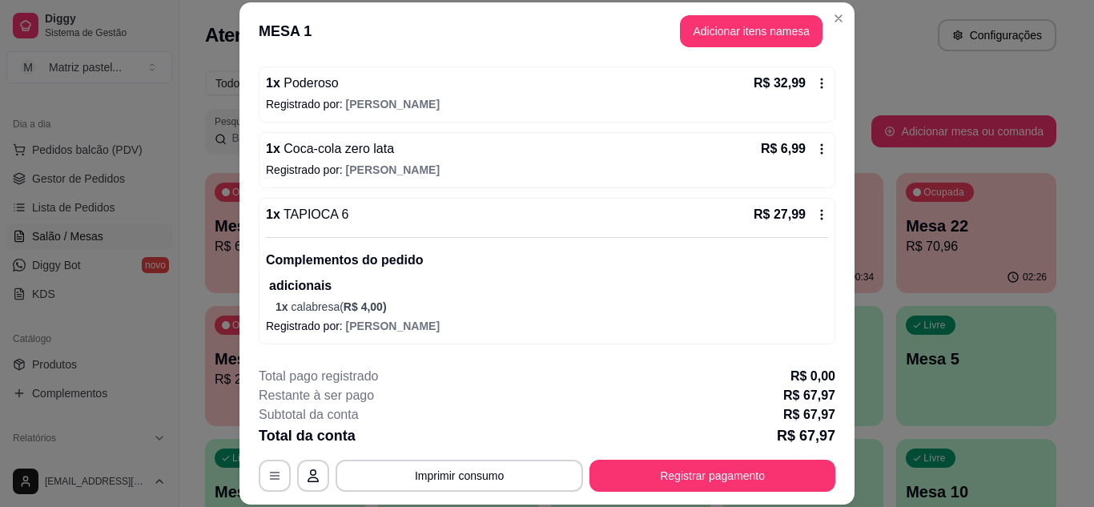
scroll to position [233, 0]
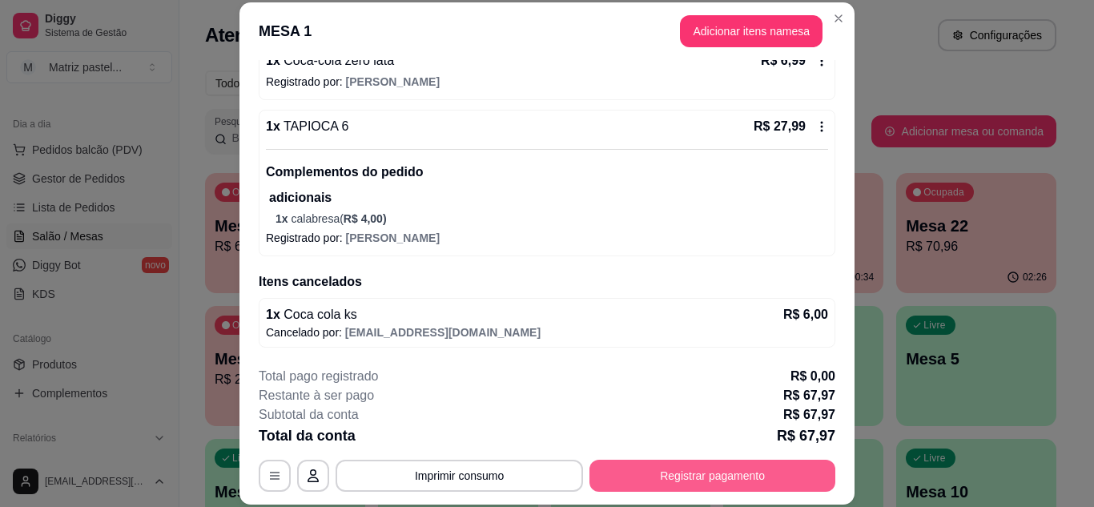
click at [784, 475] on button "Registrar pagamento" at bounding box center [713, 476] width 246 height 32
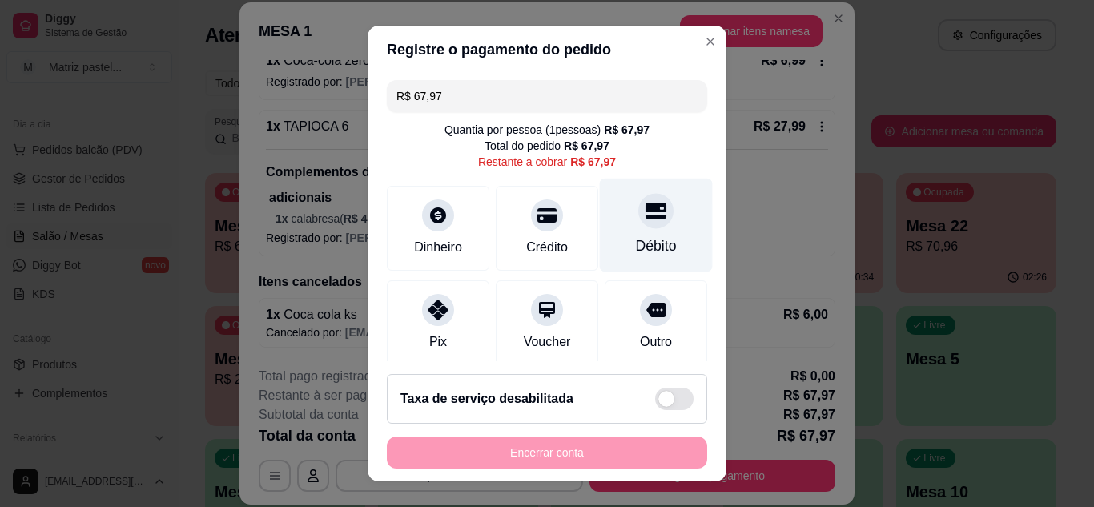
click at [646, 213] on icon at bounding box center [656, 210] width 21 height 21
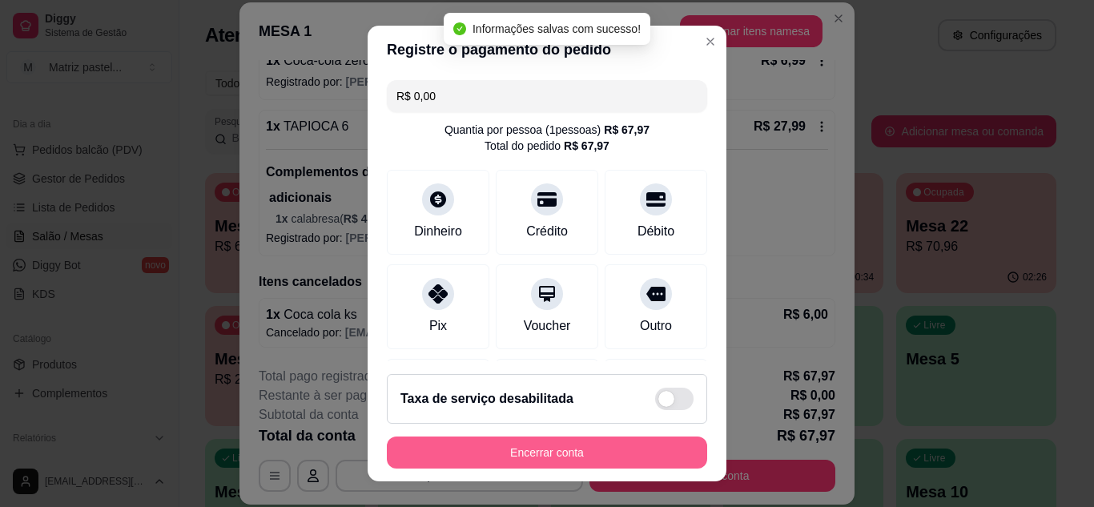
type input "R$ 0,00"
click at [519, 462] on button "Encerrar conta" at bounding box center [547, 452] width 311 height 31
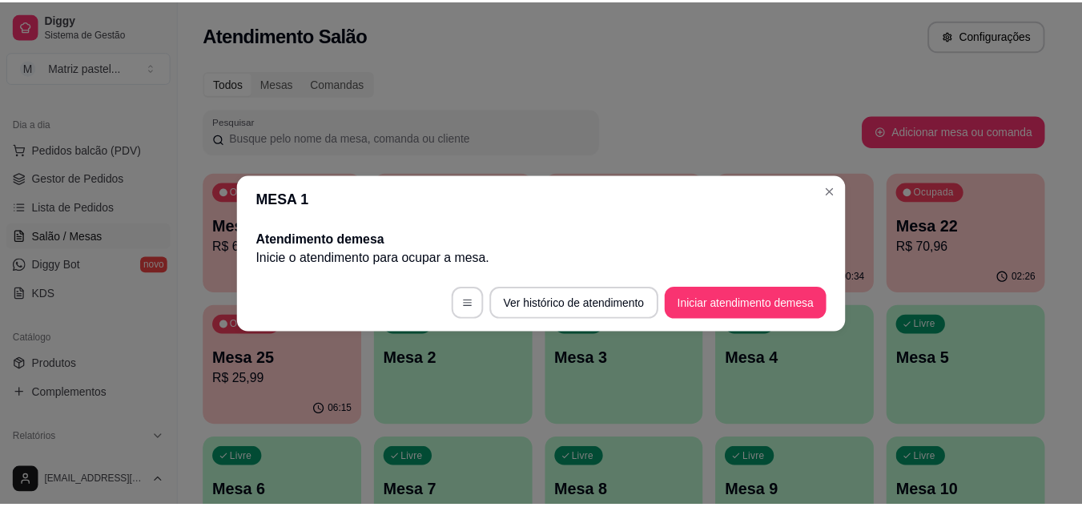
scroll to position [0, 0]
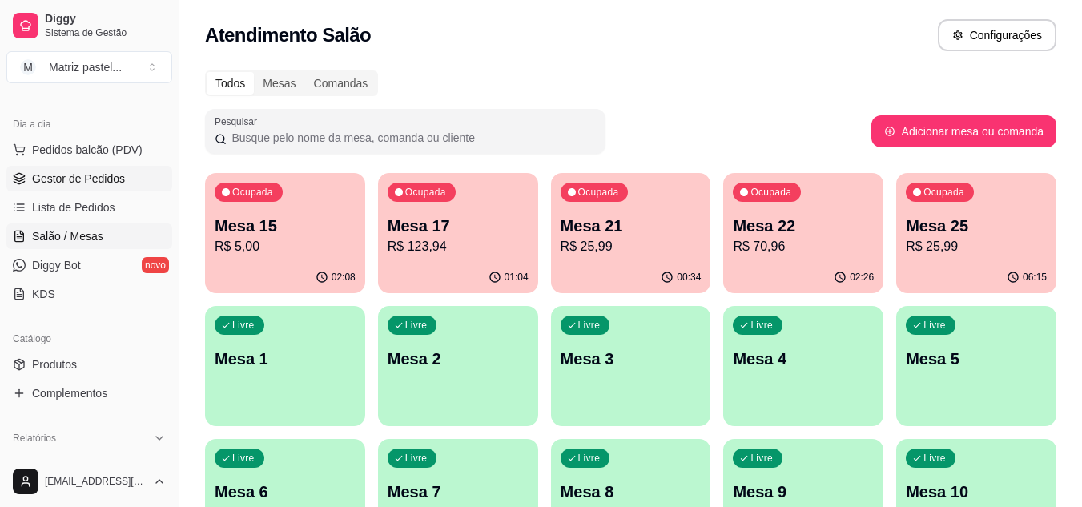
click at [139, 184] on link "Gestor de Pedidos" at bounding box center [89, 179] width 166 height 26
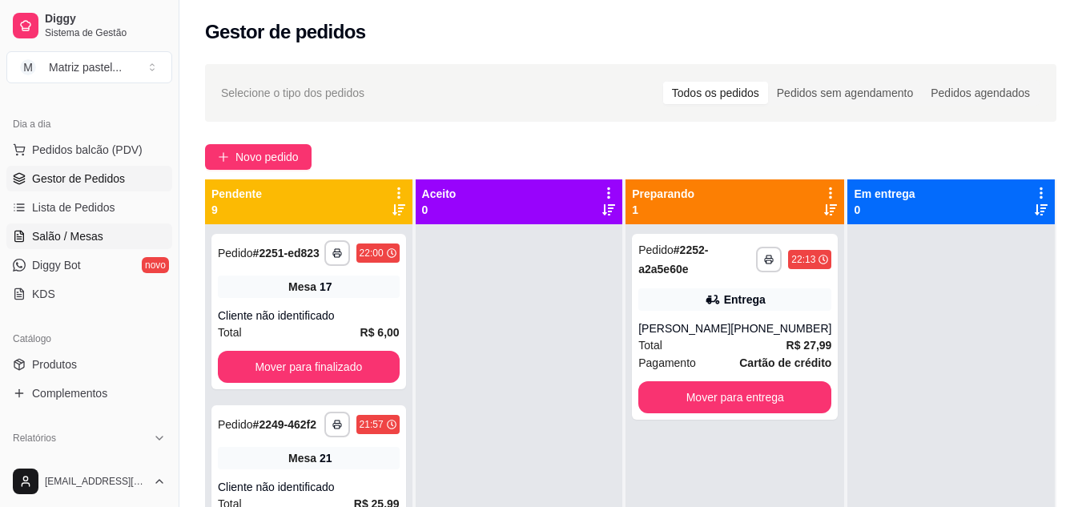
click at [23, 227] on link "Salão / Mesas" at bounding box center [89, 237] width 166 height 26
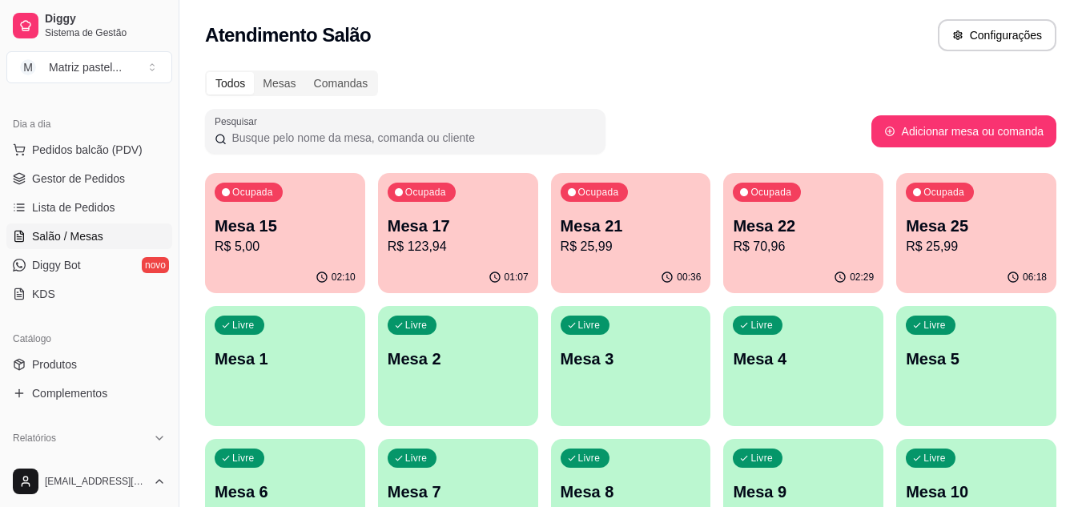
click at [284, 245] on p "R$ 5,00" at bounding box center [285, 246] width 141 height 19
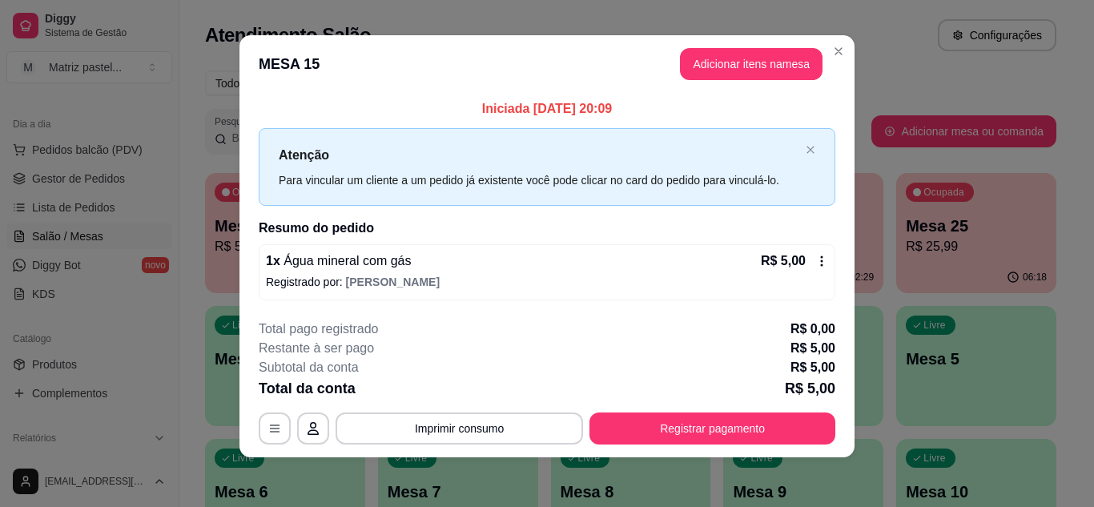
scroll to position [9, 0]
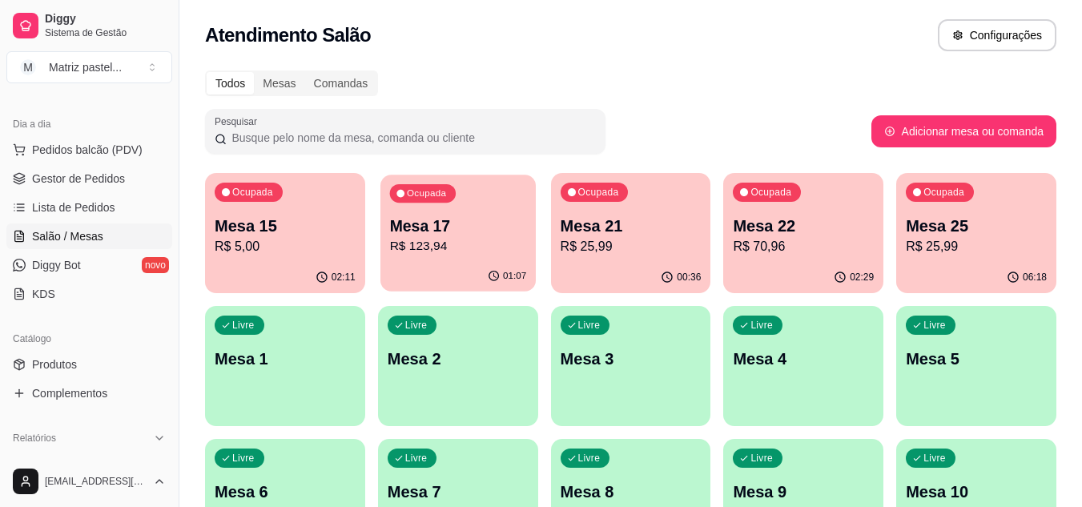
click at [474, 238] on p "R$ 123,94" at bounding box center [457, 246] width 137 height 18
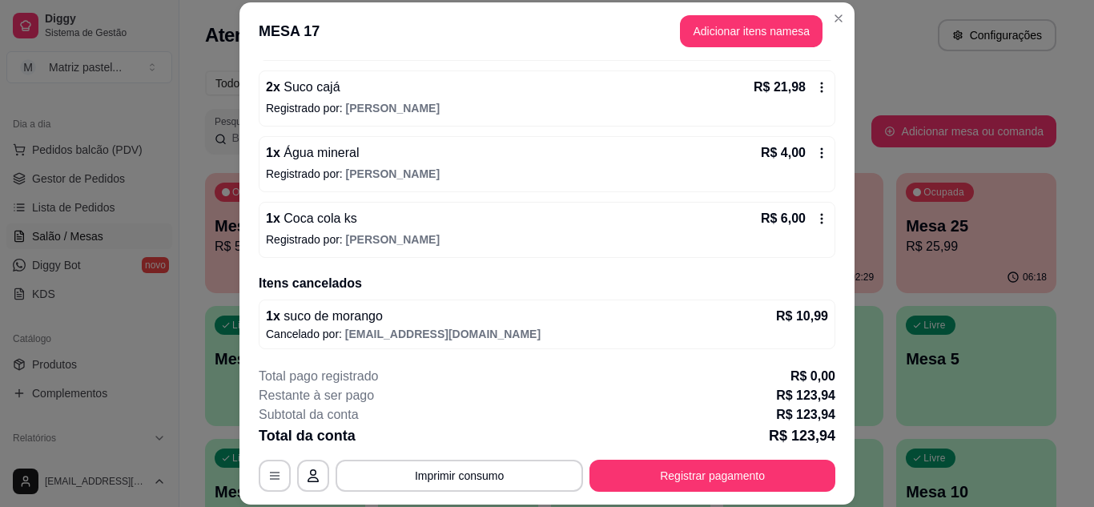
scroll to position [444, 0]
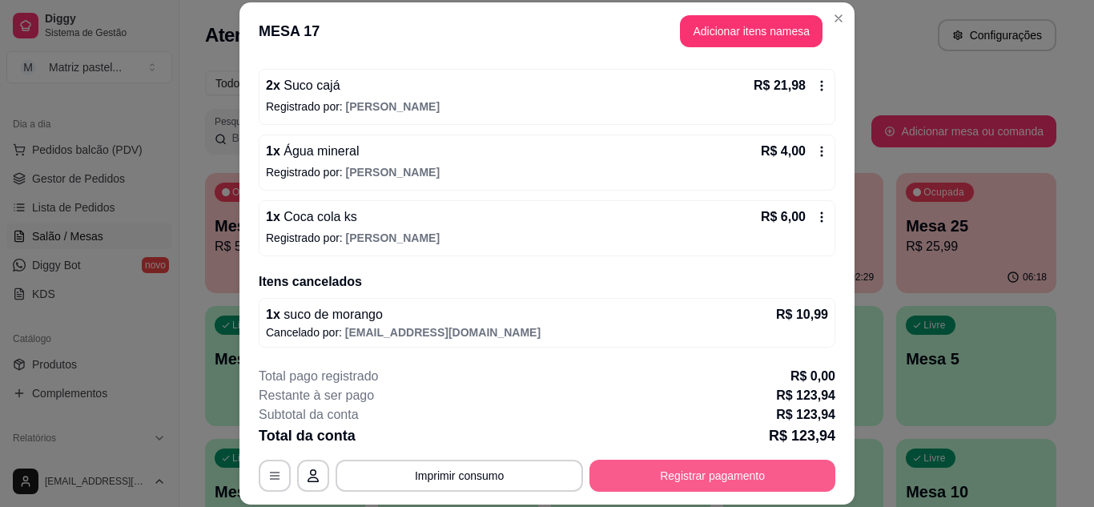
click at [672, 469] on button "Registrar pagamento" at bounding box center [713, 476] width 246 height 32
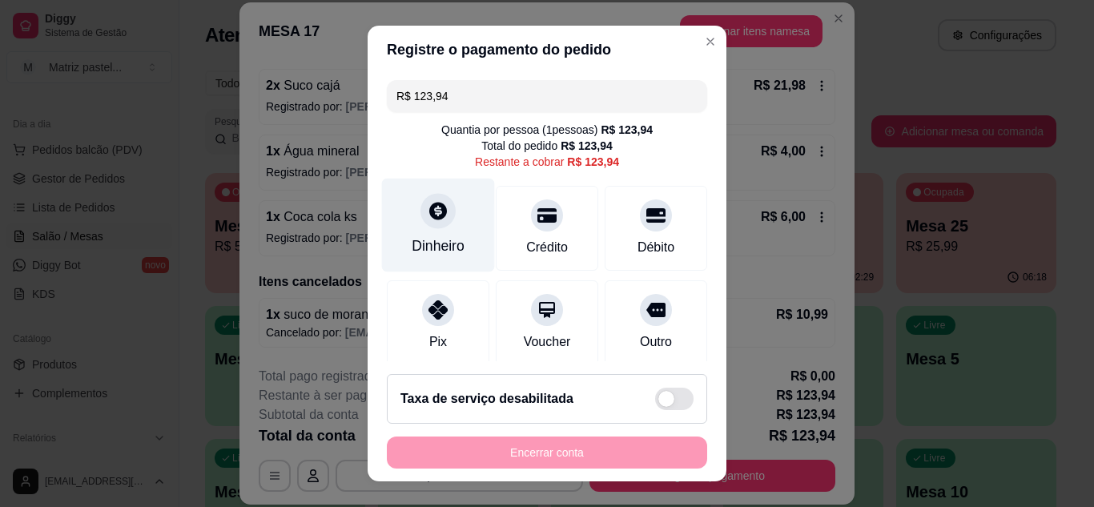
click at [424, 227] on div at bounding box center [438, 210] width 35 height 35
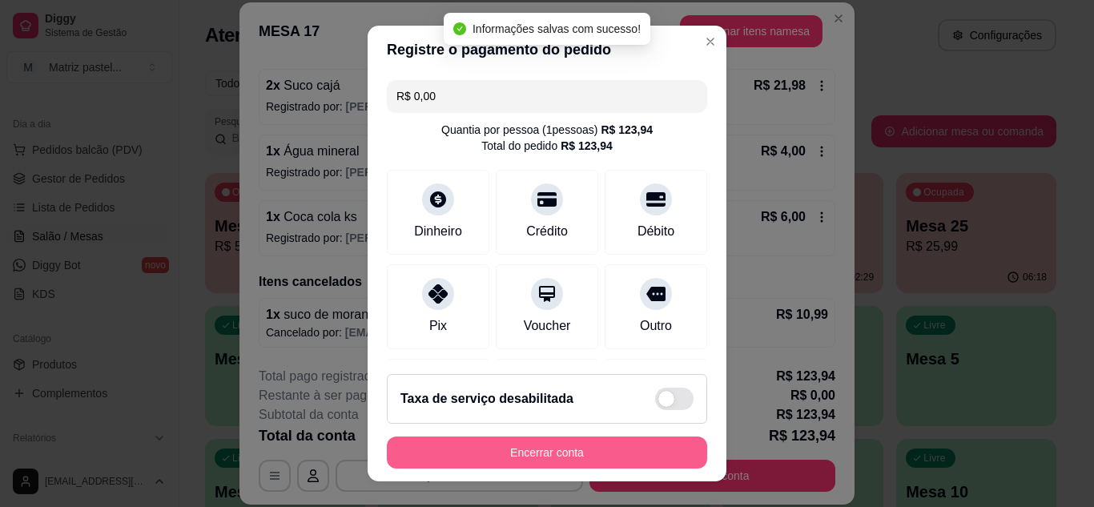
type input "R$ 0,00"
click at [559, 459] on button "Encerrar conta" at bounding box center [547, 452] width 311 height 31
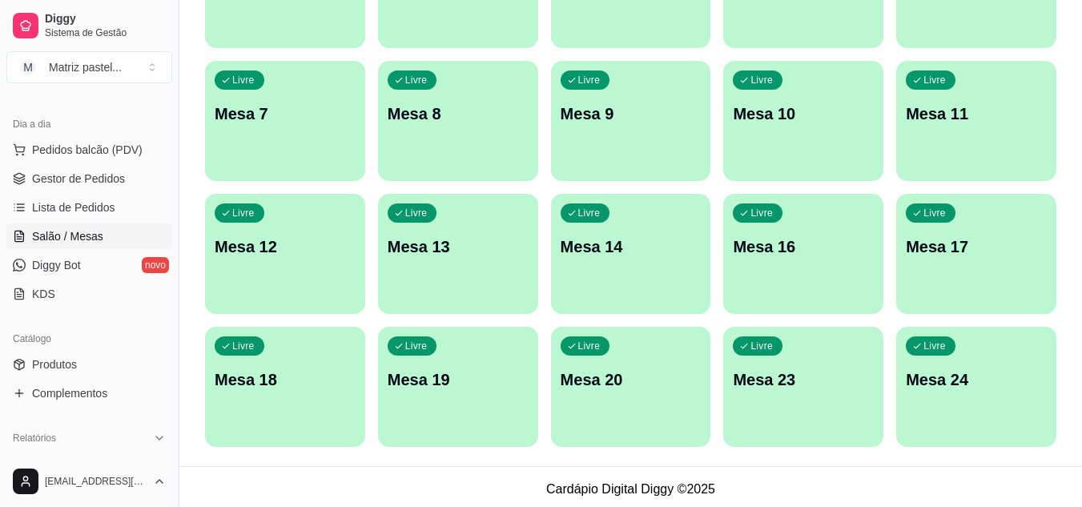
scroll to position [383, 0]
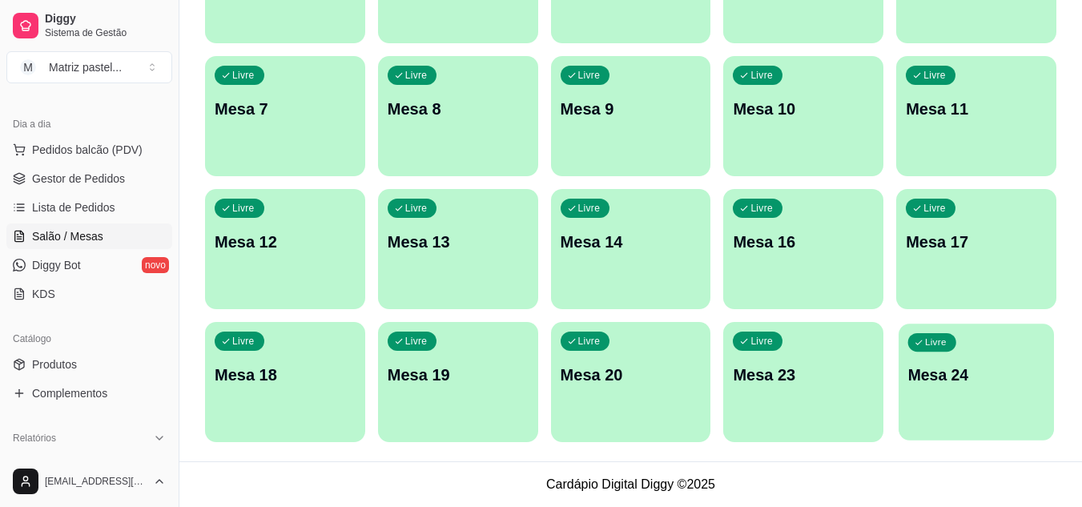
click at [915, 379] on p "Mesa 24" at bounding box center [977, 376] width 137 height 22
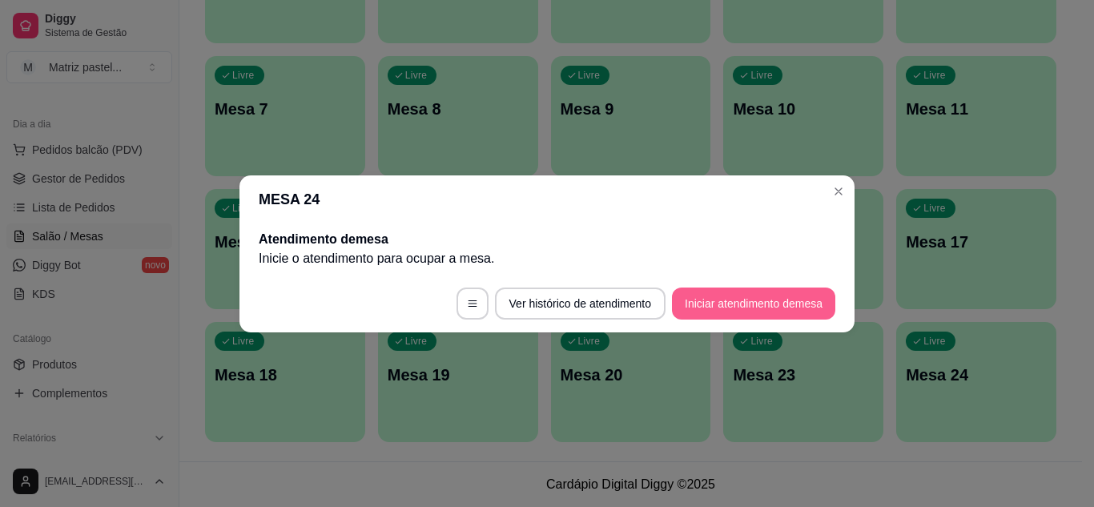
click at [729, 309] on button "Iniciar atendimento de mesa" at bounding box center [753, 304] width 163 height 32
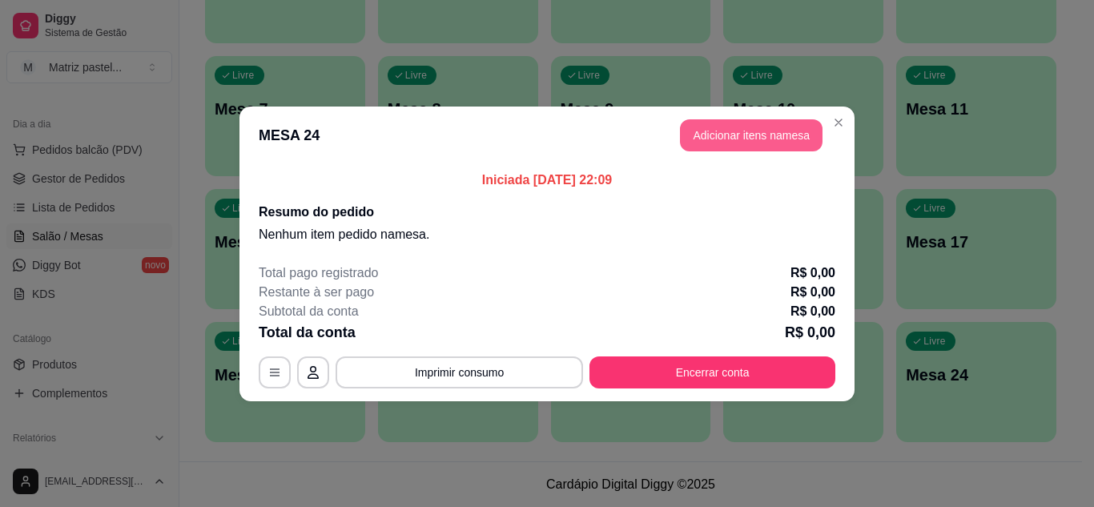
click at [733, 146] on button "Adicionar itens na mesa" at bounding box center [751, 135] width 143 height 32
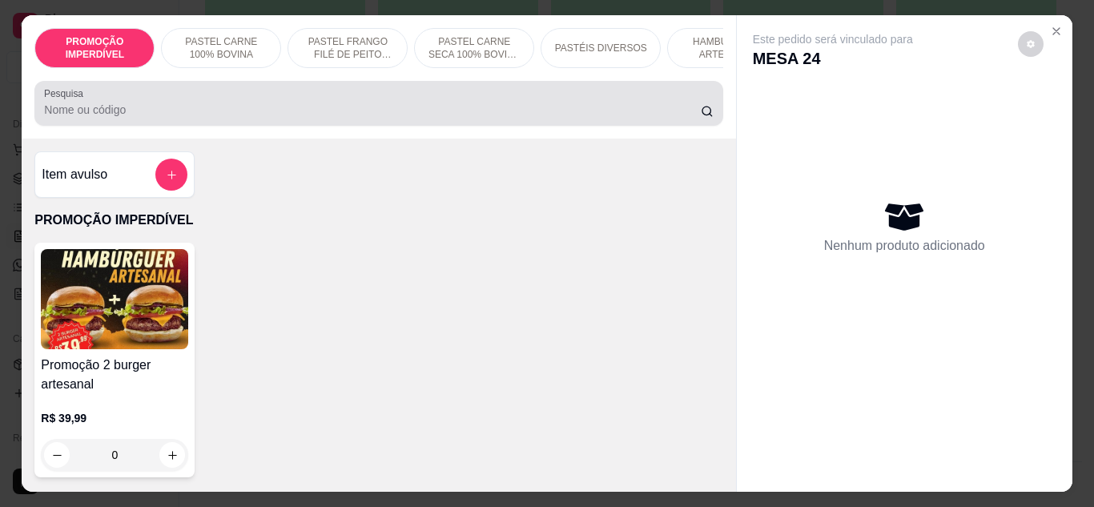
click at [304, 119] on div at bounding box center [378, 103] width 669 height 32
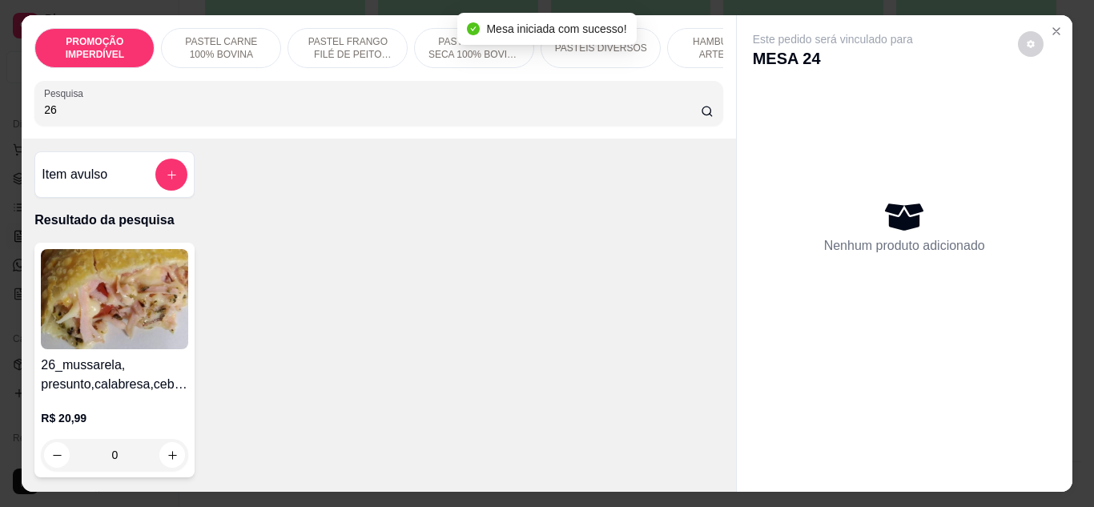
type input "26"
click at [161, 454] on div "0" at bounding box center [114, 455] width 147 height 32
click at [688, 450] on p "Adicionar R$ 20,99" at bounding box center [698, 453] width 95 height 16
type input "1"
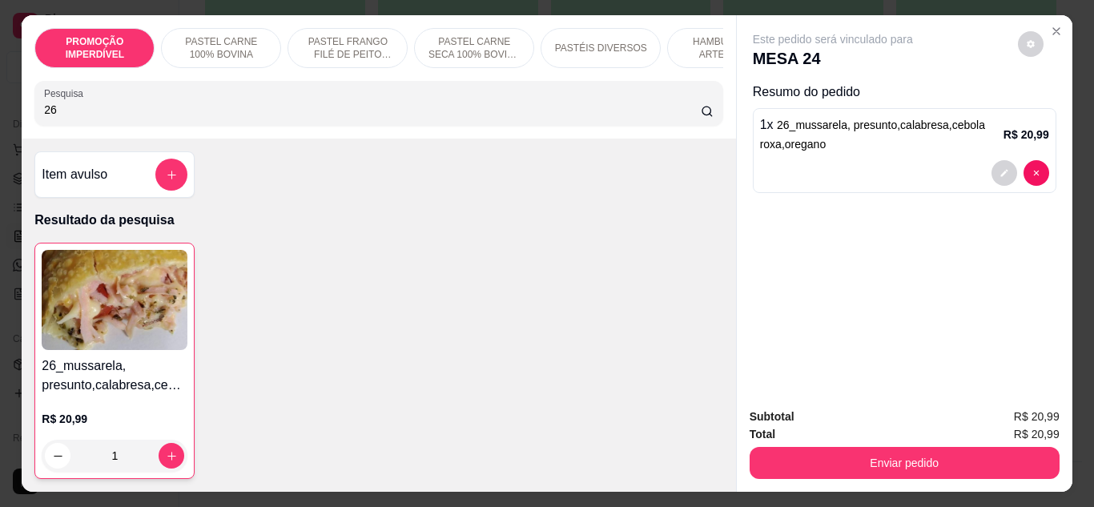
drag, startPoint x: 883, startPoint y: 435, endPoint x: 880, endPoint y: 452, distance: 17.1
click at [883, 436] on div "Total R$ 20,99" at bounding box center [905, 434] width 310 height 18
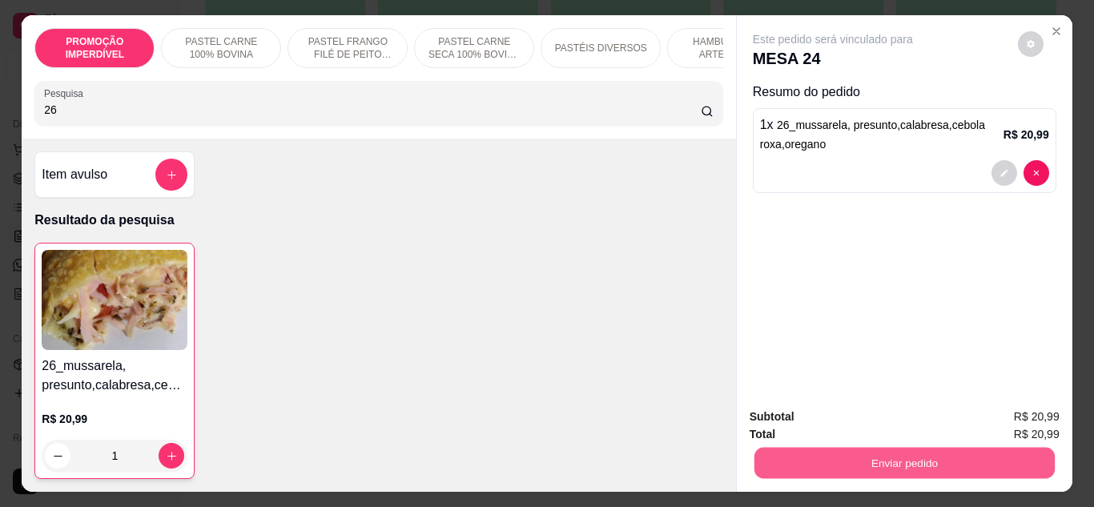
click at [879, 452] on button "Enviar pedido" at bounding box center [904, 463] width 300 height 31
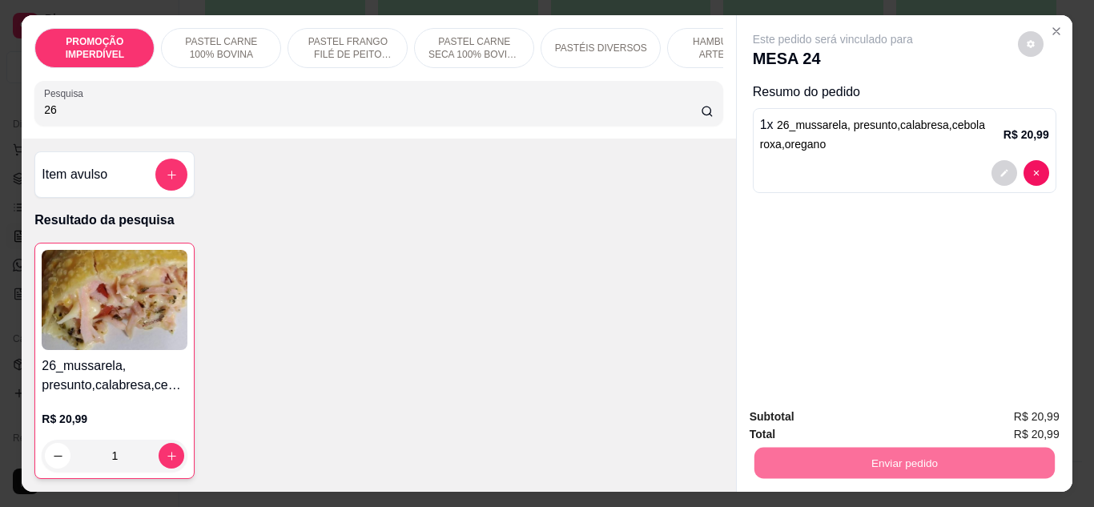
click at [993, 410] on button "Enviar pedido" at bounding box center [1018, 417] width 91 height 30
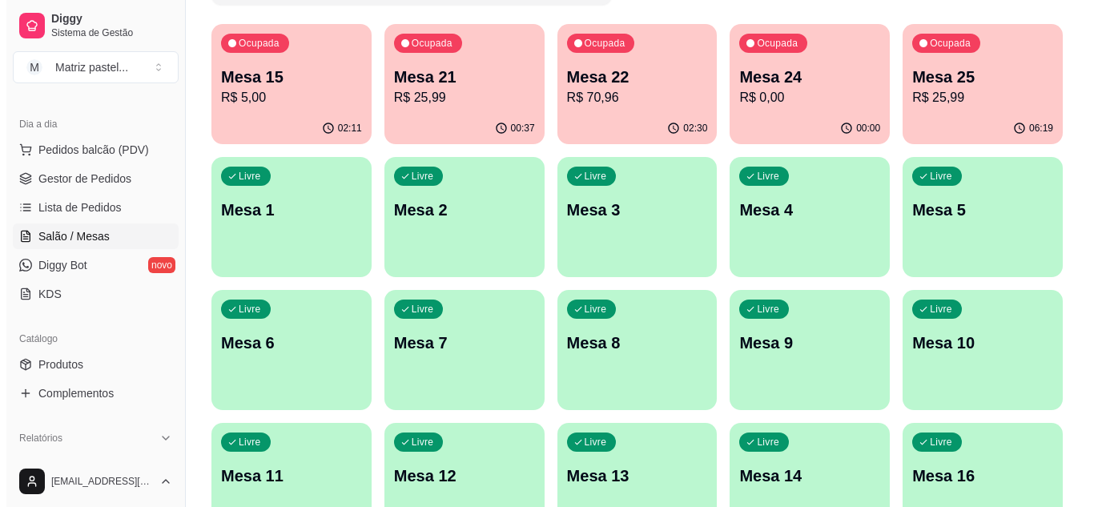
scroll to position [62, 0]
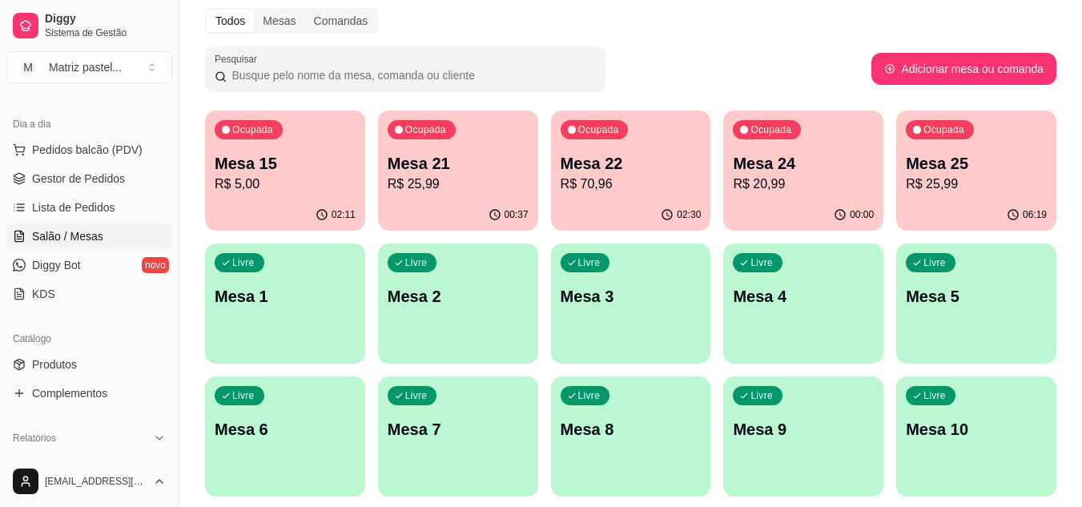
click at [830, 190] on p "R$ 20,99" at bounding box center [803, 184] width 141 height 19
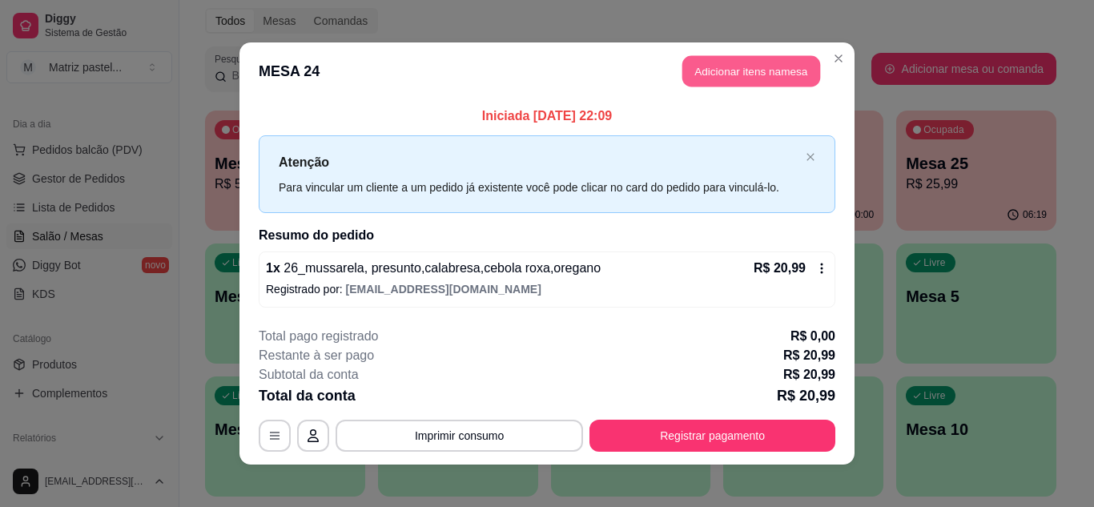
click at [732, 71] on button "Adicionar itens na mesa" at bounding box center [752, 71] width 138 height 31
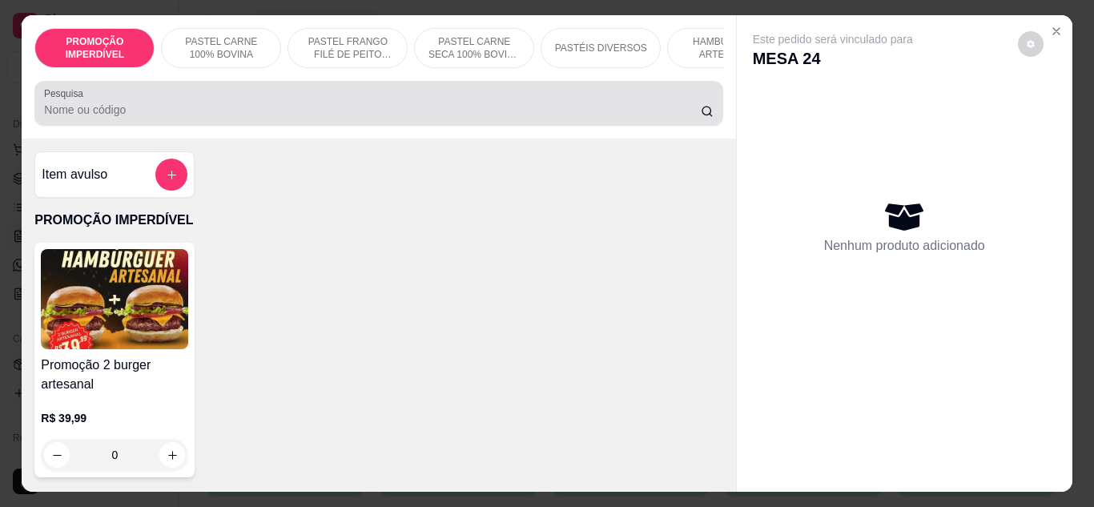
click at [333, 95] on div at bounding box center [378, 103] width 669 height 32
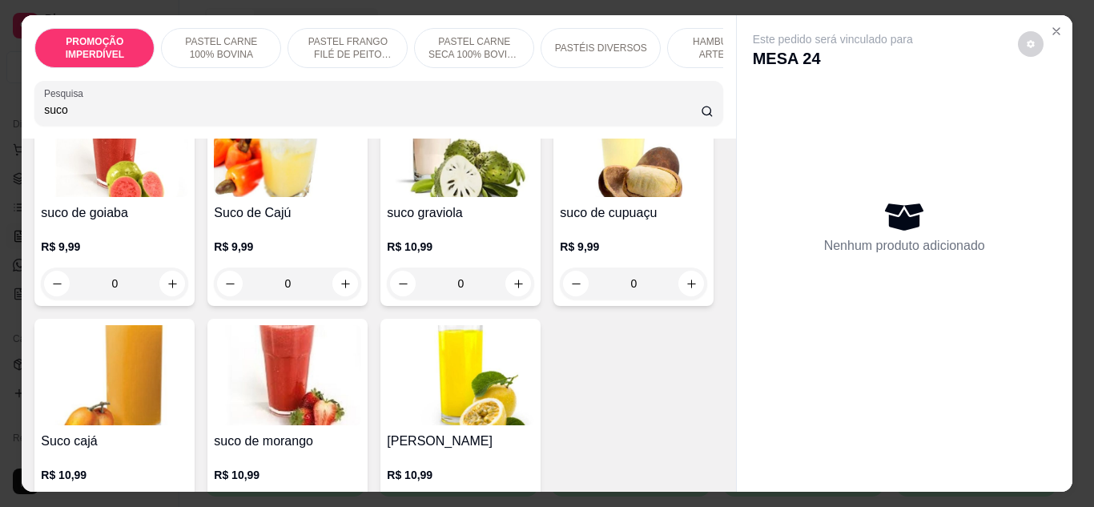
scroll to position [160, 0]
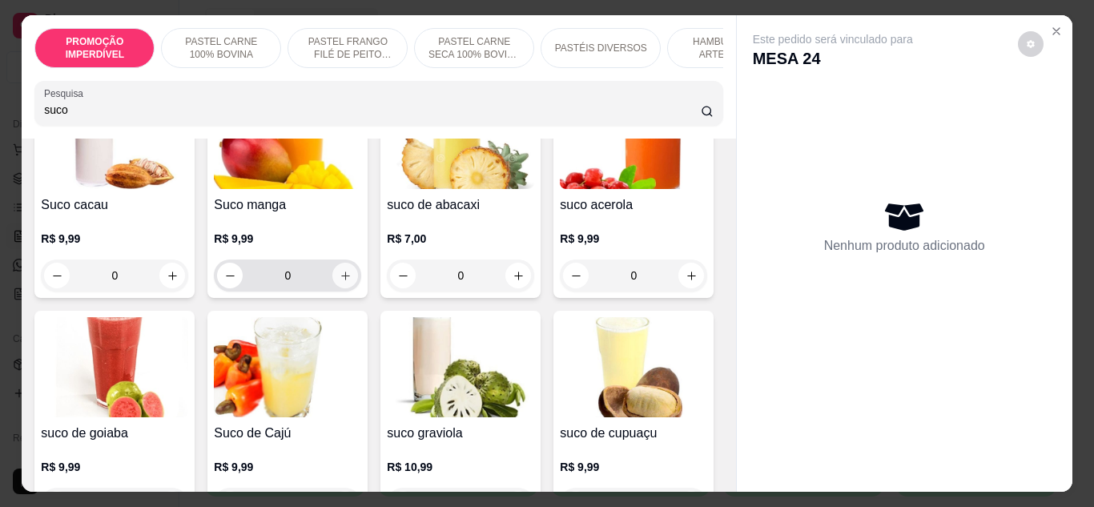
type input "suco"
click at [340, 288] on button "increase-product-quantity" at bounding box center [345, 276] width 26 height 26
type input "1"
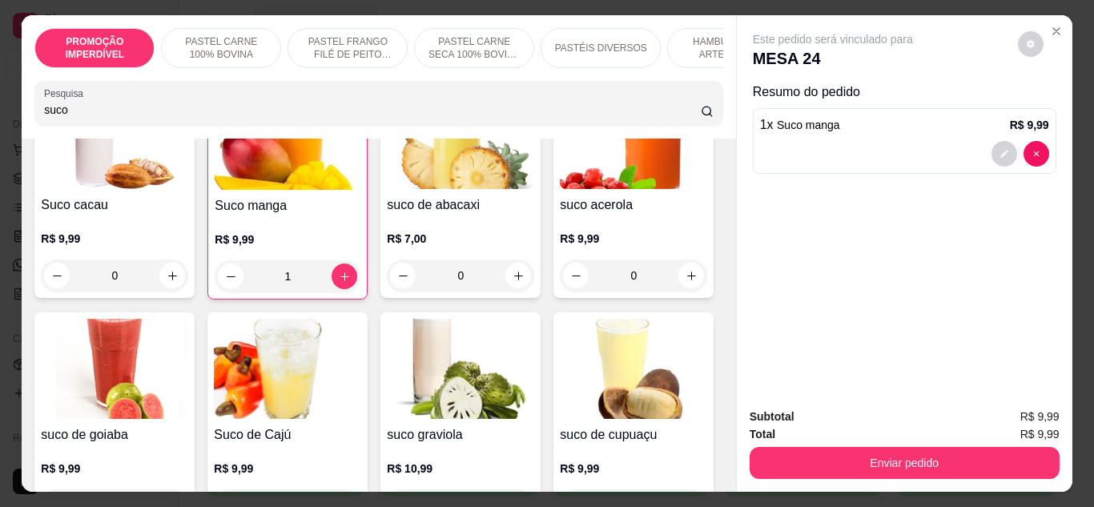
click at [826, 464] on button "Enviar pedido" at bounding box center [905, 463] width 310 height 32
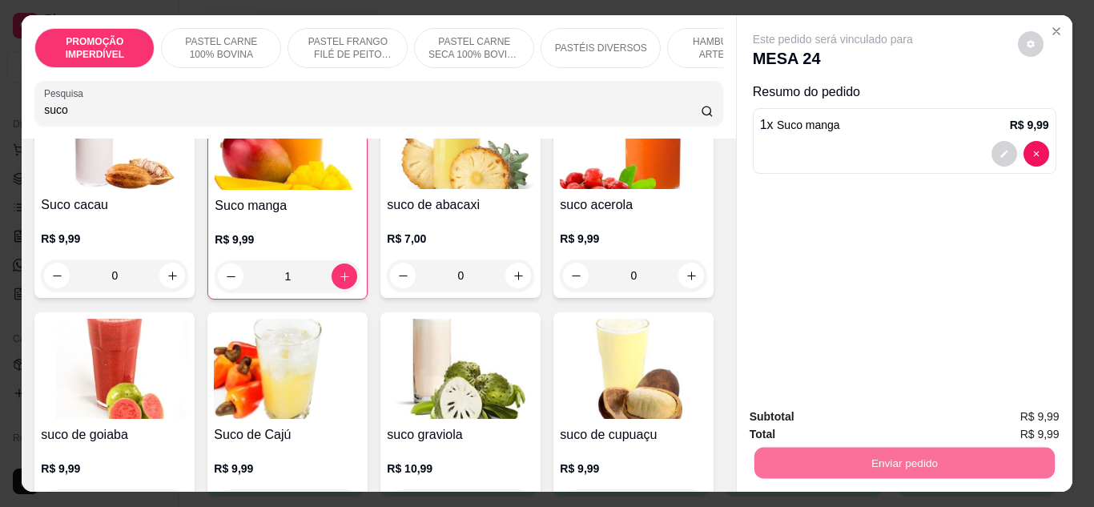
click at [992, 419] on button "Enviar pedido" at bounding box center [1018, 417] width 91 height 30
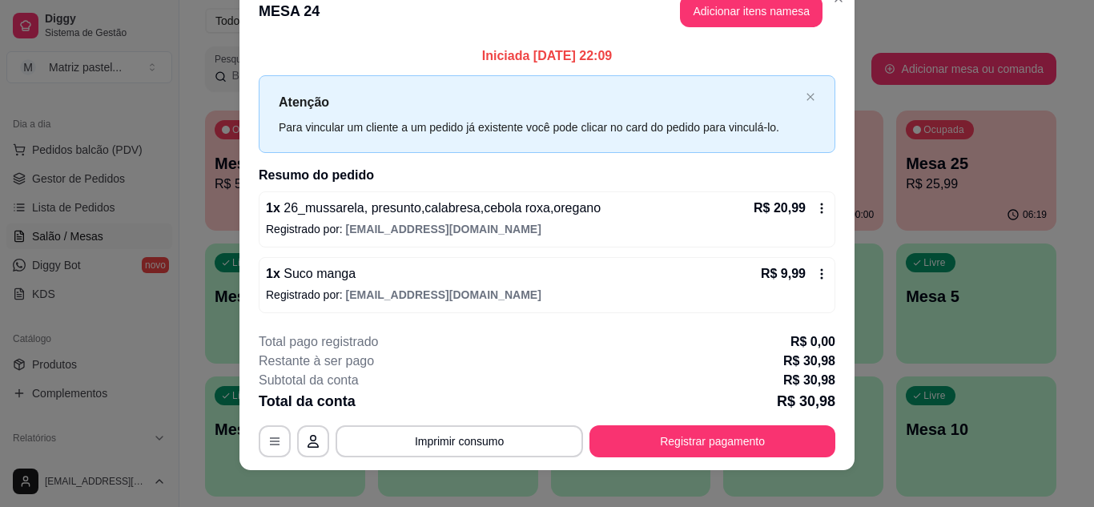
scroll to position [42, 0]
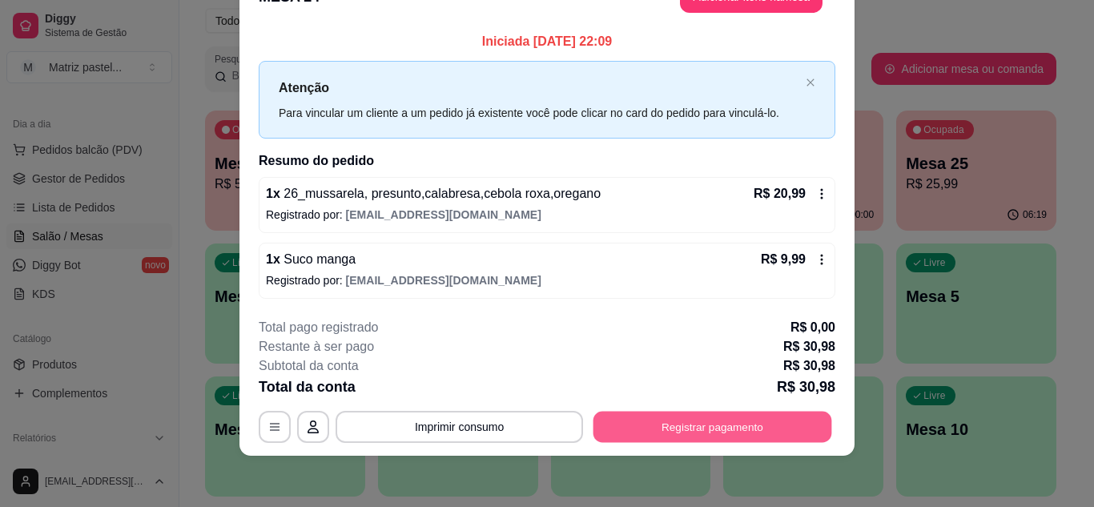
click at [646, 417] on button "Registrar pagamento" at bounding box center [713, 427] width 239 height 31
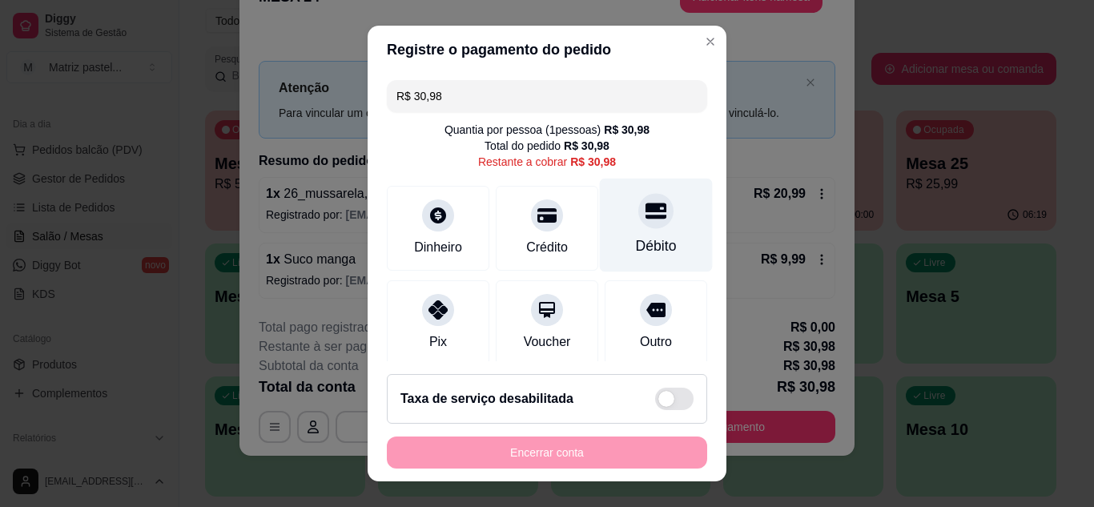
click at [646, 216] on icon at bounding box center [656, 211] width 21 height 16
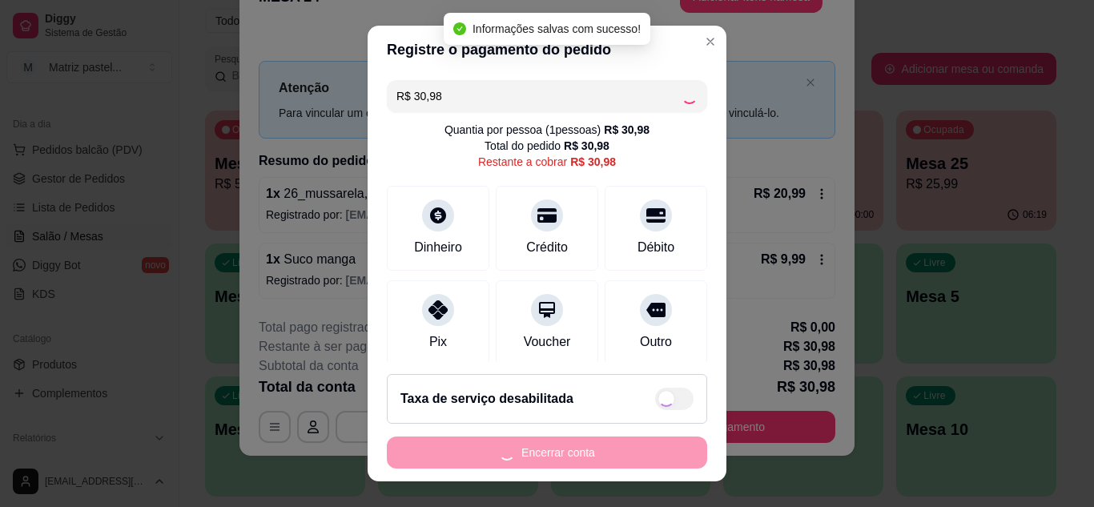
type input "R$ 0,00"
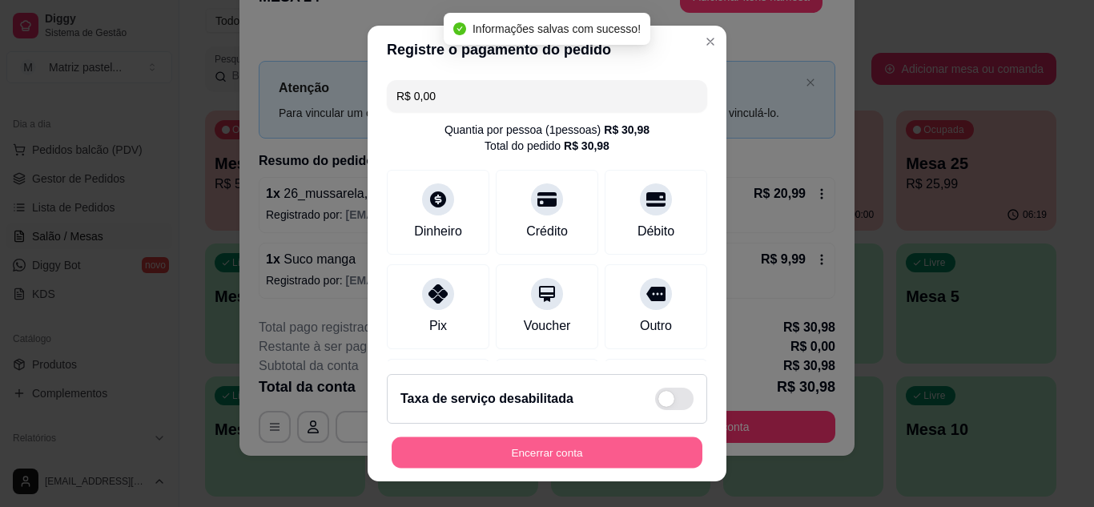
click at [535, 456] on button "Encerrar conta" at bounding box center [547, 452] width 311 height 31
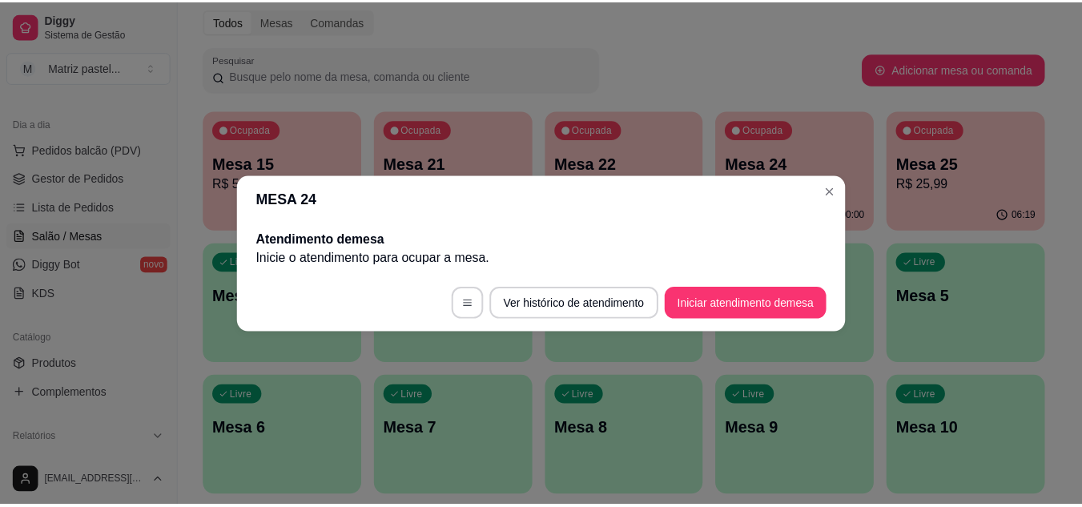
scroll to position [0, 0]
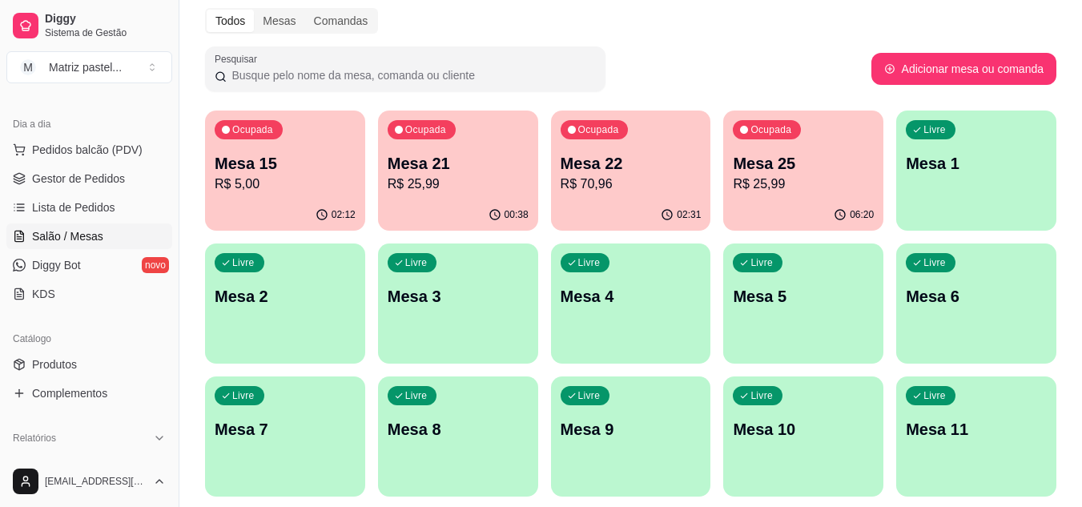
click at [355, 147] on div "Ocupada Mesa 15 R$ 5,00" at bounding box center [285, 155] width 160 height 89
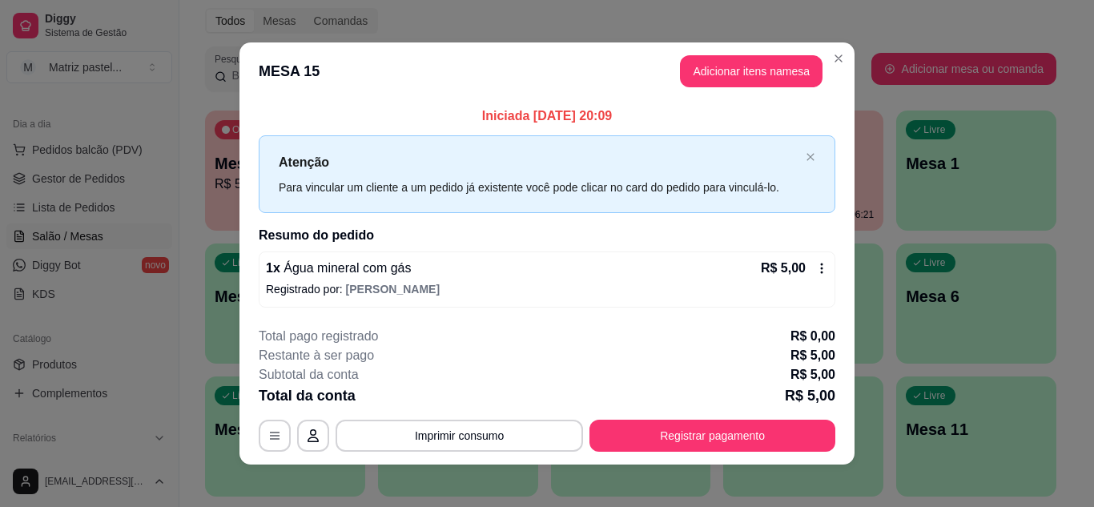
click at [808, 272] on div "R$ 5,00" at bounding box center [794, 268] width 67 height 19
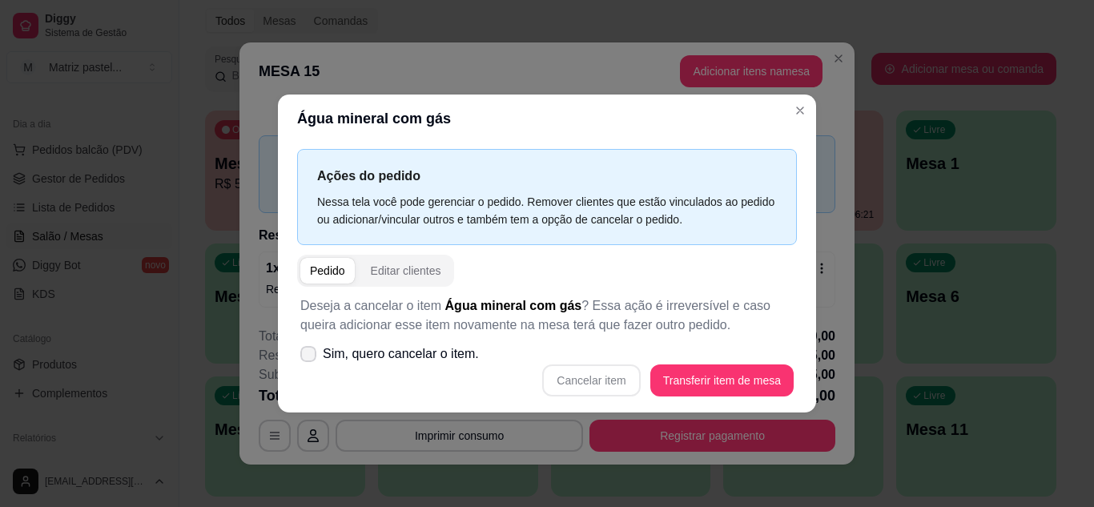
click at [424, 354] on span "Sim, quero cancelar o item." at bounding box center [401, 354] width 156 height 19
click at [310, 357] on input "Sim, quero cancelar o item." at bounding box center [305, 362] width 10 height 10
checkbox input "true"
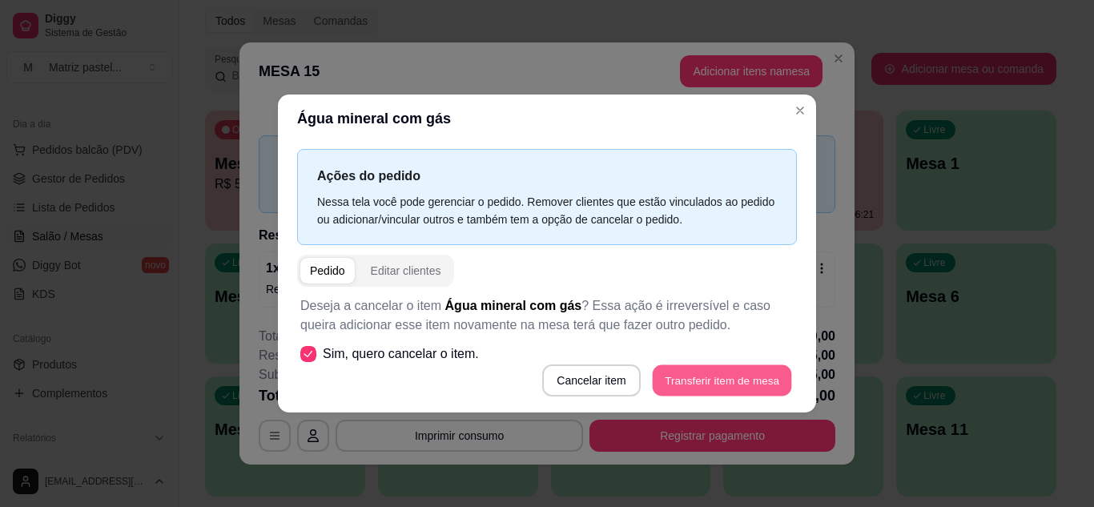
click at [652, 382] on div "Cancelar item Transferir item de mesa" at bounding box center [547, 381] width 494 height 32
click at [606, 385] on button "Cancelar item" at bounding box center [591, 381] width 98 height 32
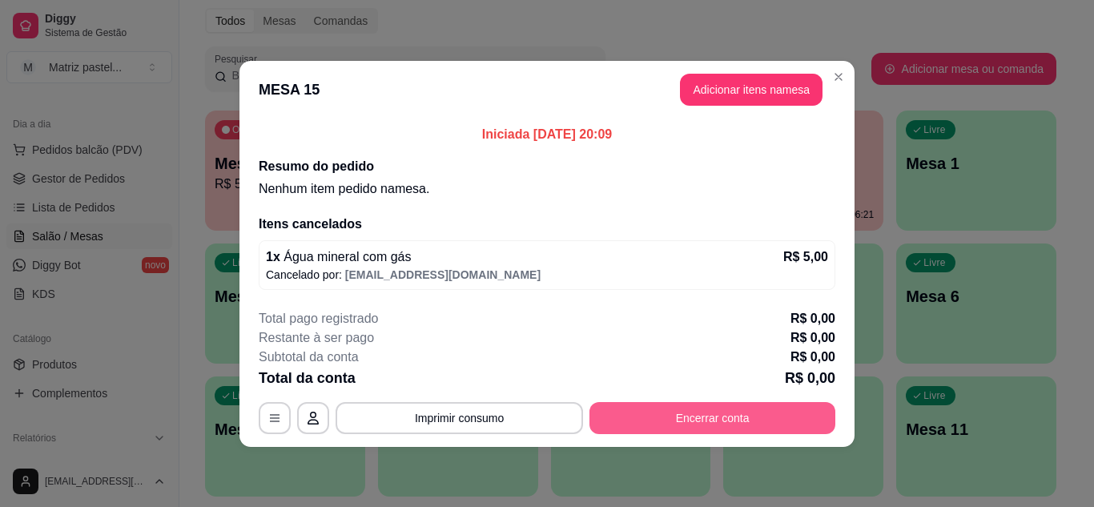
click at [665, 427] on button "Encerrar conta" at bounding box center [713, 418] width 246 height 32
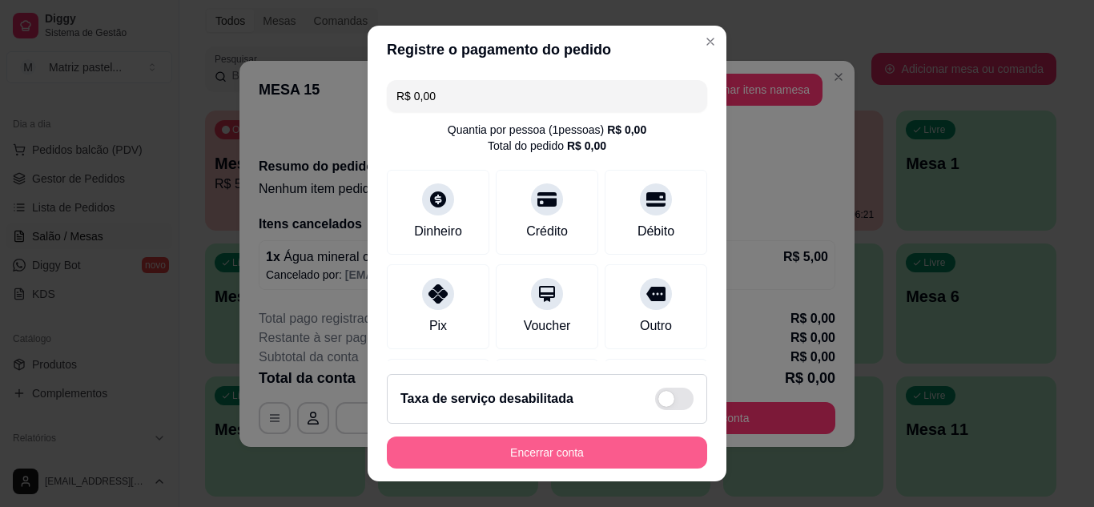
click at [564, 438] on button "Encerrar conta" at bounding box center [547, 453] width 320 height 32
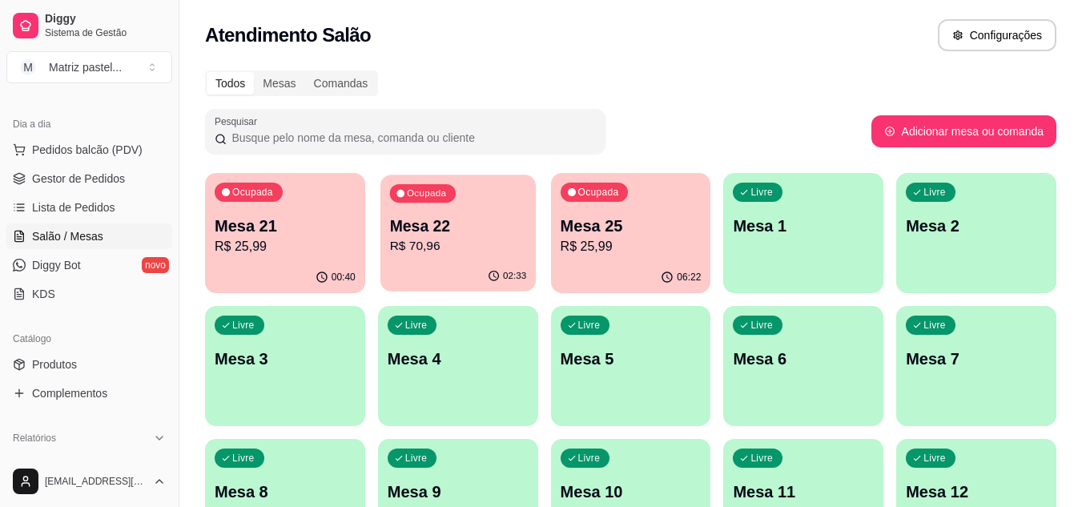
click at [478, 256] on p "R$ 70,96" at bounding box center [457, 246] width 137 height 18
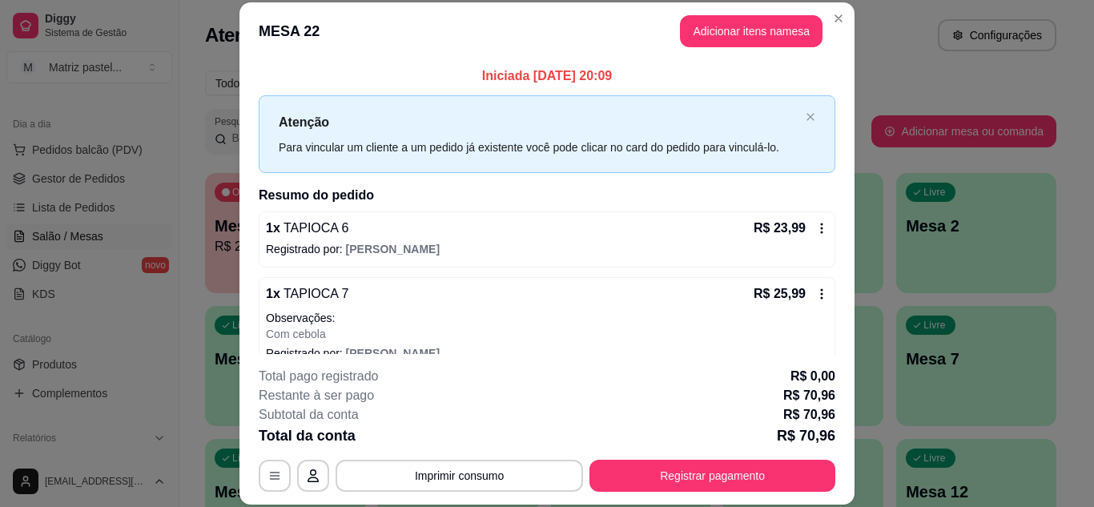
click at [832, 31] on header "MESA 22 Adicionar itens na mesa" at bounding box center [547, 31] width 615 height 58
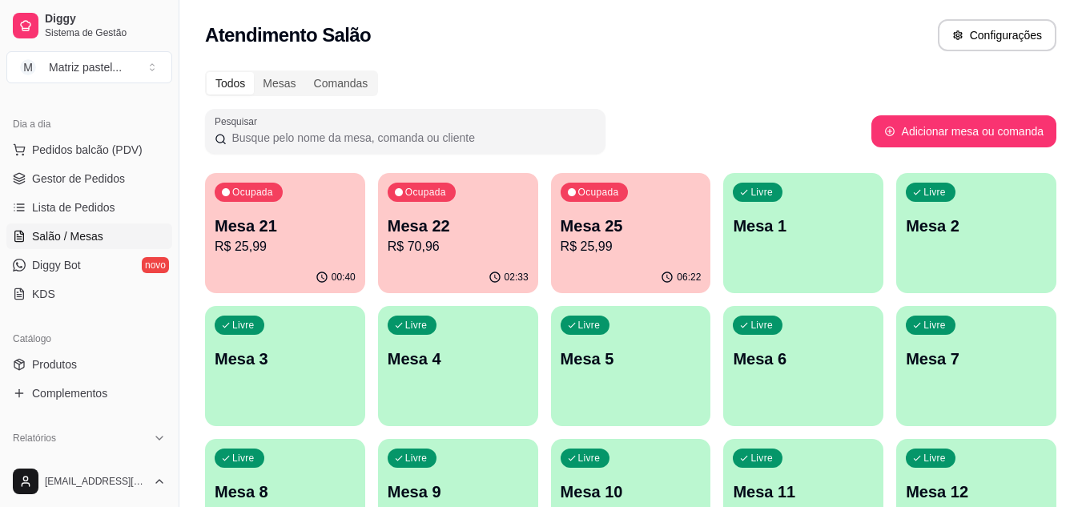
click at [594, 246] on p "R$ 25,99" at bounding box center [631, 246] width 141 height 19
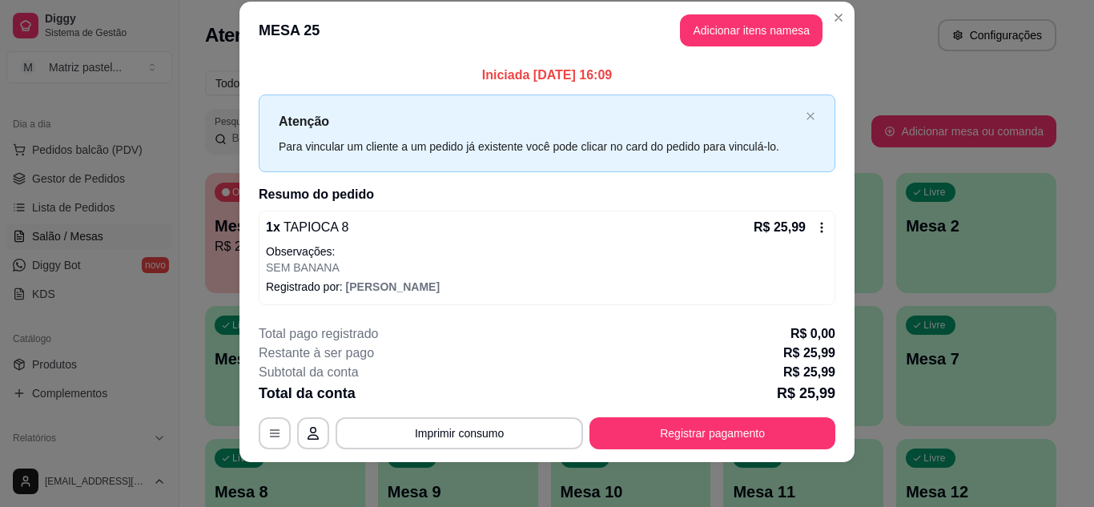
scroll to position [28, 0]
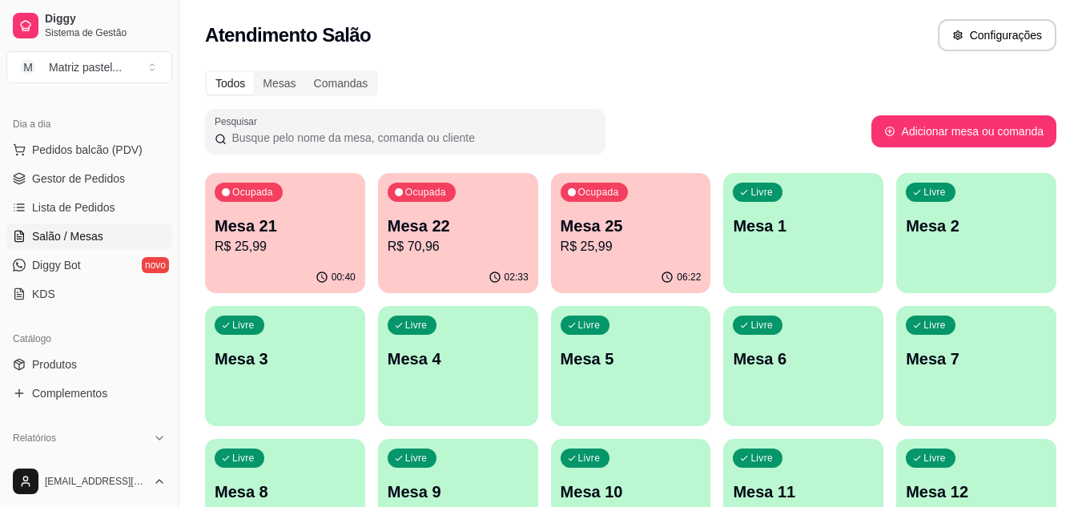
click at [296, 249] on p "R$ 25,99" at bounding box center [285, 246] width 141 height 19
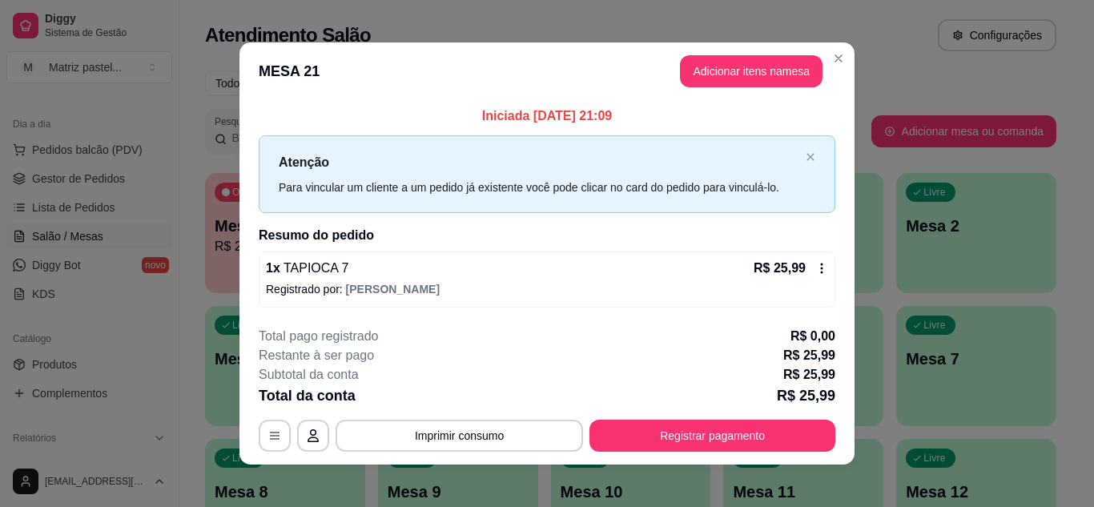
scroll to position [9, 0]
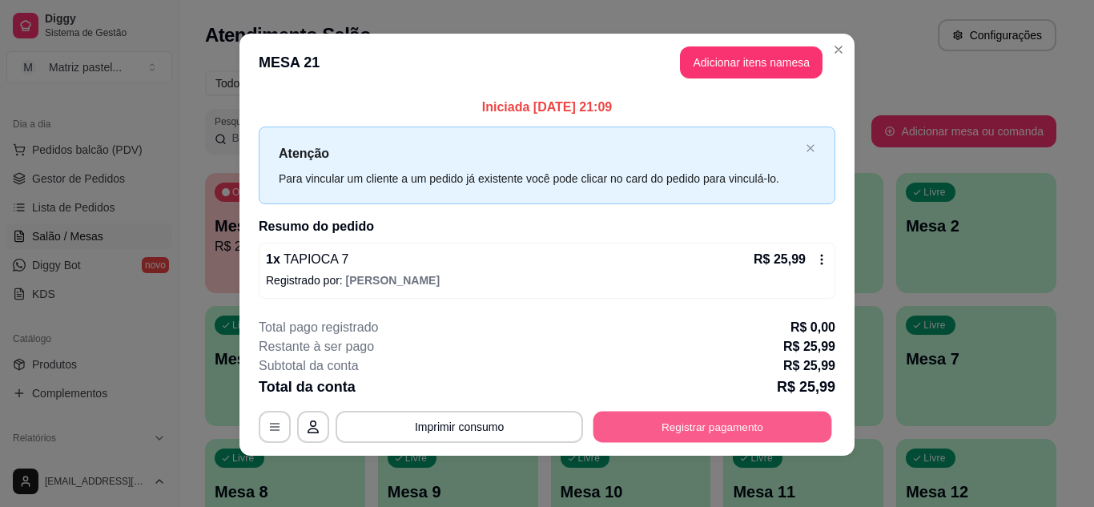
click at [679, 430] on button "Registrar pagamento" at bounding box center [713, 427] width 239 height 31
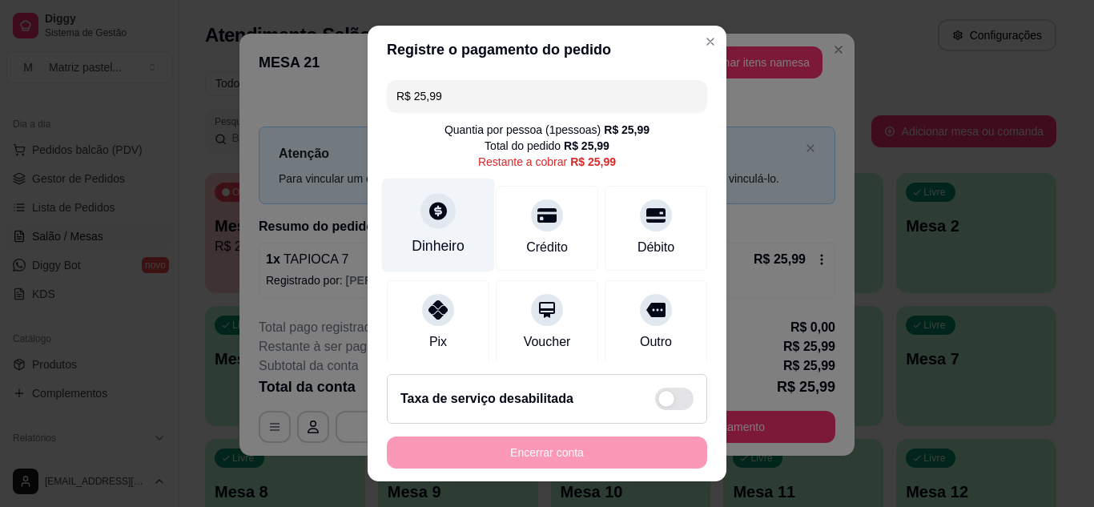
click at [421, 235] on div "Dinheiro" at bounding box center [438, 225] width 113 height 94
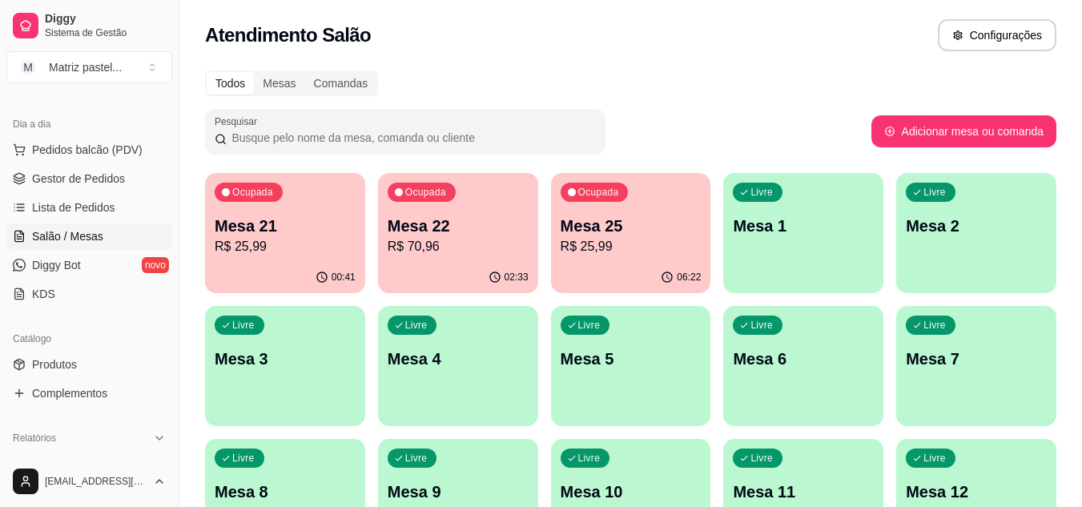
click at [513, 260] on div "Ocupada Mesa 22 R$ 70,96" at bounding box center [458, 217] width 160 height 89
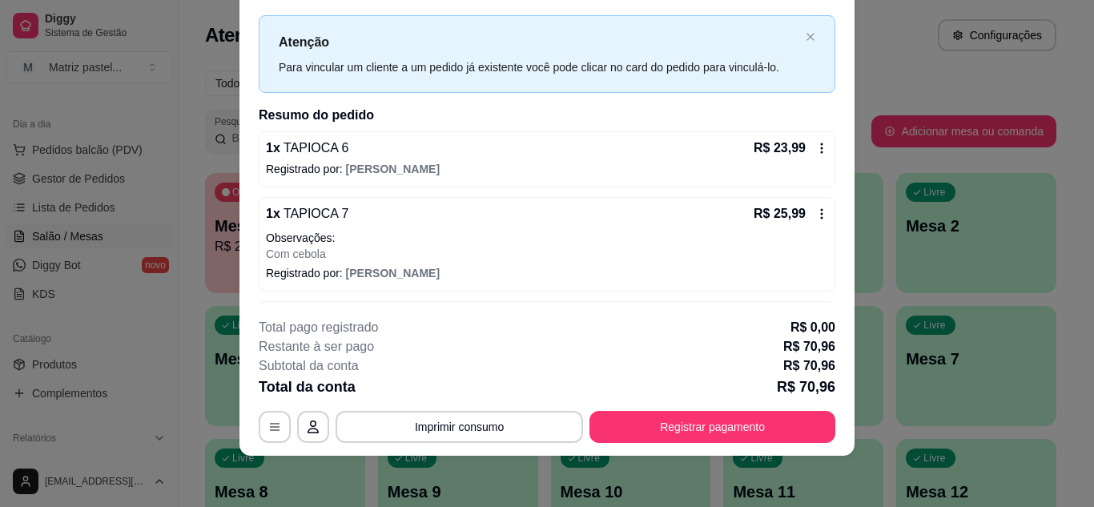
scroll to position [0, 0]
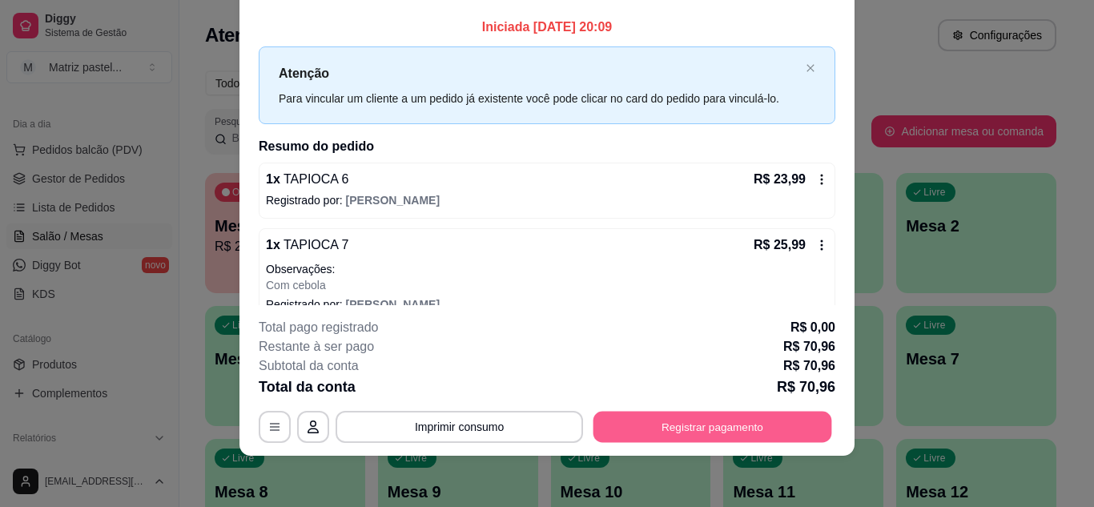
click at [663, 421] on button "Registrar pagamento" at bounding box center [713, 426] width 239 height 31
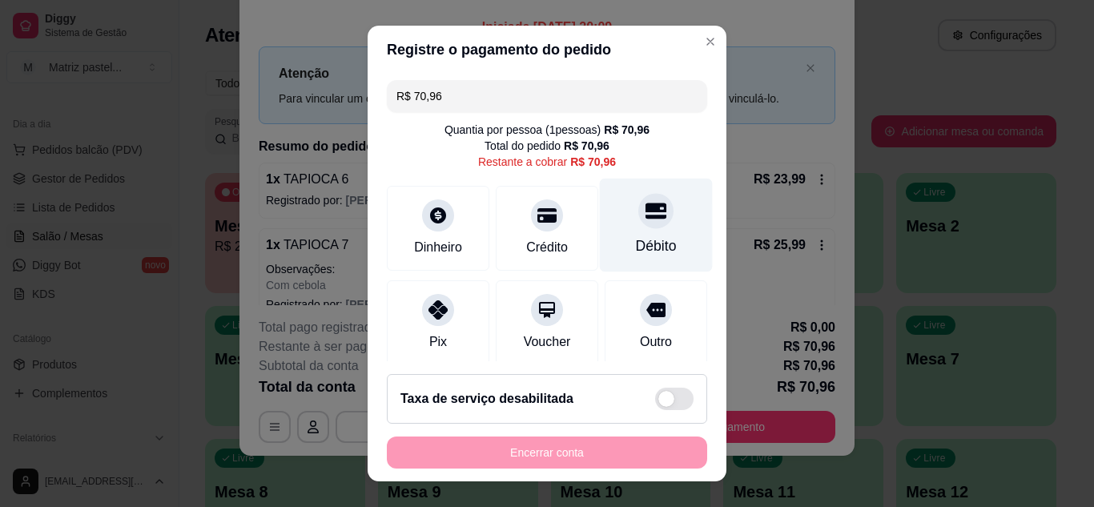
click at [636, 248] on div "Débito" at bounding box center [656, 246] width 41 height 21
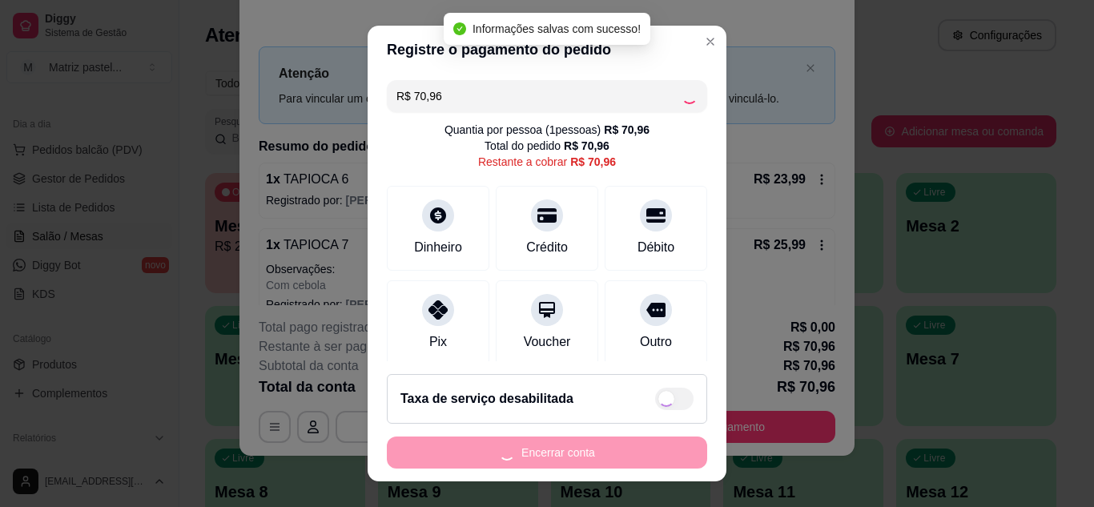
type input "R$ 0,00"
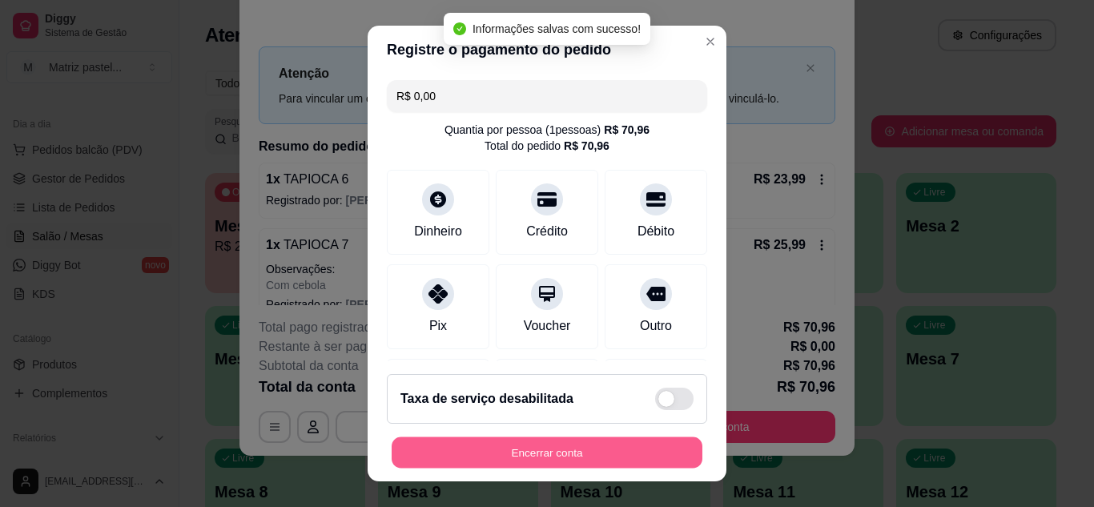
click at [570, 454] on button "Encerrar conta" at bounding box center [547, 452] width 311 height 31
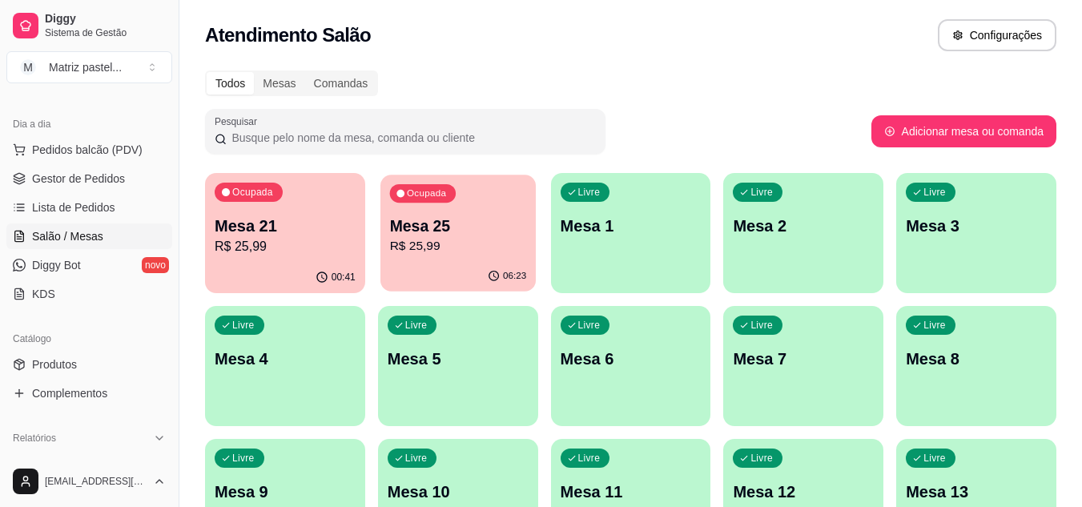
click at [443, 280] on div "06:23" at bounding box center [458, 276] width 155 height 30
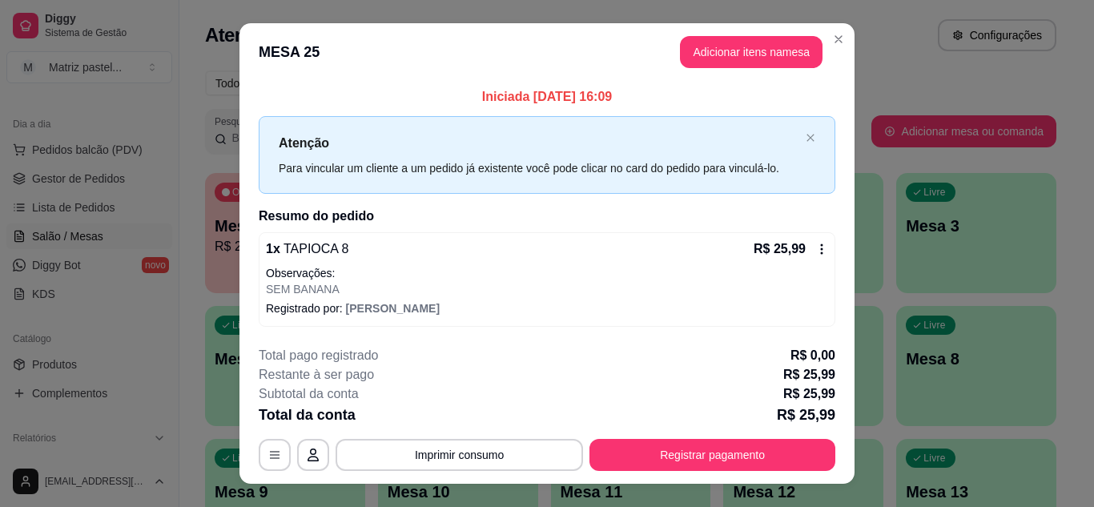
click at [842, 49] on header "MESA 25 Adicionar itens na mesa" at bounding box center [547, 52] width 615 height 58
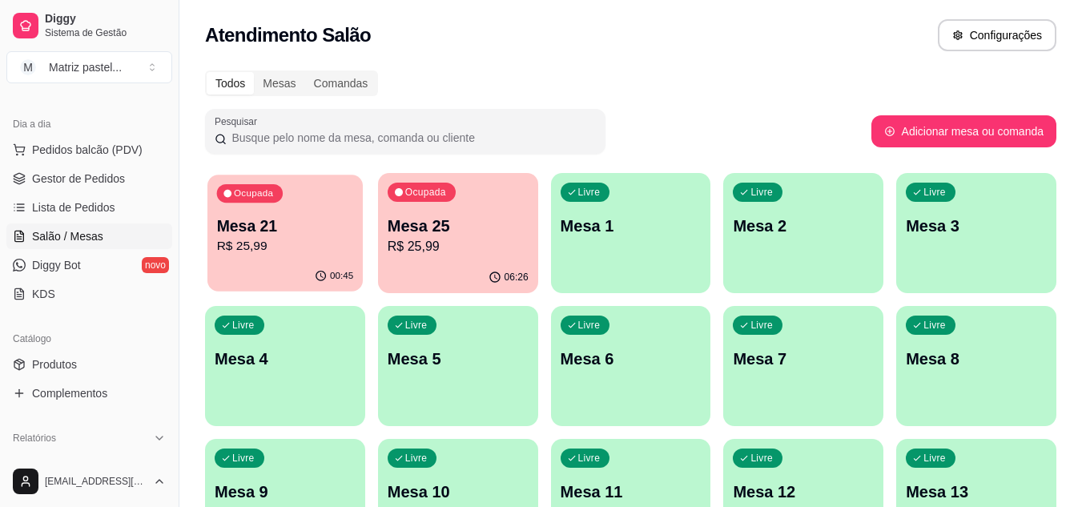
click at [306, 252] on p "R$ 25,99" at bounding box center [285, 246] width 137 height 18
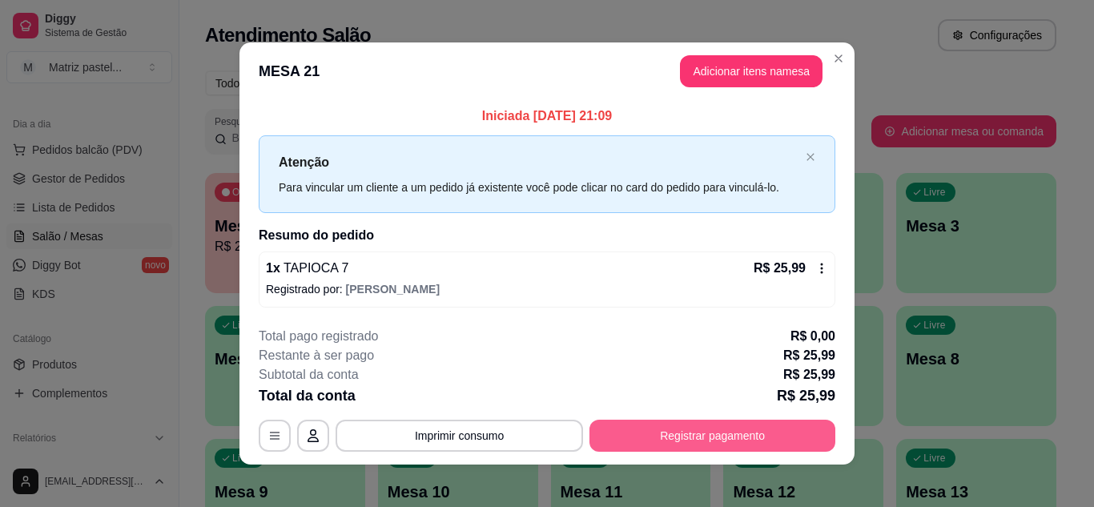
click at [623, 443] on button "Registrar pagamento" at bounding box center [713, 436] width 246 height 32
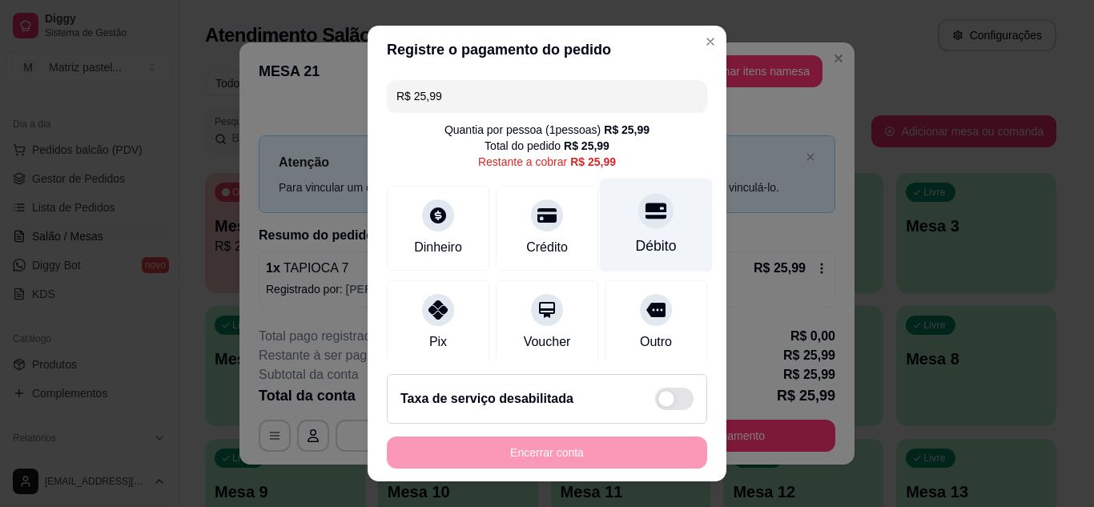
click at [639, 216] on div at bounding box center [656, 210] width 35 height 35
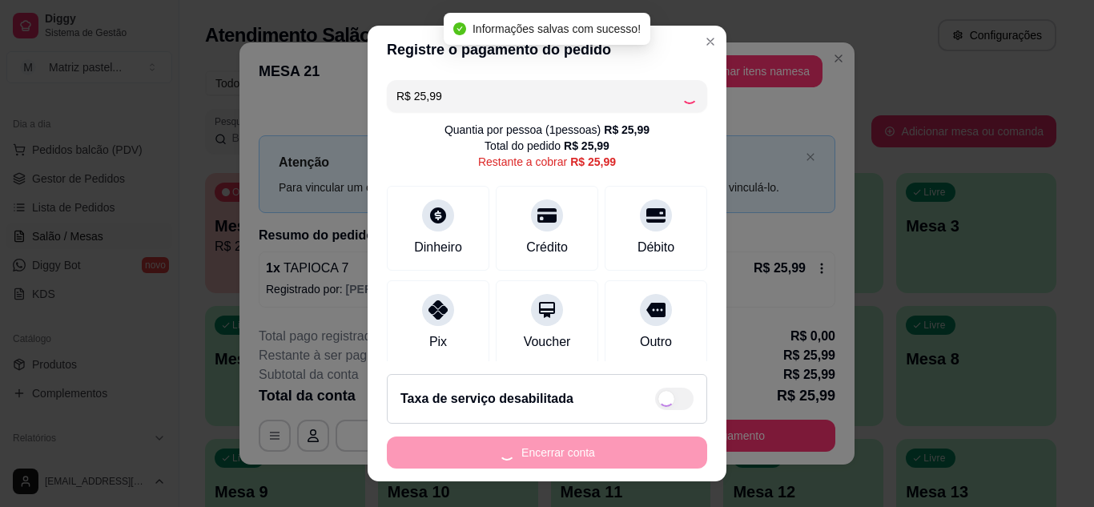
type input "R$ 0,00"
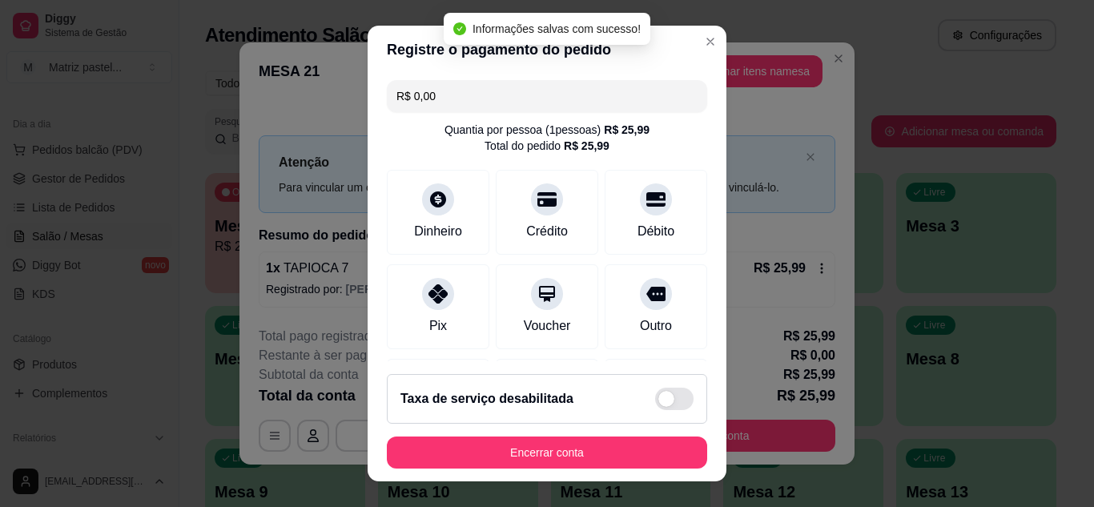
click at [519, 466] on button "Encerrar conta" at bounding box center [547, 453] width 320 height 32
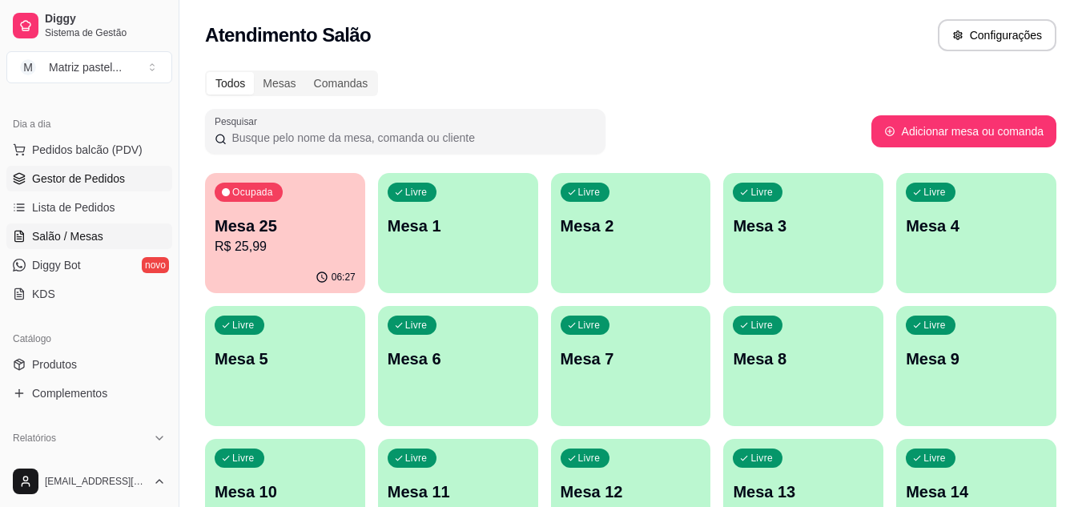
click at [85, 184] on span "Gestor de Pedidos" at bounding box center [78, 179] width 93 height 16
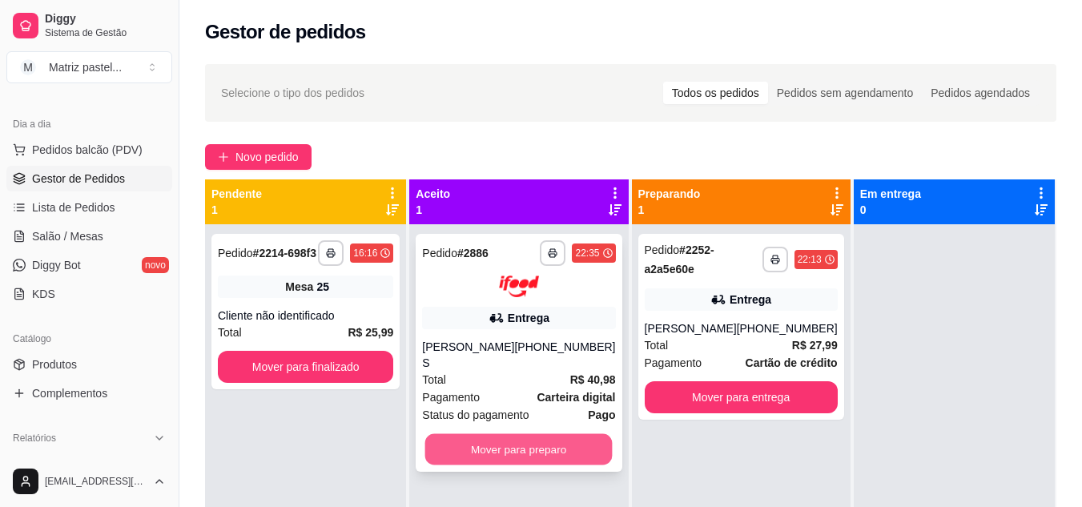
click at [546, 441] on button "Mover para preparo" at bounding box center [518, 448] width 187 height 31
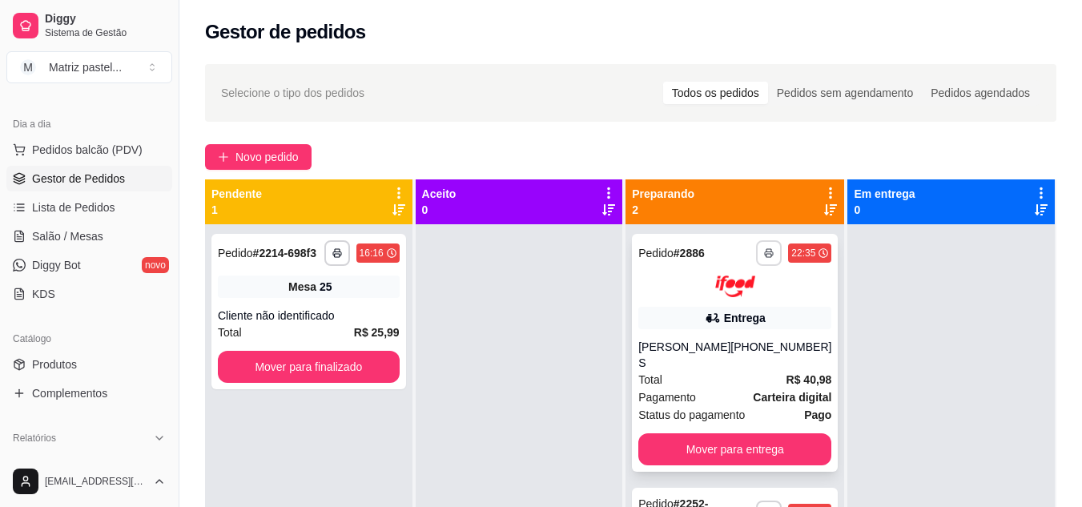
click at [764, 256] on icon "button" at bounding box center [769, 253] width 10 height 10
click at [734, 329] on div "**********" at bounding box center [735, 353] width 206 height 238
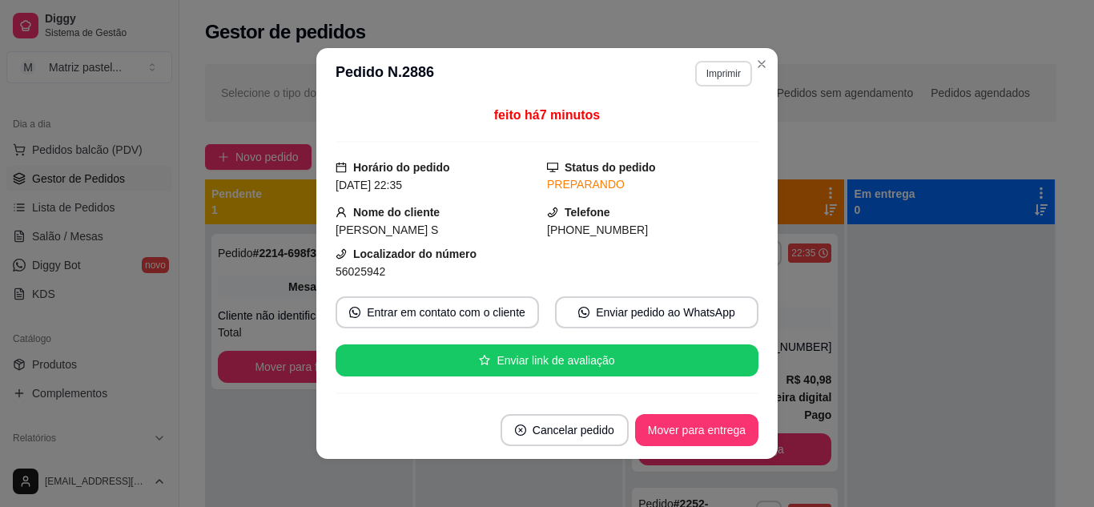
click at [704, 67] on button "Imprimir" at bounding box center [723, 74] width 57 height 26
click at [682, 131] on button "IMPRESSORA" at bounding box center [690, 129] width 112 height 25
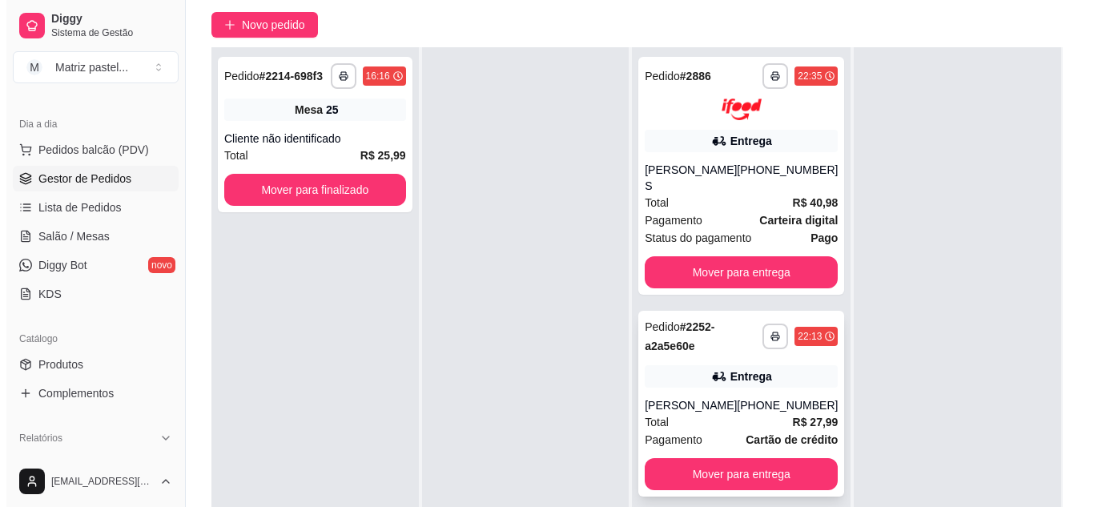
scroll to position [160, 0]
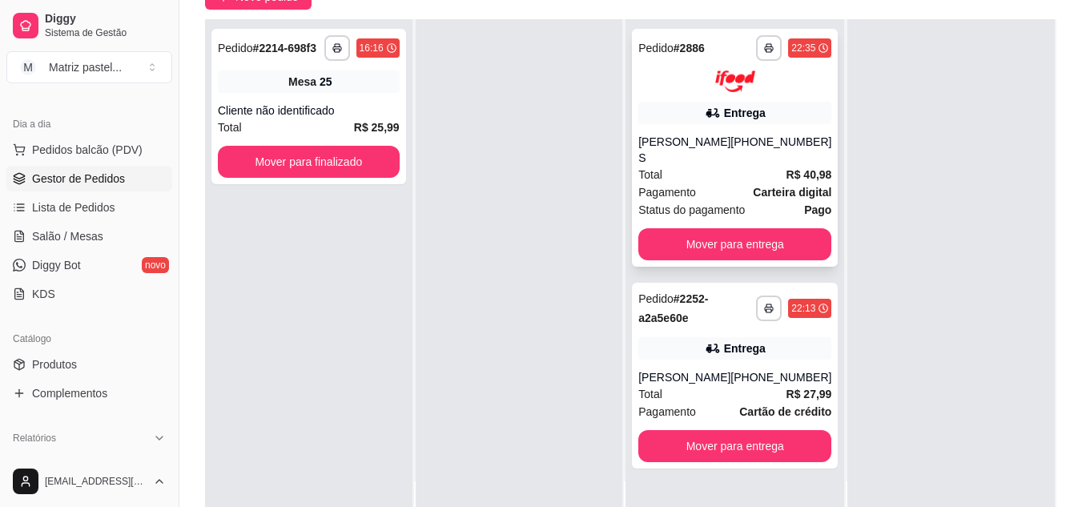
click at [692, 166] on div "Total R$ 40,98" at bounding box center [735, 175] width 193 height 18
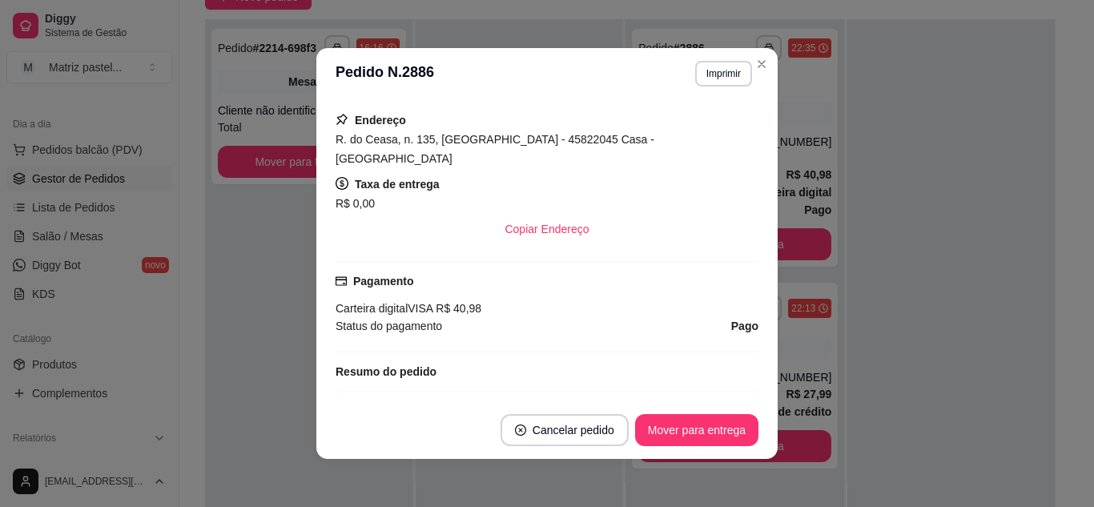
scroll to position [401, 0]
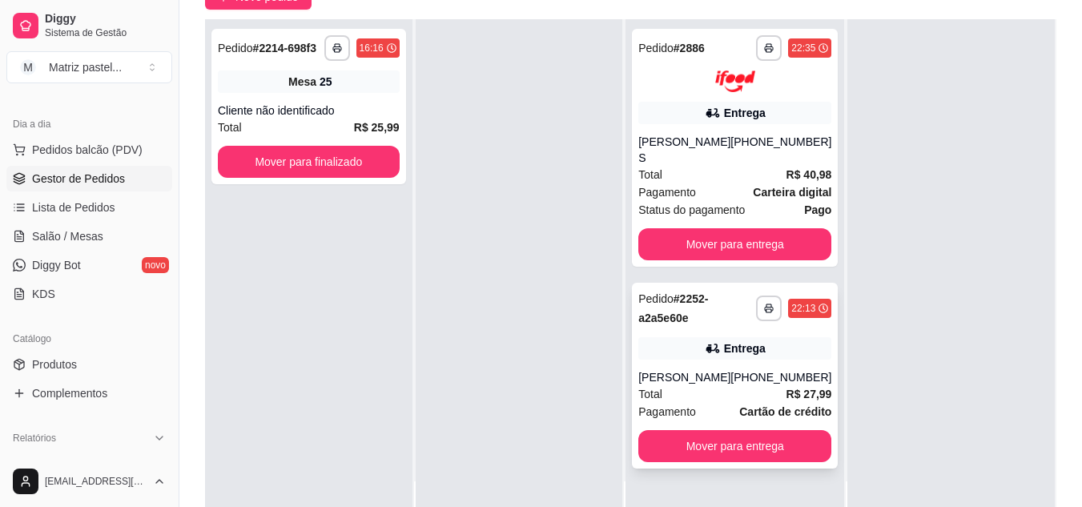
click at [715, 341] on icon at bounding box center [713, 349] width 16 height 16
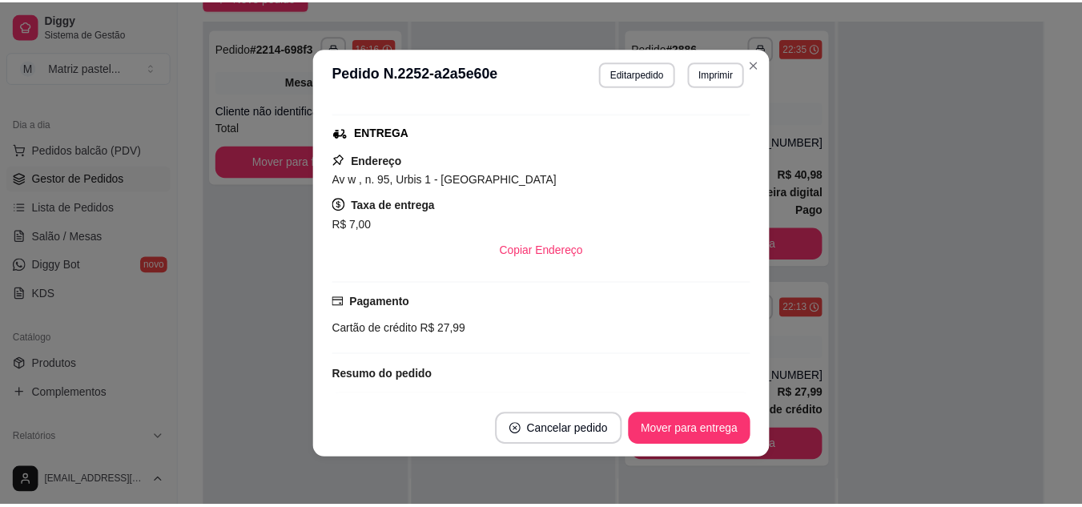
scroll to position [240, 0]
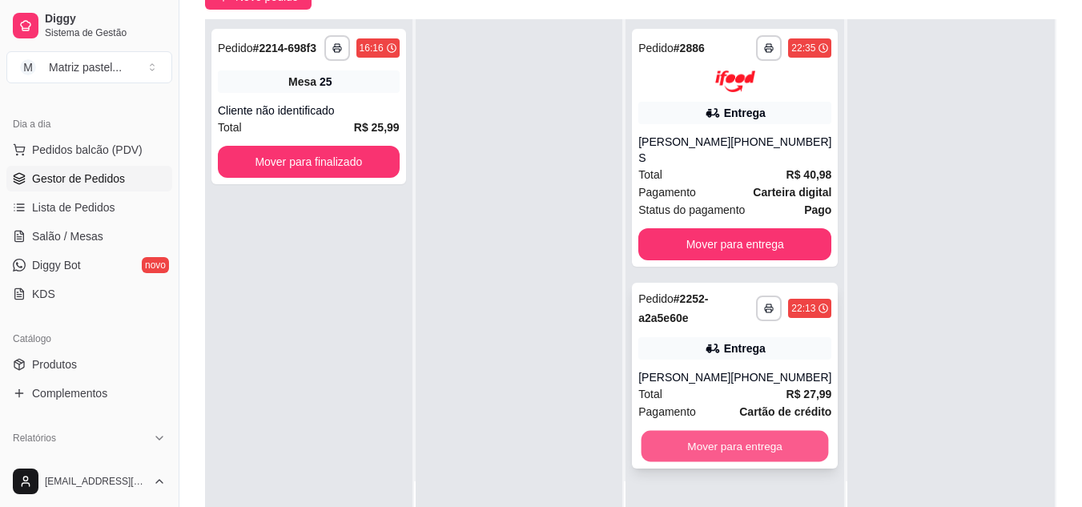
click at [746, 435] on button "Mover para entrega" at bounding box center [735, 445] width 187 height 31
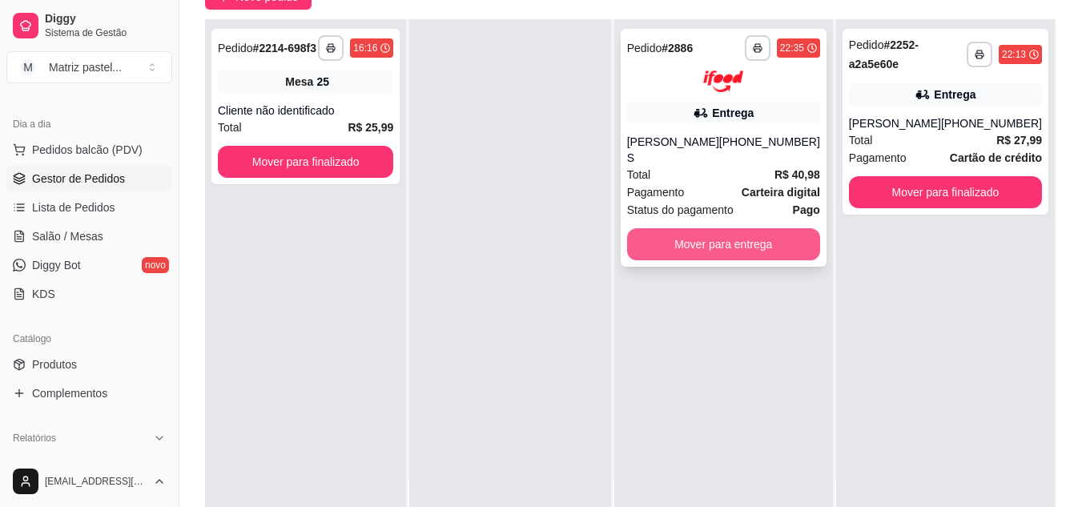
click at [737, 228] on button "Mover para entrega" at bounding box center [723, 244] width 193 height 32
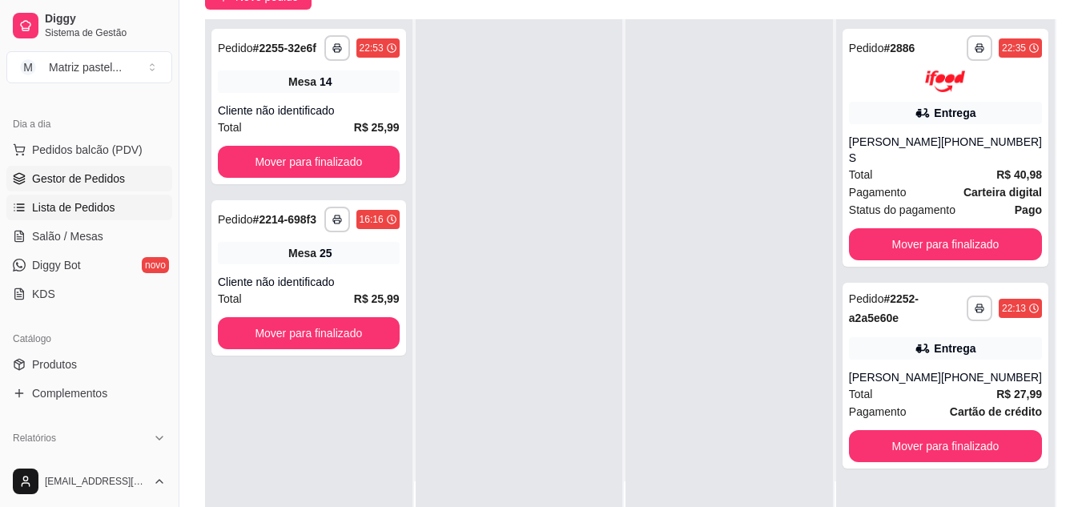
click at [119, 216] on link "Lista de Pedidos" at bounding box center [89, 208] width 166 height 26
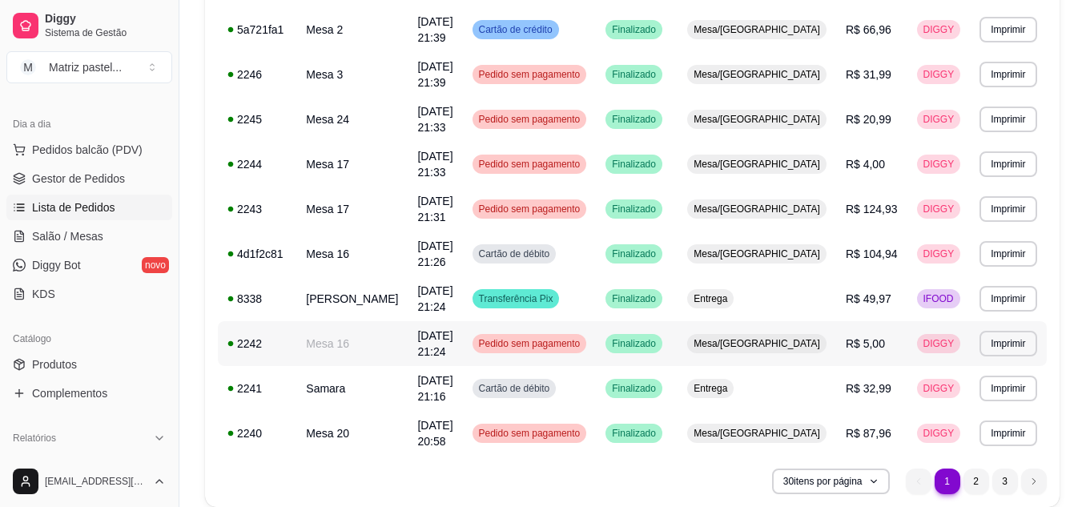
scroll to position [1187, 0]
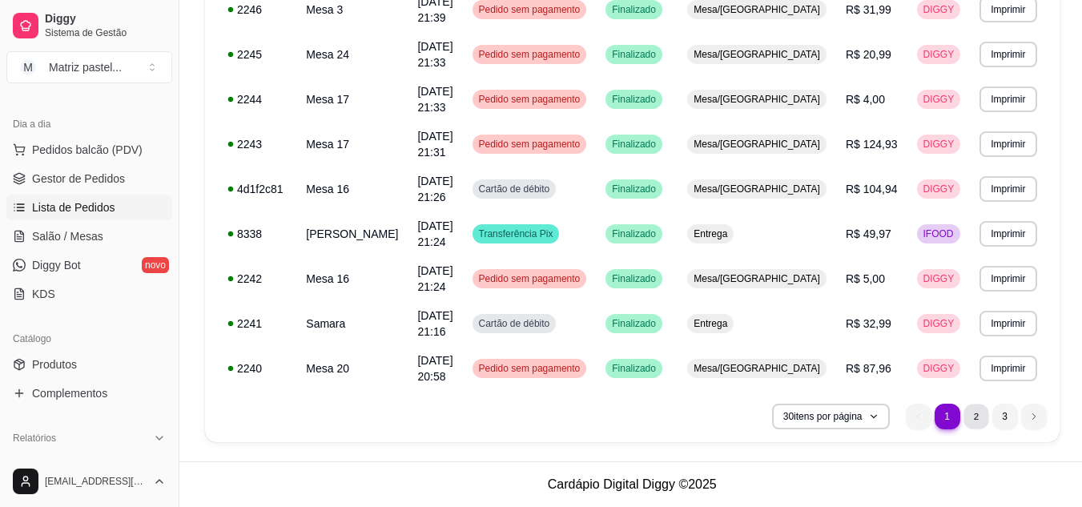
click at [980, 418] on li "2" at bounding box center [976, 416] width 25 height 25
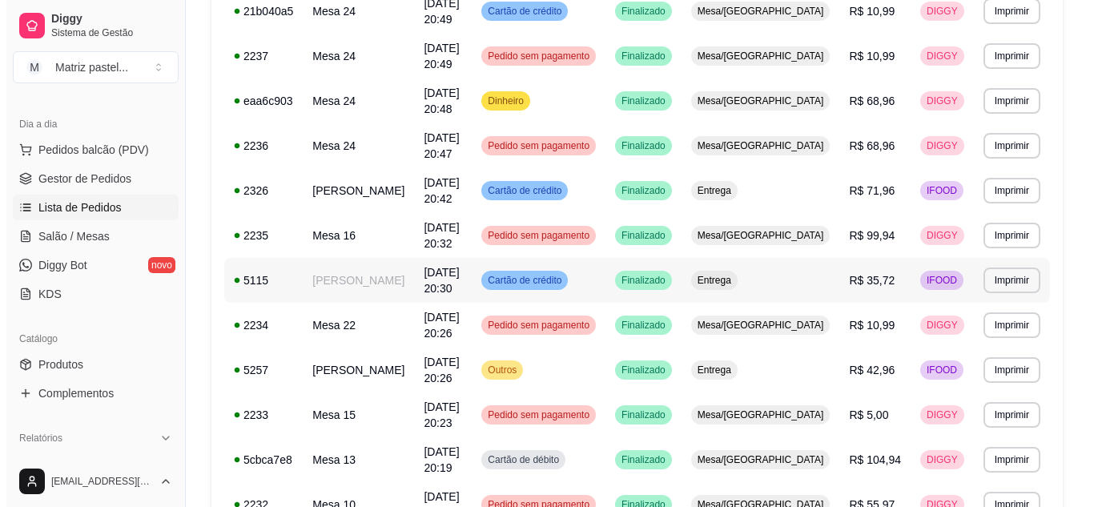
scroll to position [353, 0]
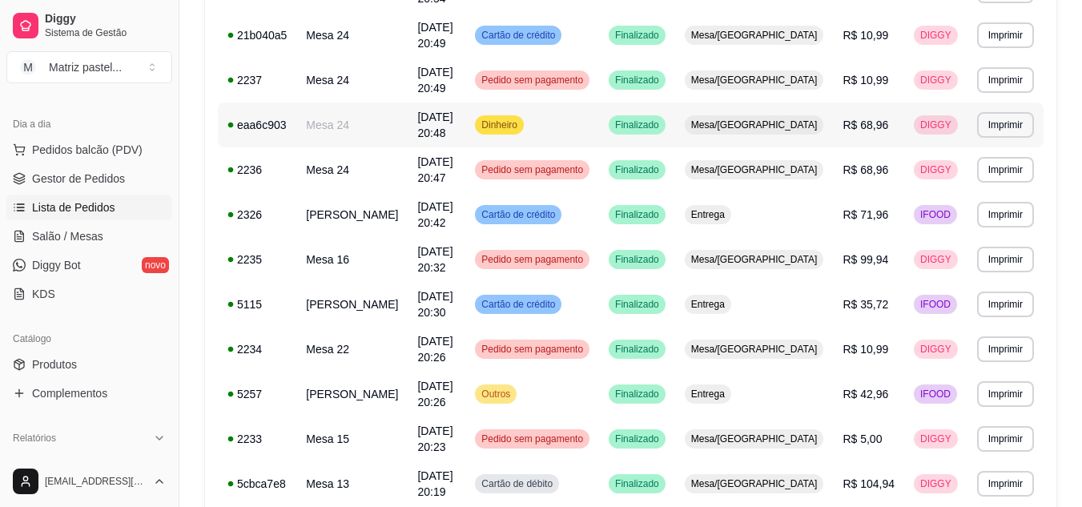
click at [836, 103] on td "R$ 68,96" at bounding box center [868, 125] width 71 height 45
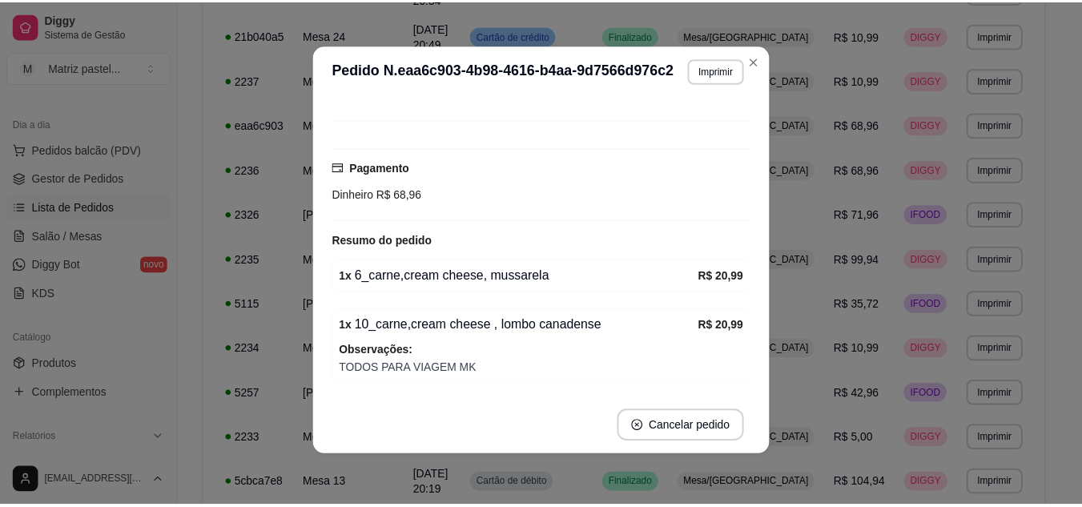
scroll to position [106, 0]
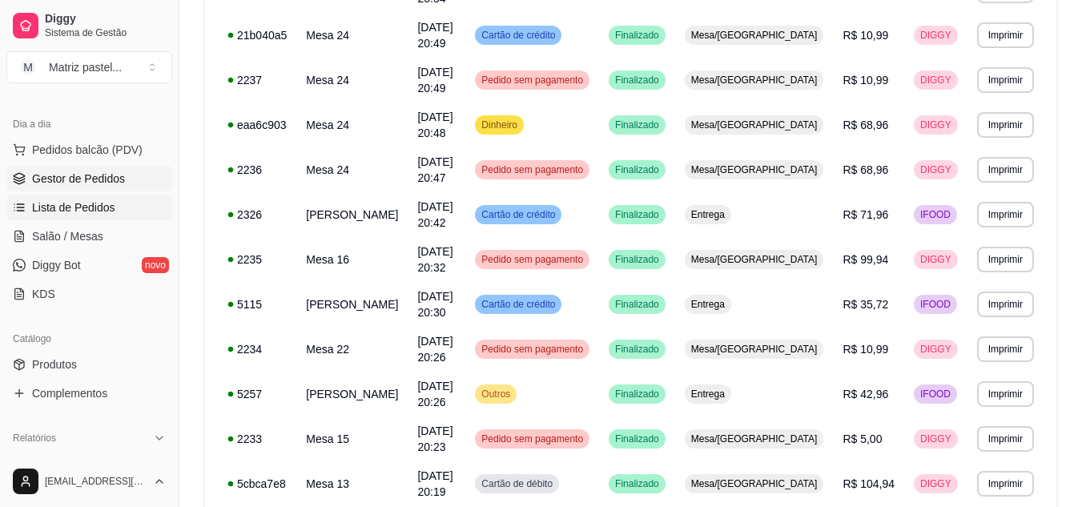
click at [80, 174] on span "Gestor de Pedidos" at bounding box center [78, 179] width 93 height 16
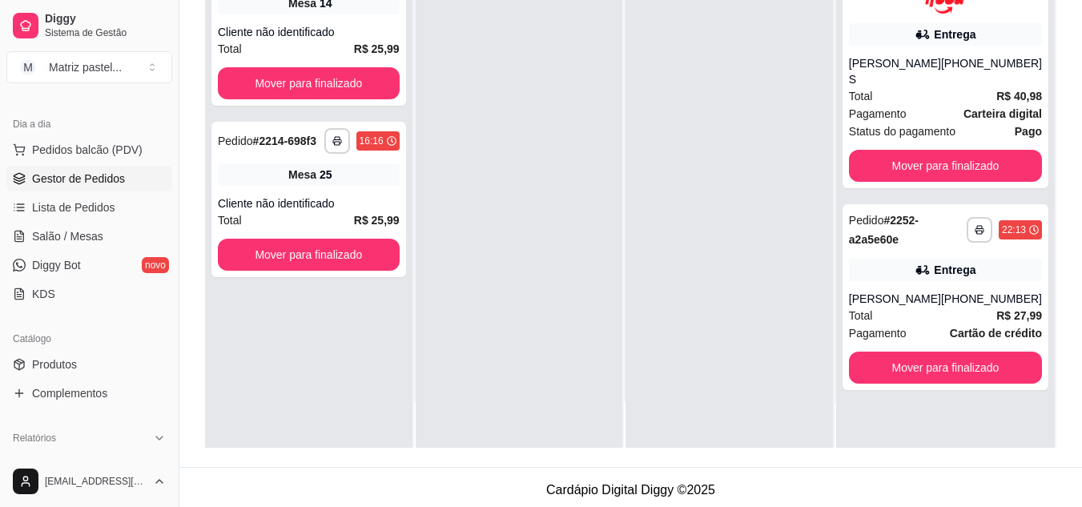
scroll to position [244, 0]
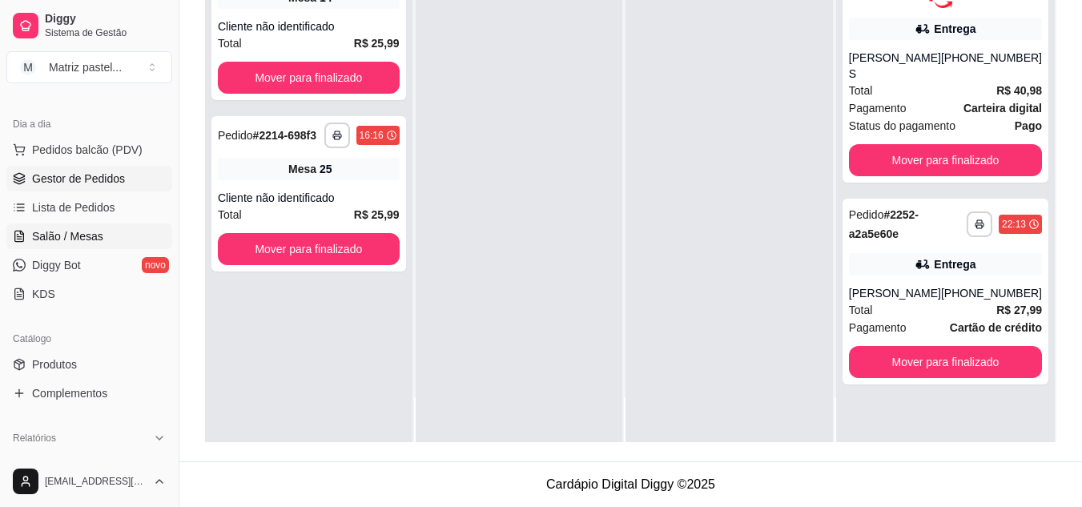
click at [77, 228] on span "Salão / Mesas" at bounding box center [67, 236] width 71 height 16
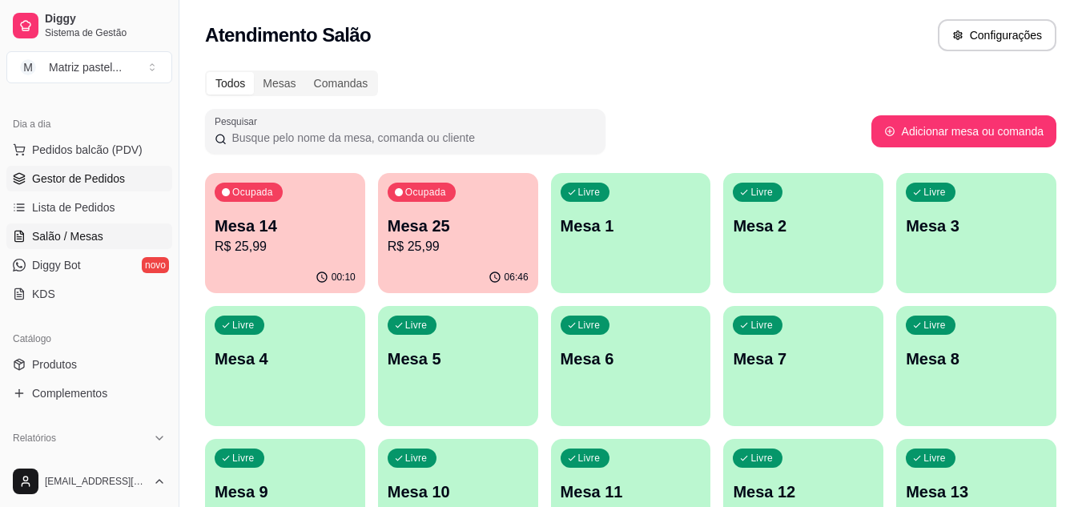
click at [104, 175] on span "Gestor de Pedidos" at bounding box center [78, 179] width 93 height 16
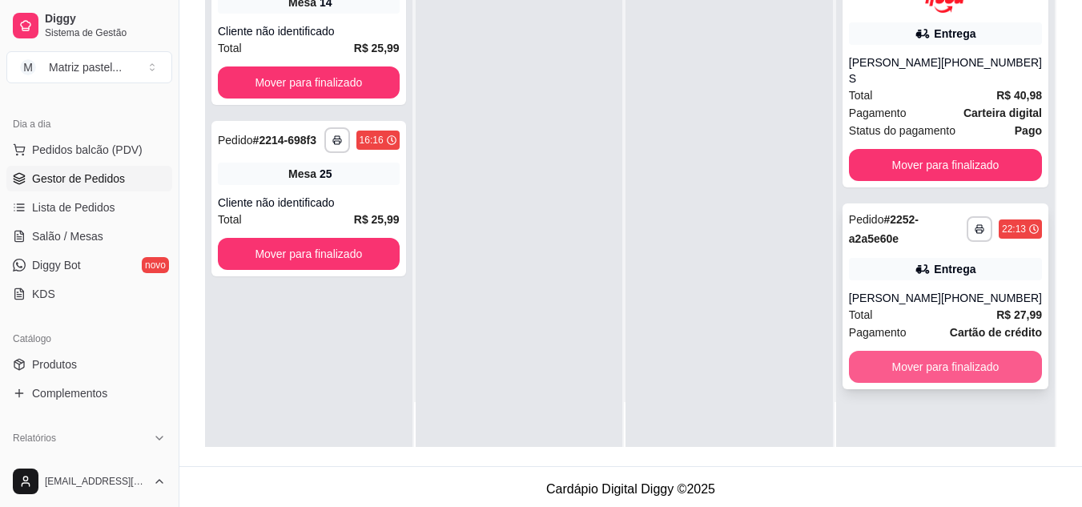
scroll to position [240, 0]
click at [900, 369] on button "Mover para finalizado" at bounding box center [945, 366] width 193 height 32
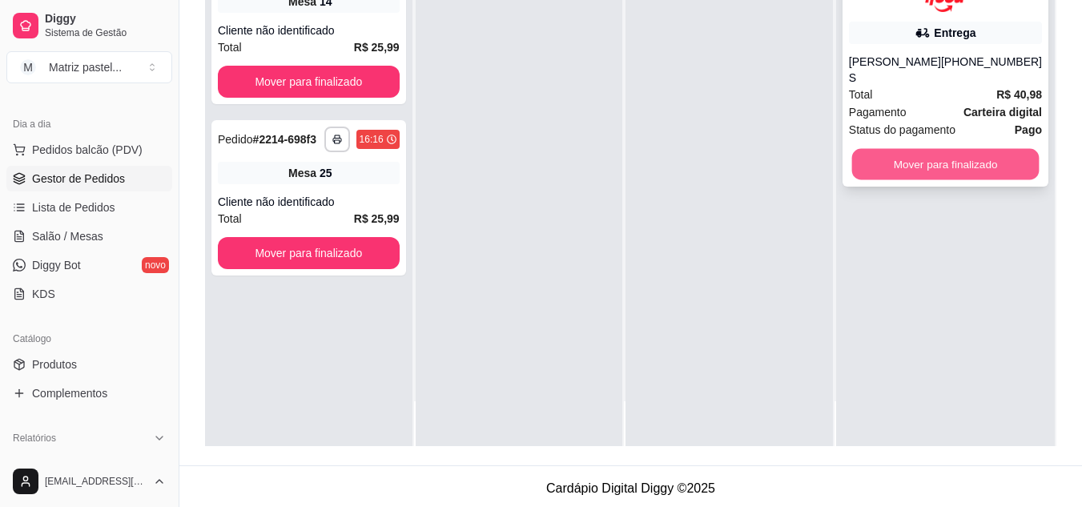
click at [943, 148] on button "Mover para finalizado" at bounding box center [945, 163] width 187 height 31
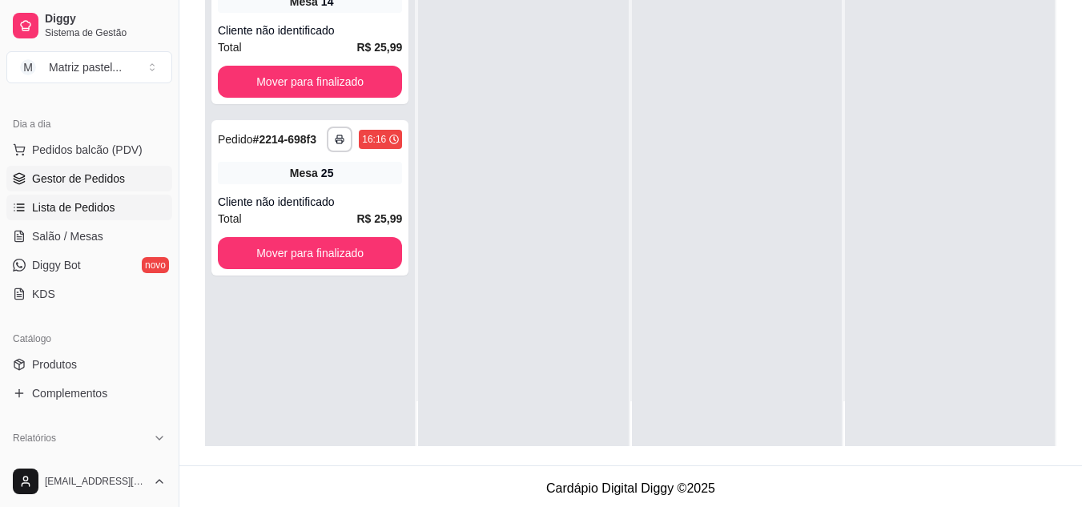
click at [57, 215] on span "Lista de Pedidos" at bounding box center [73, 207] width 83 height 16
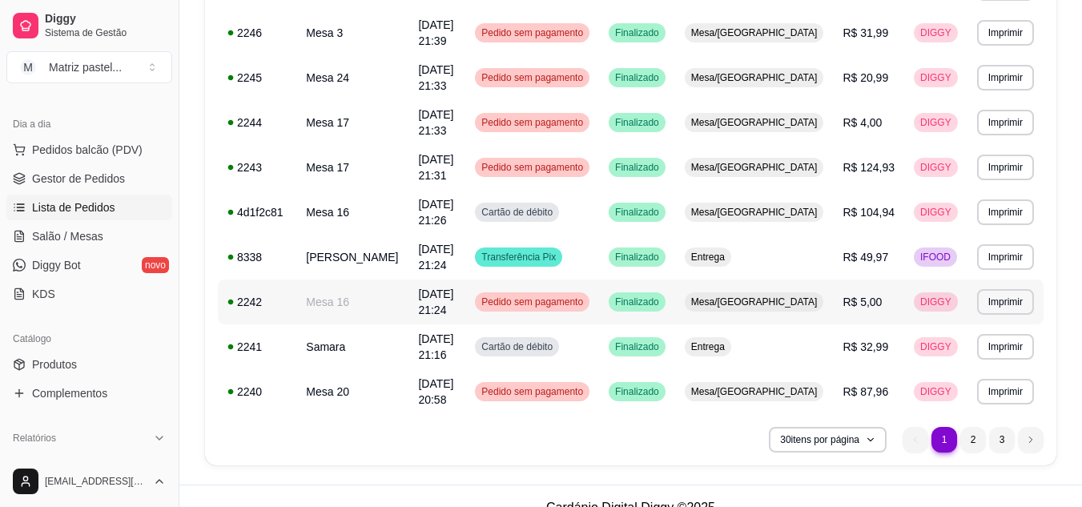
scroll to position [1187, 0]
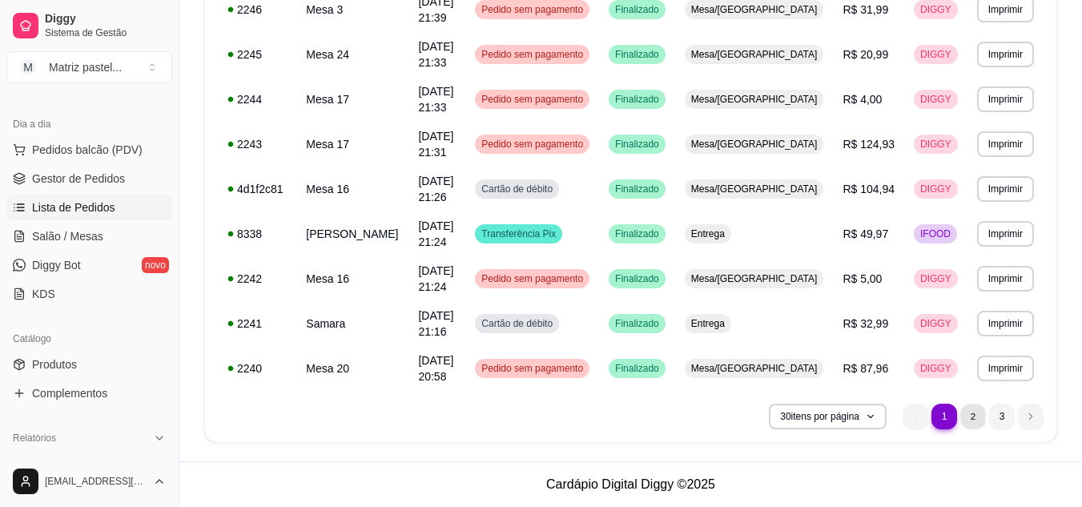
click at [968, 417] on li "2" at bounding box center [973, 416] width 25 height 25
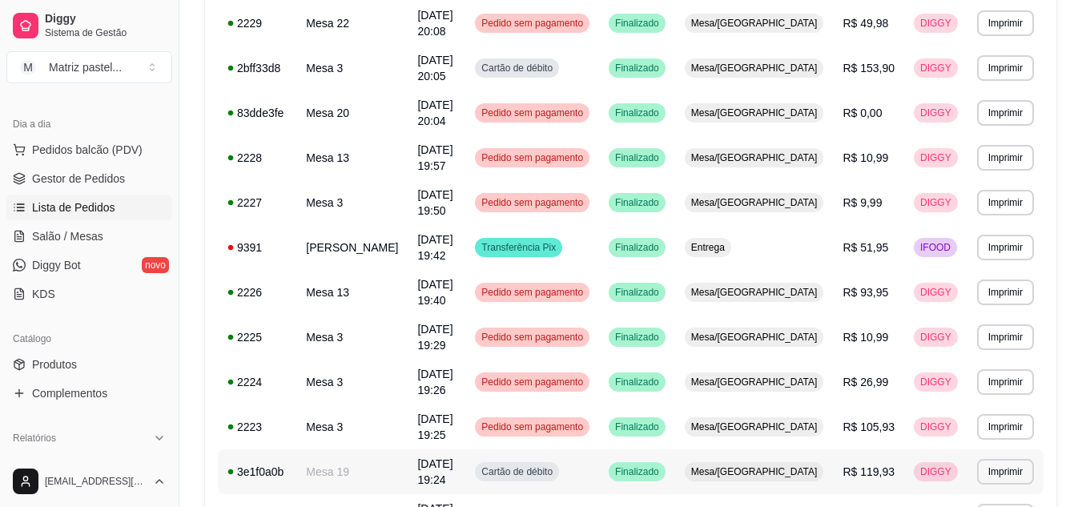
scroll to position [994, 0]
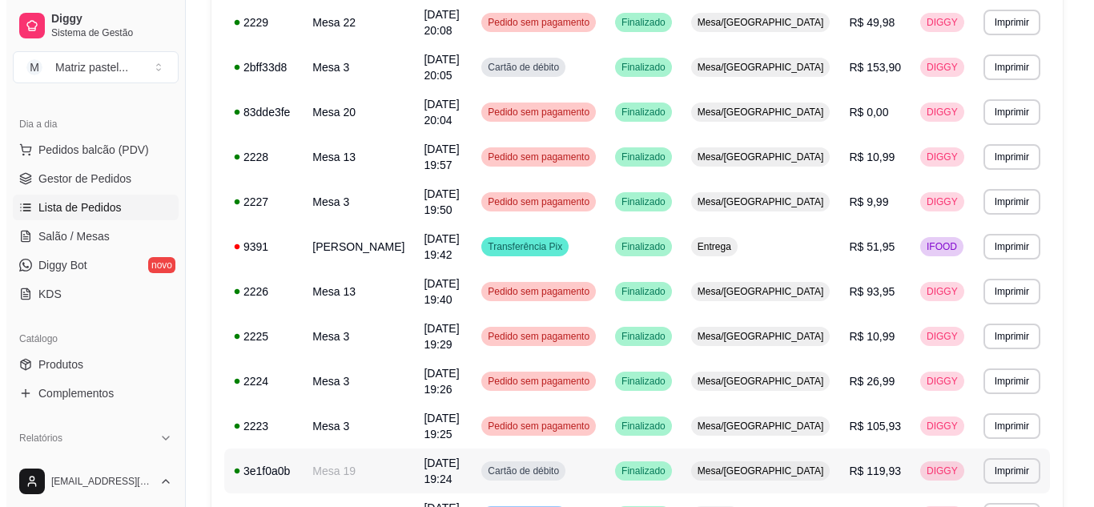
scroll to position [469, 0]
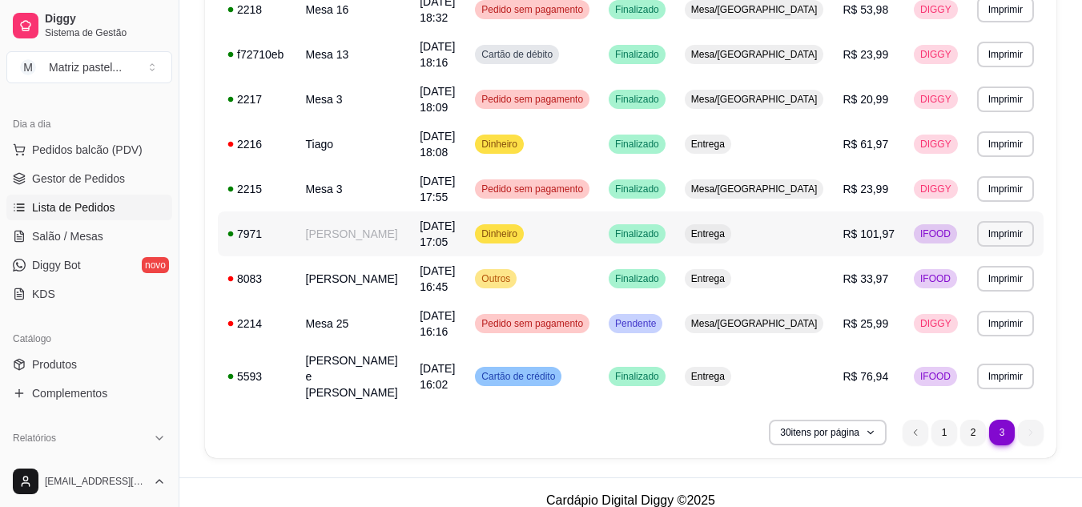
click at [666, 241] on div "Finalizado" at bounding box center [637, 233] width 57 height 19
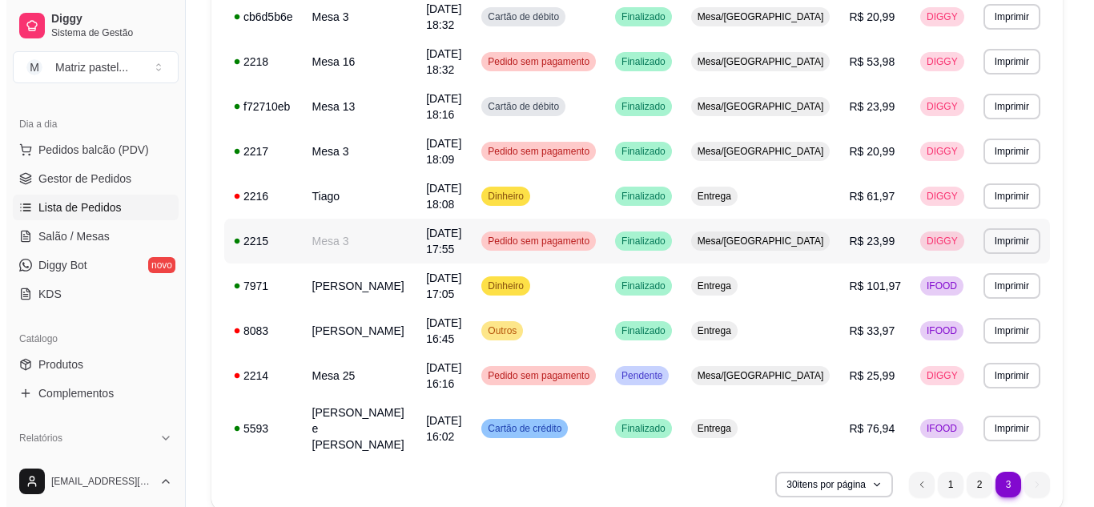
scroll to position [389, 0]
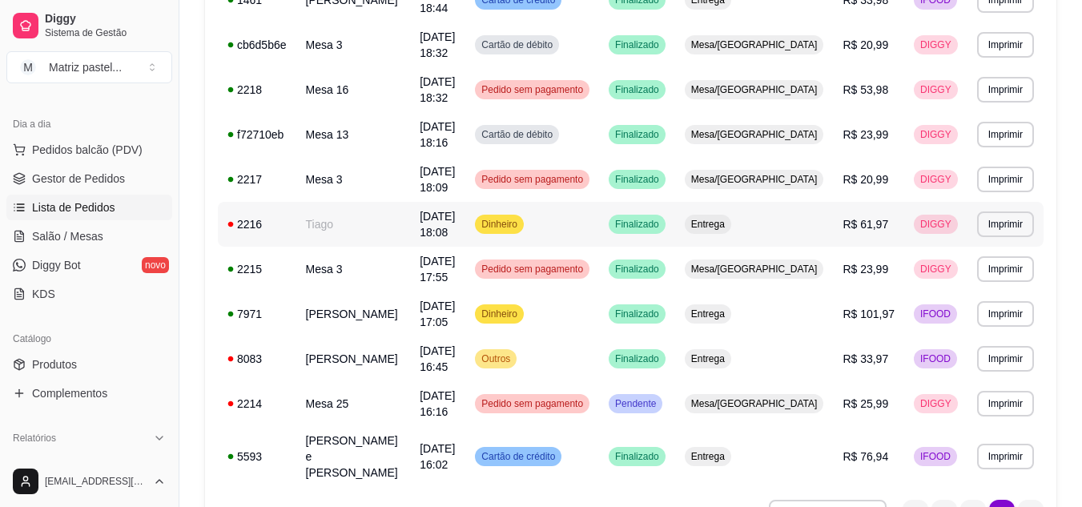
click at [746, 228] on td "Entrega" at bounding box center [754, 224] width 159 height 45
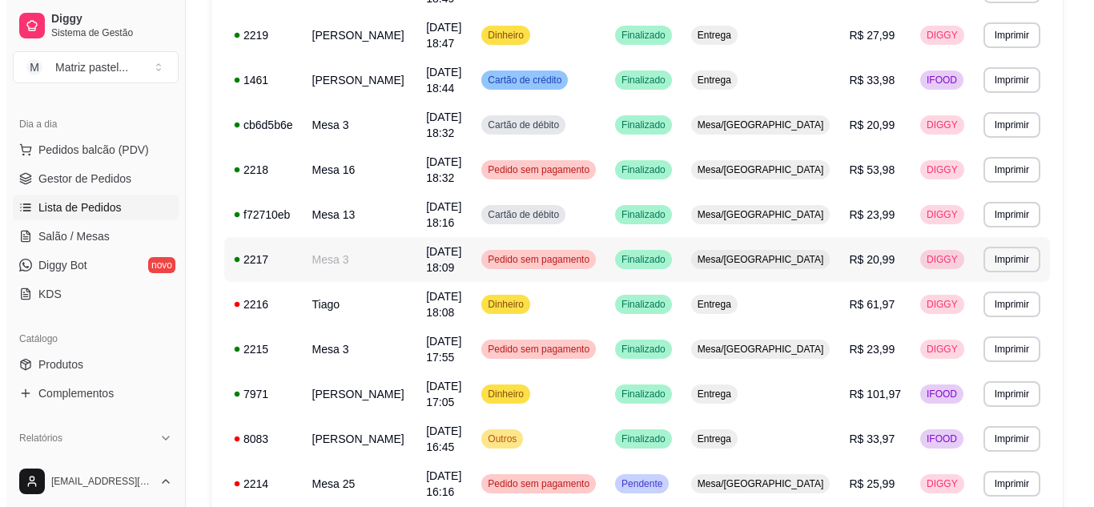
scroll to position [228, 0]
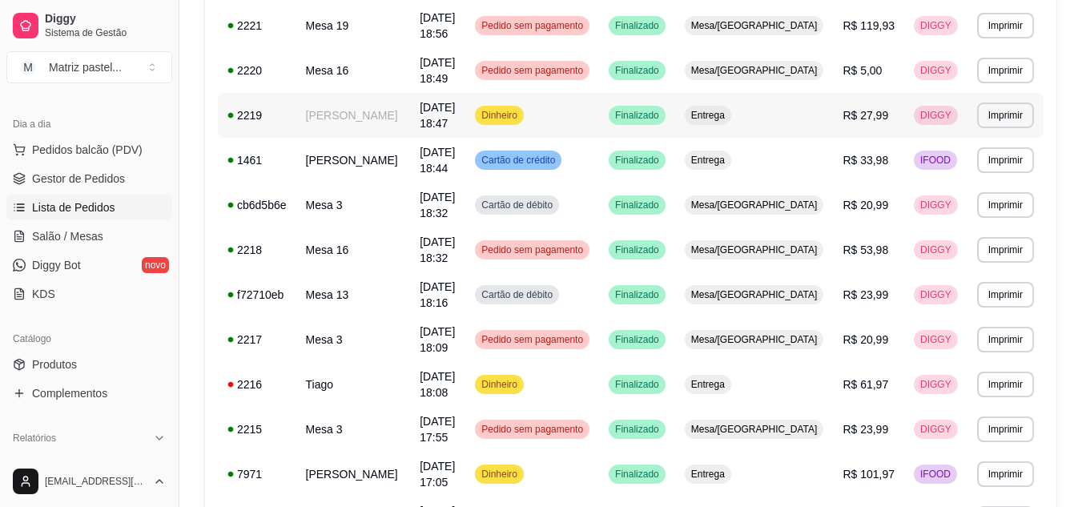
click at [731, 108] on div "Entrega" at bounding box center [708, 115] width 46 height 19
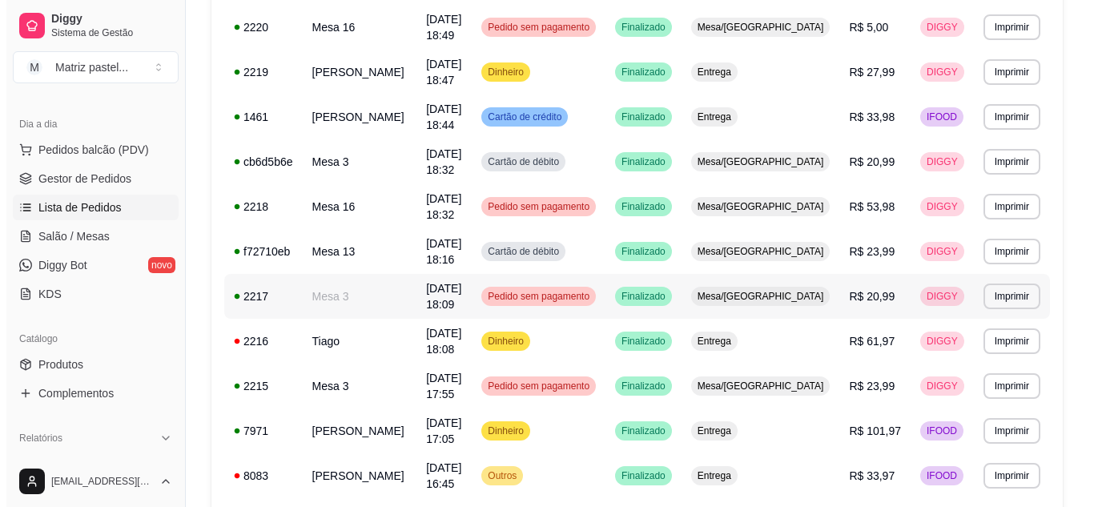
scroll to position [308, 0]
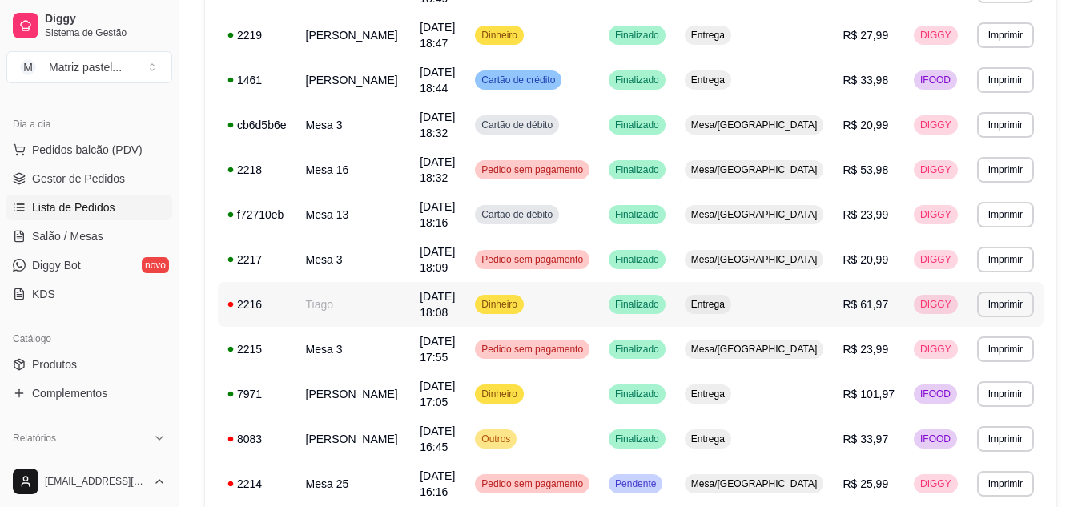
click at [455, 312] on span "[DATE] 18:08" at bounding box center [437, 304] width 35 height 29
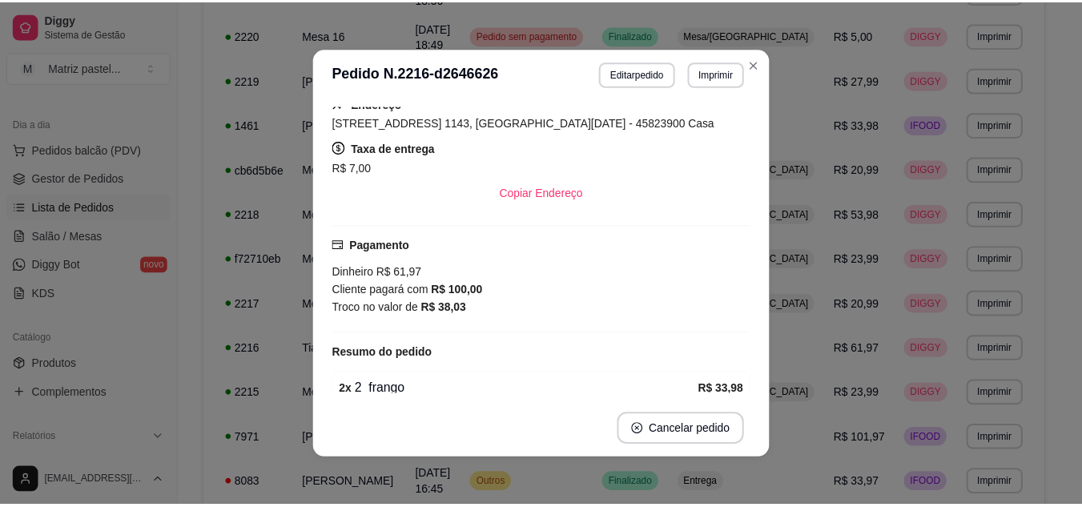
scroll to position [258, 0]
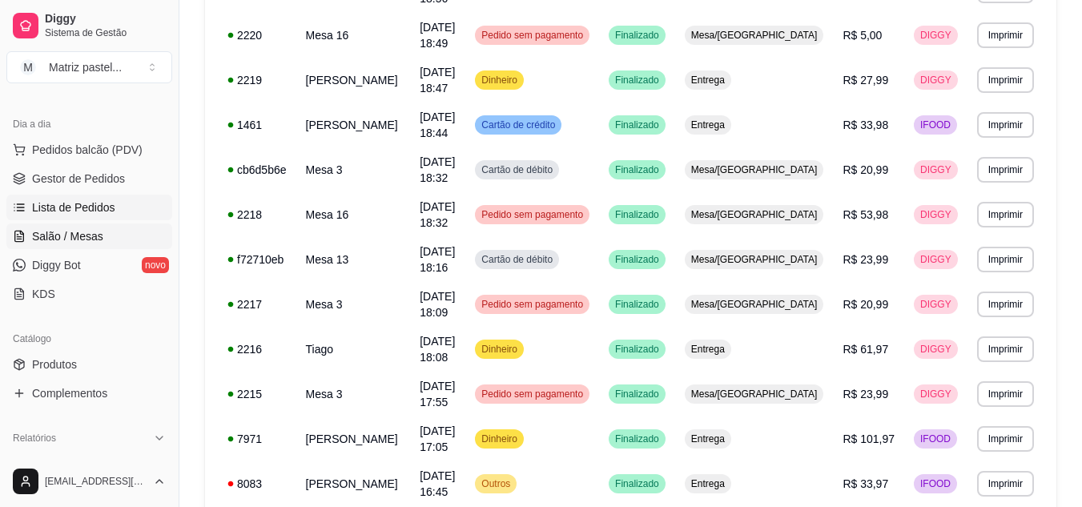
click at [91, 243] on span "Salão / Mesas" at bounding box center [67, 236] width 71 height 16
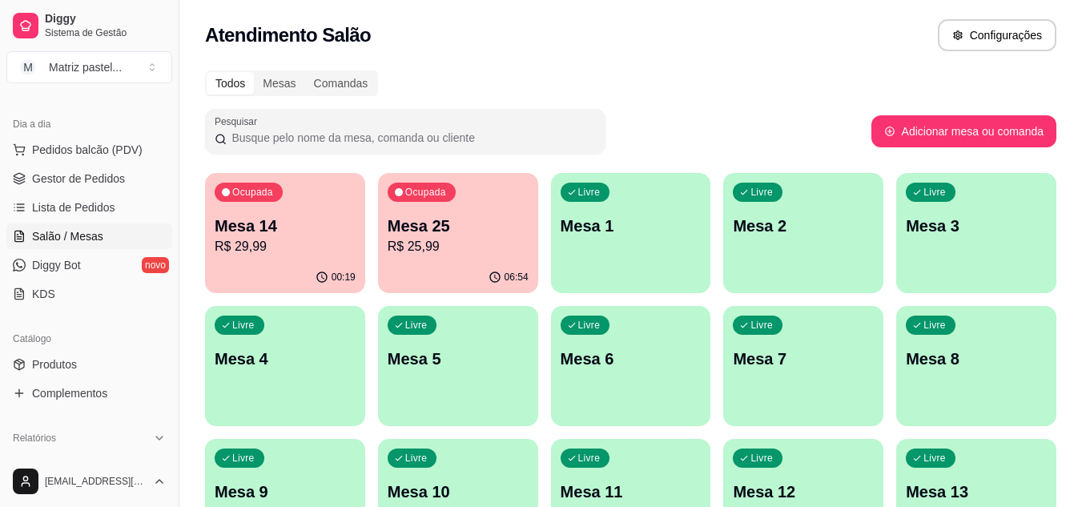
click at [329, 252] on p "R$ 29,99" at bounding box center [285, 246] width 141 height 19
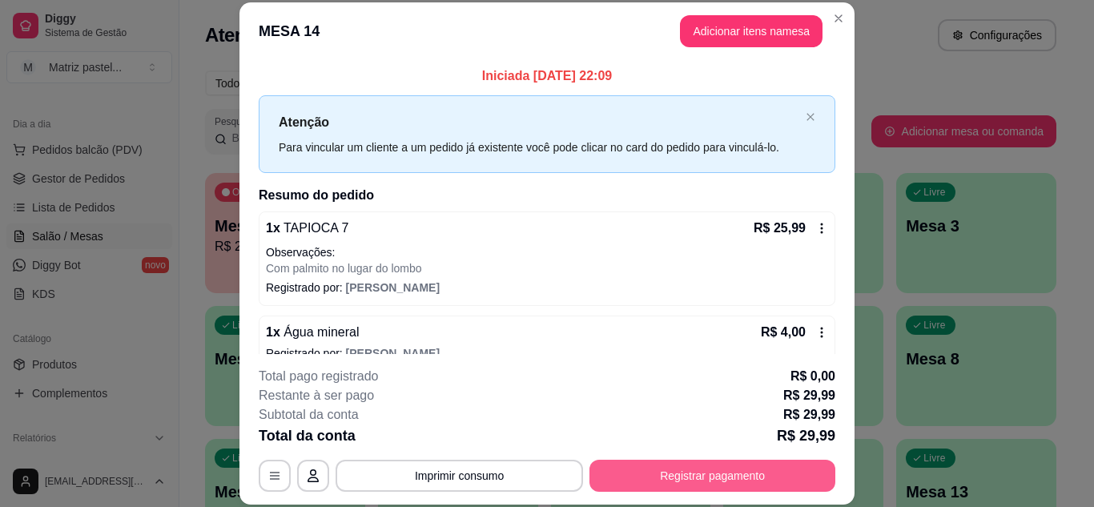
click at [699, 479] on button "Registrar pagamento" at bounding box center [713, 476] width 246 height 32
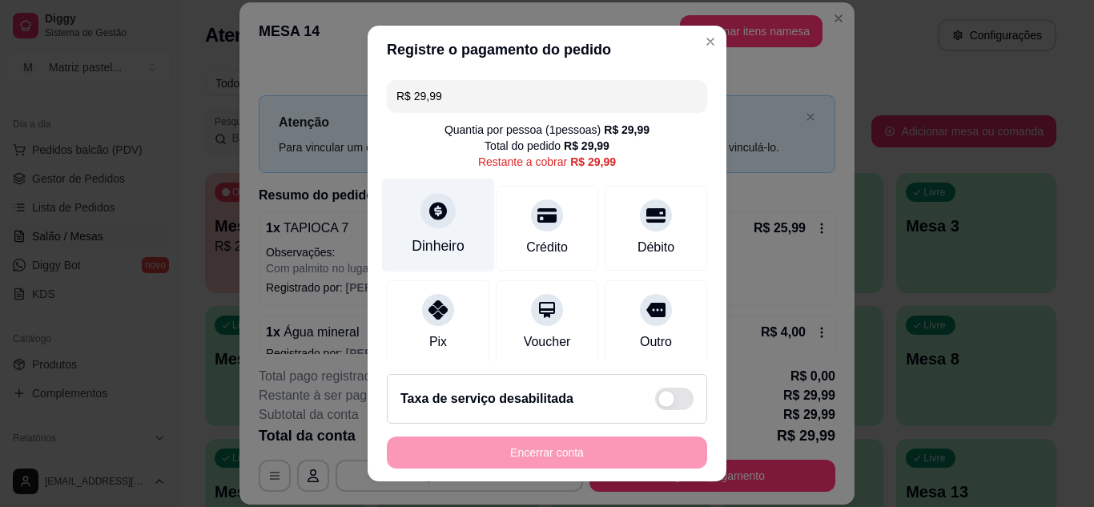
click at [430, 226] on div at bounding box center [438, 210] width 35 height 35
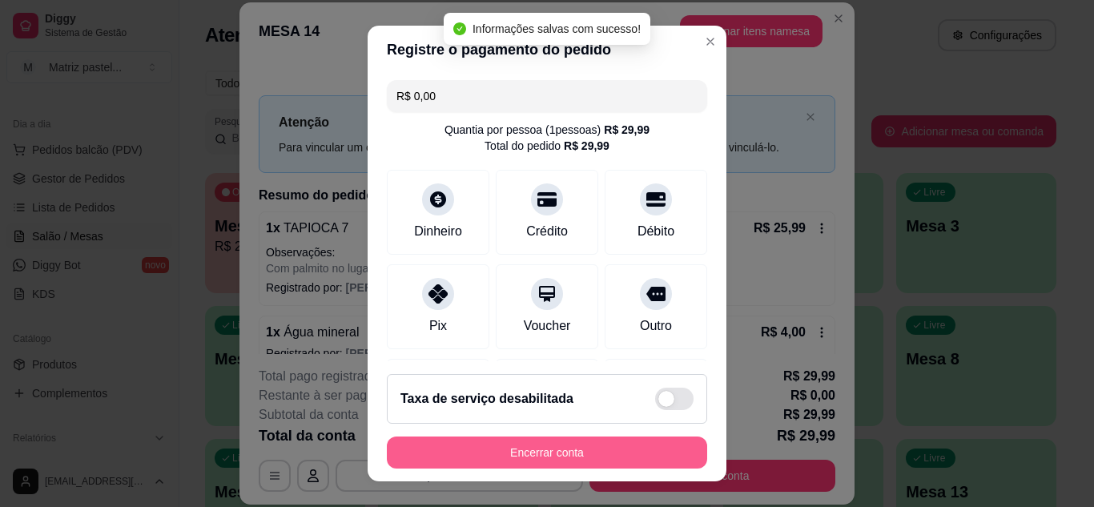
type input "R$ 0,00"
click at [537, 462] on button "Encerrar conta" at bounding box center [547, 453] width 320 height 32
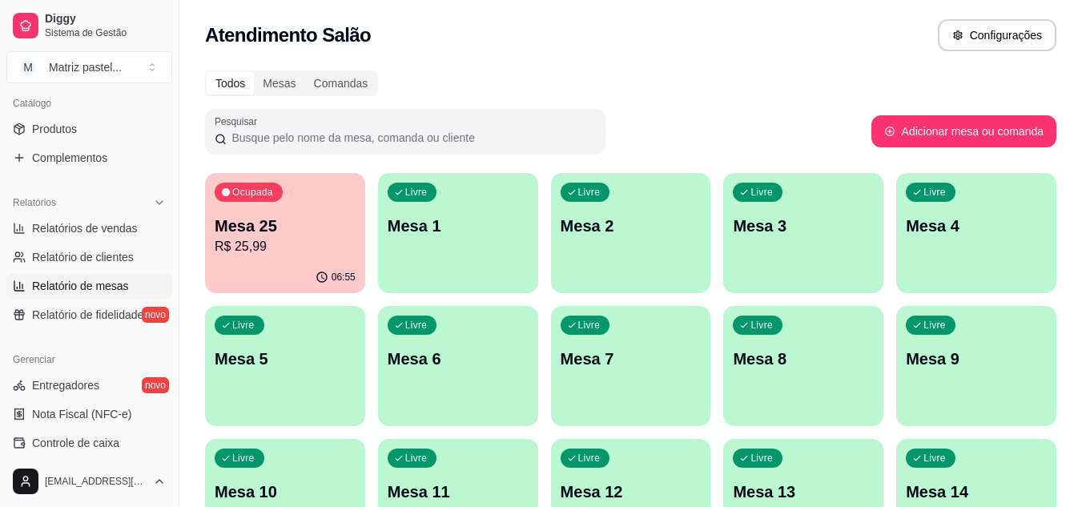
scroll to position [401, 0]
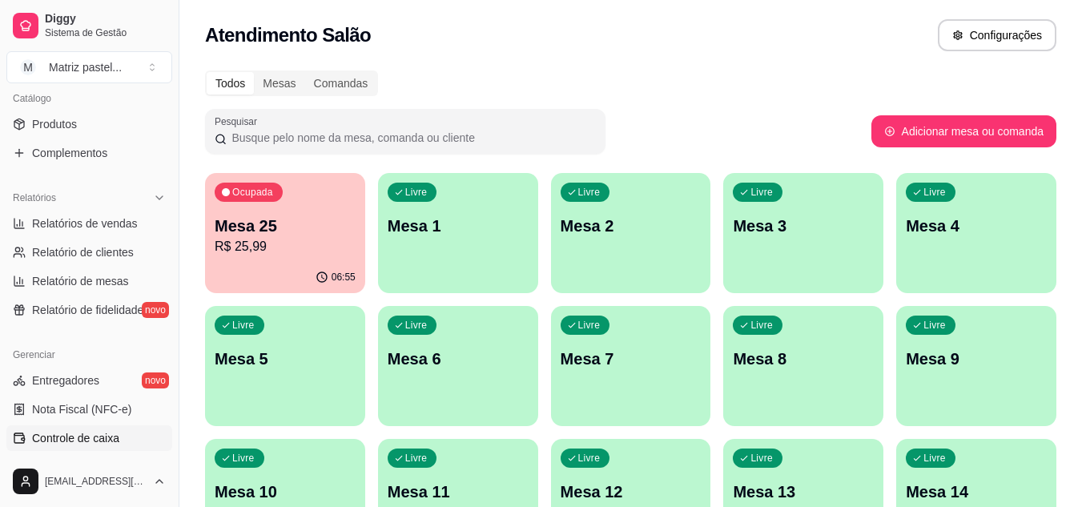
click at [94, 439] on span "Controle de caixa" at bounding box center [75, 438] width 87 height 16
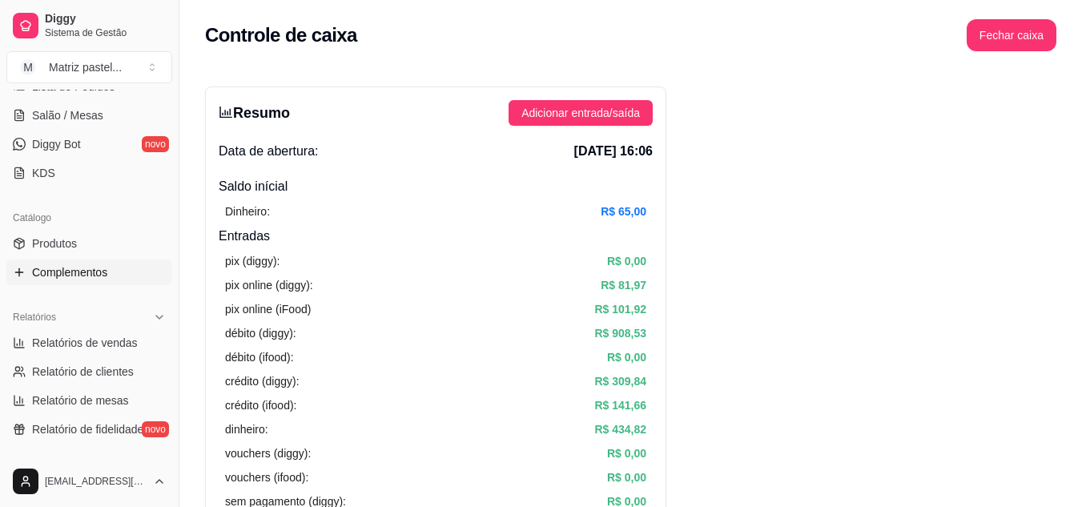
scroll to position [160, 0]
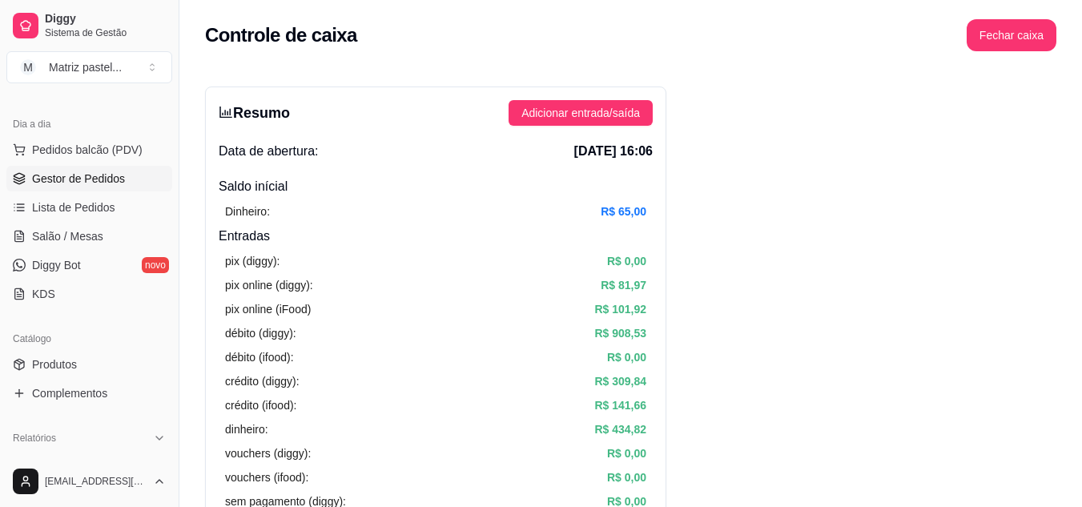
click at [55, 173] on span "Gestor de Pedidos" at bounding box center [78, 179] width 93 height 16
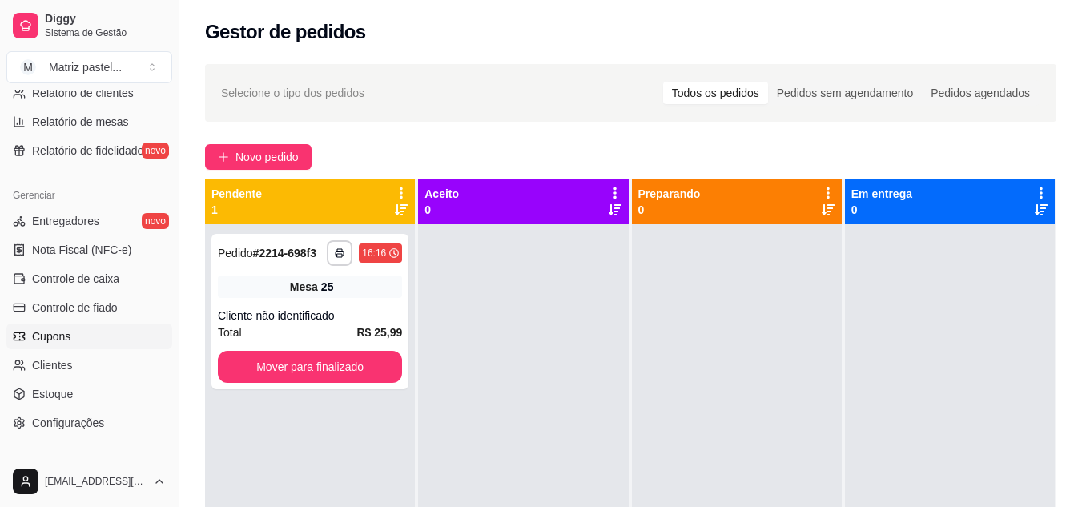
scroll to position [561, 0]
click at [90, 276] on span "Controle de caixa" at bounding box center [75, 278] width 87 height 16
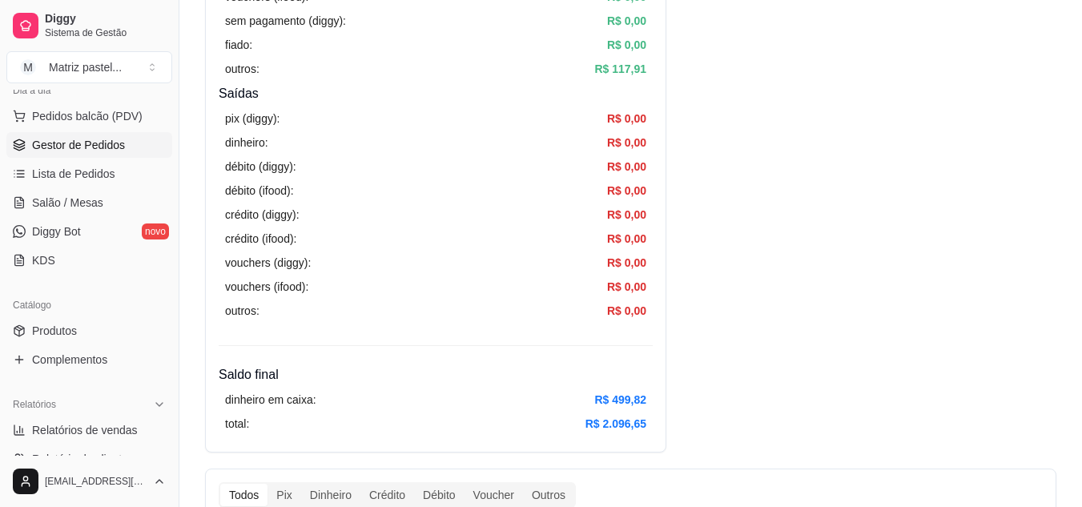
scroll to position [160, 0]
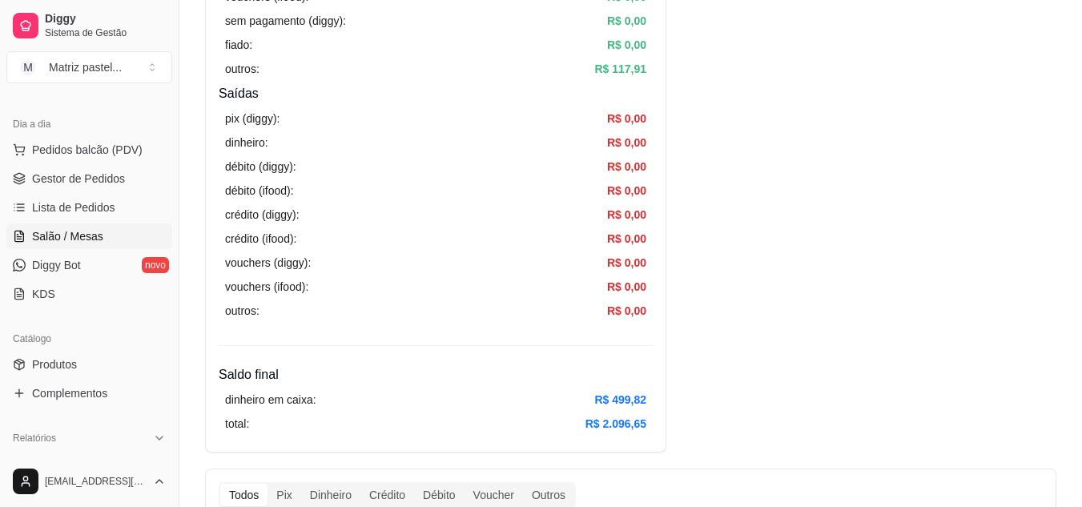
click at [107, 236] on link "Salão / Mesas" at bounding box center [89, 237] width 166 height 26
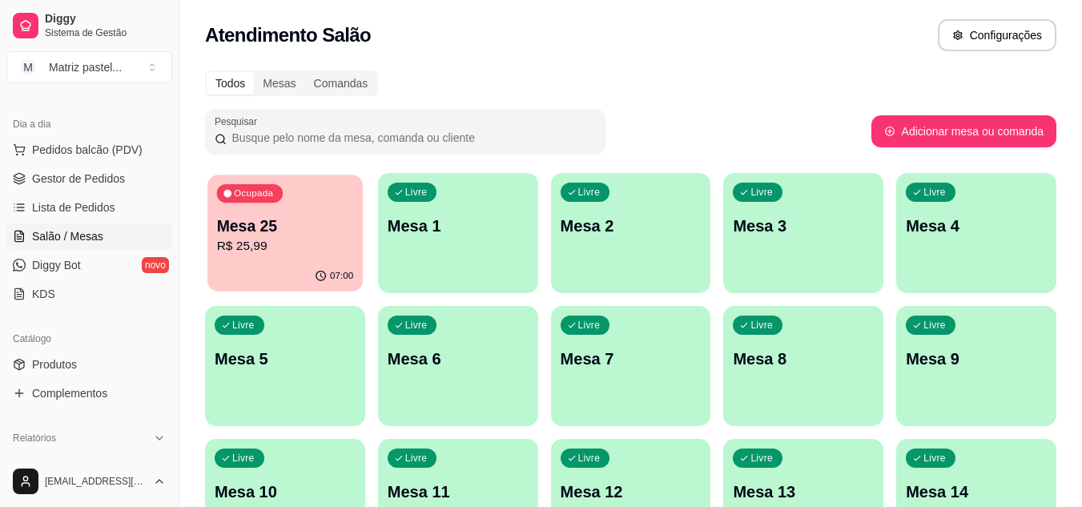
click at [346, 244] on p "R$ 25,99" at bounding box center [285, 246] width 137 height 18
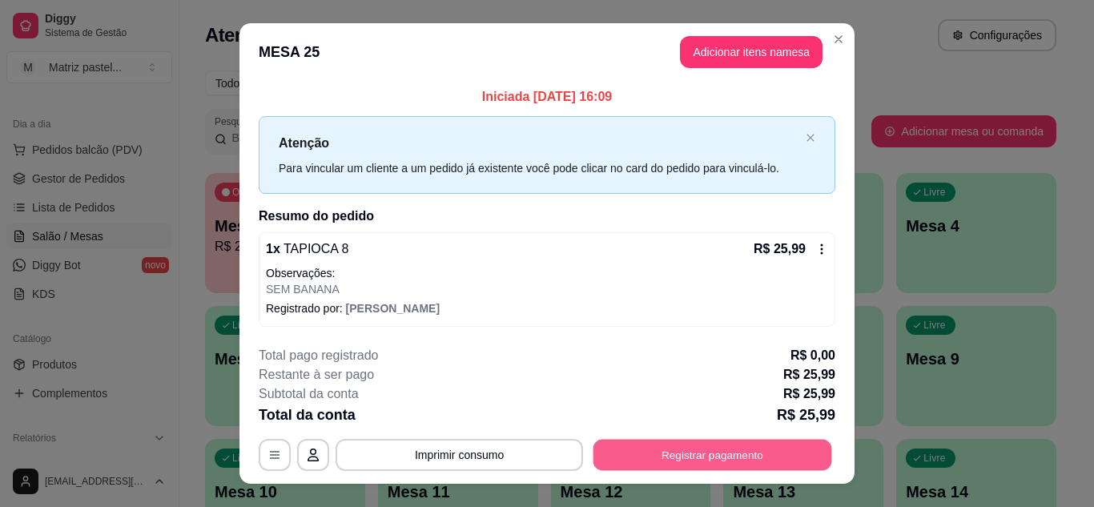
click at [709, 453] on button "Registrar pagamento" at bounding box center [713, 455] width 239 height 31
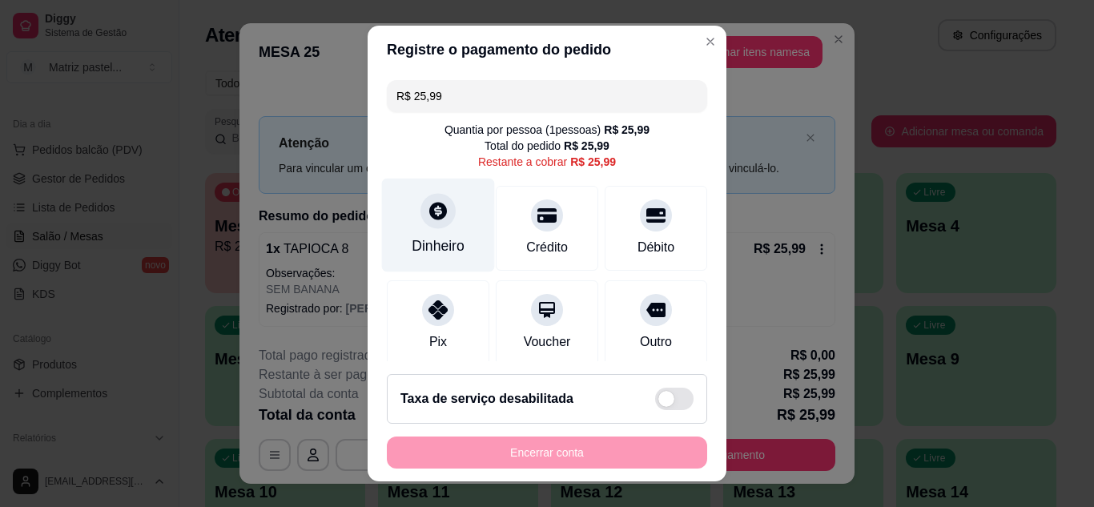
click at [449, 240] on div "Dinheiro" at bounding box center [438, 246] width 53 height 21
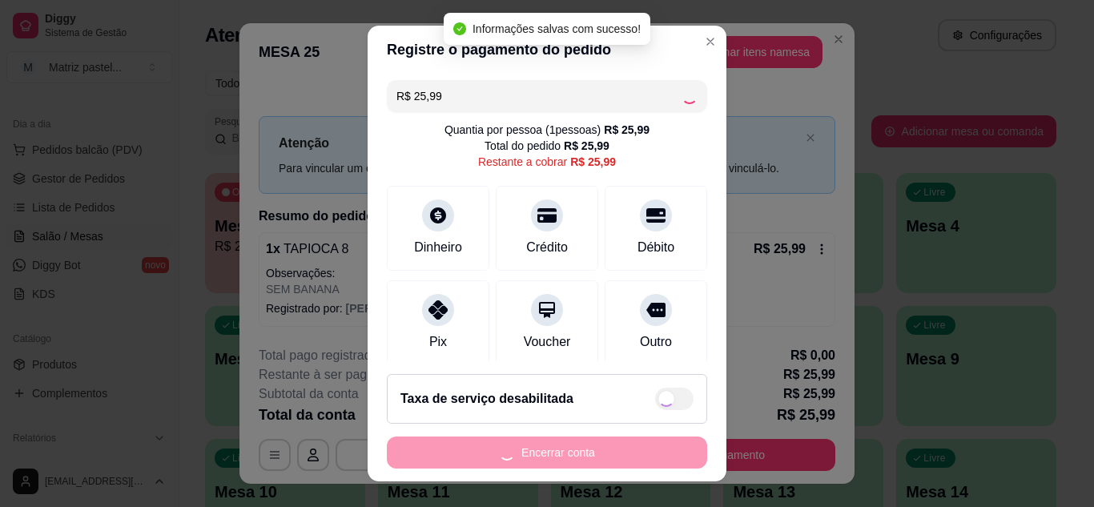
type input "R$ 0,00"
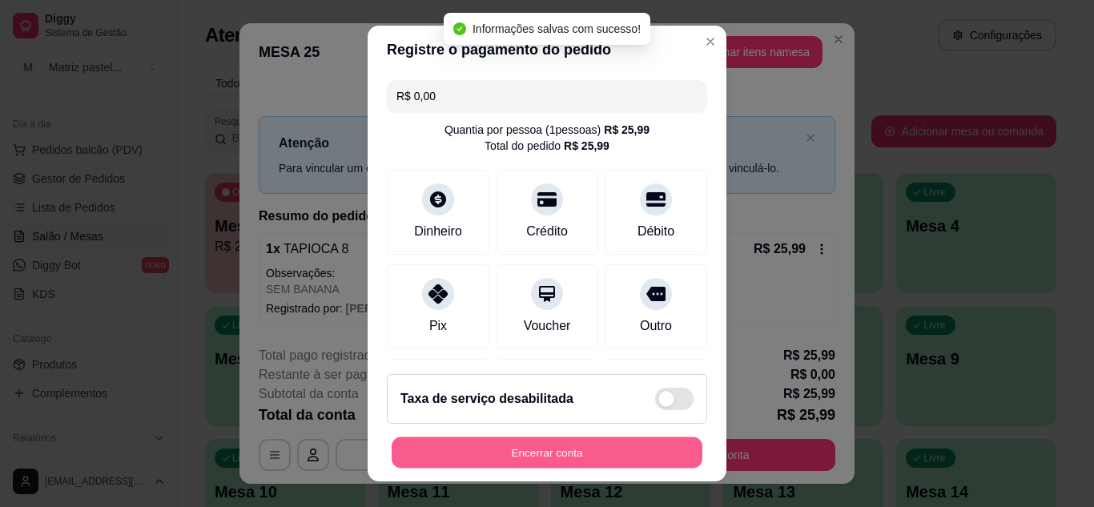
click at [548, 445] on button "Encerrar conta" at bounding box center [547, 452] width 311 height 31
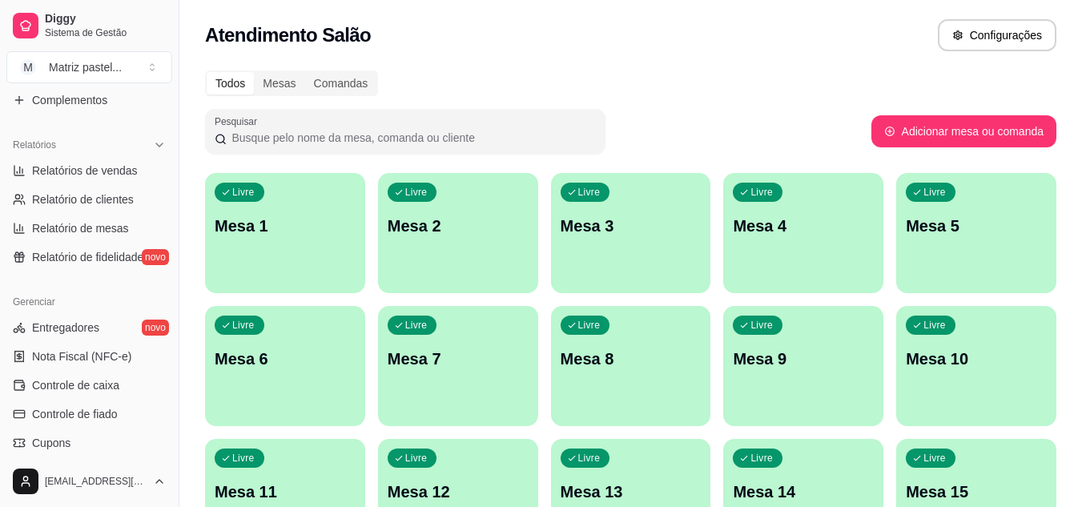
scroll to position [481, 0]
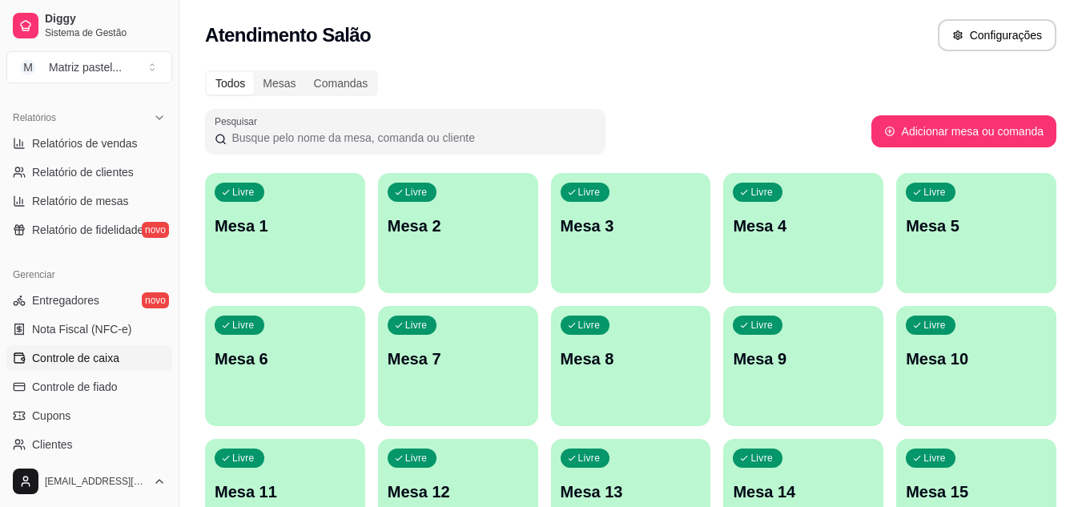
click at [96, 365] on span "Controle de caixa" at bounding box center [75, 358] width 87 height 16
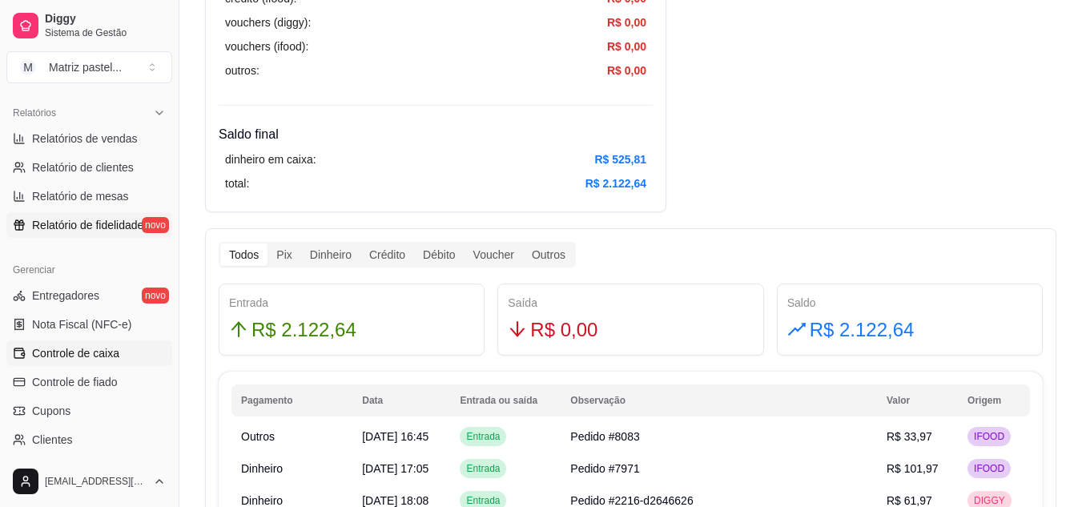
scroll to position [405, 0]
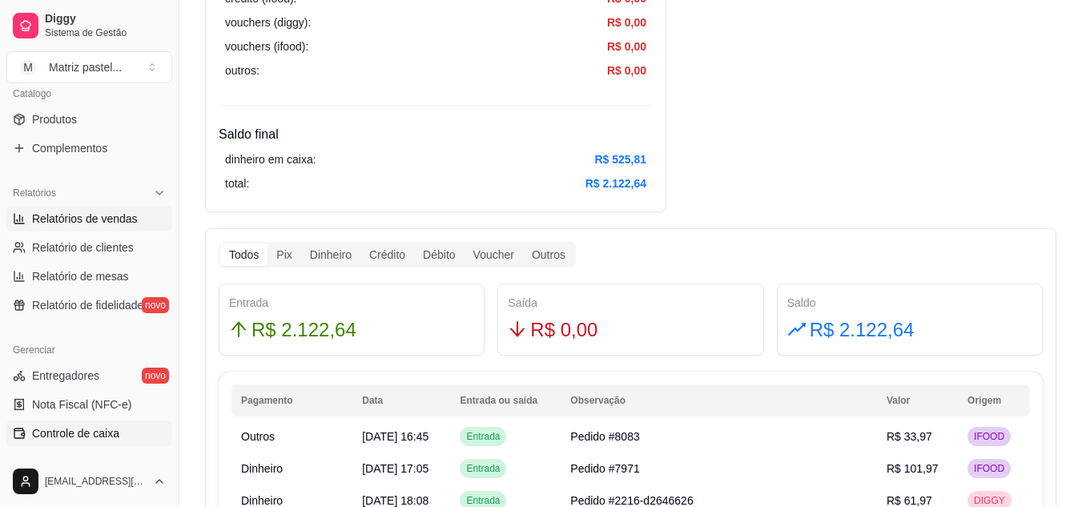
click at [91, 222] on span "Relatórios de vendas" at bounding box center [85, 219] width 106 height 16
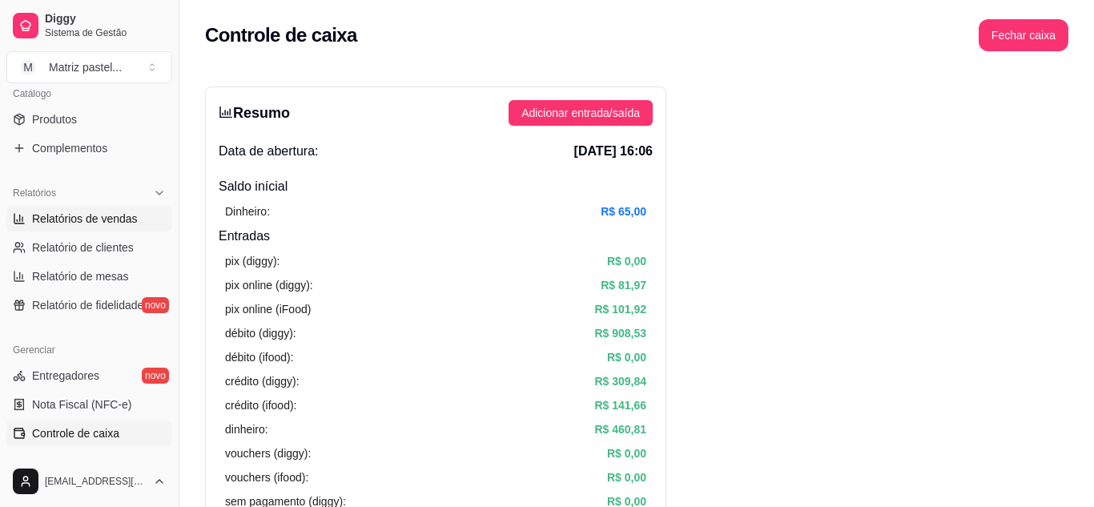
select select "ALL"
select select "0"
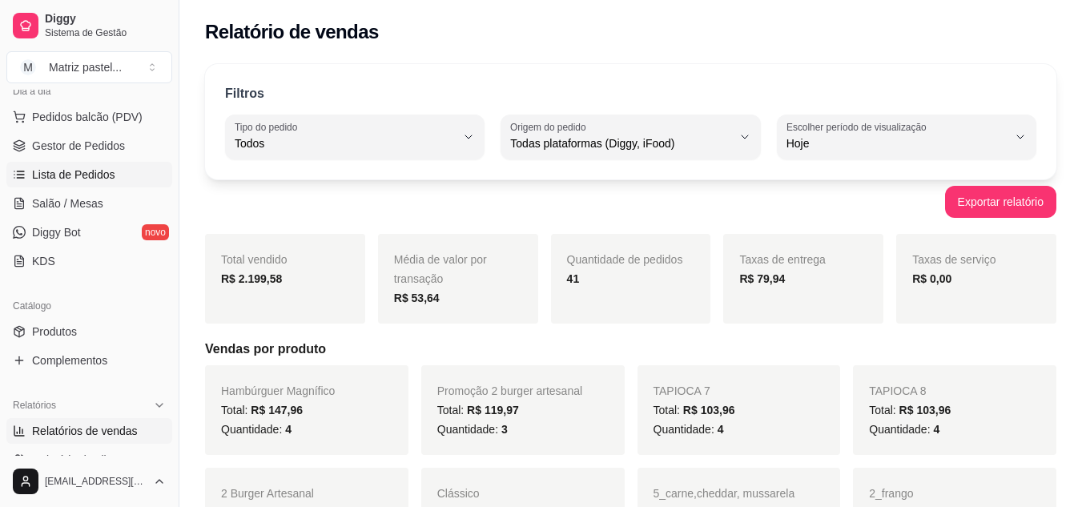
scroll to position [165, 0]
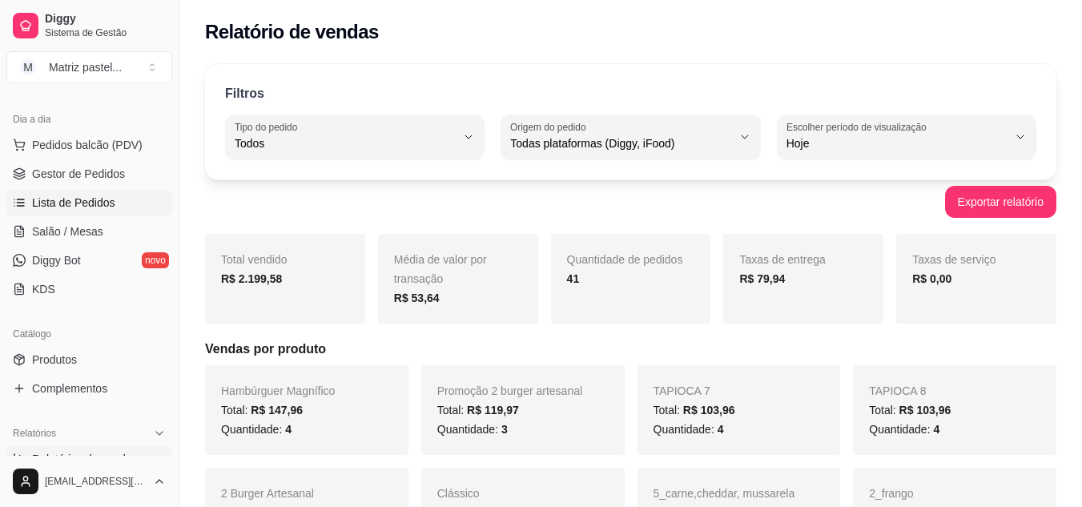
click at [91, 204] on span "Lista de Pedidos" at bounding box center [73, 203] width 83 height 16
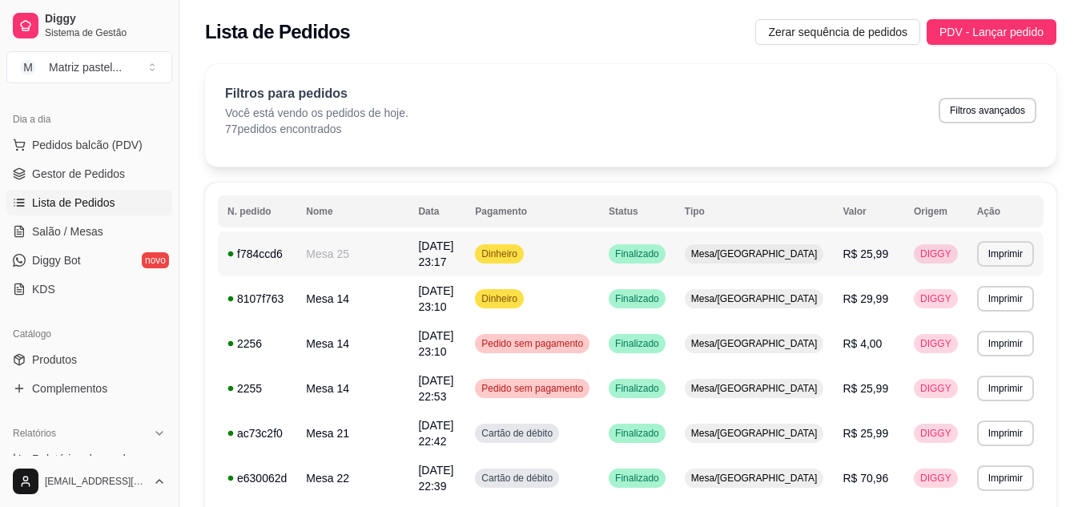
click at [842, 272] on td "R$ 25,99" at bounding box center [868, 254] width 71 height 45
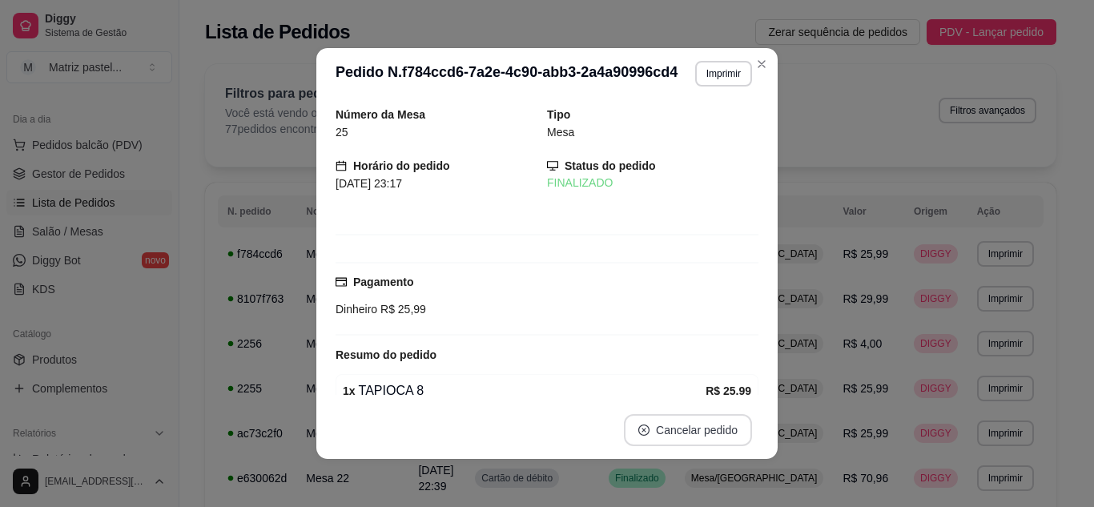
click at [639, 427] on icon "close-circle" at bounding box center [644, 430] width 11 height 11
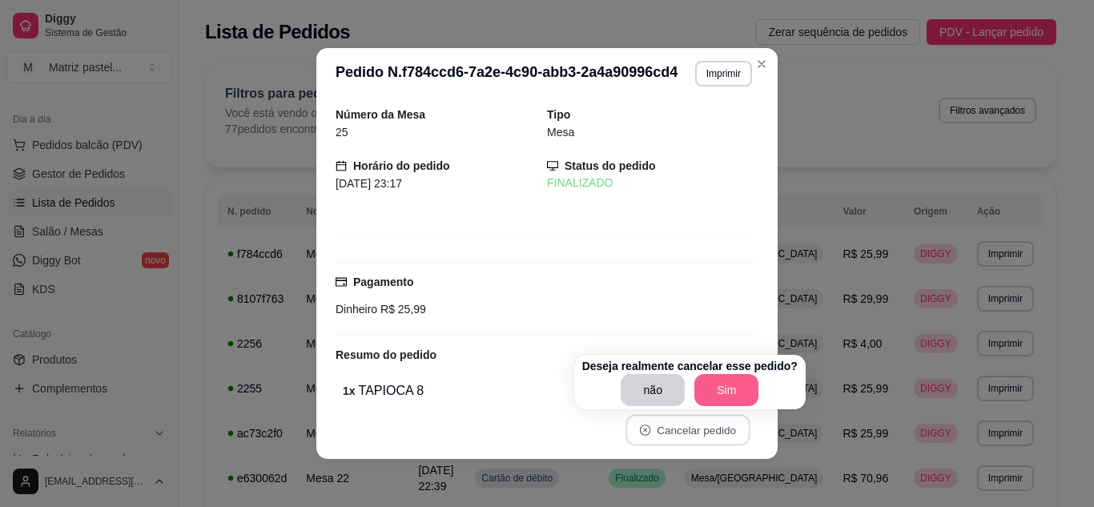
click at [706, 392] on button "Sim" at bounding box center [727, 390] width 64 height 32
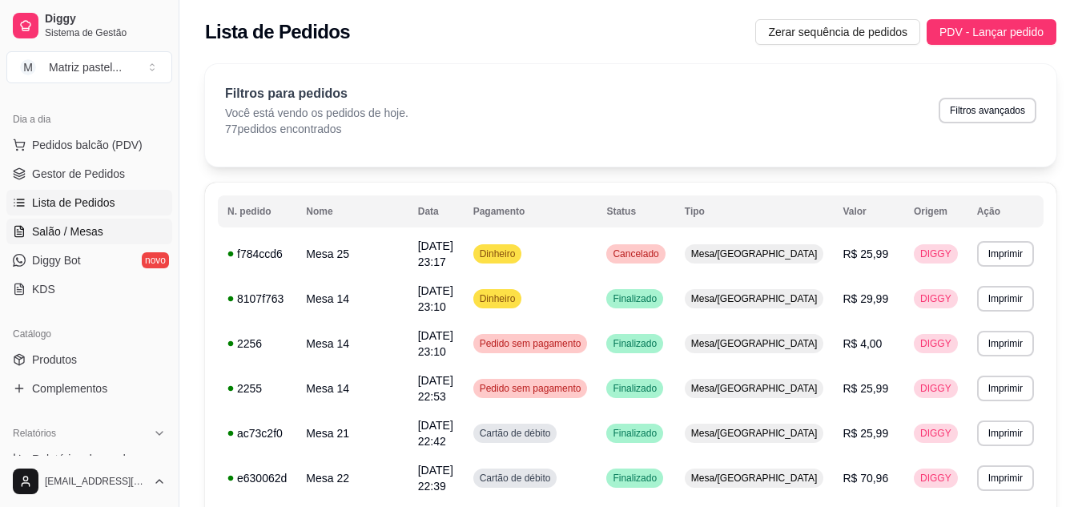
click at [79, 239] on span "Salão / Mesas" at bounding box center [67, 232] width 71 height 16
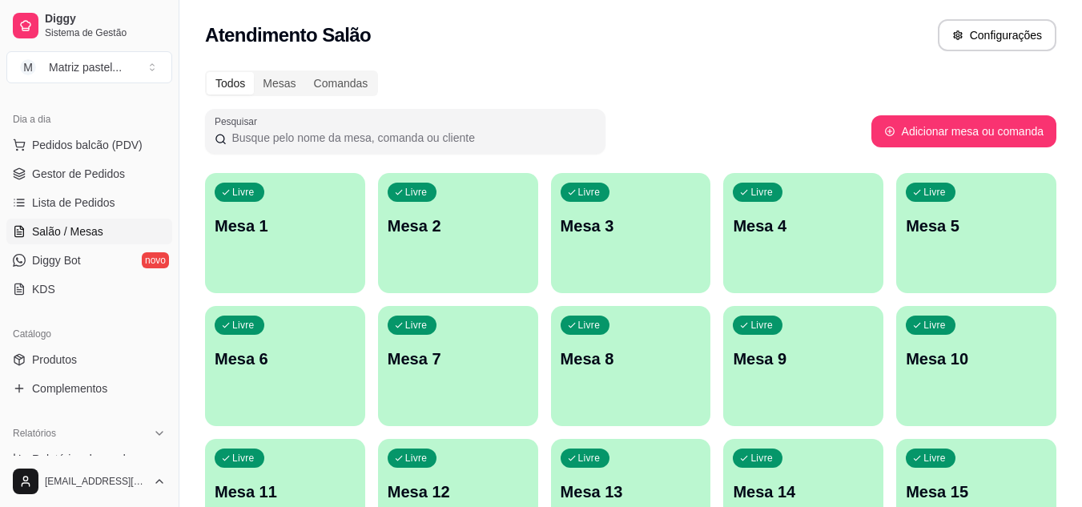
scroll to position [325, 0]
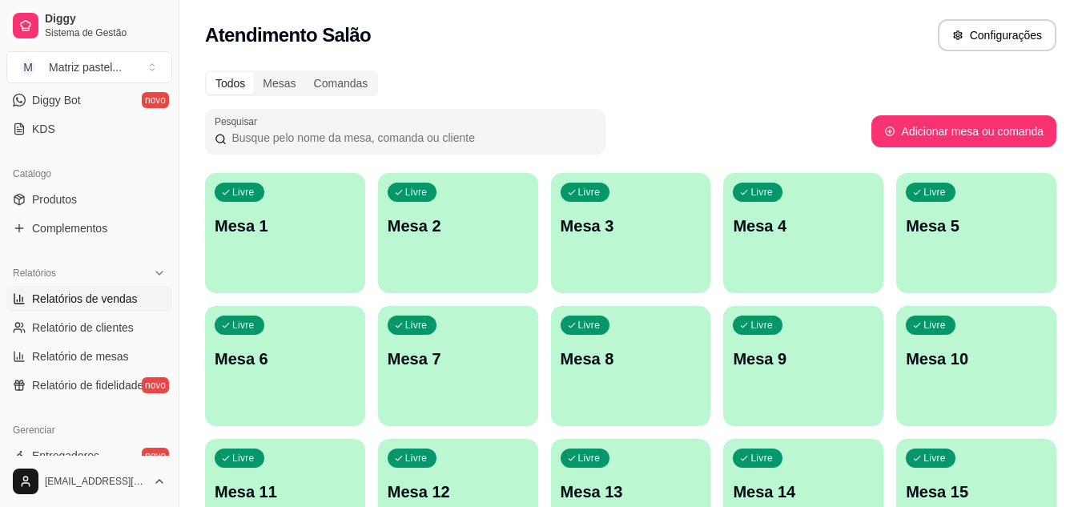
click at [55, 297] on span "Relatórios de vendas" at bounding box center [85, 299] width 106 height 16
select select "ALL"
select select "0"
